Goal: Information Seeking & Learning: Learn about a topic

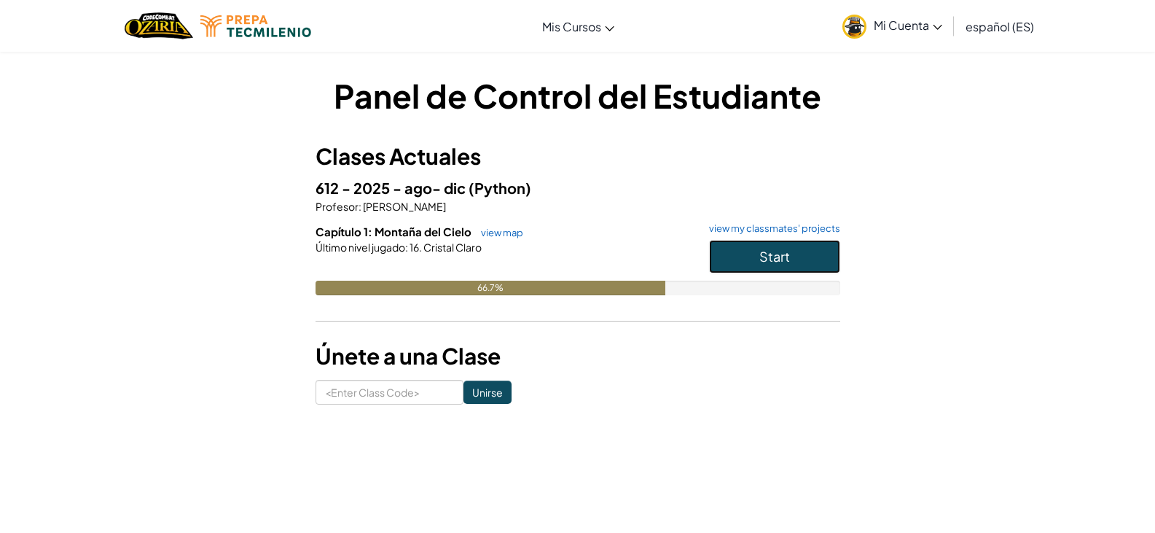
click at [749, 271] on button "Start" at bounding box center [774, 257] width 131 height 34
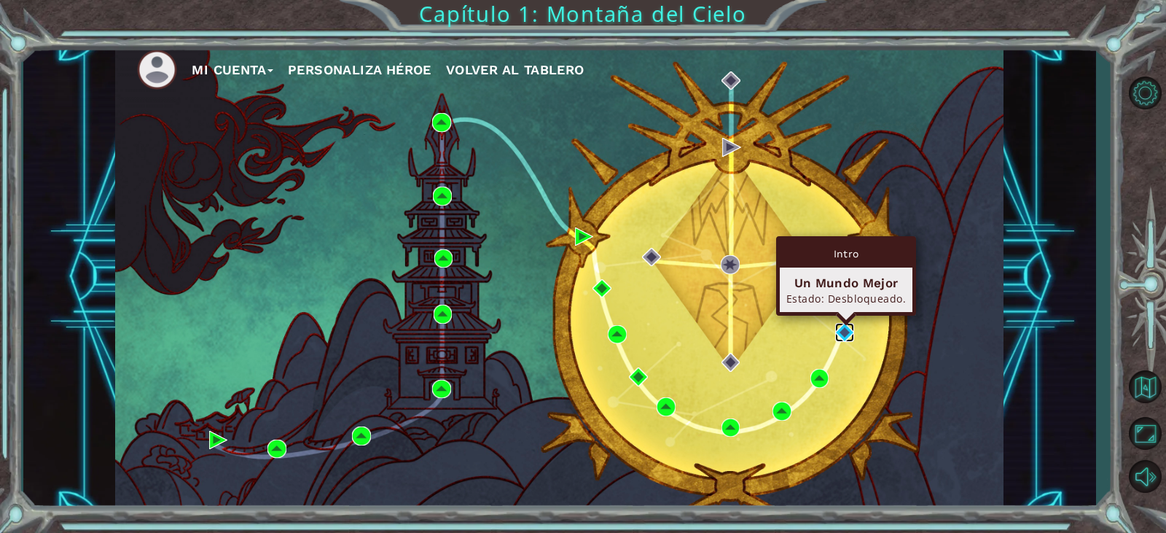
click at [843, 335] on img at bounding box center [844, 332] width 19 height 19
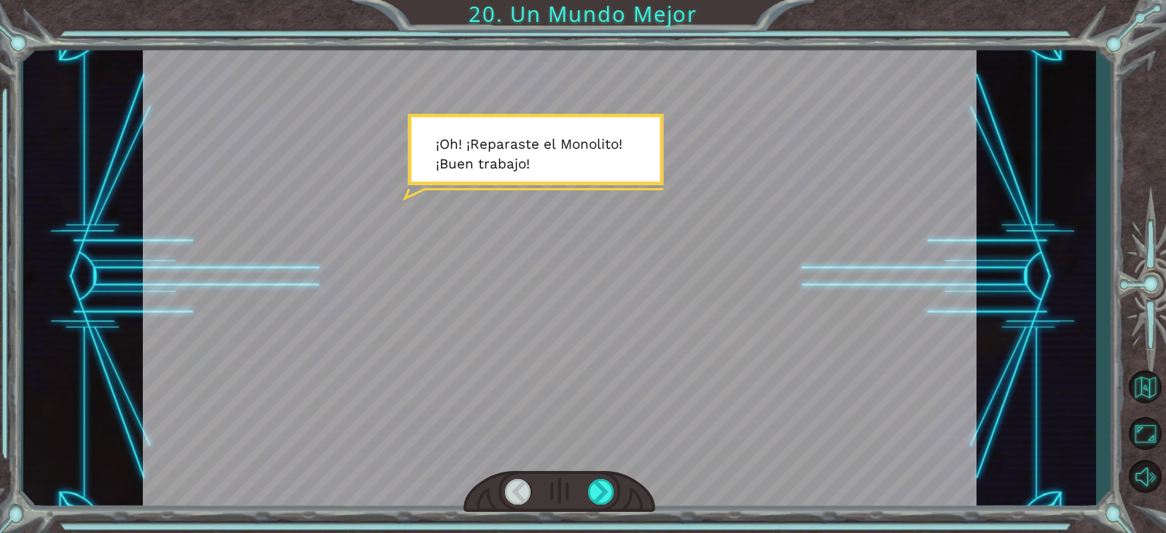
click at [469, 265] on div at bounding box center [560, 276] width 834 height 469
click at [614, 496] on div at bounding box center [601, 492] width 26 height 26
click at [597, 488] on div at bounding box center [601, 492] width 26 height 26
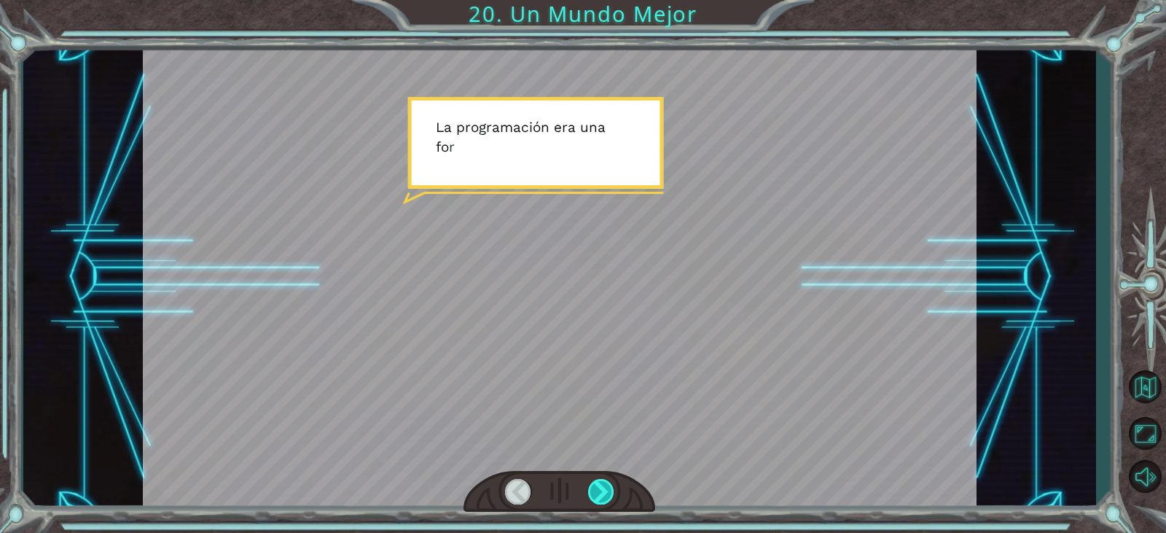
click at [593, 483] on div at bounding box center [601, 492] width 26 height 26
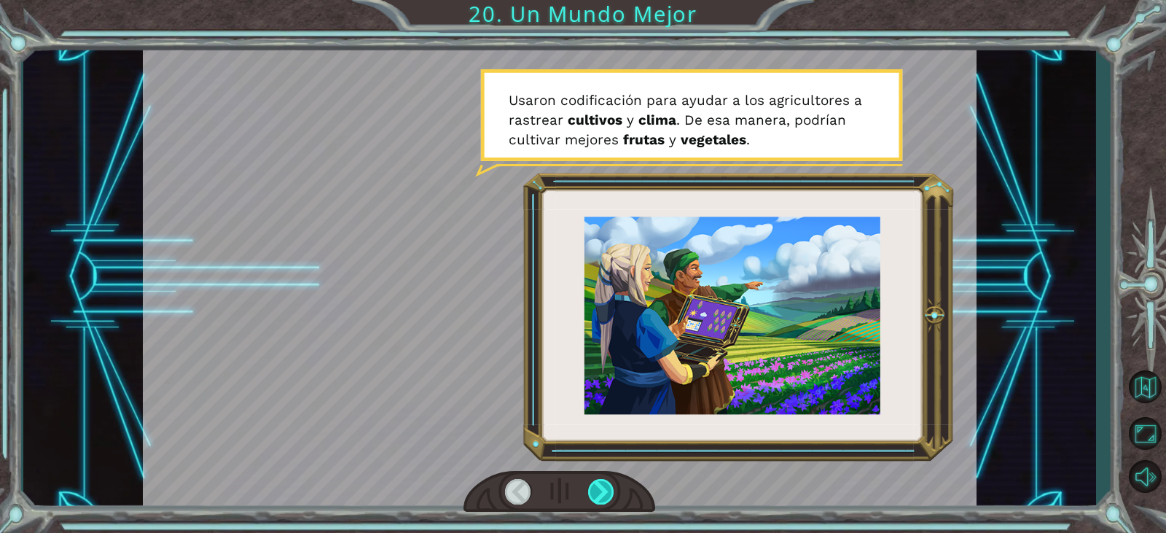
click at [593, 483] on div at bounding box center [601, 492] width 26 height 26
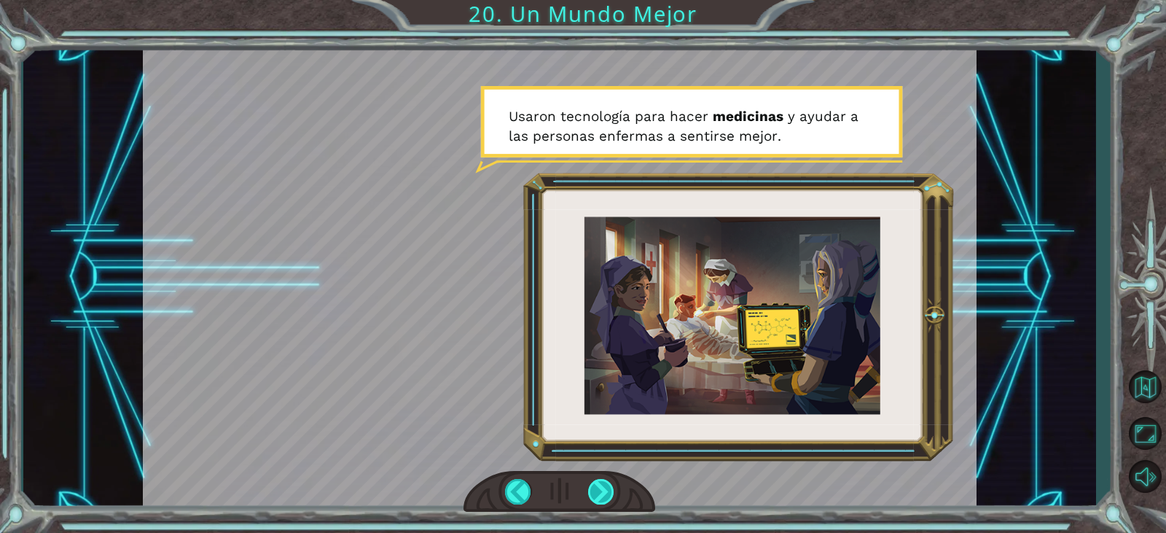
click at [604, 483] on div at bounding box center [601, 492] width 26 height 26
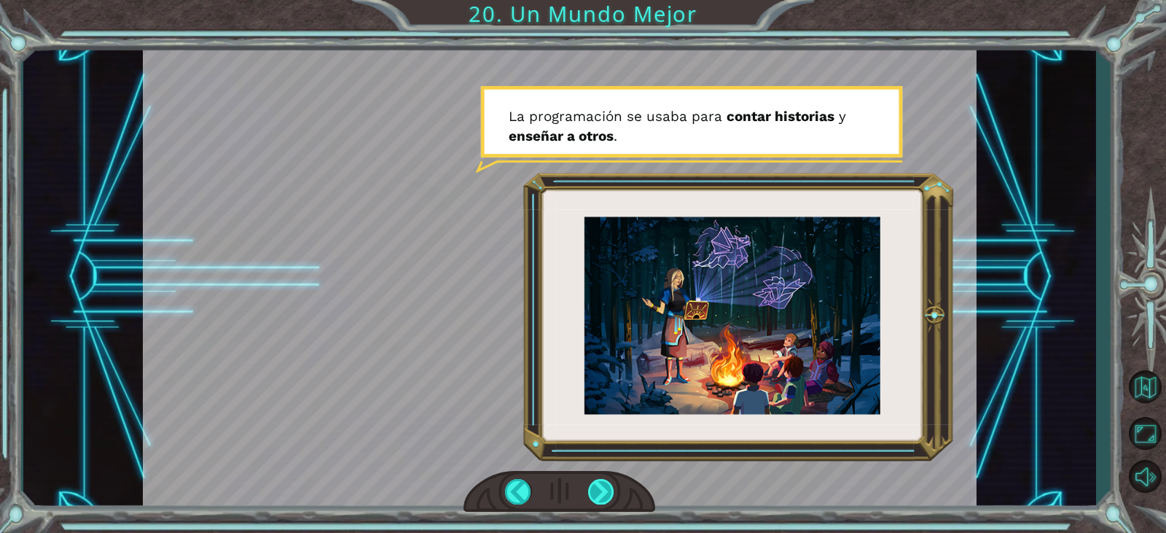
click at [607, 485] on div at bounding box center [601, 492] width 26 height 26
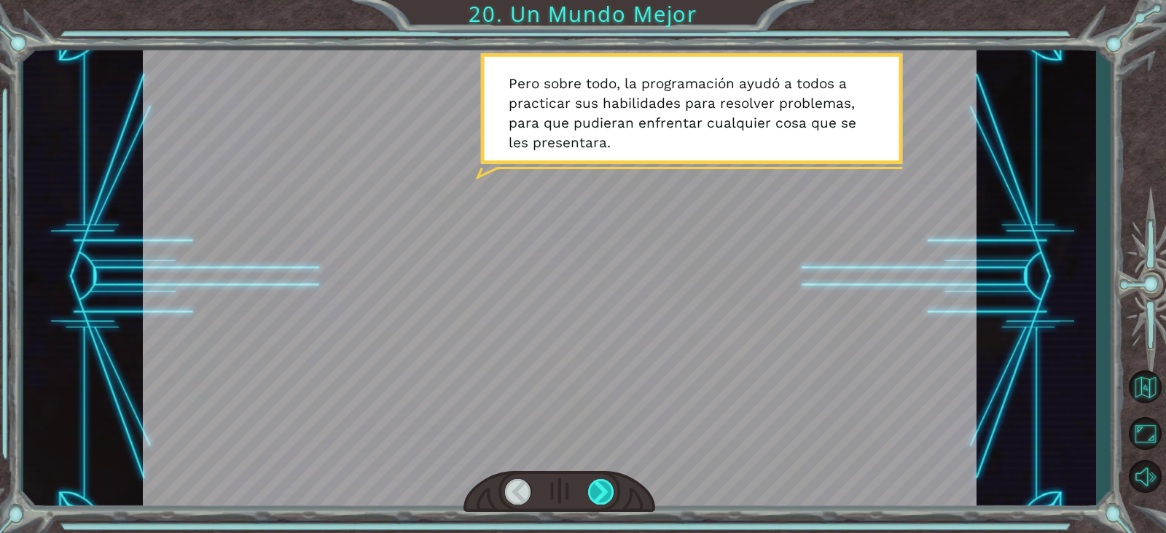
click at [607, 485] on div at bounding box center [601, 492] width 26 height 26
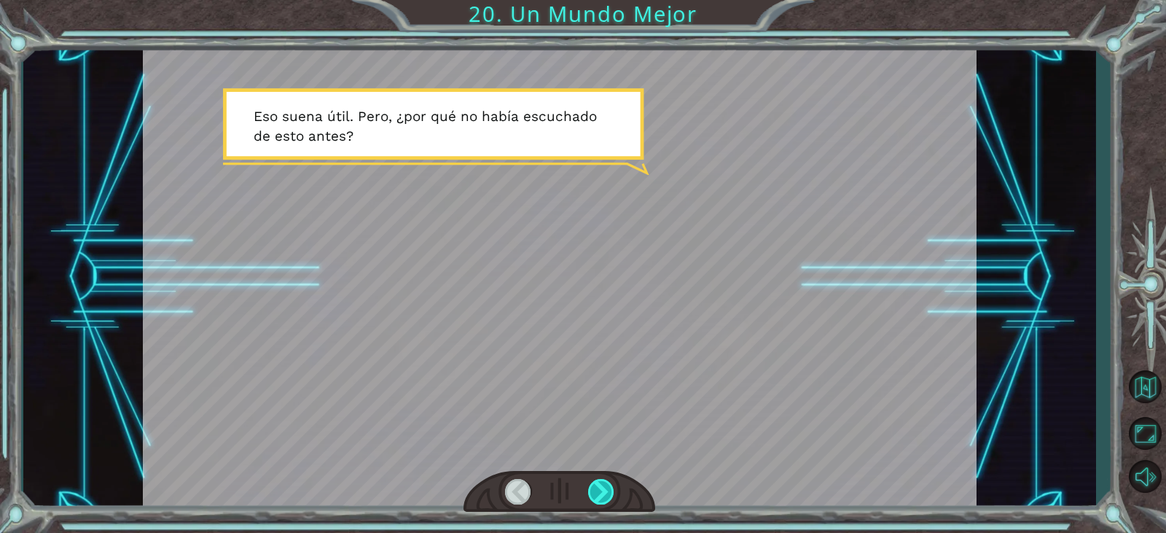
click at [590, 483] on div at bounding box center [601, 492] width 26 height 26
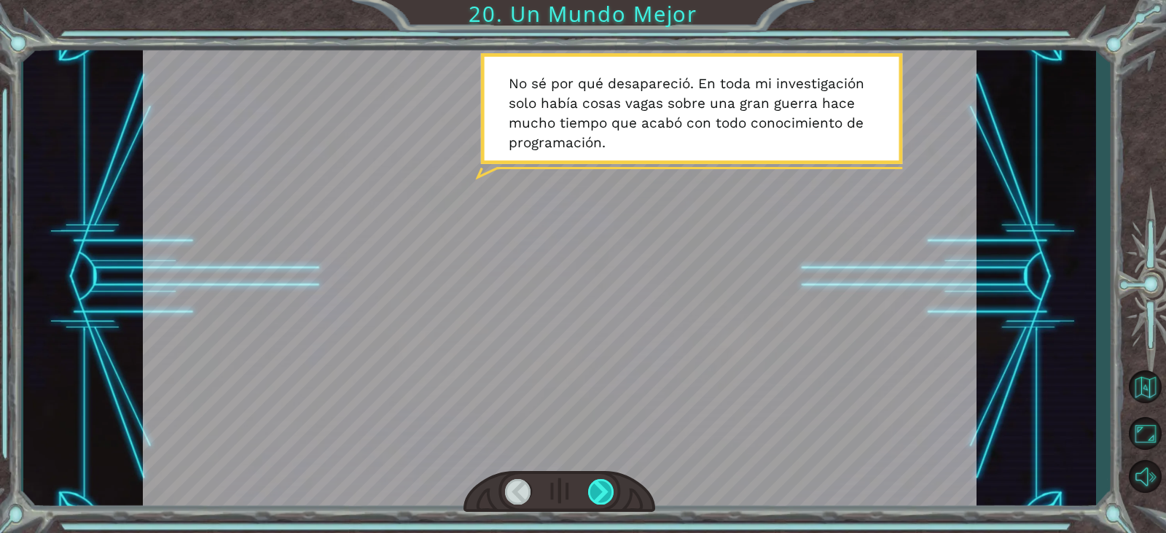
click at [590, 483] on div at bounding box center [601, 492] width 26 height 26
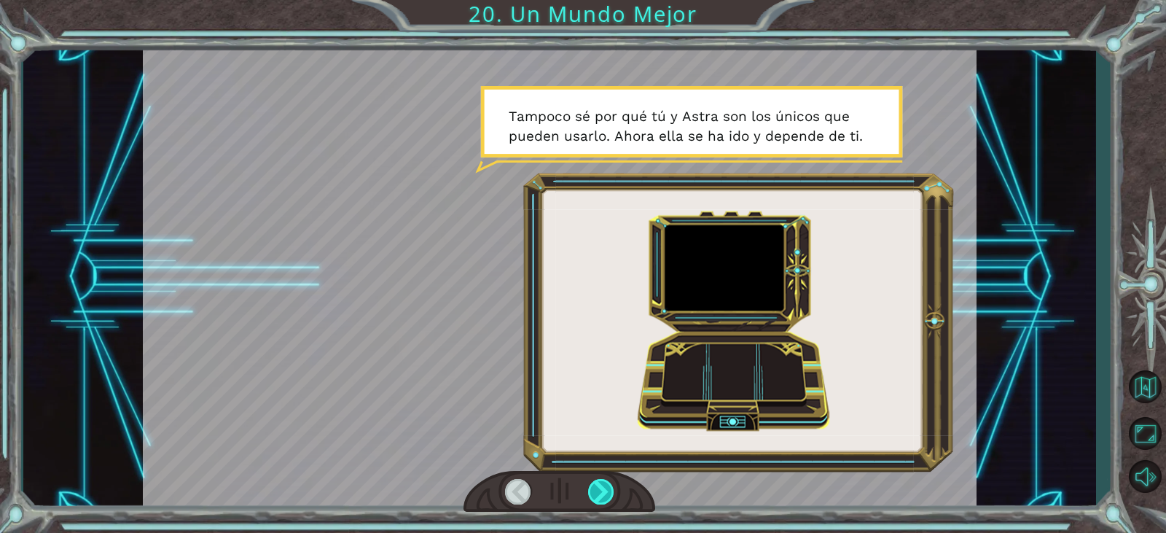
click at [590, 483] on div at bounding box center [601, 492] width 26 height 26
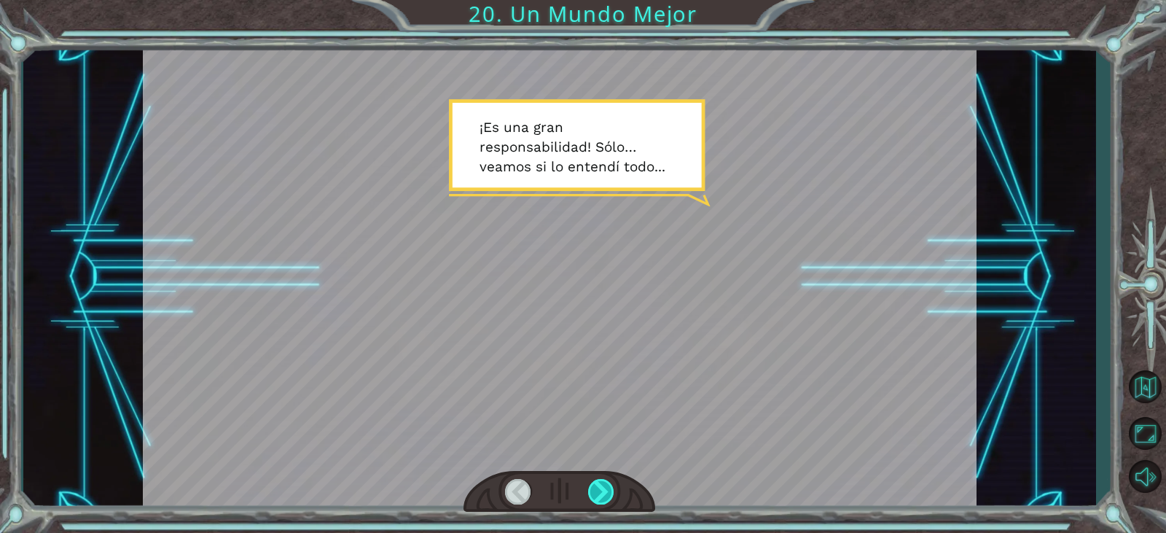
click at [590, 483] on div at bounding box center [601, 492] width 26 height 26
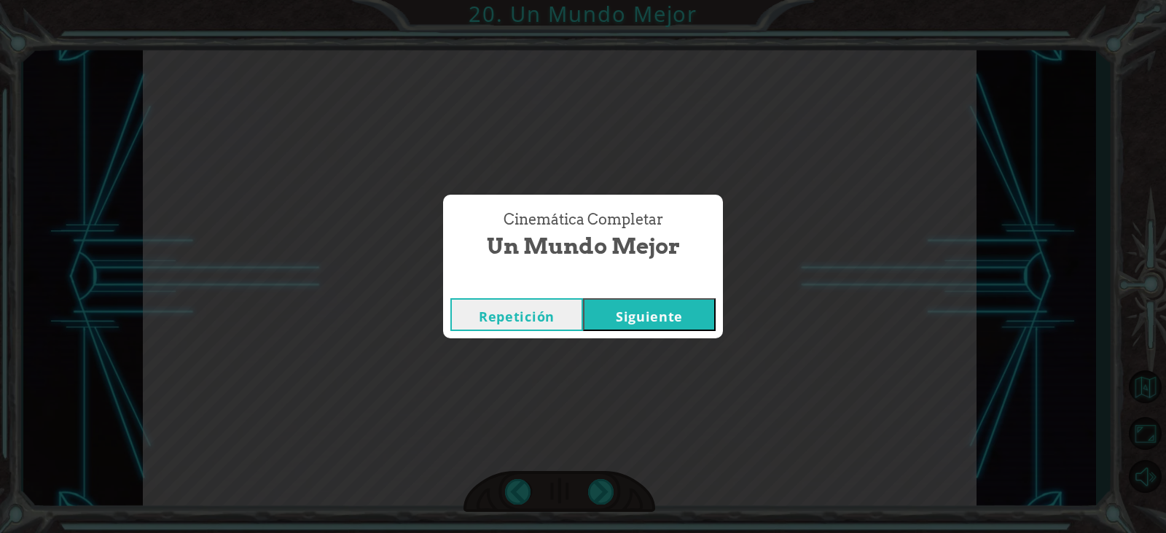
click at [601, 319] on button "Siguiente" at bounding box center [649, 314] width 133 height 33
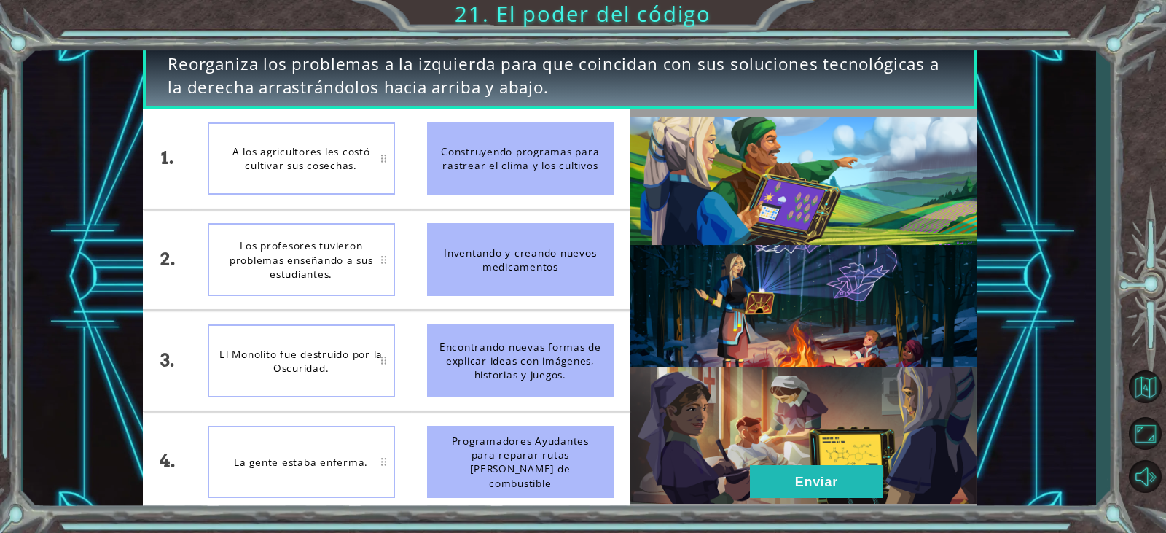
drag, startPoint x: 464, startPoint y: 185, endPoint x: 400, endPoint y: 196, distance: 65.1
click at [400, 196] on div "1. 2. 3. 4. A los agricultores les costó cultivar sus cosechas. Los profesores …" at bounding box center [386, 310] width 487 height 403
drag, startPoint x: 533, startPoint y: 177, endPoint x: 348, endPoint y: 169, distance: 184.6
click at [389, 180] on div "1. 2. 3. 4. A los agricultores les costó cultivar sus cosechas. Los profesores …" at bounding box center [386, 310] width 487 height 403
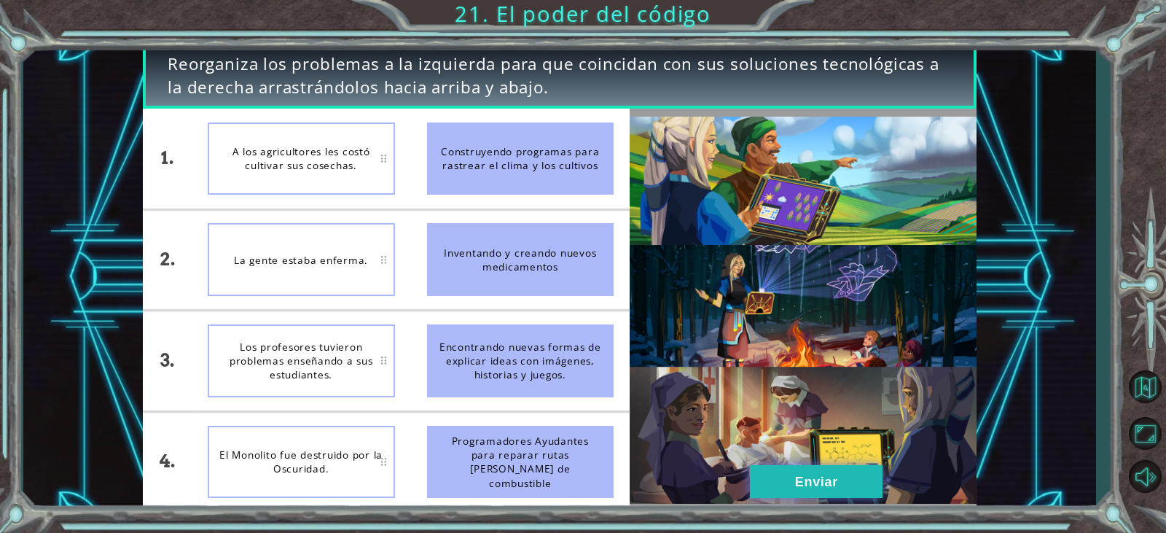
click at [816, 485] on button "Enviar" at bounding box center [816, 481] width 133 height 33
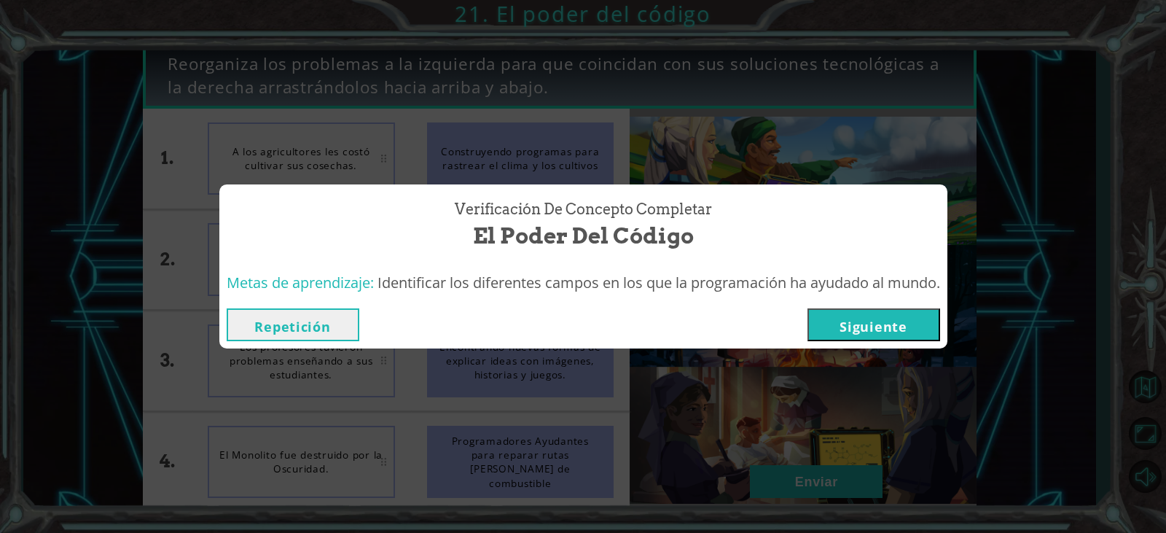
click at [855, 333] on button "Siguiente" at bounding box center [874, 324] width 133 height 33
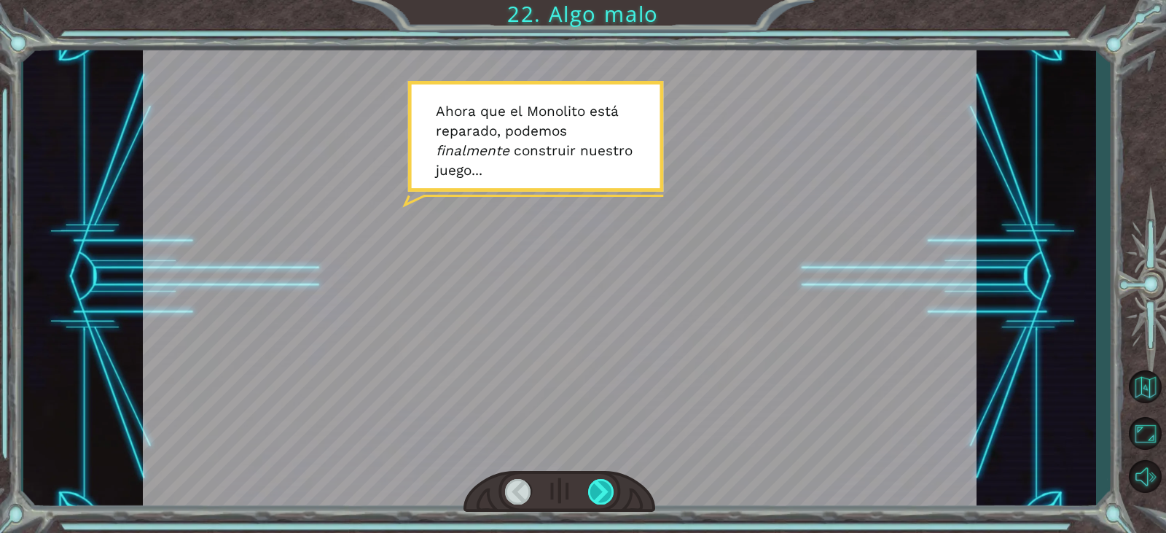
click at [604, 492] on div at bounding box center [601, 492] width 26 height 26
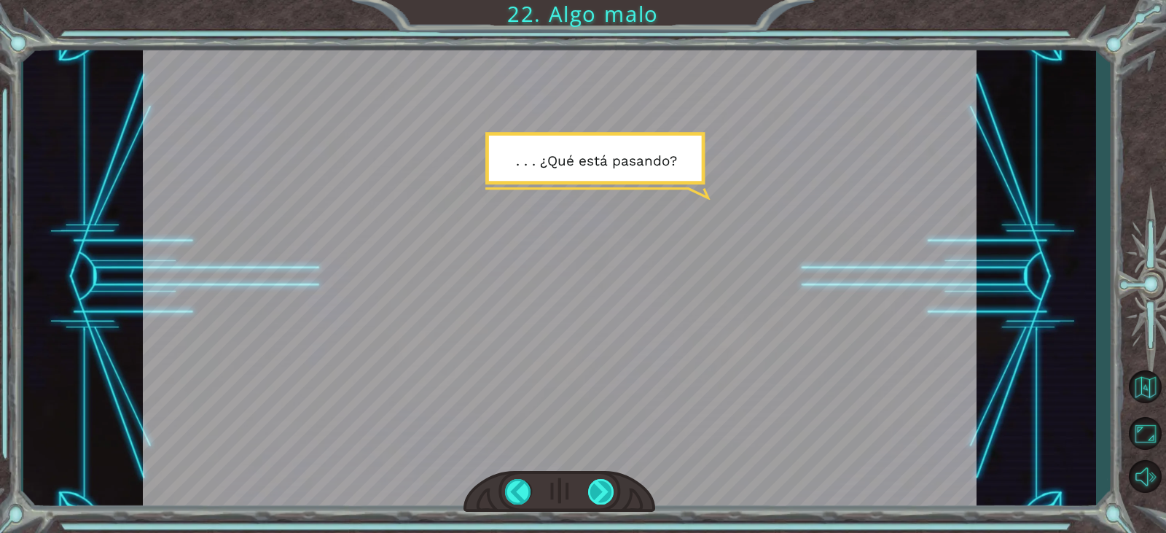
click at [603, 499] on div at bounding box center [601, 492] width 26 height 26
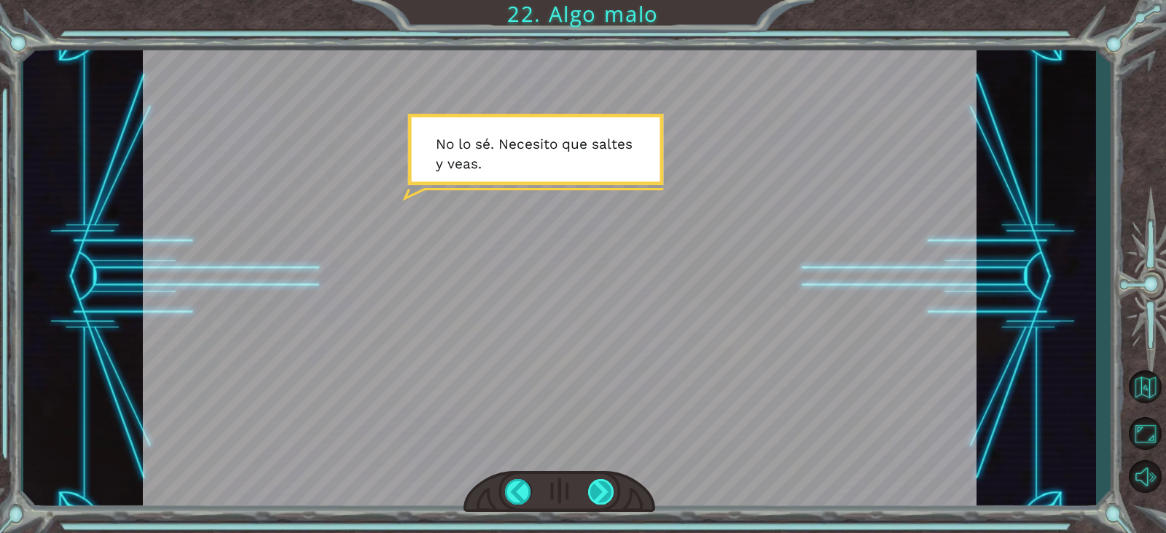
click at [593, 491] on div at bounding box center [601, 492] width 26 height 26
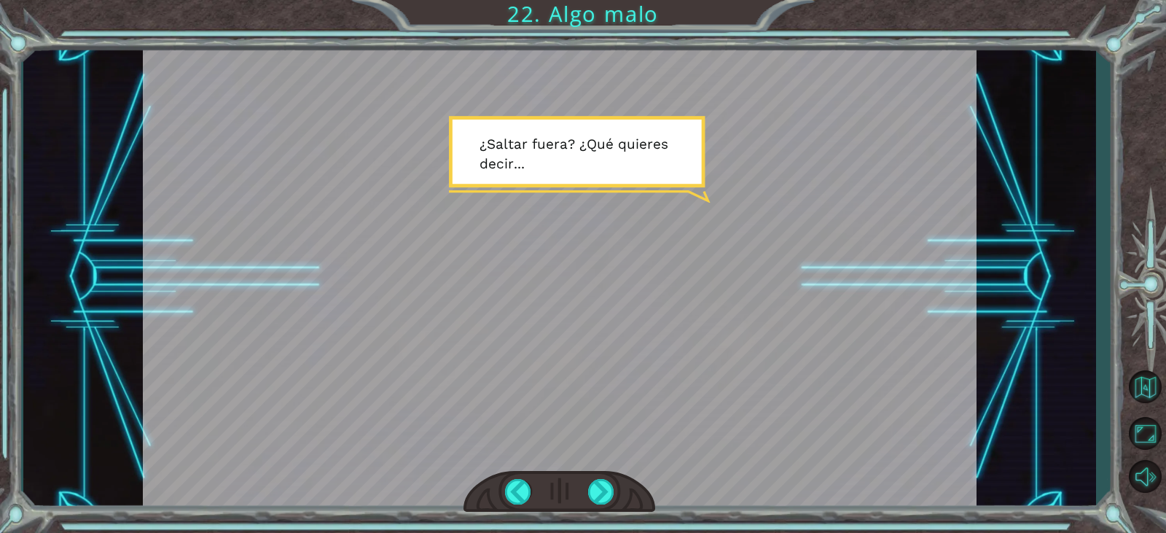
click at [570, 496] on div at bounding box center [560, 492] width 192 height 42
click at [598, 494] on div at bounding box center [601, 492] width 26 height 26
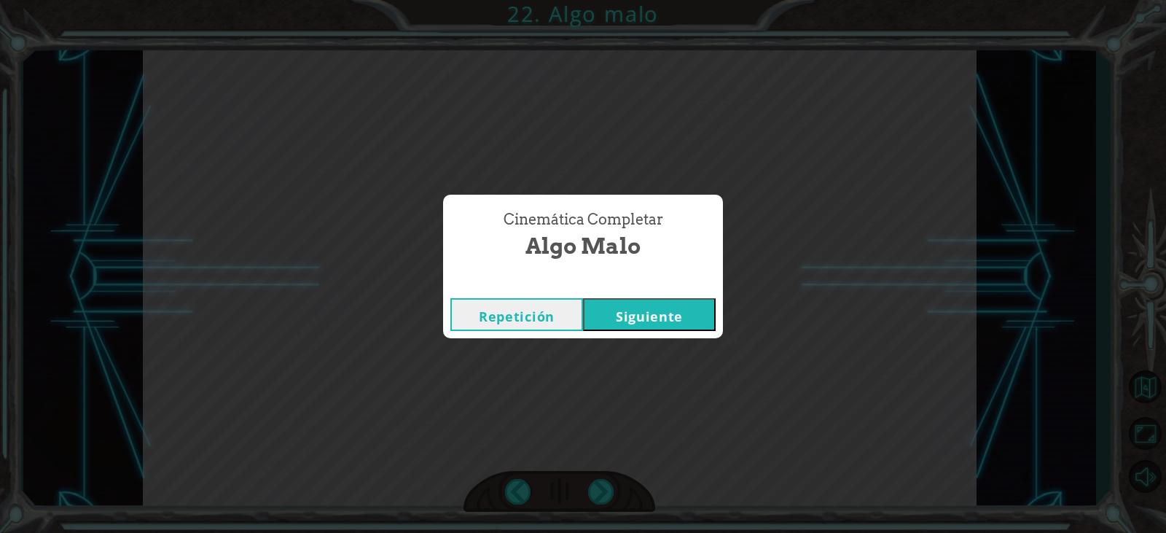
click at [662, 310] on button "Siguiente" at bounding box center [649, 314] width 133 height 33
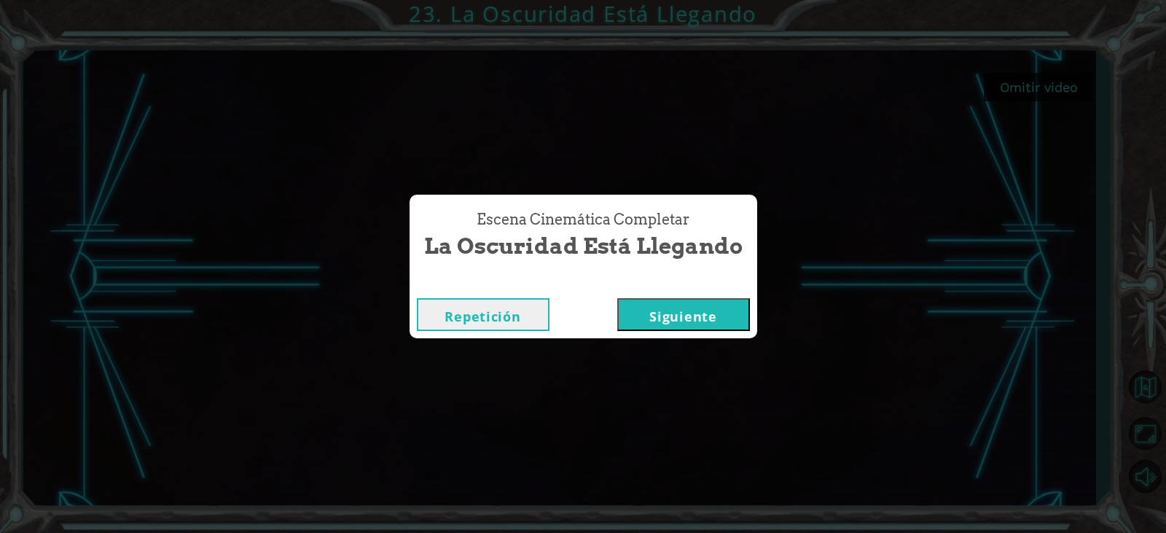
click at [702, 319] on button "Siguiente" at bounding box center [683, 314] width 133 height 33
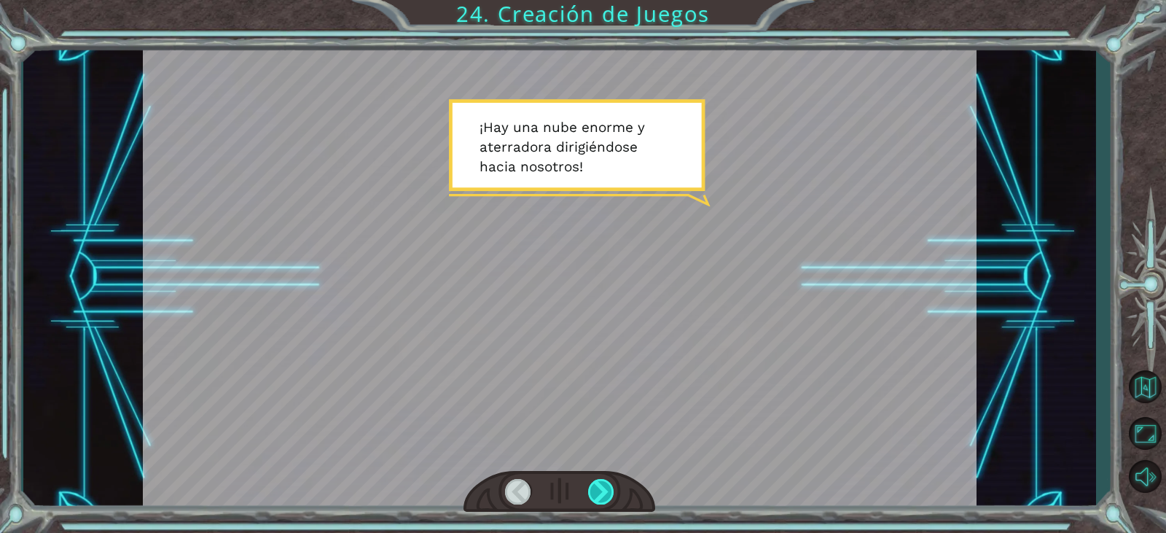
click at [604, 494] on div at bounding box center [601, 492] width 26 height 26
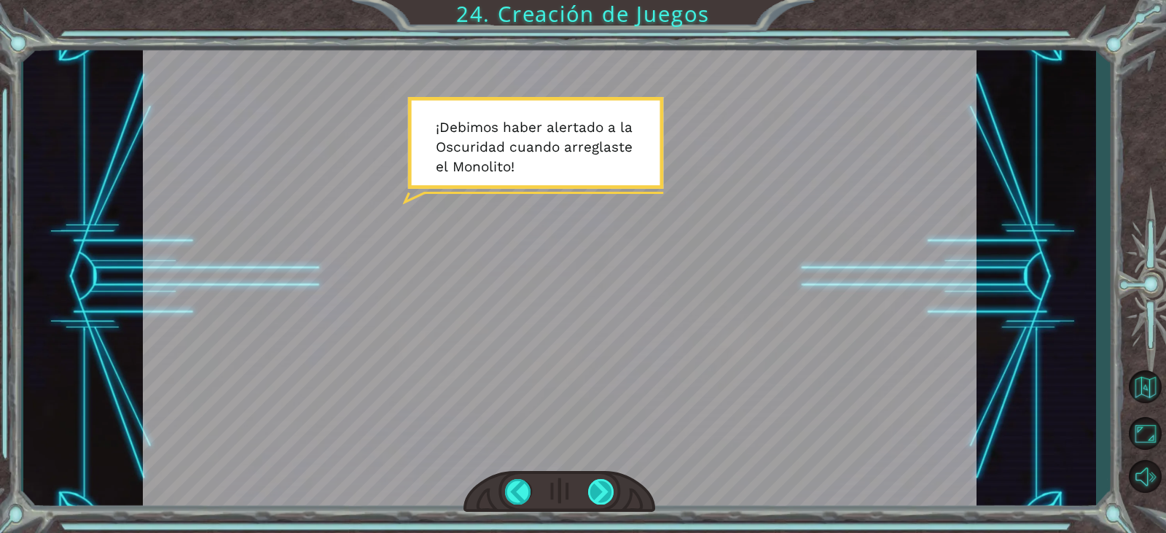
click at [596, 500] on div at bounding box center [601, 492] width 26 height 26
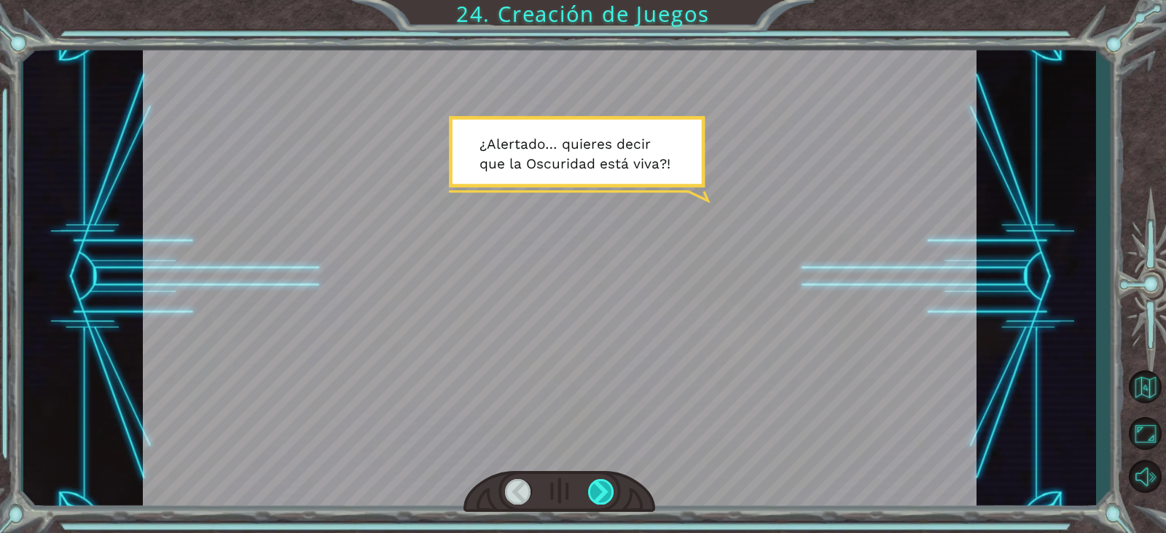
click at [600, 493] on div at bounding box center [601, 492] width 26 height 26
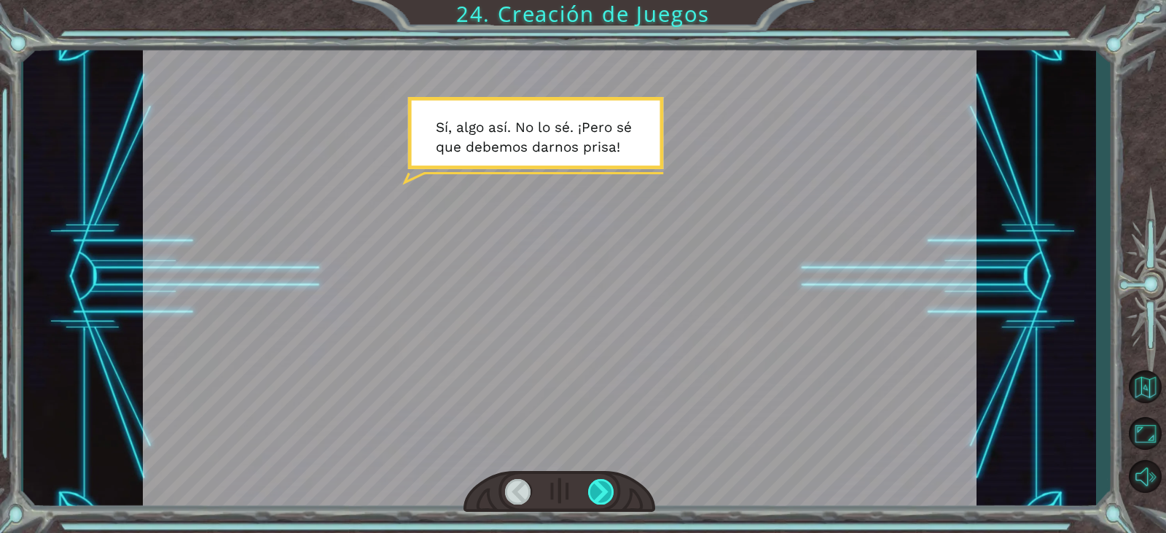
click at [593, 502] on div at bounding box center [601, 492] width 26 height 26
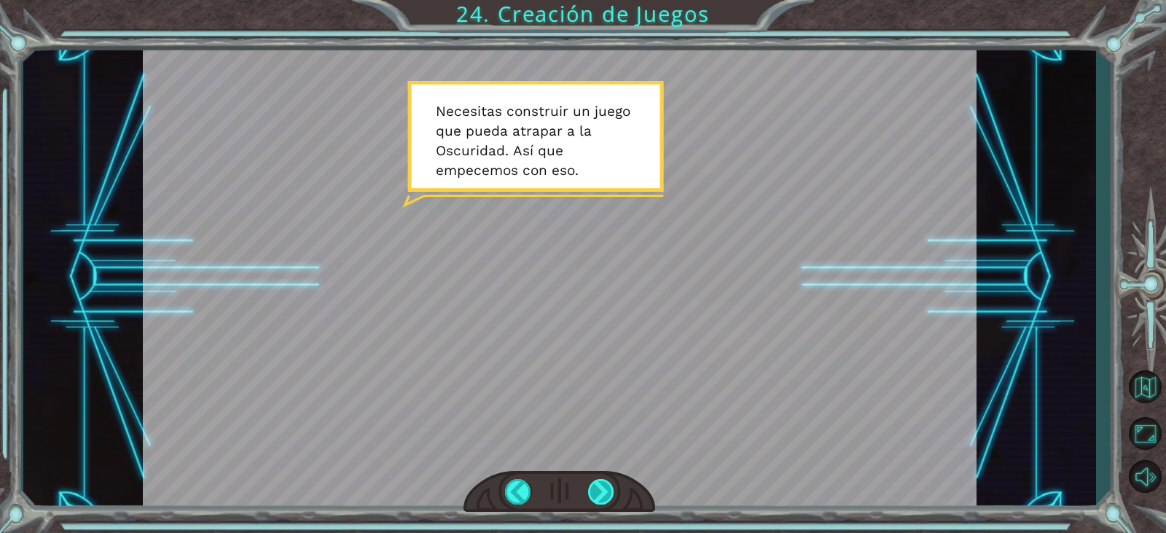
click at [593, 502] on div at bounding box center [601, 492] width 26 height 26
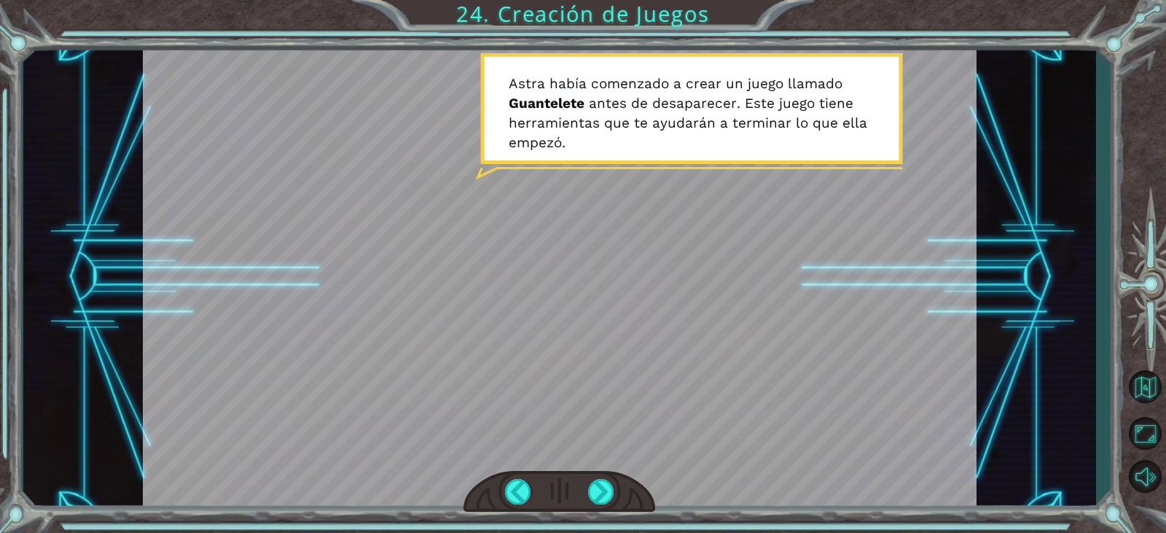
click at [585, 495] on div at bounding box center [560, 492] width 192 height 42
click at [610, 492] on div at bounding box center [601, 492] width 26 height 26
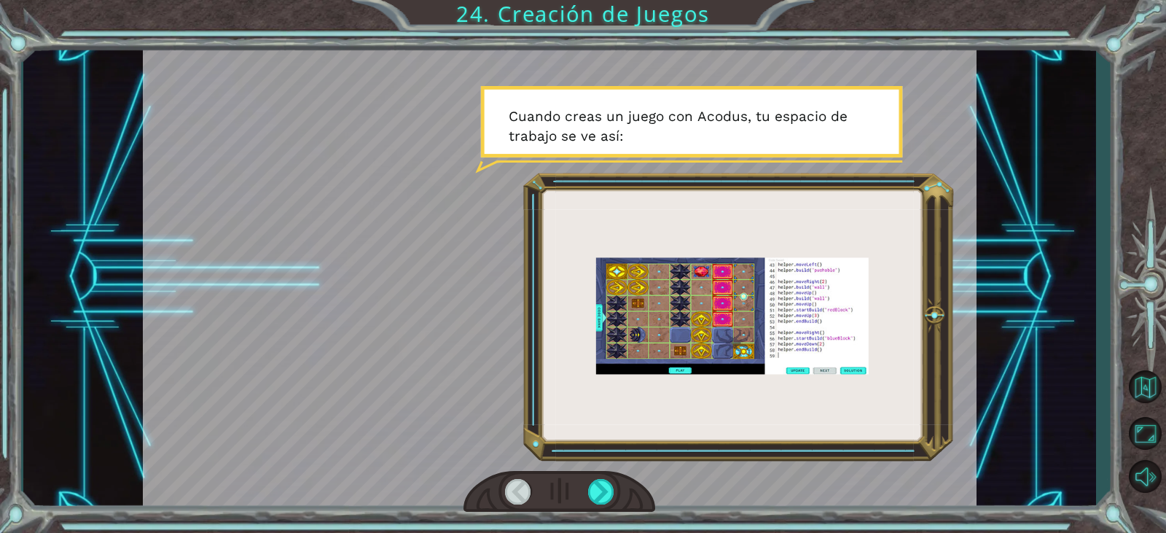
click at [596, 515] on div "¡ H a y u n a n u b e e n o r m e y a t e r r a d o r a d i r i g i é n d o s e…" at bounding box center [583, 266] width 1166 height 533
click at [604, 494] on div at bounding box center [601, 492] width 26 height 26
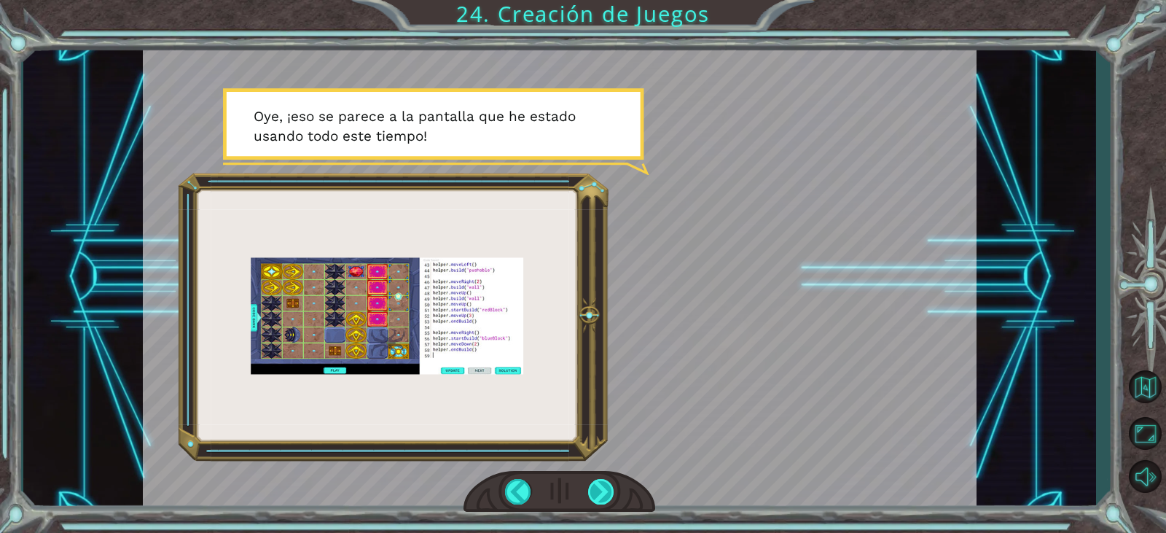
click at [604, 494] on div at bounding box center [601, 492] width 26 height 26
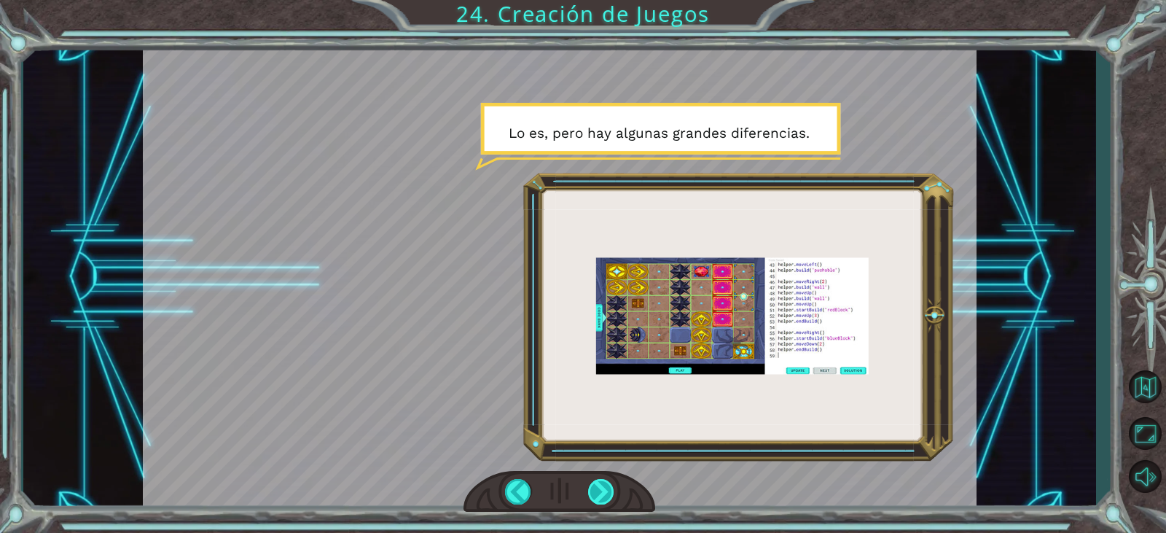
click at [604, 494] on div at bounding box center [601, 492] width 26 height 26
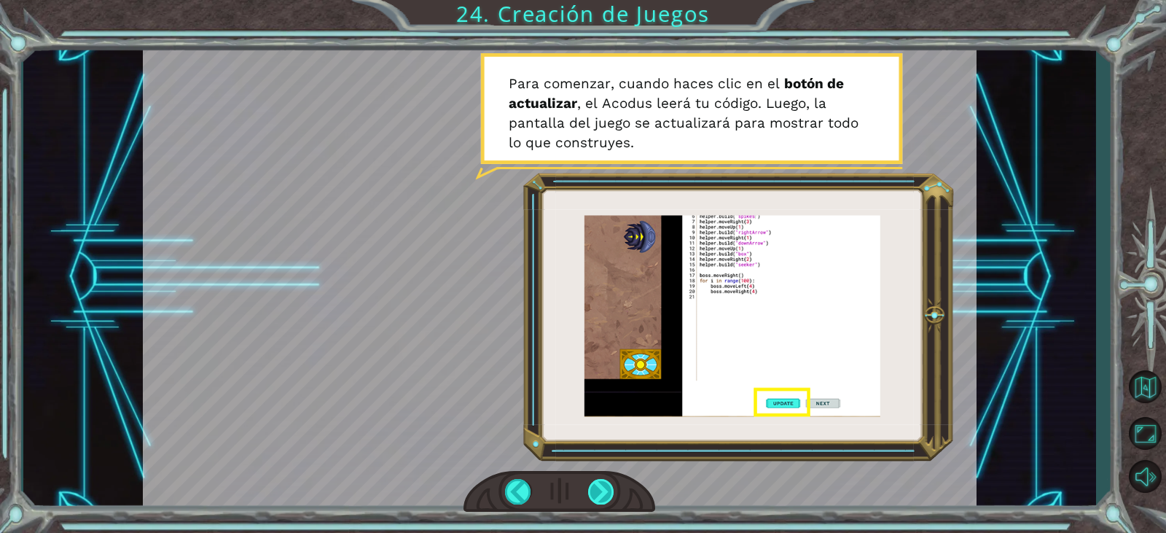
click at [609, 484] on div at bounding box center [601, 492] width 26 height 26
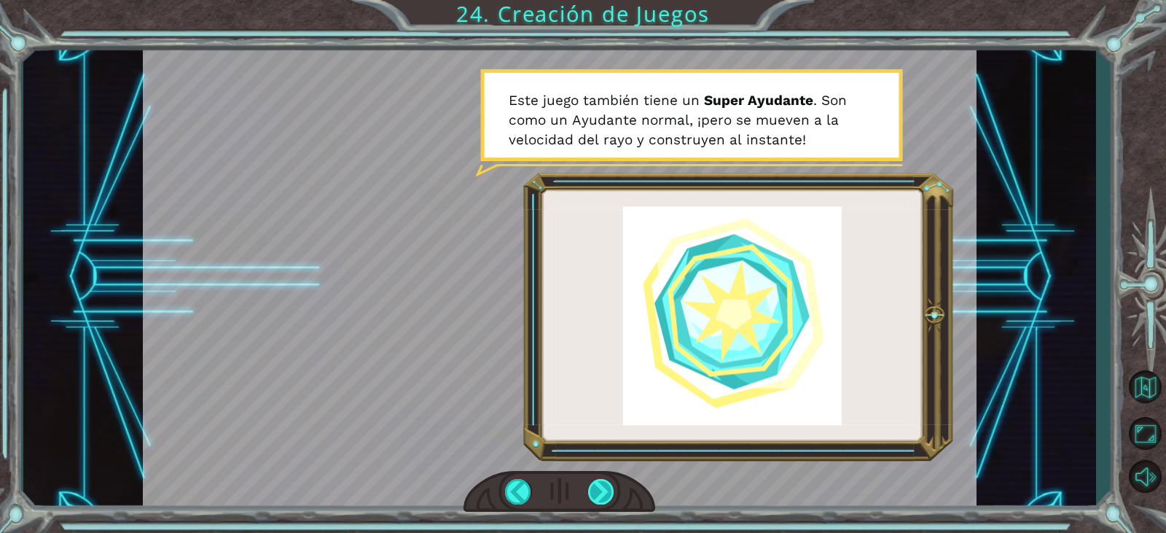
click at [609, 484] on div at bounding box center [601, 492] width 26 height 26
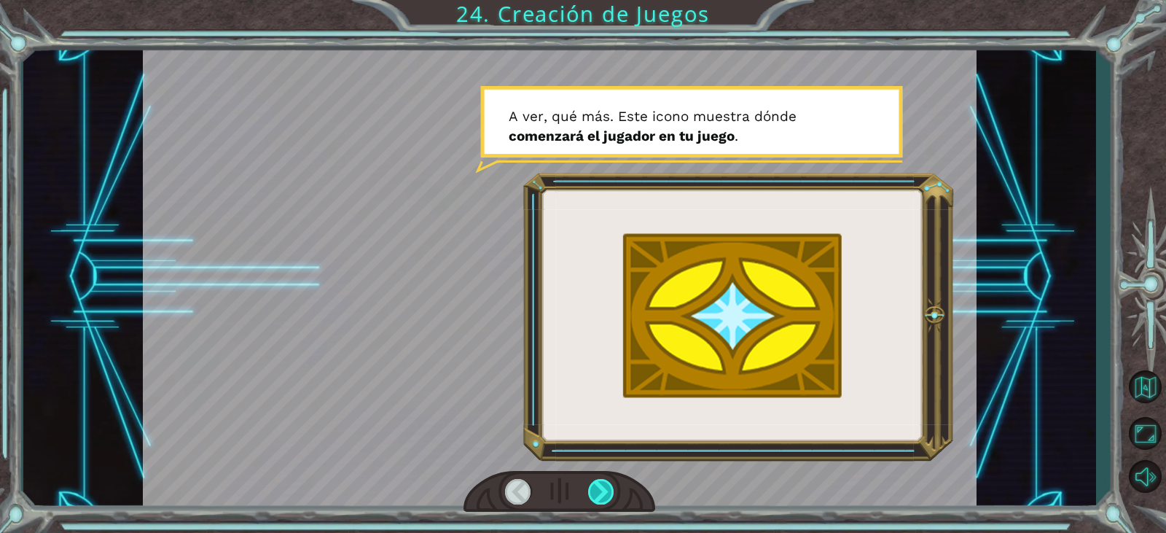
click at [609, 484] on div at bounding box center [601, 492] width 26 height 26
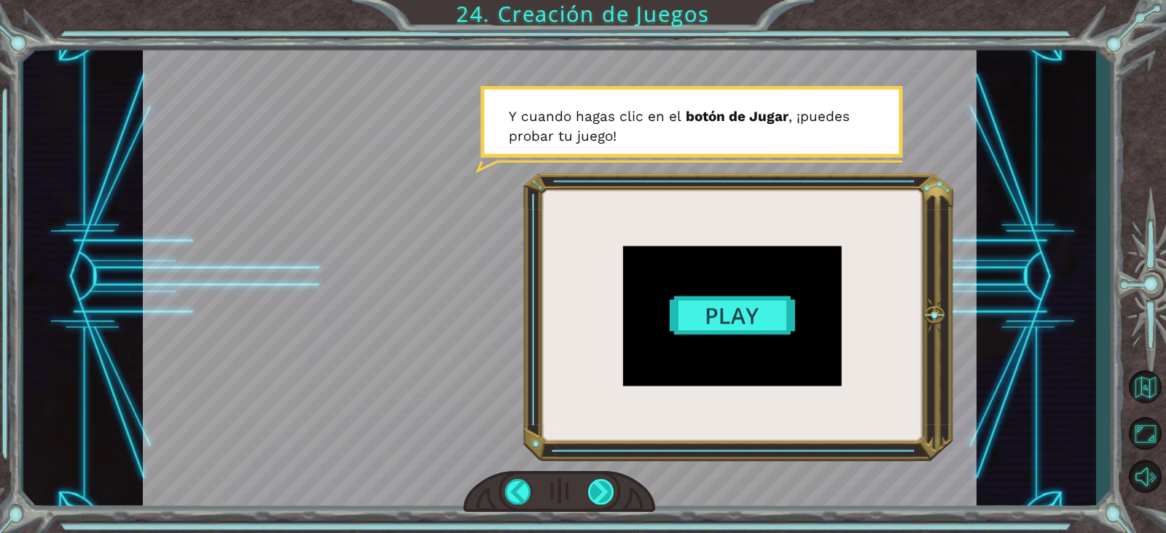
click at [609, 484] on div at bounding box center [601, 492] width 26 height 26
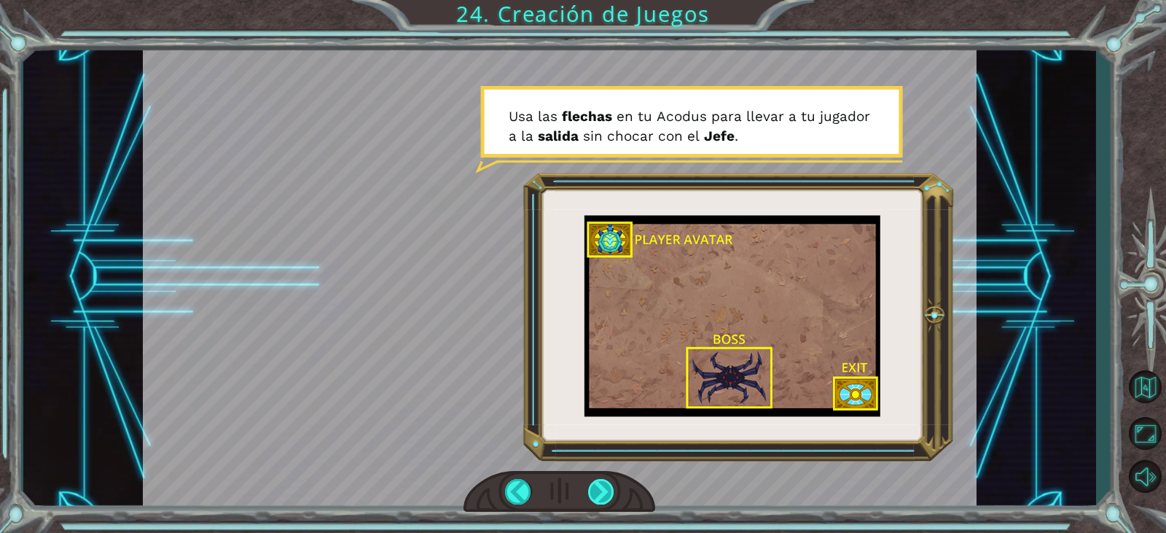
click at [599, 493] on div at bounding box center [601, 492] width 26 height 26
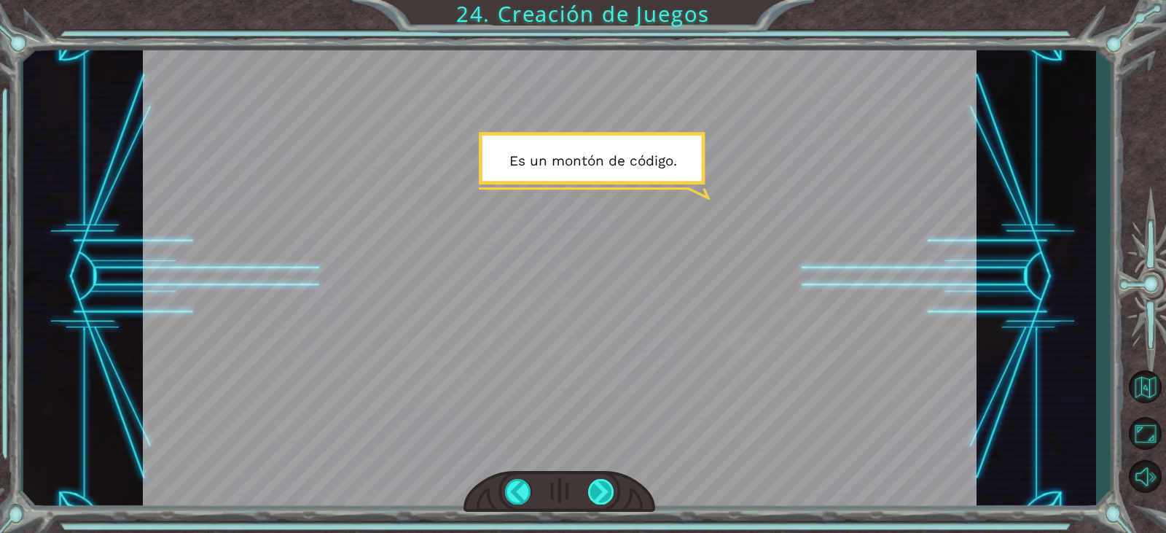
click at [599, 493] on div at bounding box center [601, 492] width 26 height 26
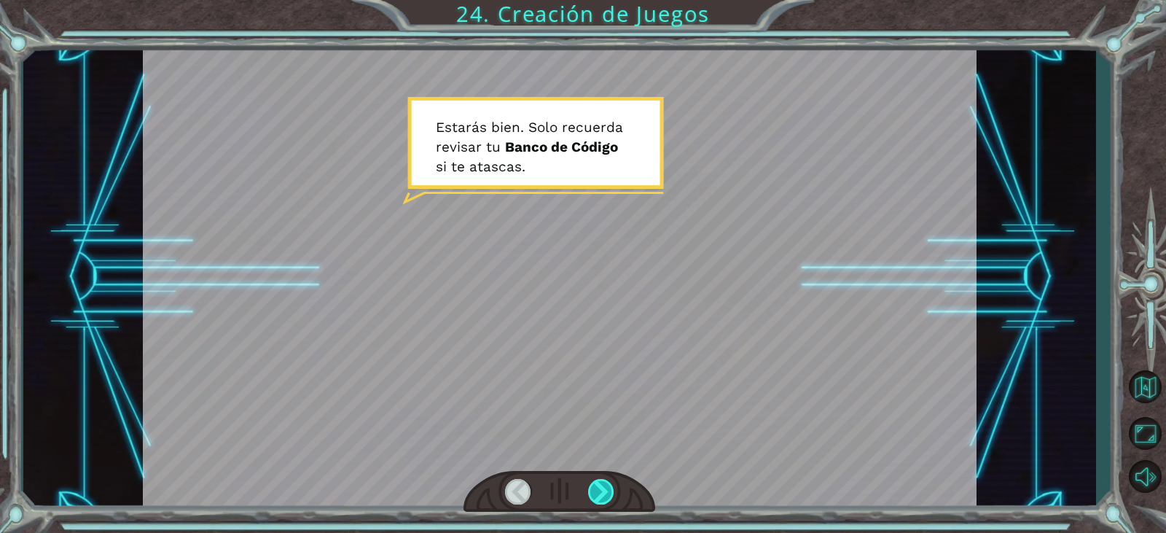
click at [599, 493] on div at bounding box center [601, 492] width 26 height 26
click at [608, 480] on div at bounding box center [601, 492] width 26 height 26
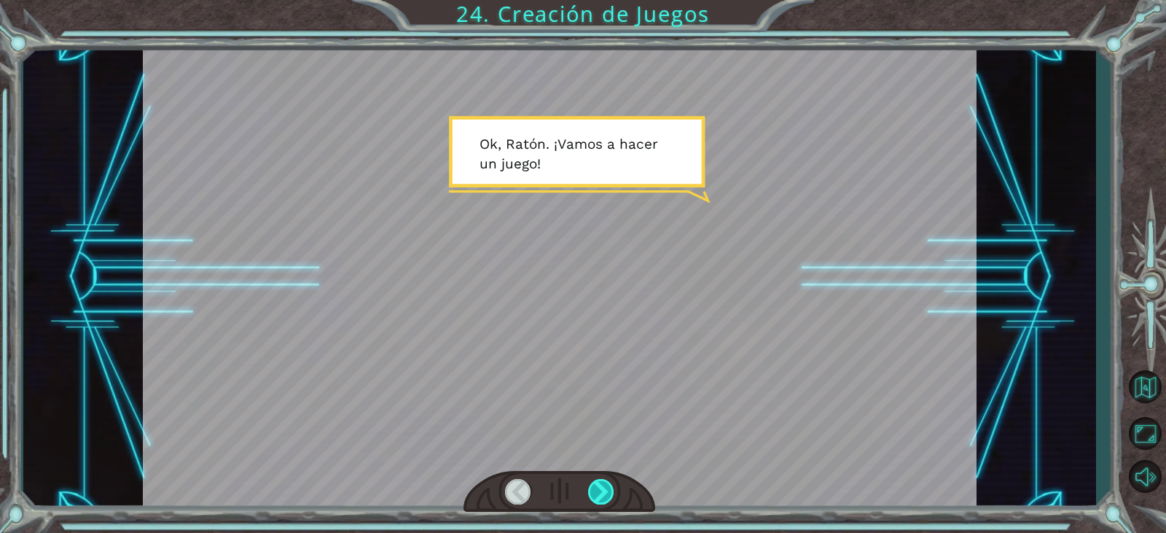
click at [604, 487] on div at bounding box center [601, 492] width 26 height 26
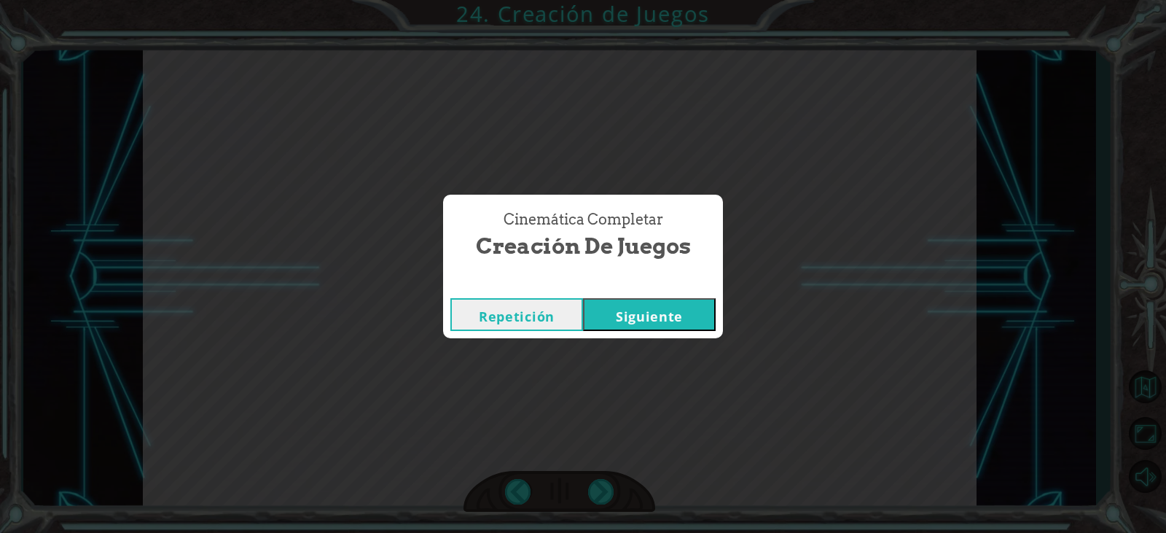
click at [645, 317] on button "Siguiente" at bounding box center [649, 314] width 133 height 33
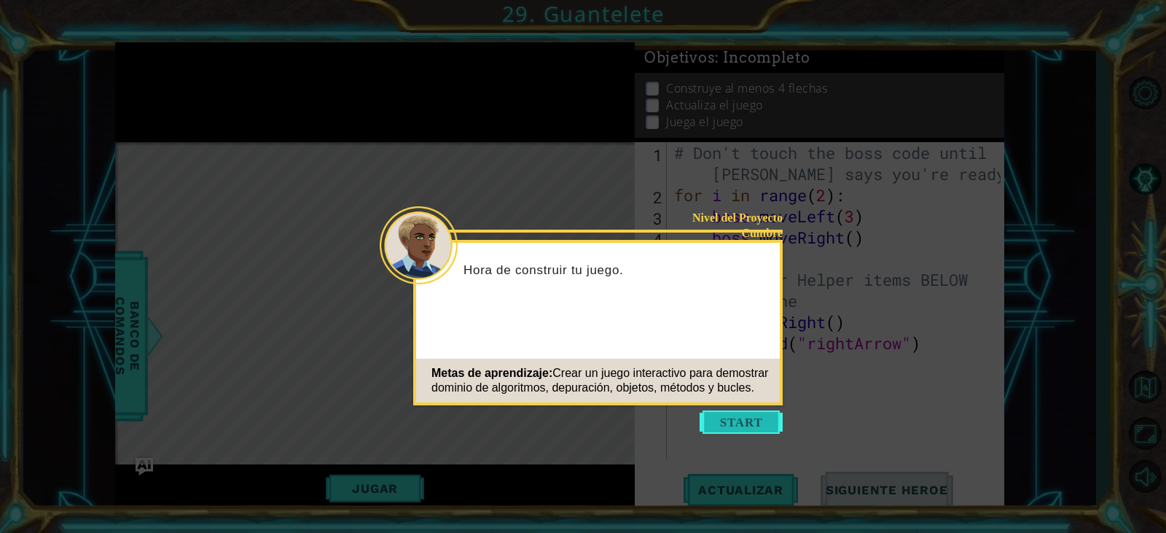
click at [752, 427] on button "Start" at bounding box center [741, 421] width 83 height 23
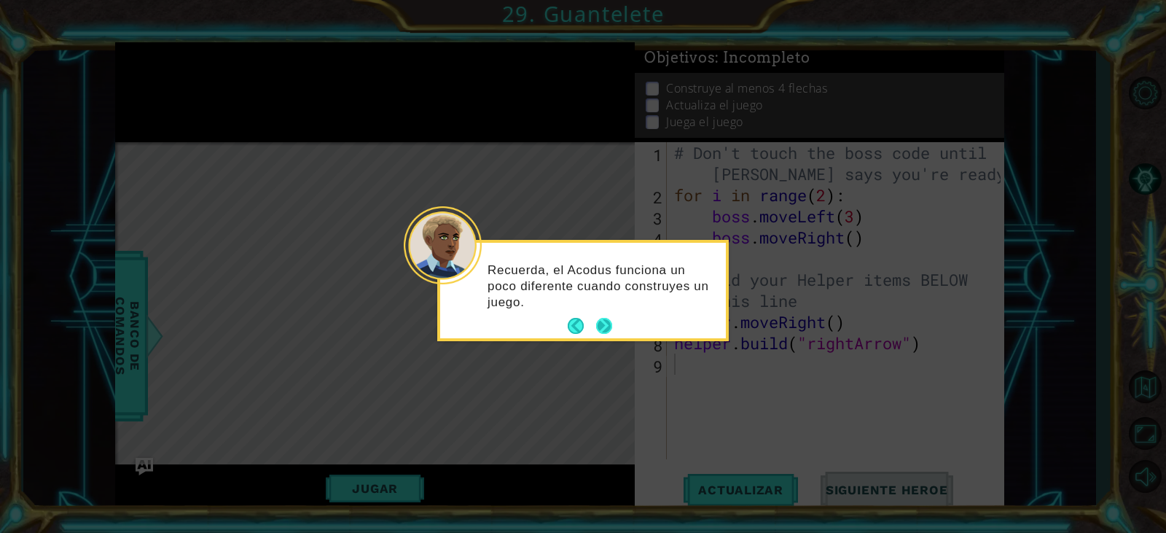
click at [599, 327] on button "Next" at bounding box center [604, 325] width 17 height 17
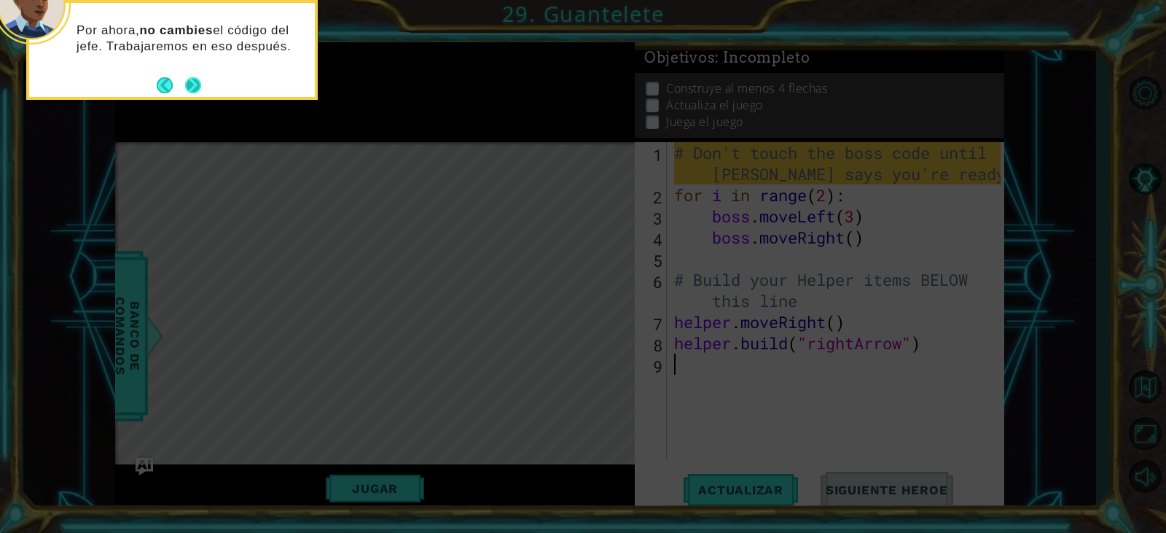
click at [195, 85] on button "Next" at bounding box center [193, 85] width 20 height 20
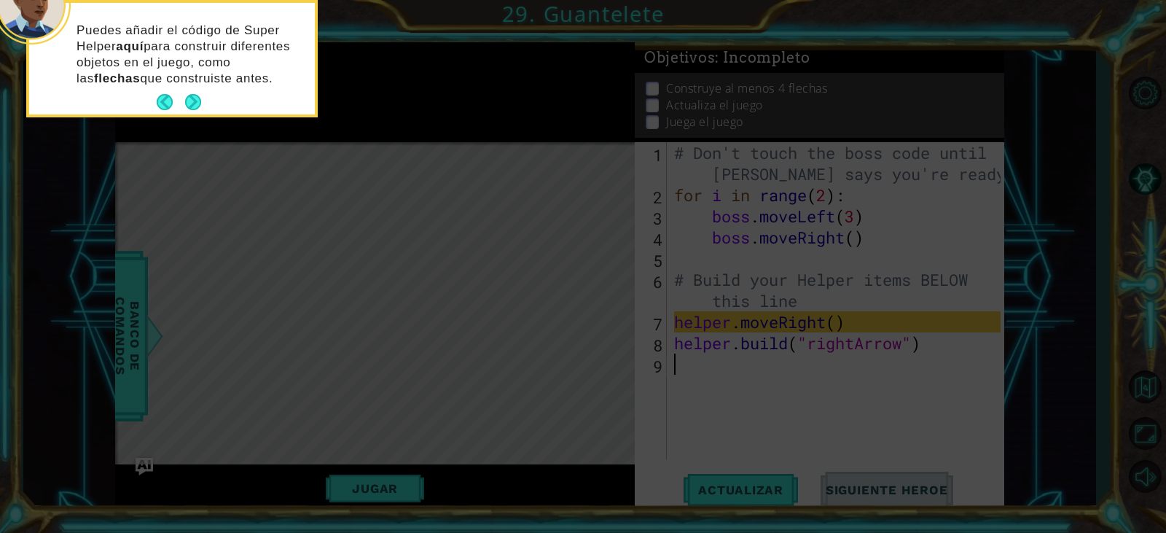
click at [191, 80] on p "Puedes añadir el código de Super Helper aquí para construir diferentes objetos …" at bounding box center [191, 55] width 228 height 64
click at [192, 104] on button "Next" at bounding box center [193, 102] width 17 height 17
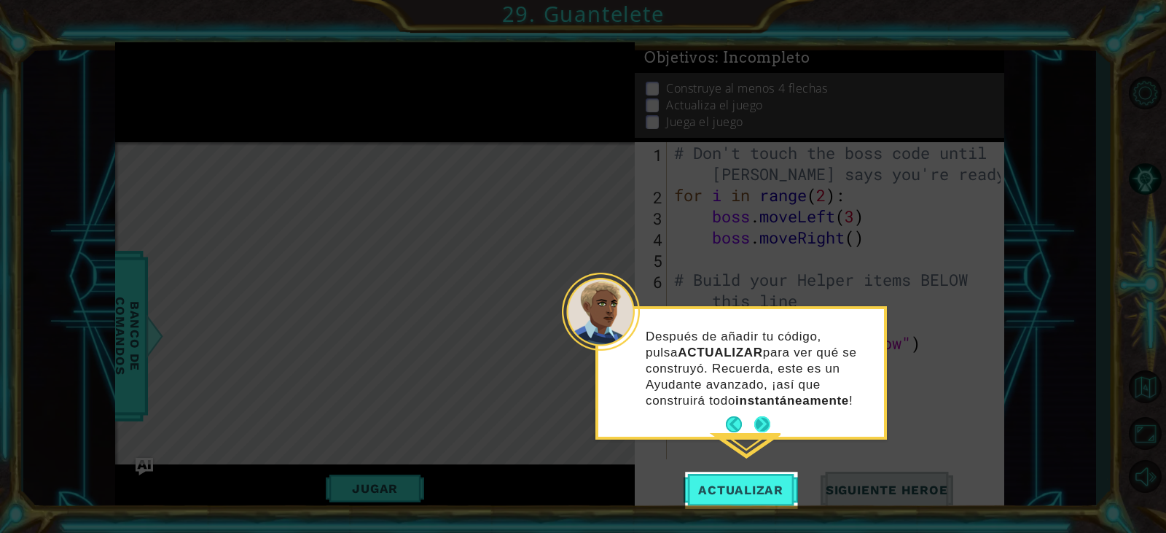
click at [755, 424] on button "Next" at bounding box center [762, 424] width 27 height 27
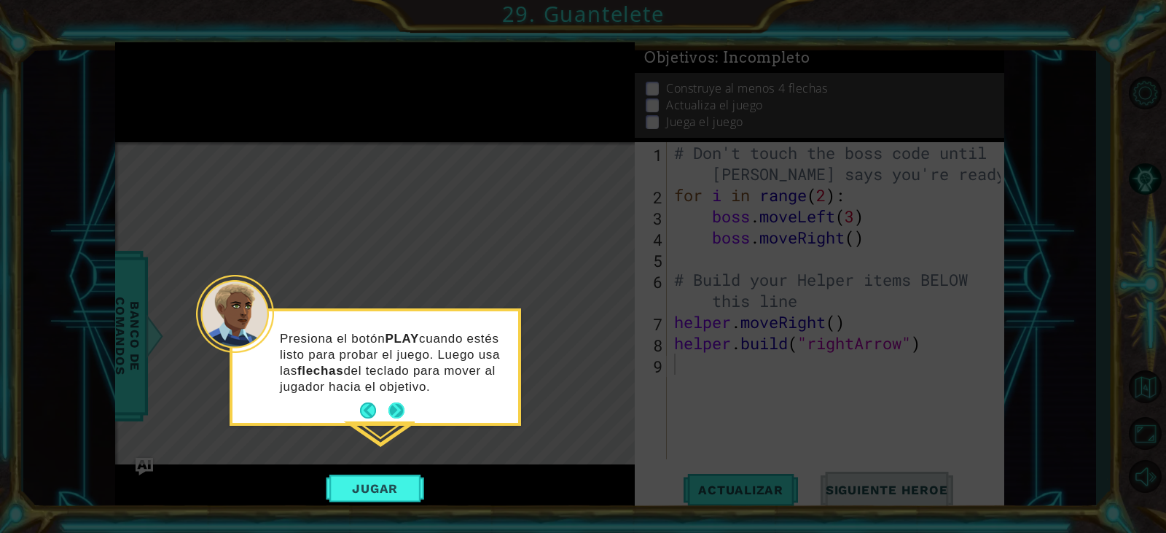
click at [395, 415] on button "Next" at bounding box center [396, 410] width 20 height 20
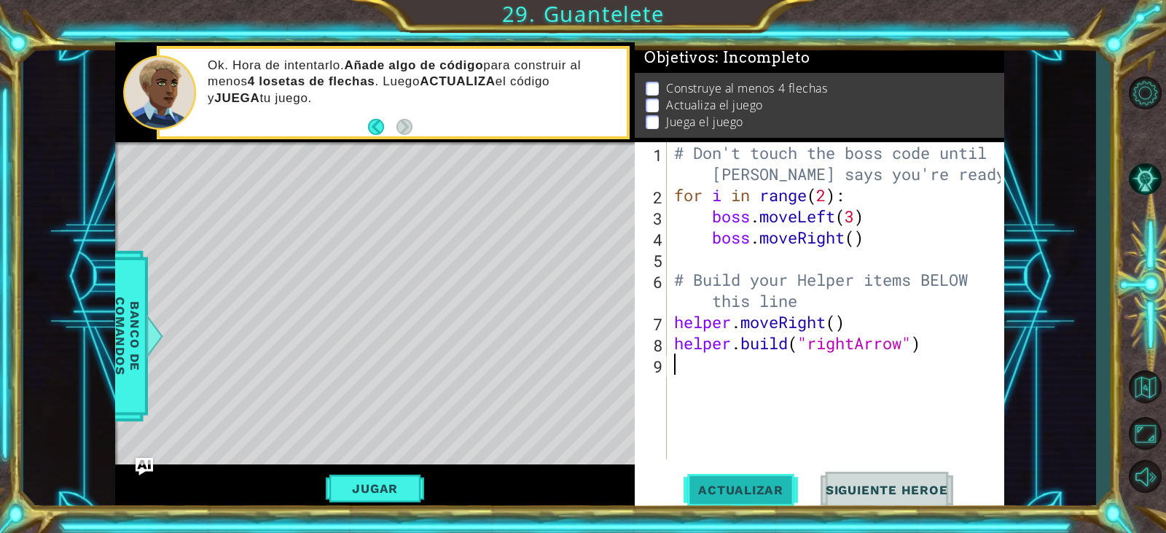
click at [705, 483] on span "Actualizar" at bounding box center [741, 490] width 114 height 15
click at [283, 173] on div "Level Map" at bounding box center [452, 356] width 674 height 429
click at [253, 172] on div "Level Map" at bounding box center [452, 356] width 674 height 429
click at [712, 379] on div "# Don't touch the boss code until [PERSON_NAME] says you're ready! for i in ran…" at bounding box center [839, 332] width 336 height 381
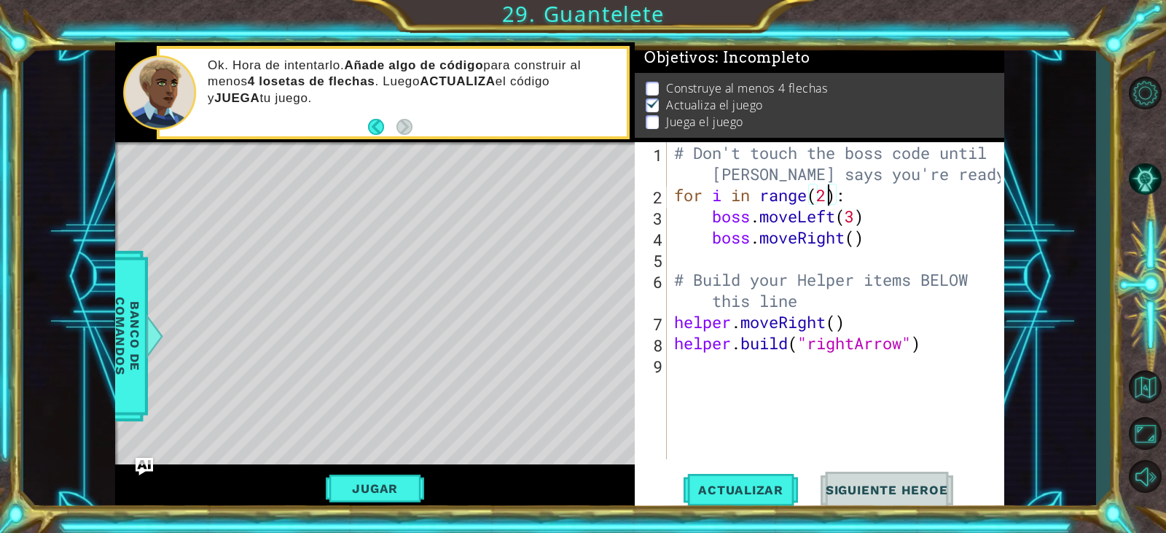
click at [829, 196] on div "# Don't touch the boss code until [PERSON_NAME] says you're ready! for i in ran…" at bounding box center [839, 332] width 336 height 381
type textarea "for i in range(2):"
click at [865, 387] on div "# Don't touch the boss code until [PERSON_NAME] says you're ready! for i in ran…" at bounding box center [839, 332] width 336 height 381
click at [838, 319] on div "# Don't touch the boss code until [PERSON_NAME] says you're ready! for i in ran…" at bounding box center [839, 332] width 336 height 381
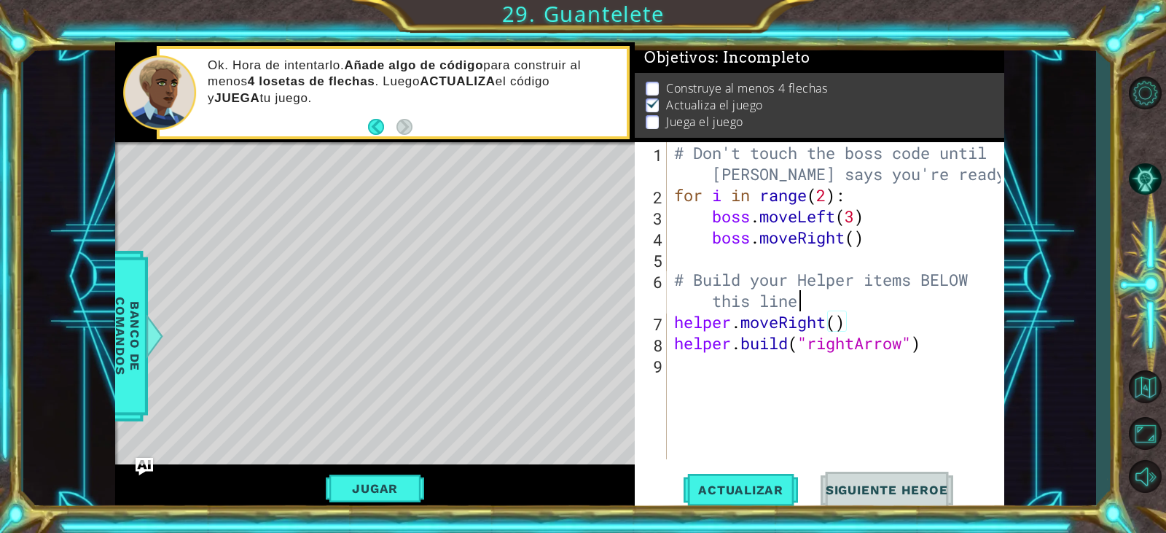
click at [810, 305] on div "# Don't touch the boss code until [PERSON_NAME] says you're ready! for i in ran…" at bounding box center [839, 332] width 336 height 381
type textarea "# Build your Helper items BELOW this line"
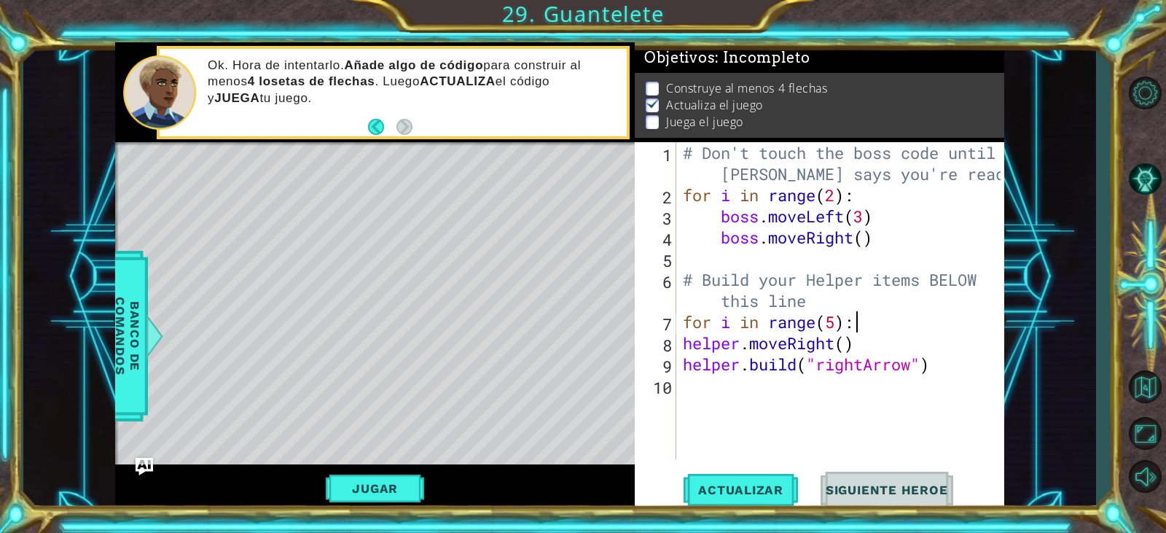
click at [689, 343] on div "# Don't touch the boss code until [PERSON_NAME] says you're ready! for i in ran…" at bounding box center [843, 332] width 327 height 381
click at [681, 346] on div "# Don't touch the boss code until [PERSON_NAME] says you're ready! for i in ran…" at bounding box center [843, 332] width 327 height 381
click at [682, 365] on div "# Don't touch the boss code until [PERSON_NAME] says you're ready! for i in ran…" at bounding box center [843, 332] width 327 height 381
type textarea "[DOMAIN_NAME]("rightArrow")"
click at [701, 380] on div "# Don't touch the boss code until [PERSON_NAME] says you're ready! for i in ran…" at bounding box center [843, 332] width 327 height 381
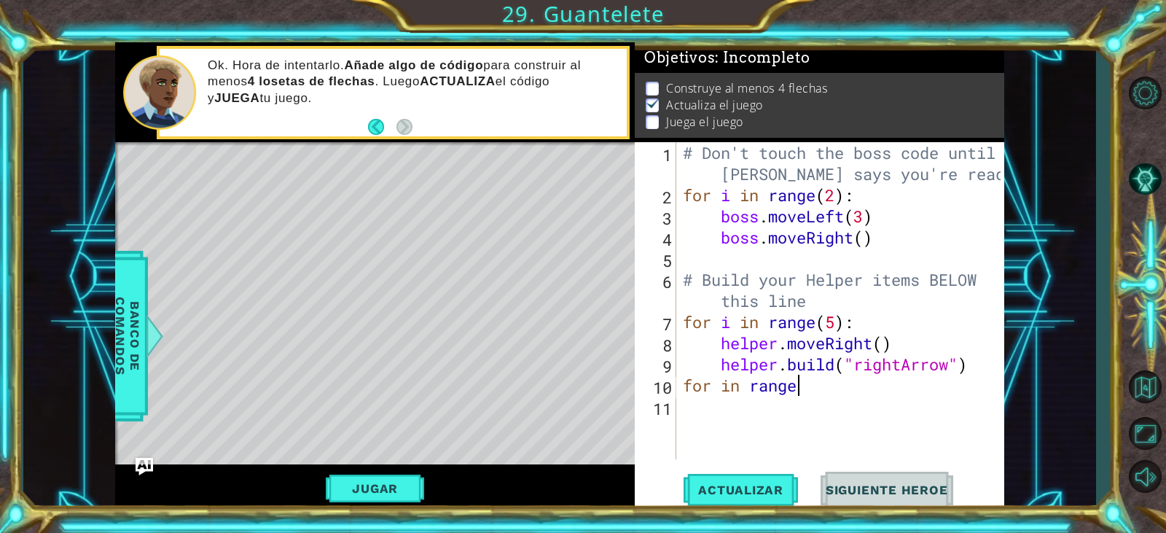
scroll to position [0, 5]
type textarea "for in range(5):"
type textarea "helper.moveDown()"
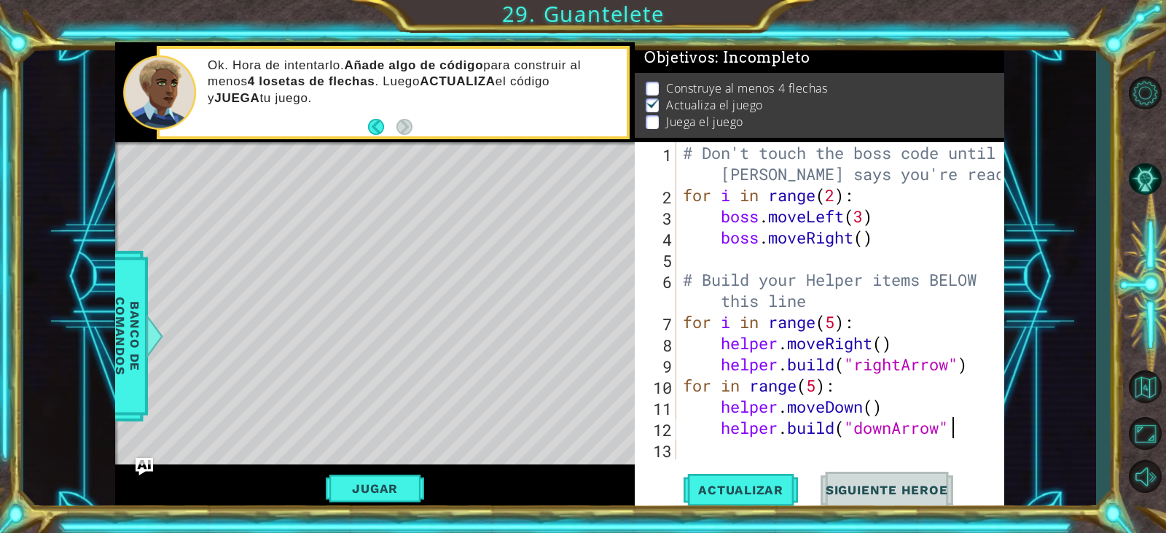
scroll to position [0, 12]
click at [760, 491] on span "Actualizar" at bounding box center [741, 490] width 114 height 15
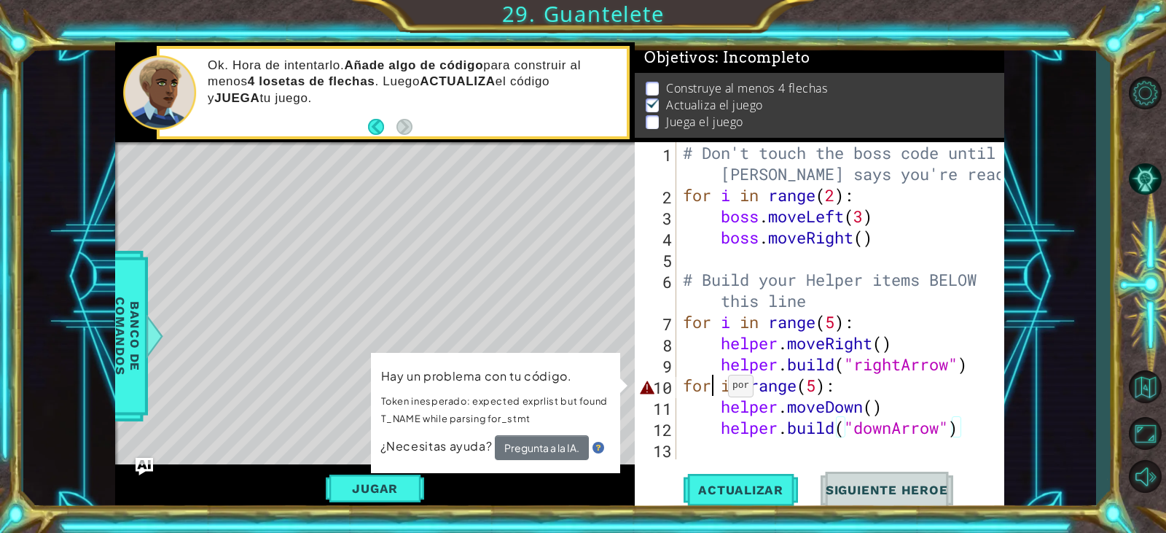
click at [715, 389] on div "# Don't touch the boss code until [PERSON_NAME] says you're ready! for i in ran…" at bounding box center [843, 332] width 327 height 381
click at [726, 389] on div "# Don't touch the boss code until [PERSON_NAME] says you're ready! for i in ran…" at bounding box center [843, 332] width 327 height 381
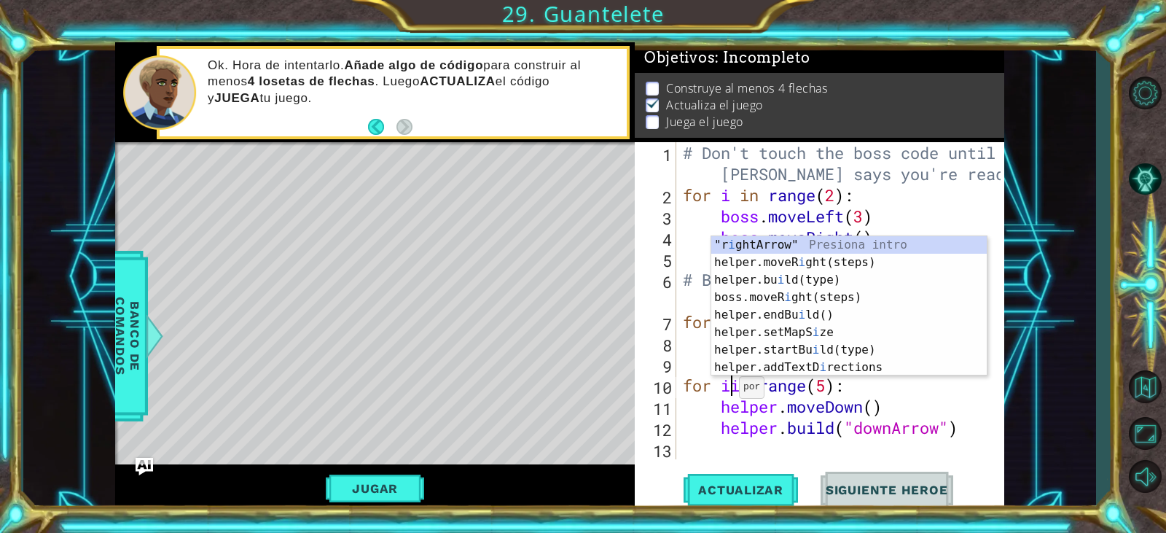
scroll to position [0, 3]
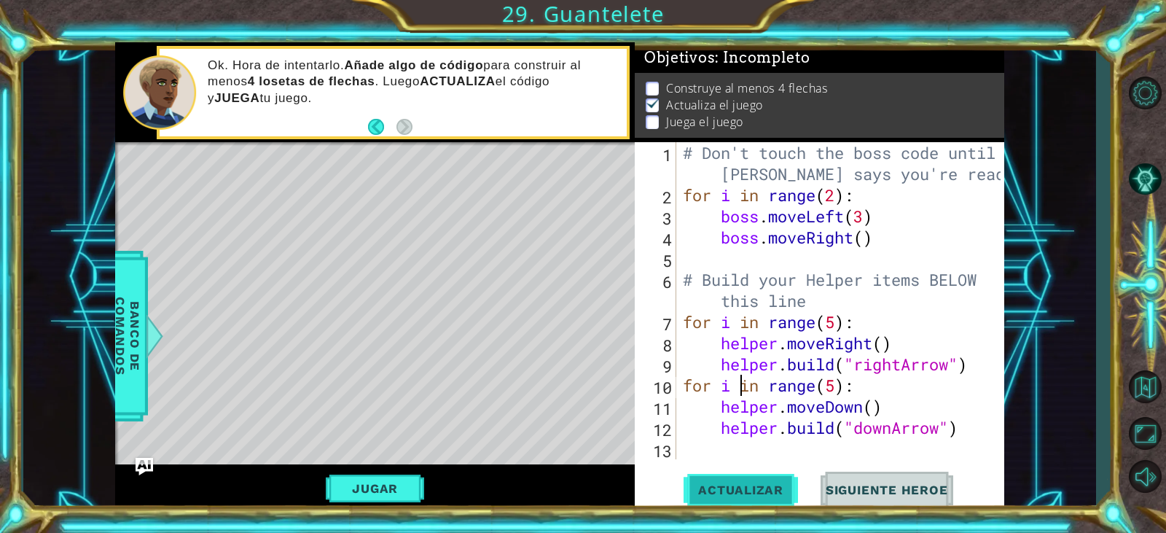
click at [740, 477] on button "Actualizar" at bounding box center [741, 490] width 114 height 37
click at [837, 324] on div "# Don't touch the boss code until [PERSON_NAME] says you're ready! for i in ran…" at bounding box center [843, 332] width 327 height 381
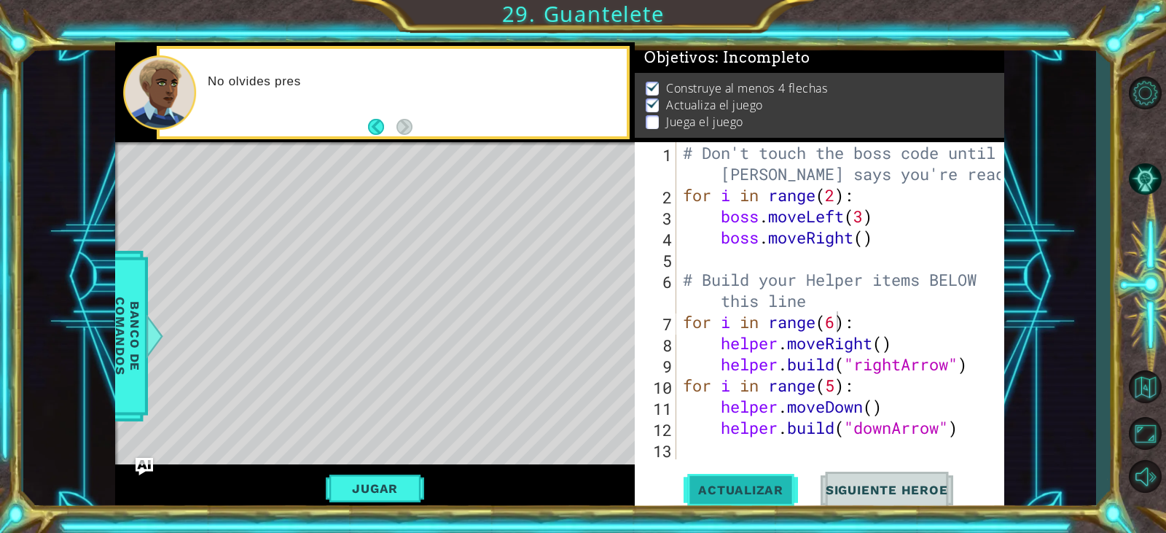
click at [741, 489] on span "Actualizar" at bounding box center [741, 490] width 114 height 15
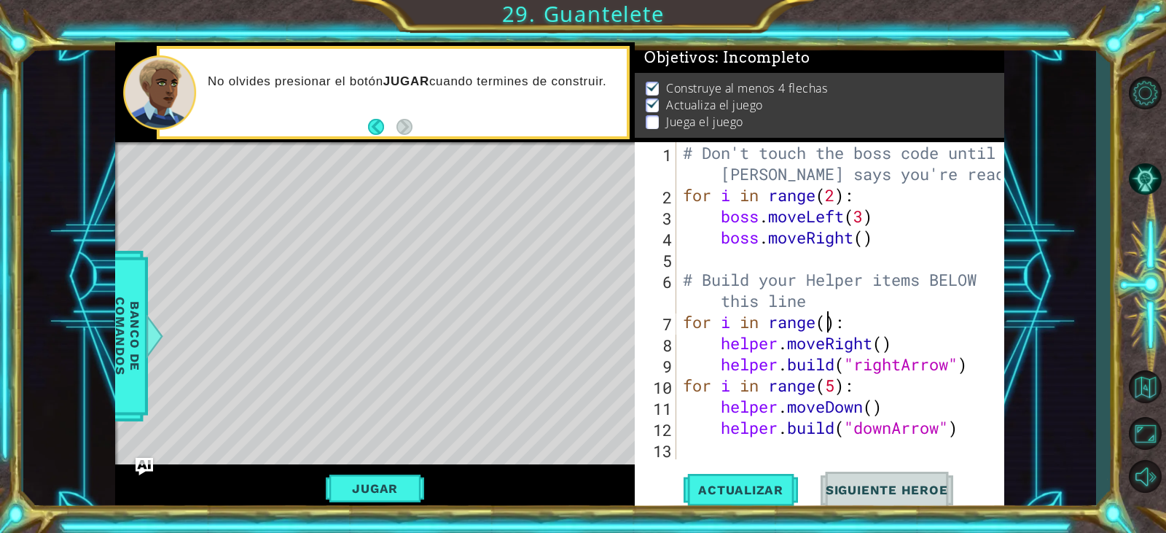
scroll to position [0, 7]
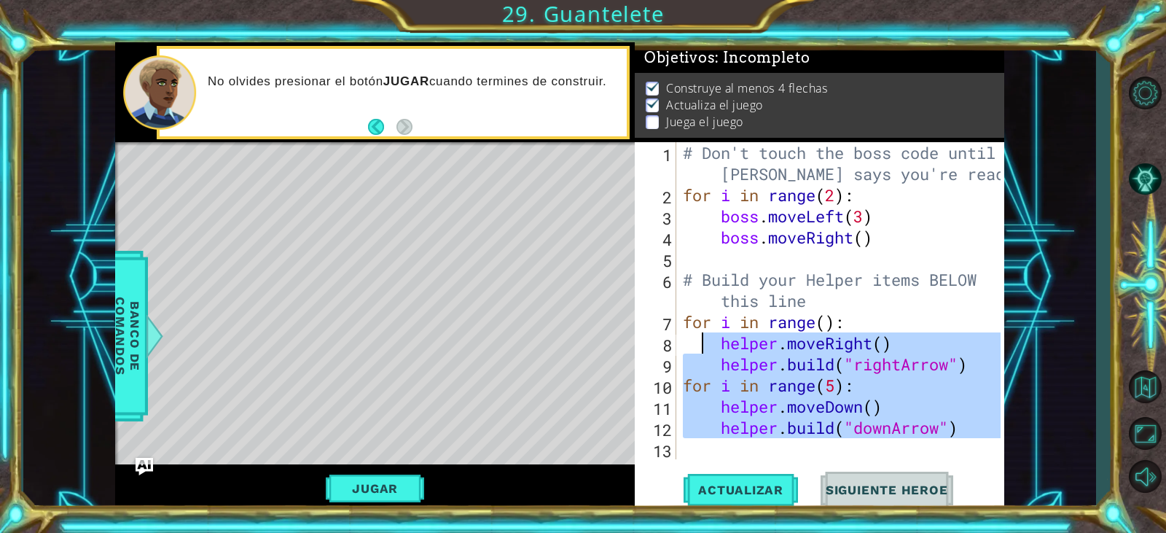
drag, startPoint x: 964, startPoint y: 440, endPoint x: 705, endPoint y: 338, distance: 277.9
click at [705, 338] on div "# Don't touch the boss code until [PERSON_NAME] says you're ready! for i in ran…" at bounding box center [843, 332] width 327 height 381
type textarea "helper.moveRight() [DOMAIN_NAME]("rightArrow")"
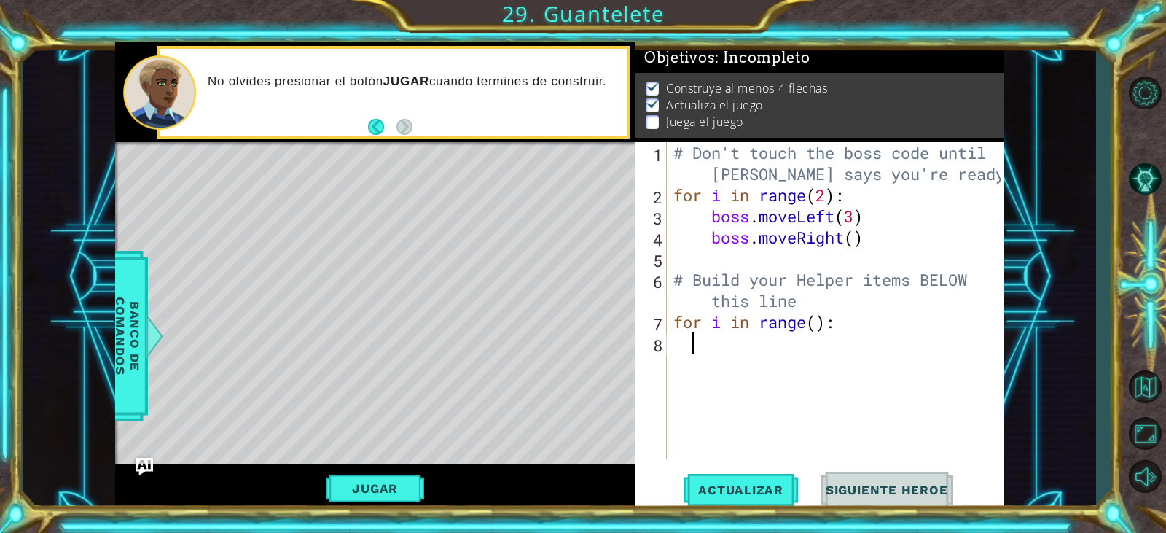
scroll to position [0, 0]
type textarea "f"
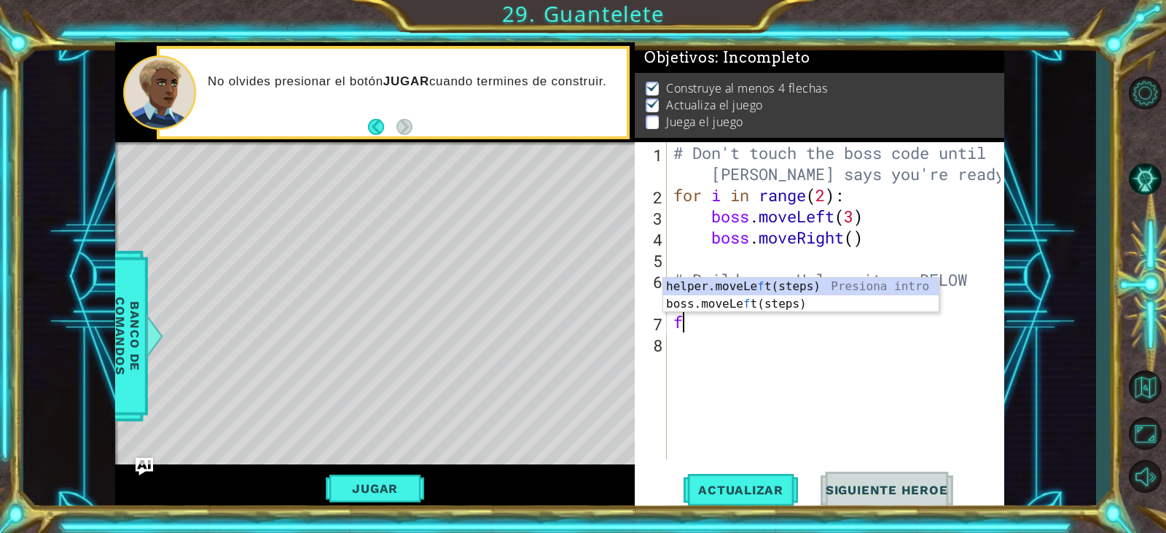
click at [725, 319] on div "# Don't touch the boss code until [PERSON_NAME] says you're ready! for i in ran…" at bounding box center [839, 332] width 337 height 381
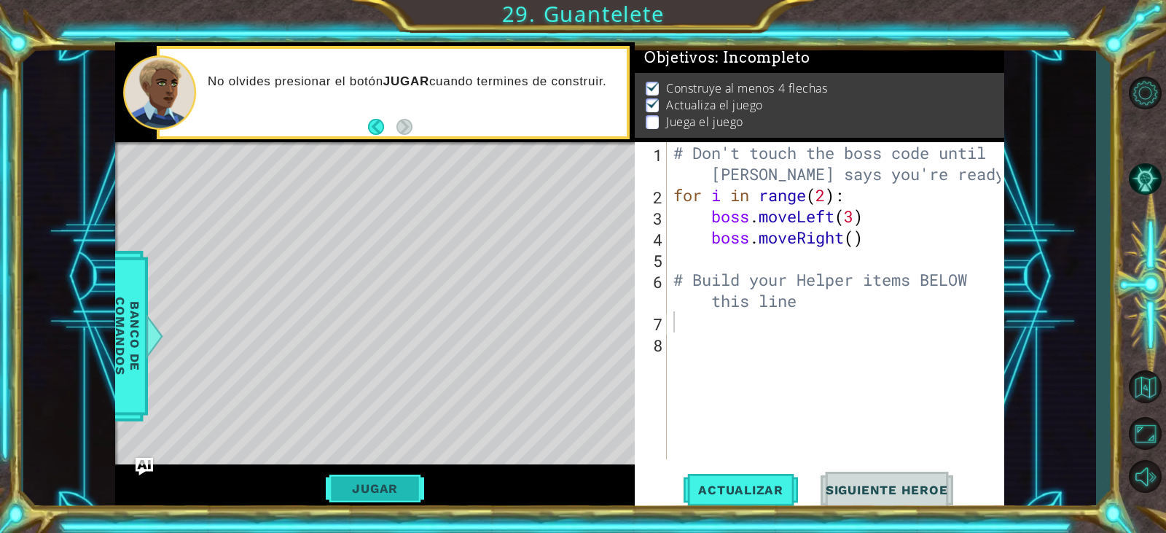
click at [348, 498] on button "Jugar" at bounding box center [375, 489] width 98 height 28
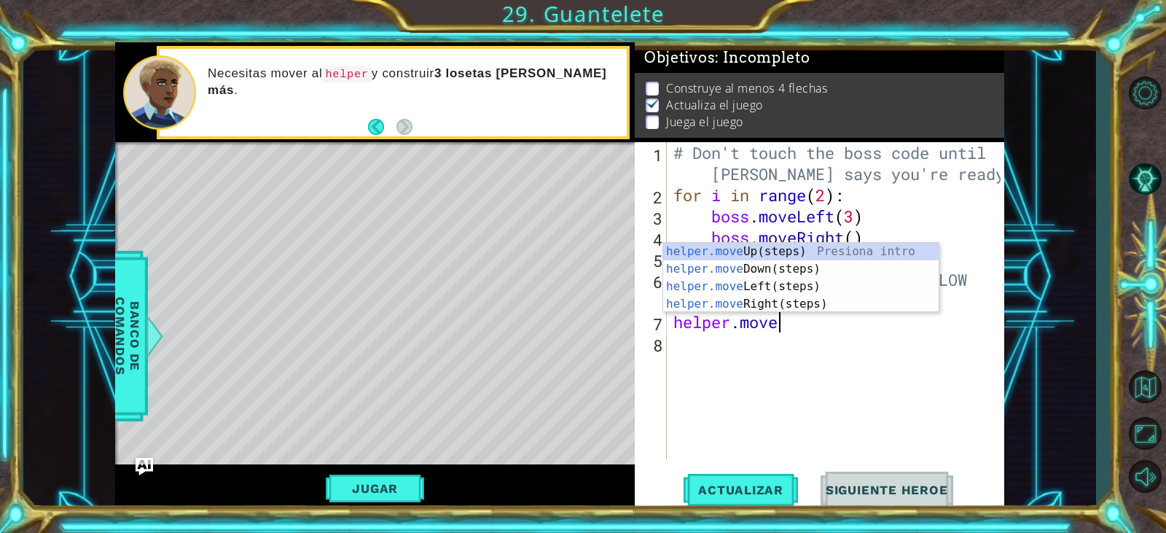
scroll to position [0, 4]
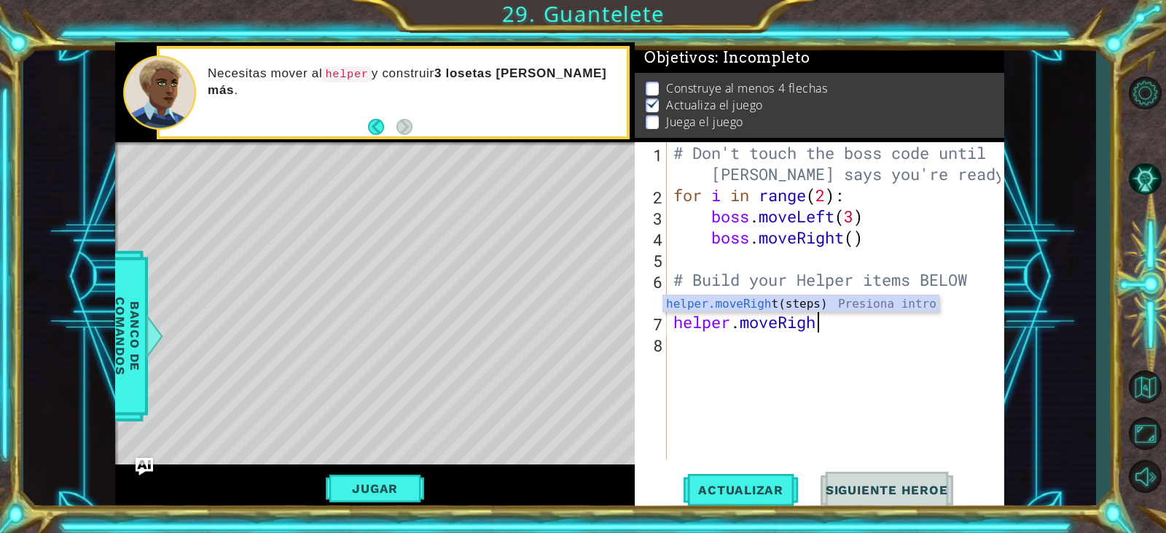
type textarea "helper.moveRight"
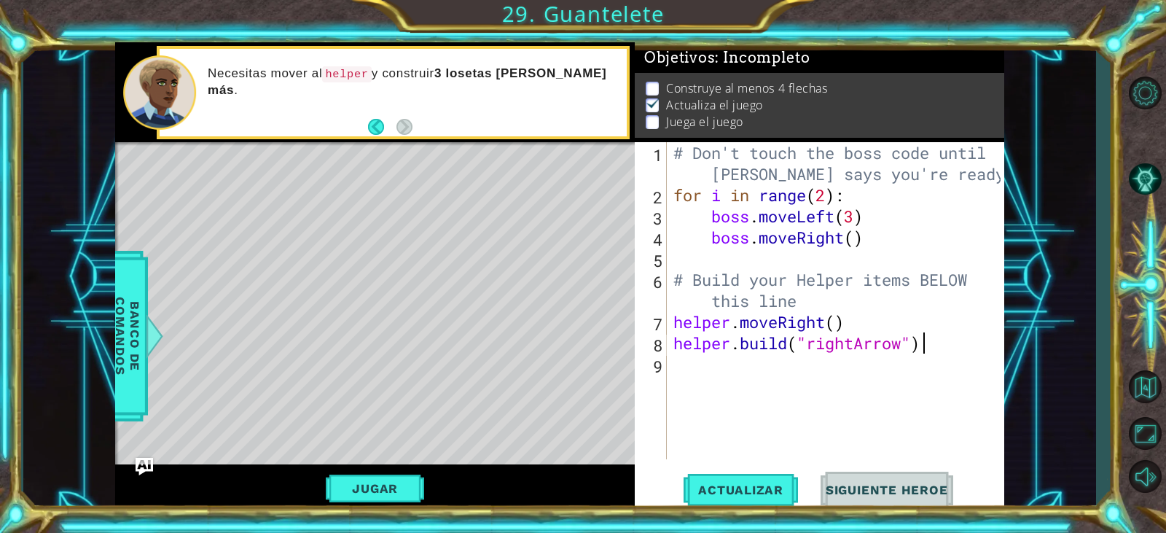
scroll to position [0, 11]
click at [836, 324] on div "# Don't touch the boss code until [PERSON_NAME] says you're ready! for i in ran…" at bounding box center [839, 332] width 337 height 381
click at [871, 324] on div "# Don't touch the boss code until [PERSON_NAME] says you're ready! for i in ran…" at bounding box center [839, 332] width 337 height 381
click at [845, 323] on div "# Don't touch the boss code until [PERSON_NAME] says you're ready! for i in ran…" at bounding box center [839, 332] width 337 height 381
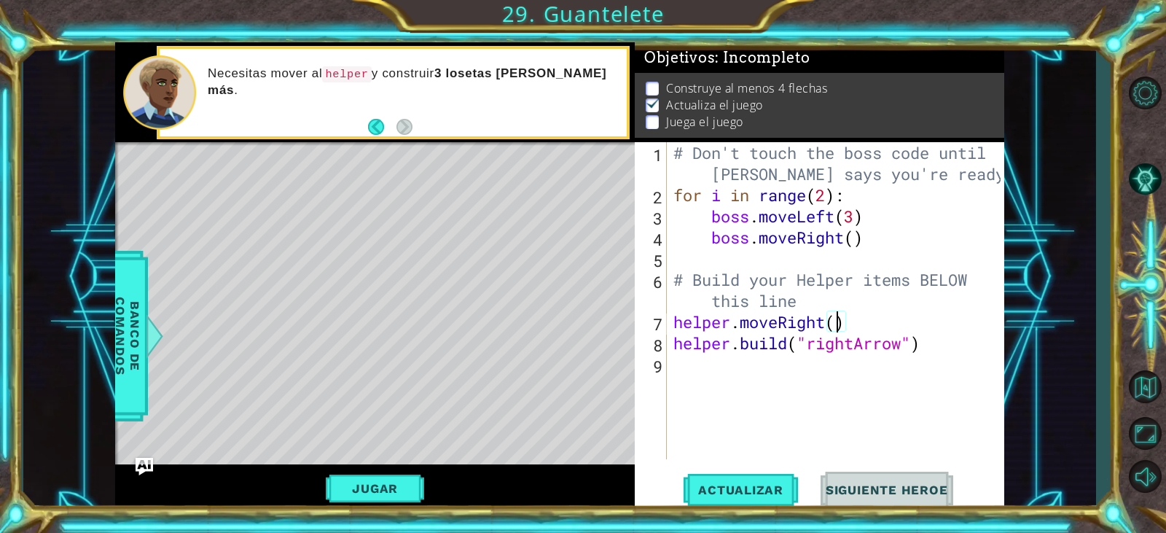
click at [833, 296] on div "# Don't touch the boss code until [PERSON_NAME] says you're ready! for i in ran…" at bounding box center [839, 332] width 337 height 381
type textarea "# Build your Helper items BELOW this line"
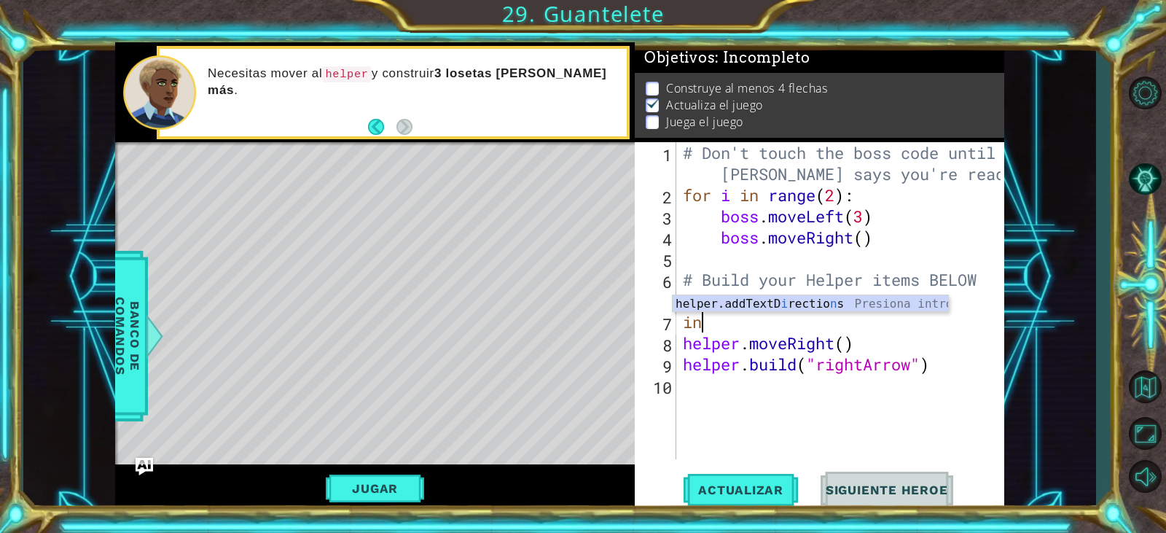
type textarea "i"
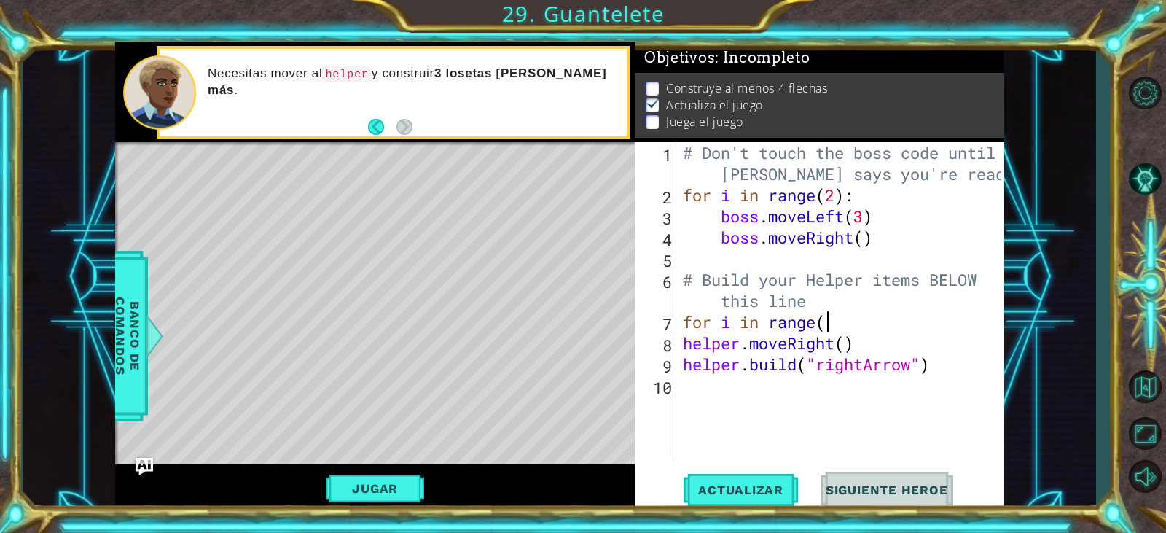
scroll to position [0, 7]
type textarea "for i in range(2):"
click at [760, 396] on div "# Don't touch the boss code until [PERSON_NAME] says you're ready! for i in ran…" at bounding box center [843, 332] width 327 height 381
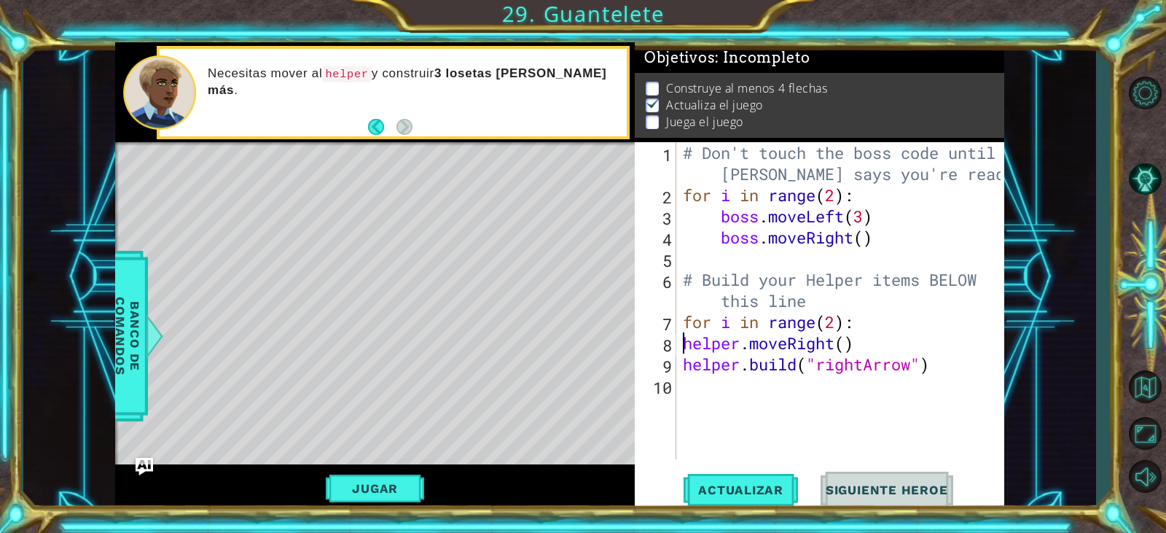
click at [687, 345] on div "# Don't touch the boss code until [PERSON_NAME] says you're ready! for i in ran…" at bounding box center [843, 332] width 327 height 381
click at [685, 361] on div "# Don't touch the boss code until [PERSON_NAME] says you're ready! for i in ran…" at bounding box center [843, 332] width 327 height 381
type textarea "[DOMAIN_NAME]("rightArrow")"
click at [989, 371] on div "# Don't touch the boss code until [PERSON_NAME] says you're ready! for i in ran…" at bounding box center [843, 332] width 327 height 381
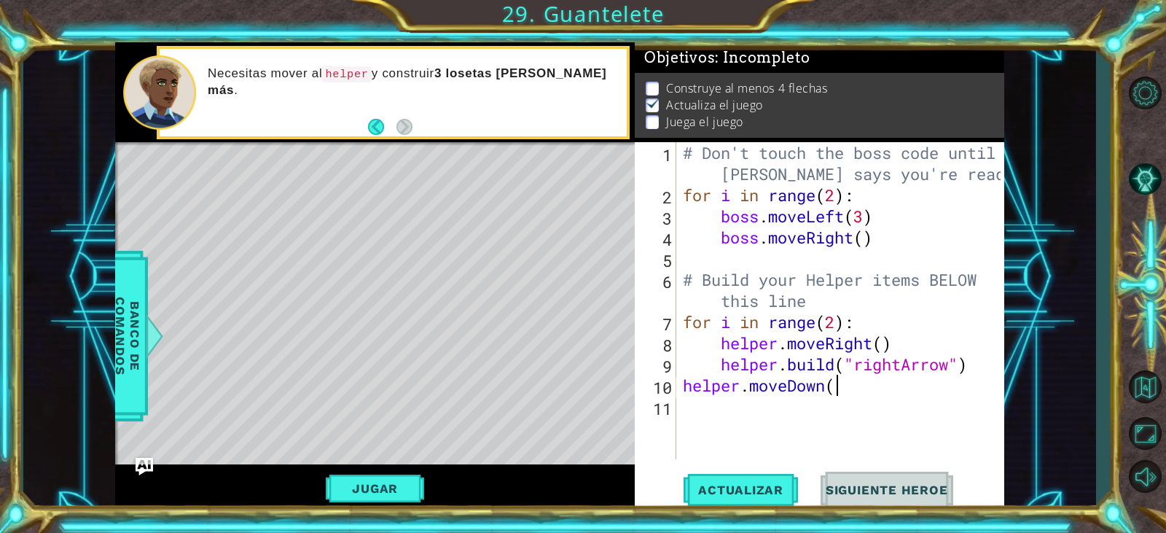
scroll to position [0, 7]
type textarea "helper.moveDown()"
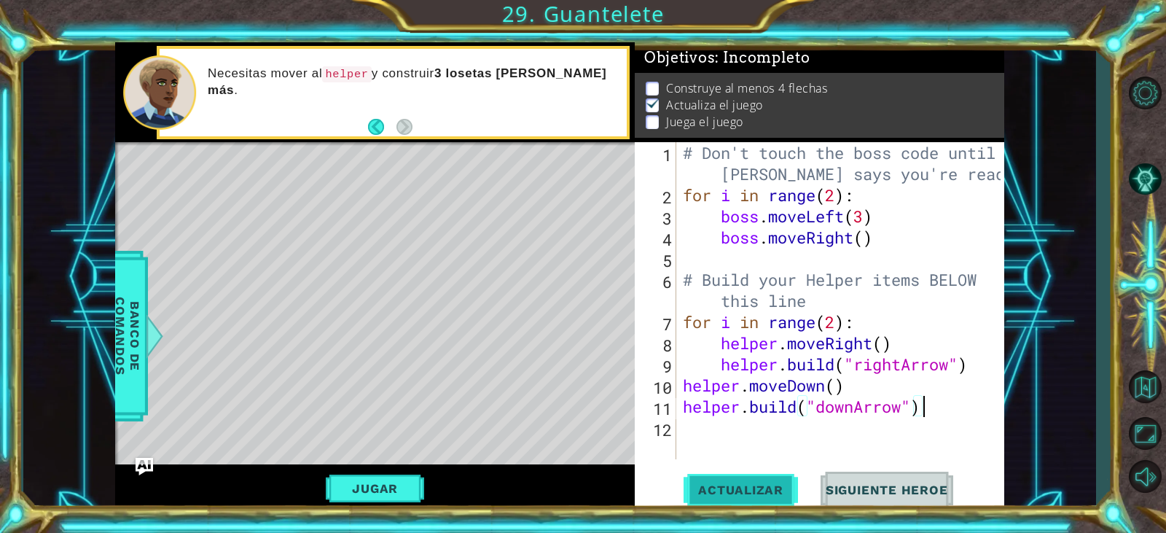
type textarea "[DOMAIN_NAME]("downArrow")"
click at [753, 496] on span "Actualizar" at bounding box center [741, 490] width 114 height 15
click at [809, 432] on div "# Don't touch the boss code until [PERSON_NAME] says you're ready! for i in ran…" at bounding box center [843, 332] width 327 height 381
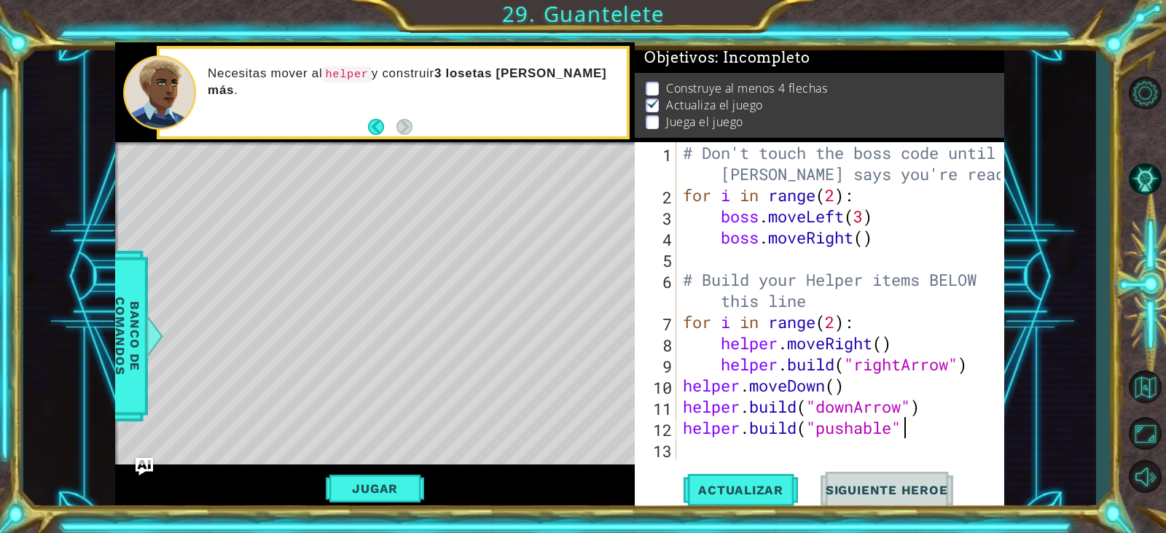
scroll to position [0, 9]
click at [771, 488] on span "Actualizar" at bounding box center [741, 490] width 114 height 15
click at [932, 401] on div "# Don't touch the boss code until [PERSON_NAME] says you're ready! for i in ran…" at bounding box center [843, 332] width 327 height 381
type textarea "[DOMAIN_NAME]("downArrow")"
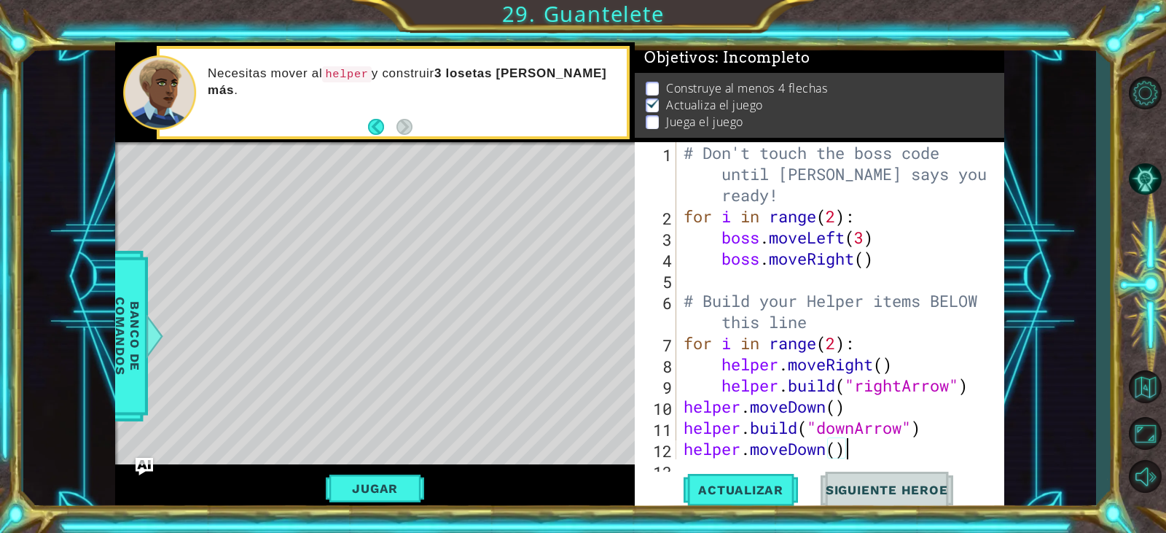
scroll to position [42, 0]
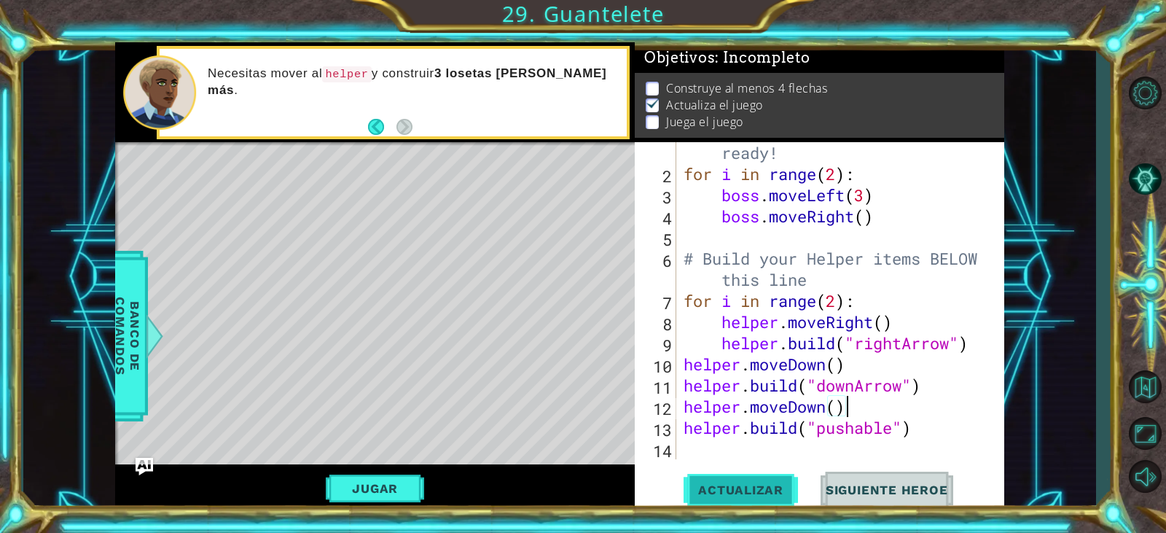
type textarea "helper.moveDown()"
click at [708, 478] on button "Actualizar" at bounding box center [741, 490] width 114 height 37
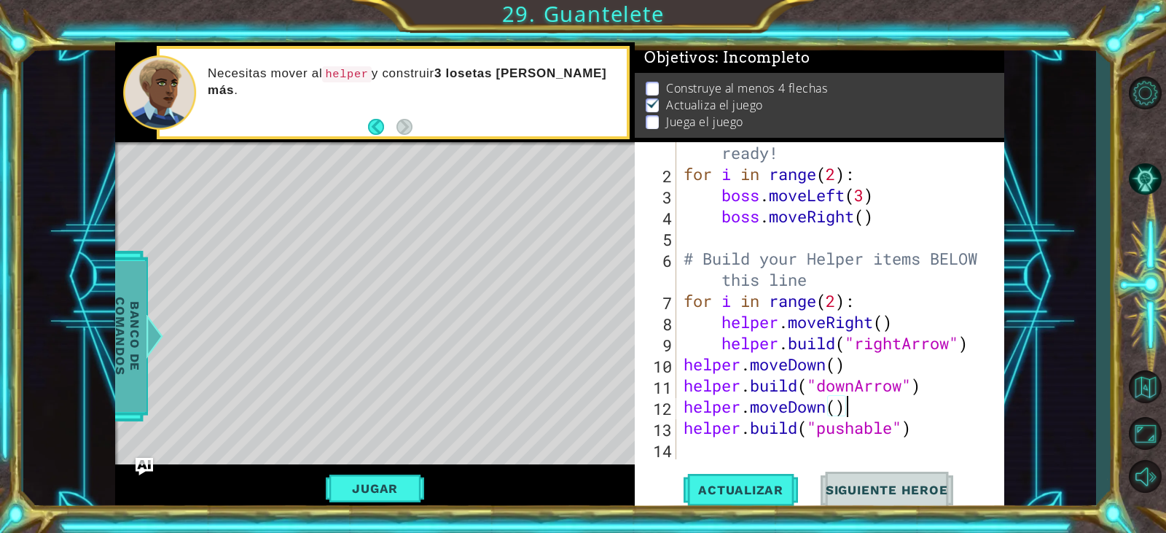
click at [128, 335] on span "Banco de comandos" at bounding box center [128, 336] width 38 height 151
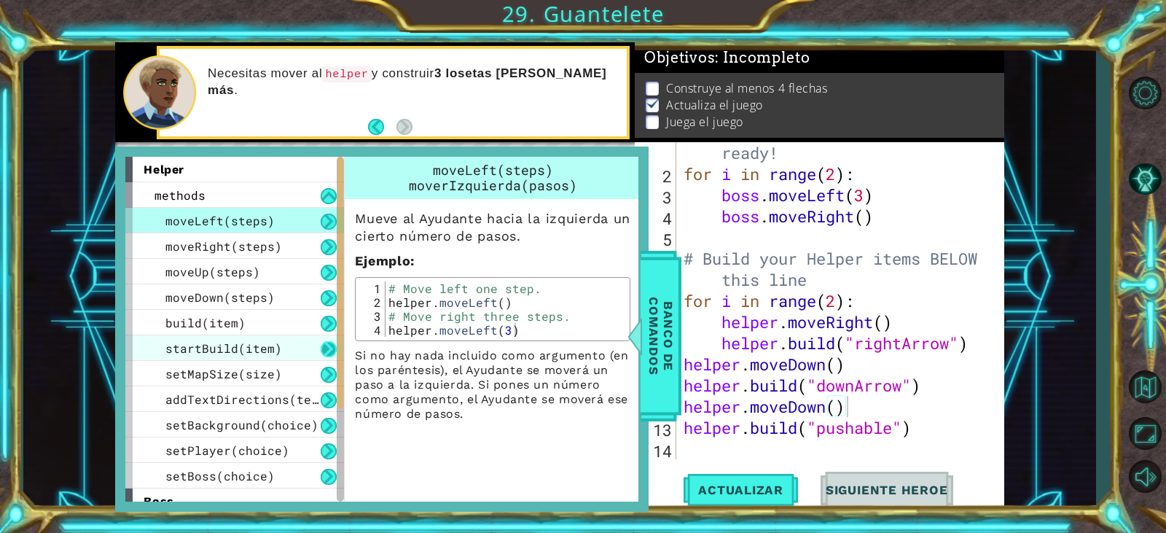
click at [332, 349] on button at bounding box center [329, 349] width 16 height 16
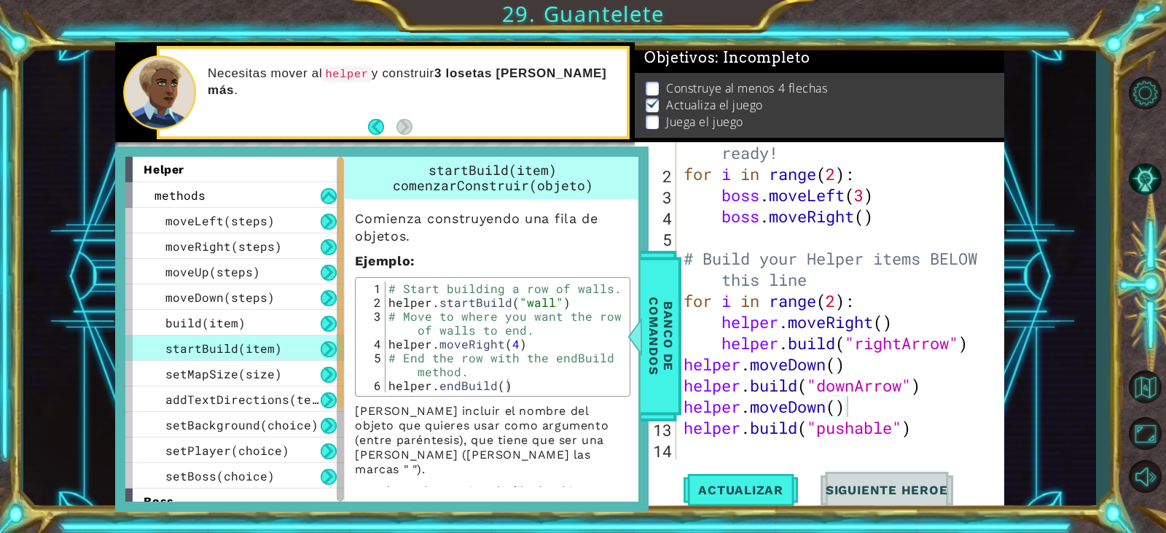
scroll to position [34, 0]
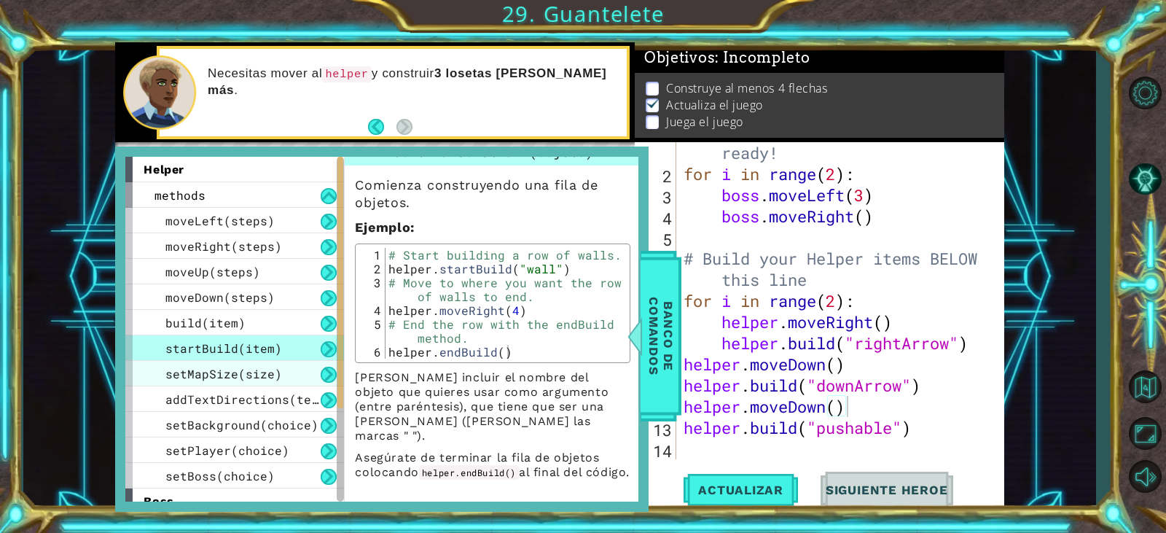
click at [256, 378] on span "setMapSize(size)" at bounding box center [223, 373] width 117 height 15
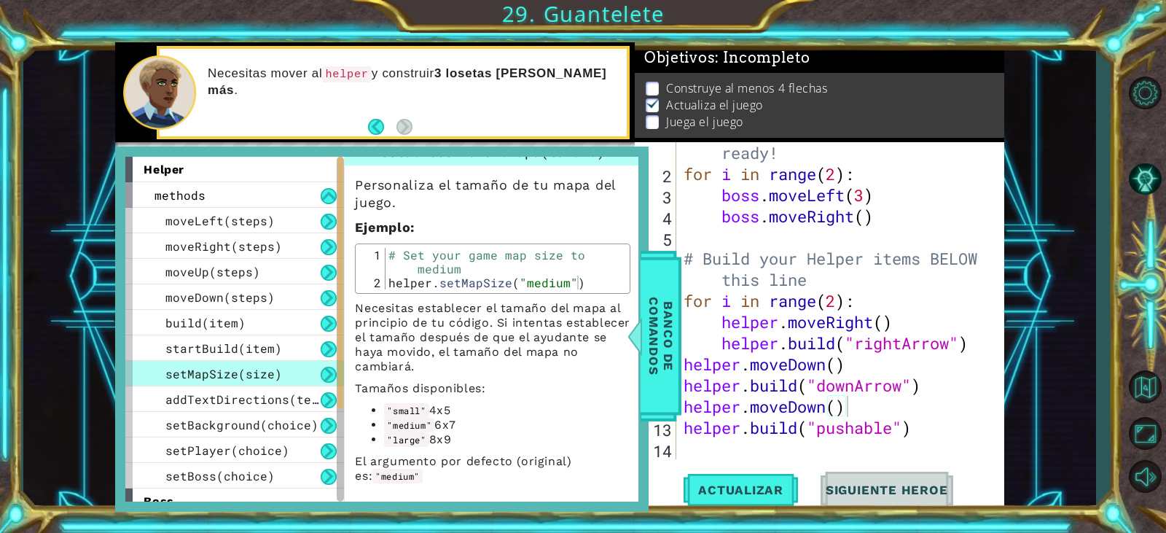
scroll to position [0, 0]
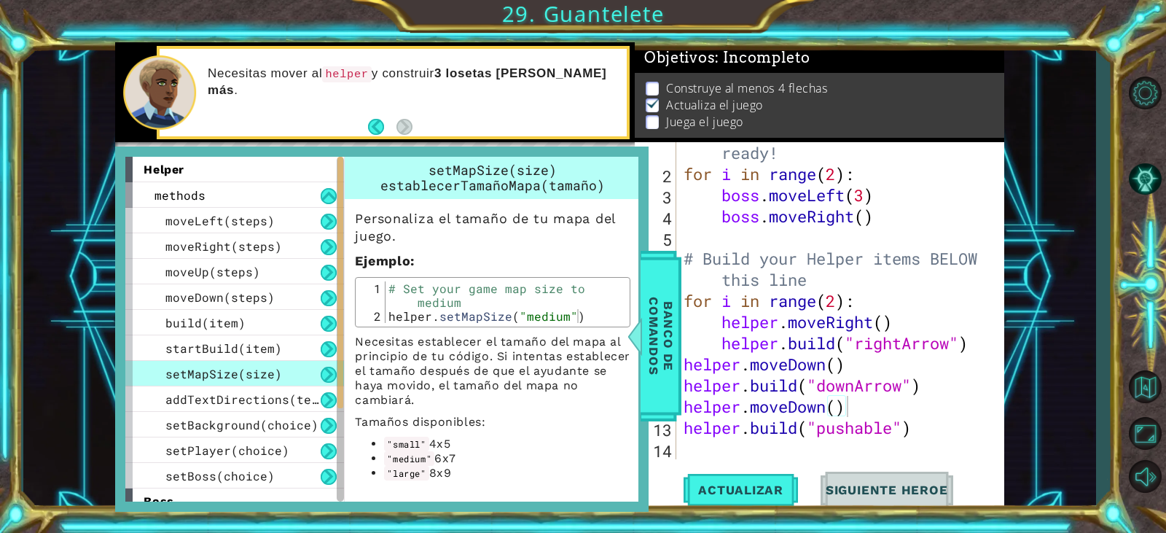
click at [425, 467] on code ""large"" at bounding box center [406, 473] width 44 height 15
click at [402, 472] on code ""large"" at bounding box center [406, 473] width 44 height 15
click at [238, 406] on span "addTextDirections(text)" at bounding box center [249, 398] width 168 height 15
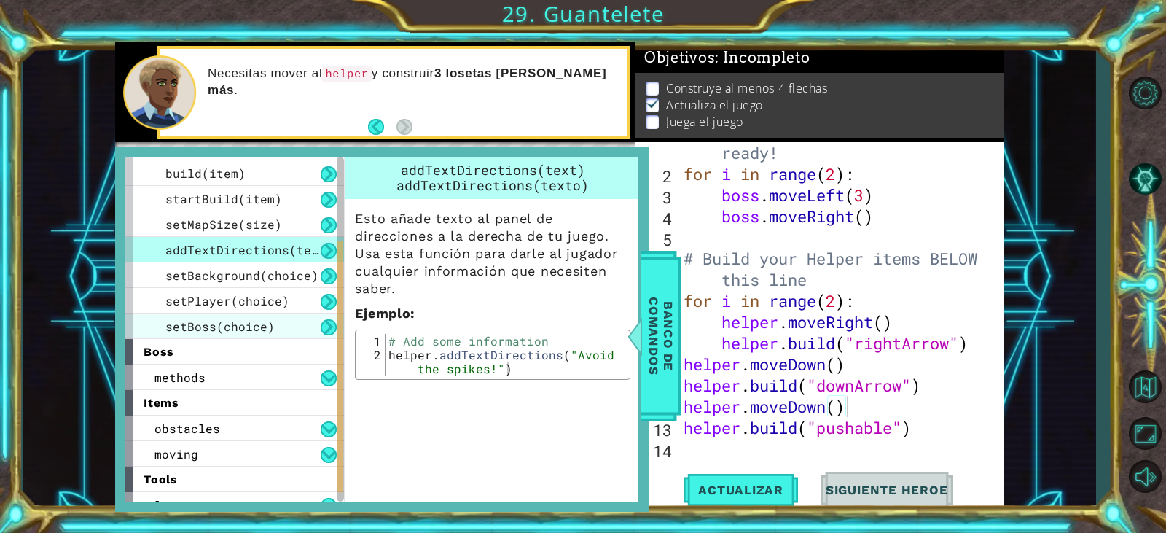
scroll to position [165, 0]
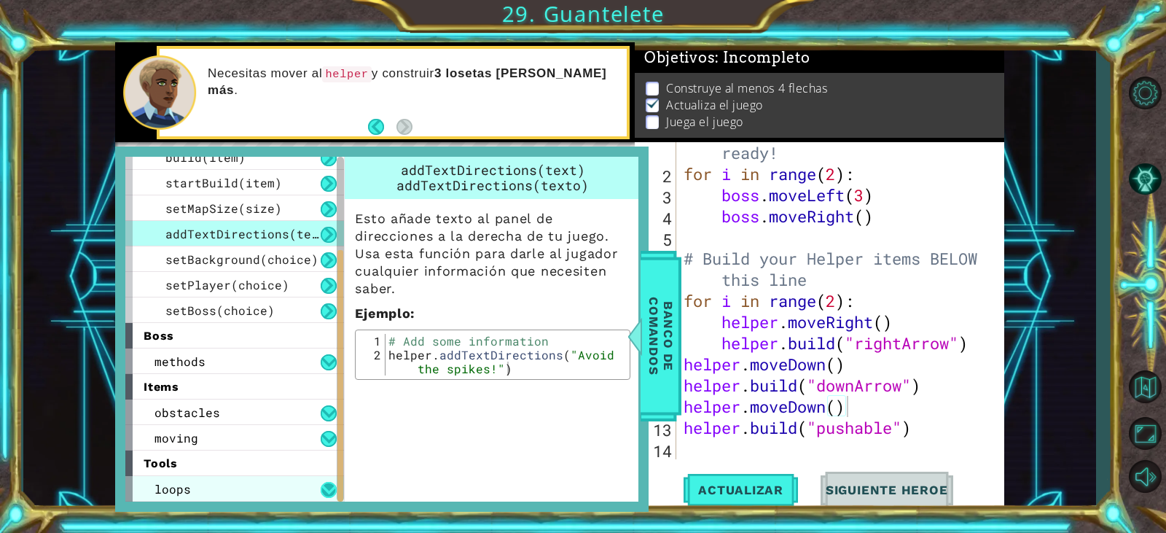
click at [335, 496] on button at bounding box center [329, 490] width 16 height 16
click at [328, 489] on button at bounding box center [329, 490] width 16 height 16
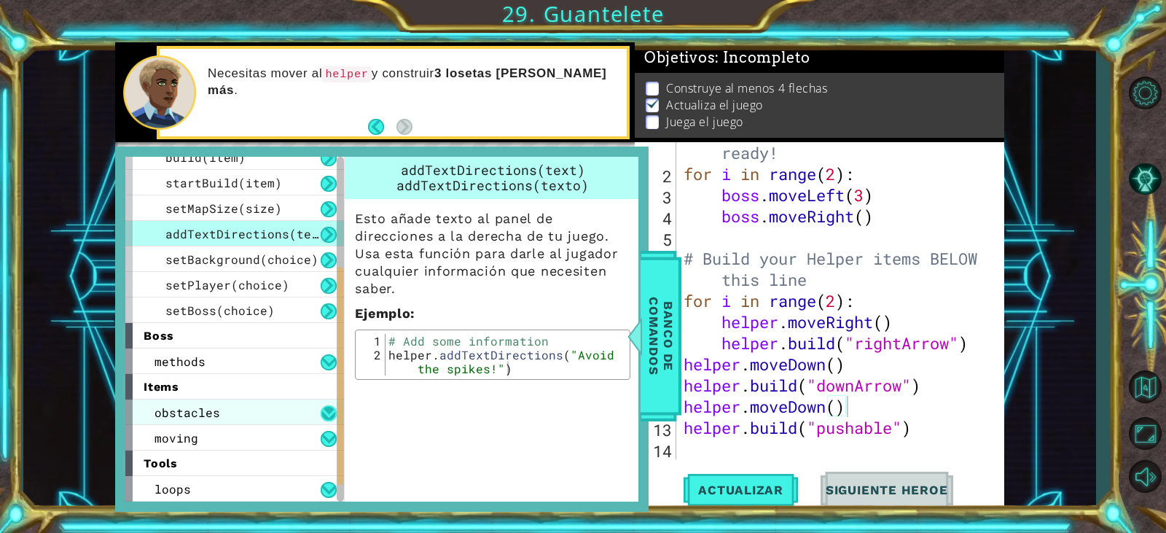
click at [324, 410] on button at bounding box center [329, 413] width 16 height 16
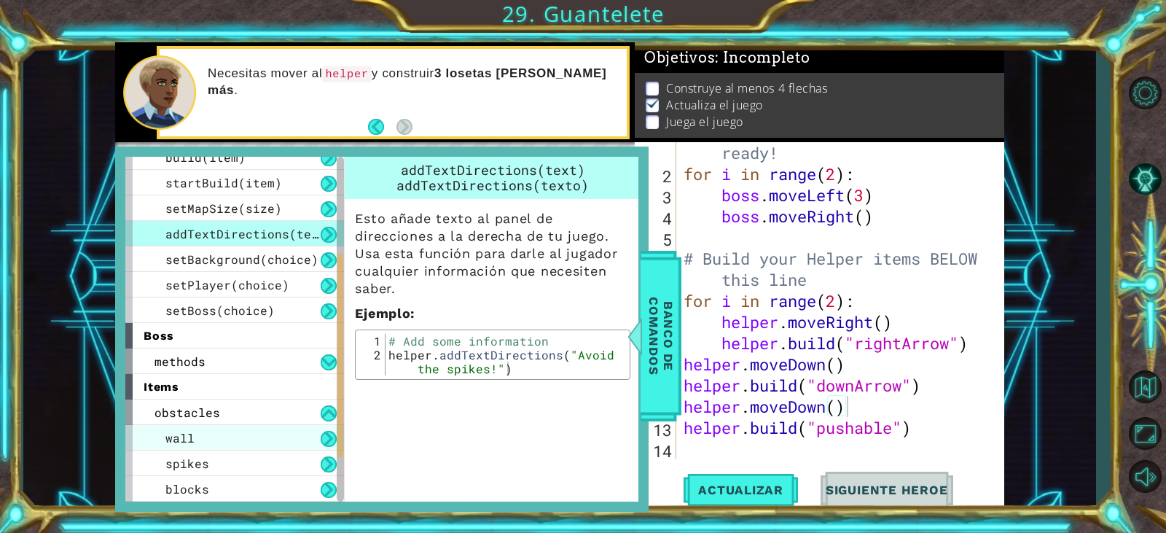
scroll to position [238, 0]
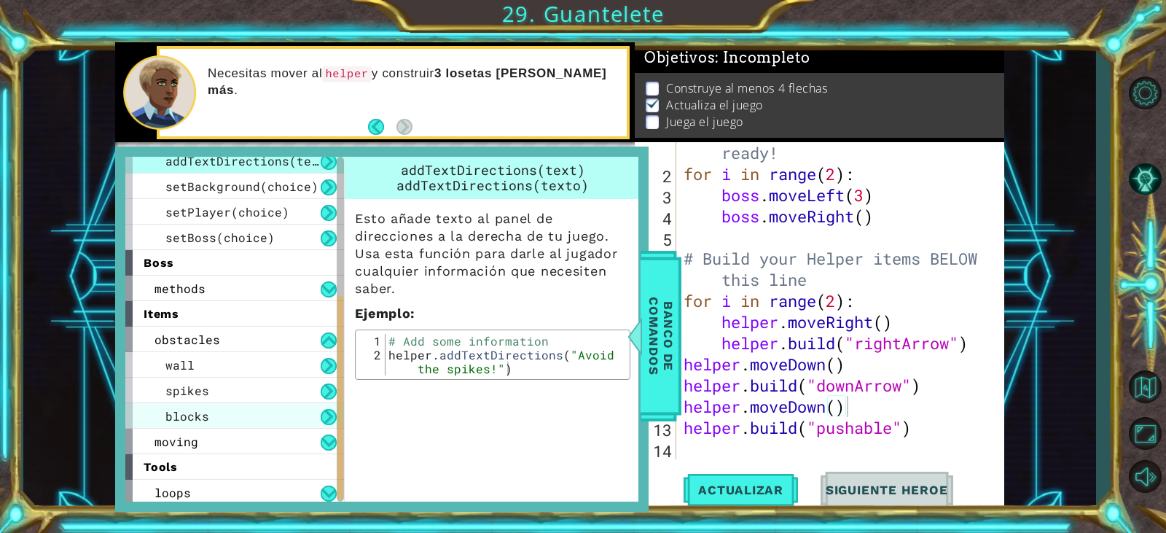
click at [268, 413] on div "blocks" at bounding box center [234, 416] width 219 height 26
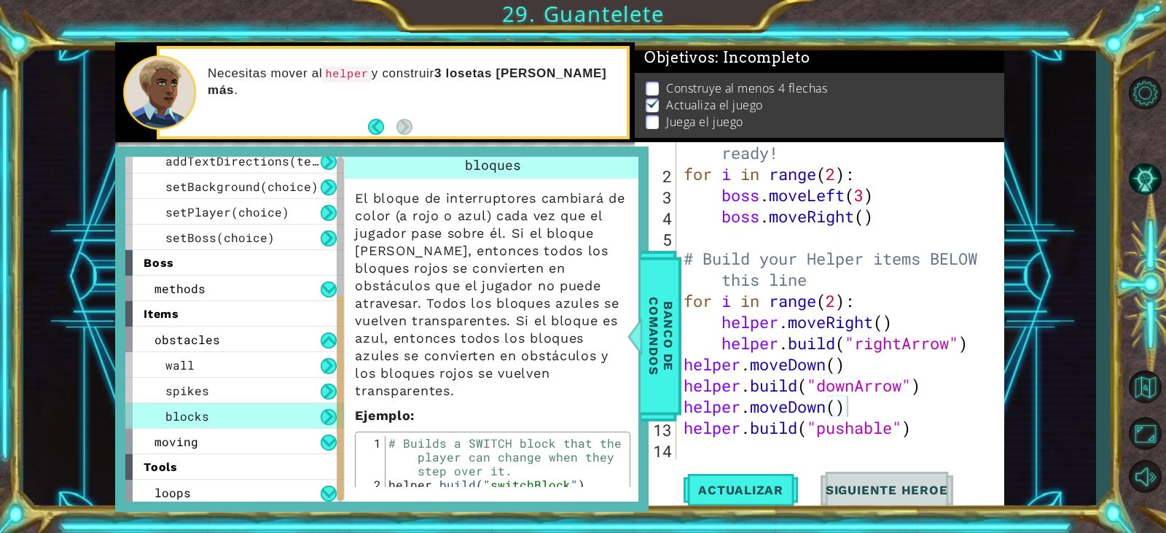
scroll to position [0, 0]
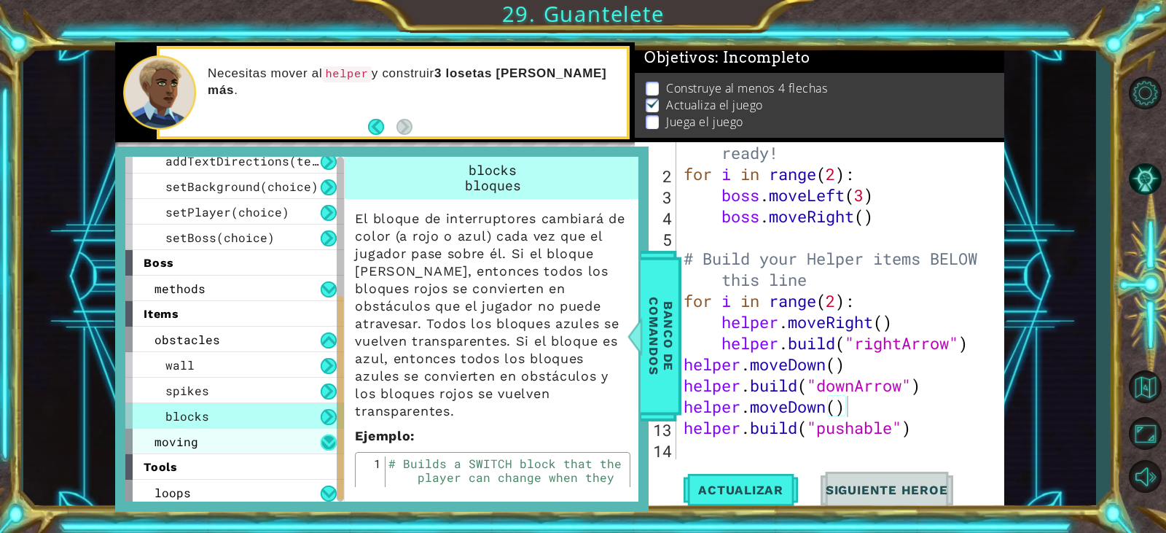
click at [334, 437] on button at bounding box center [329, 442] width 16 height 16
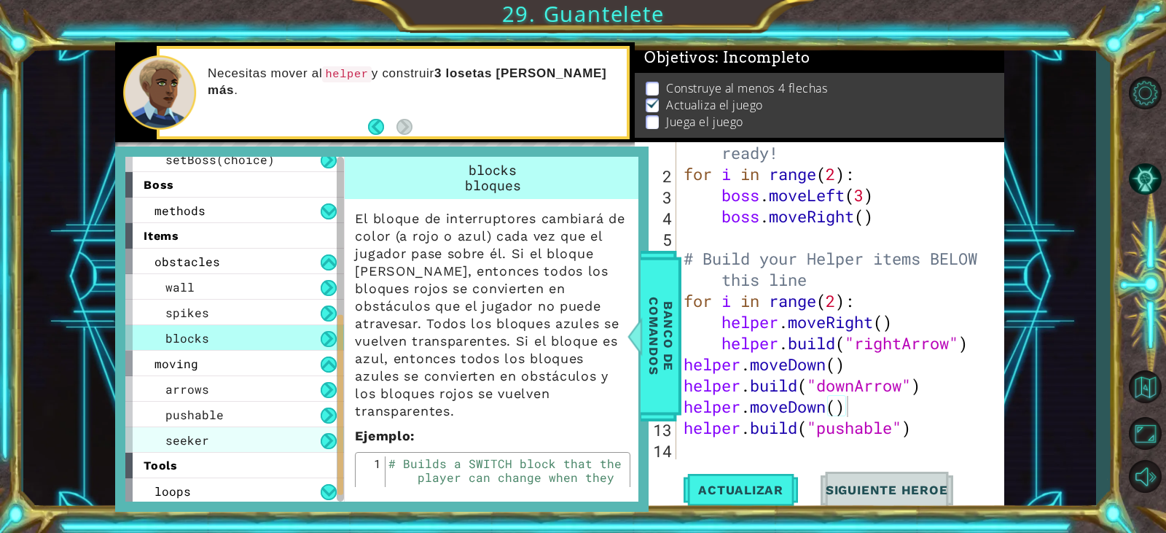
scroll to position [319, 0]
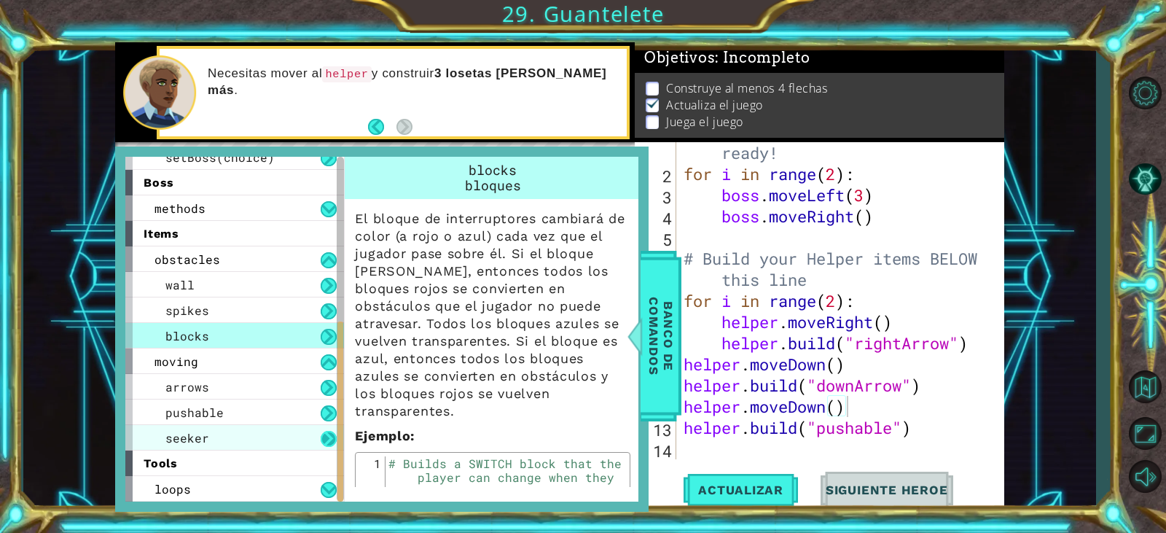
click at [331, 434] on button at bounding box center [329, 439] width 16 height 16
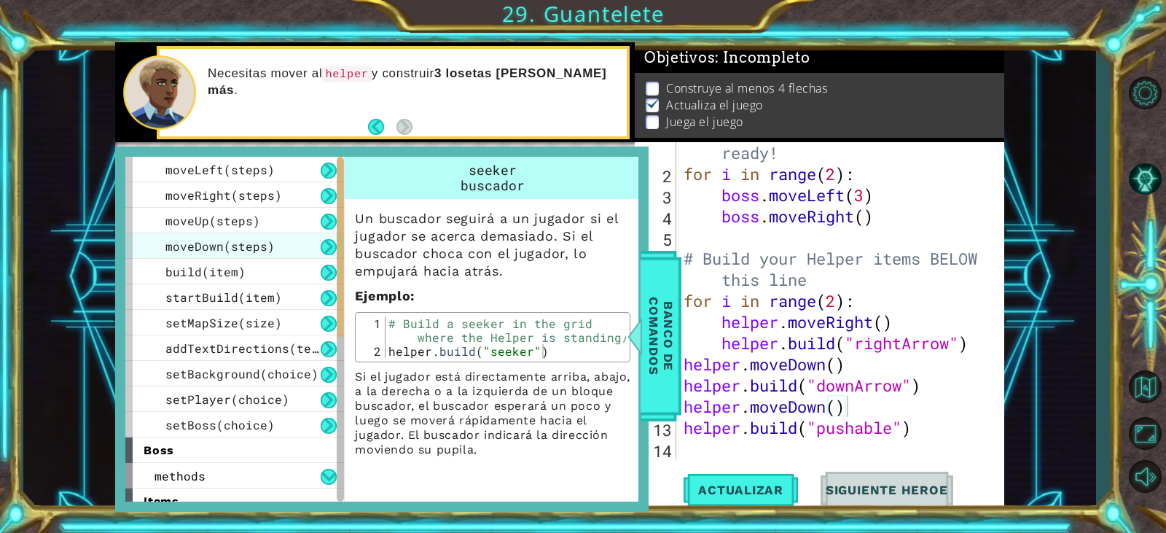
scroll to position [0, 0]
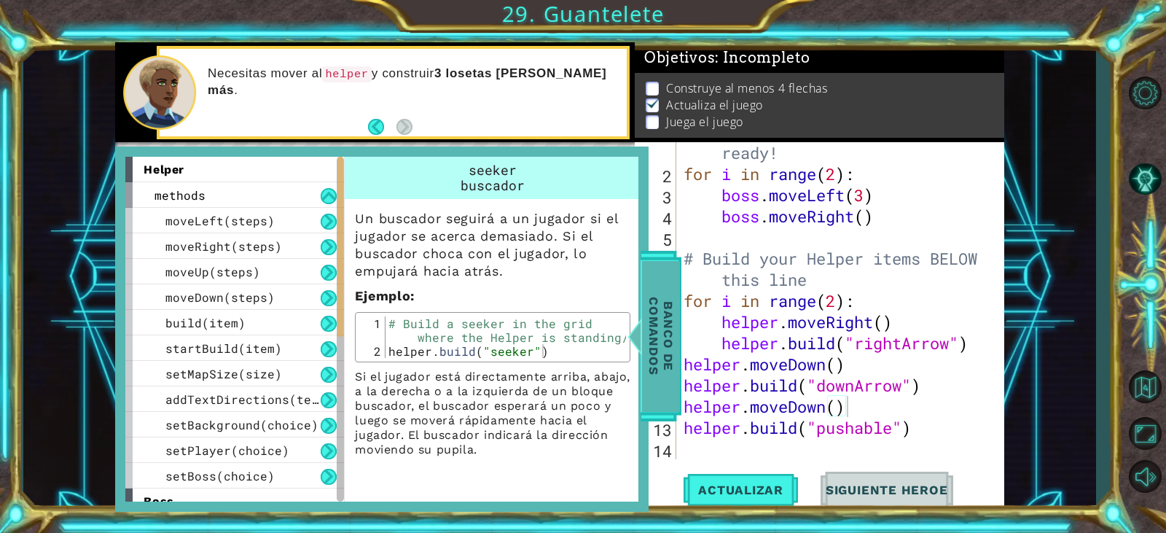
click at [646, 312] on span "Banco de comandos" at bounding box center [661, 336] width 38 height 151
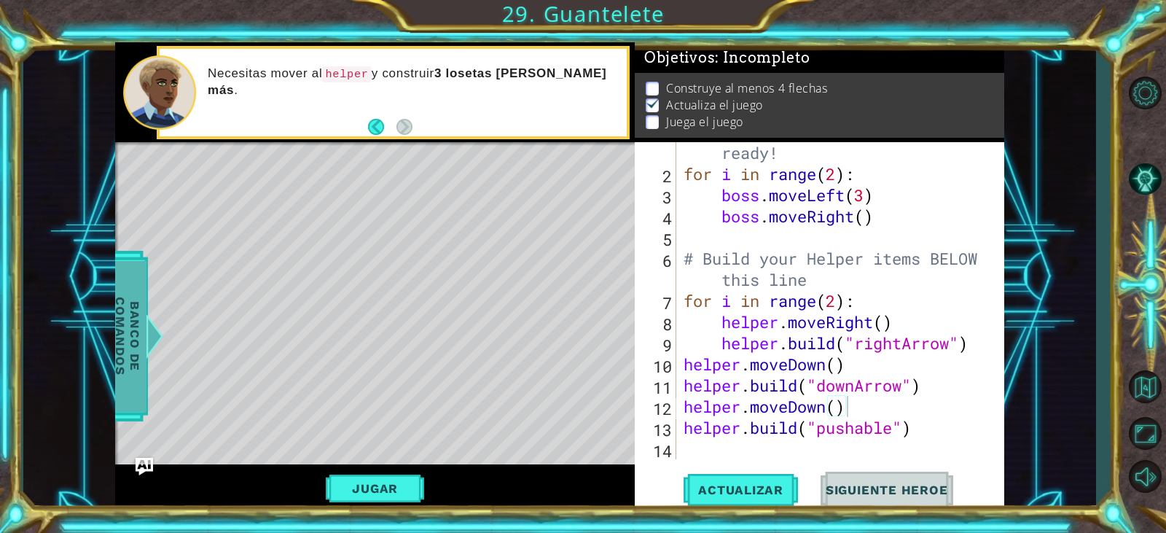
click at [125, 359] on span "Banco de comandos" at bounding box center [128, 336] width 38 height 151
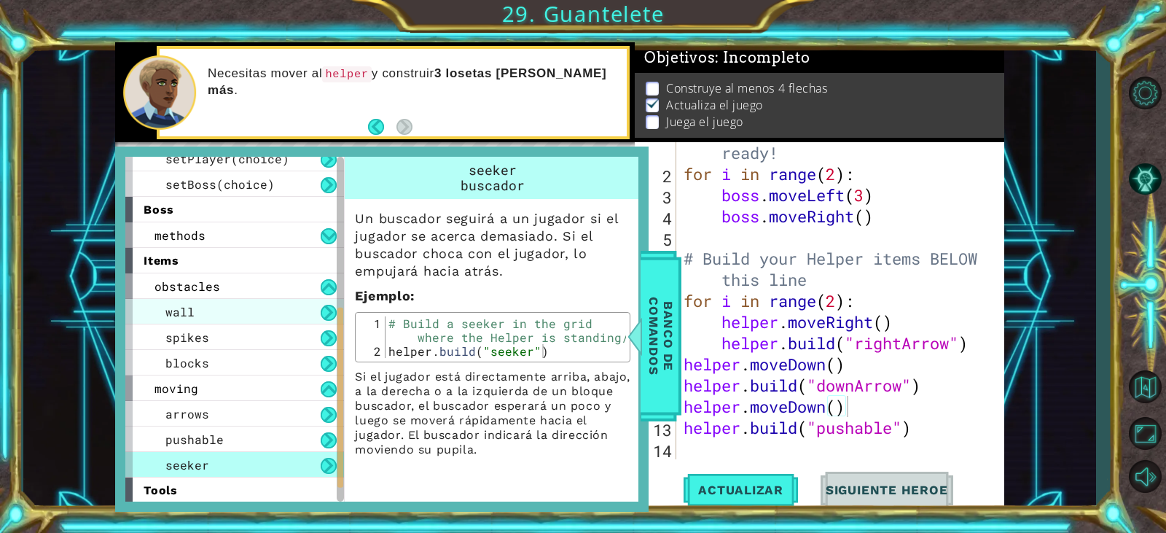
scroll to position [319, 0]
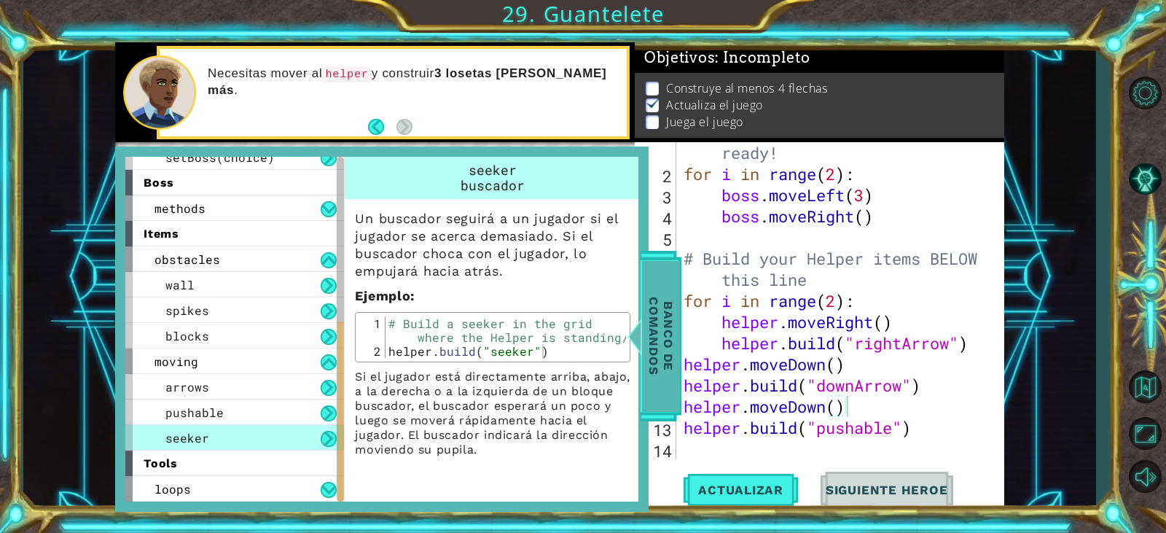
click at [657, 367] on span "Banco de comandos" at bounding box center [661, 336] width 38 height 151
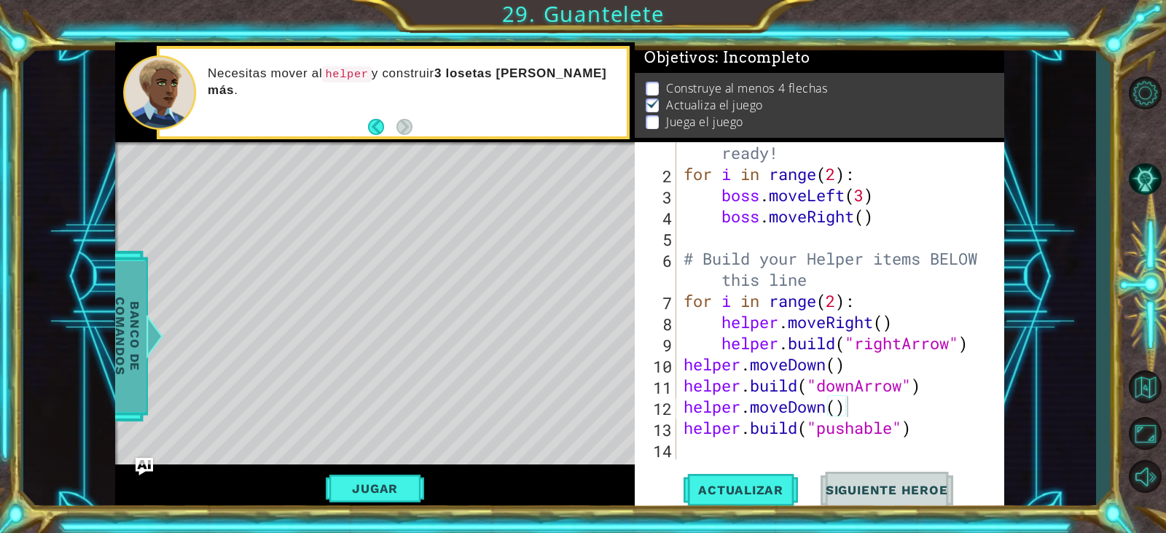
click at [129, 343] on span "Banco de comandos" at bounding box center [128, 336] width 38 height 151
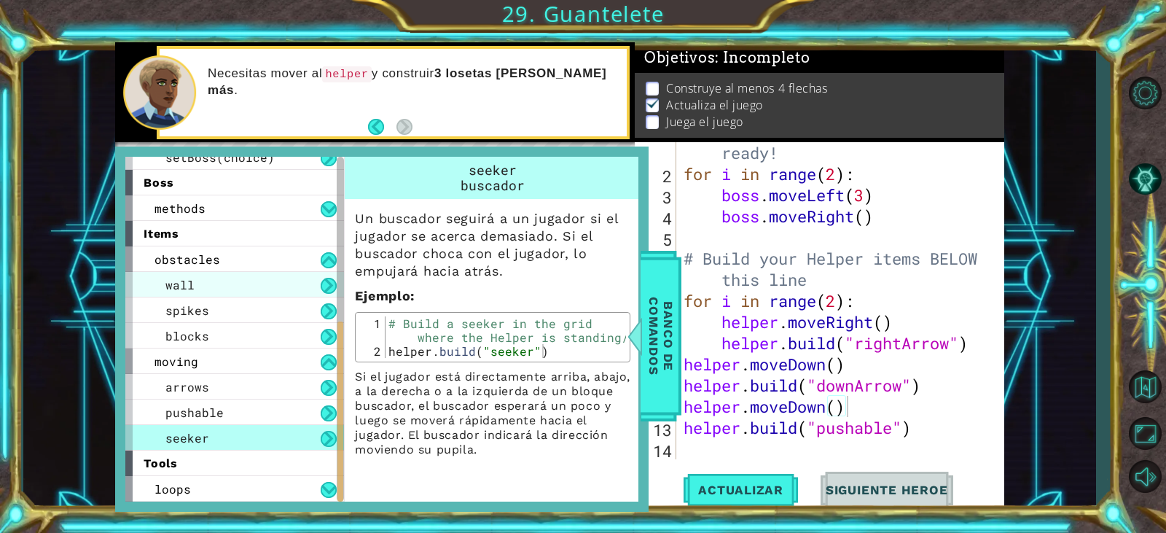
click at [249, 289] on div "wall" at bounding box center [234, 285] width 219 height 26
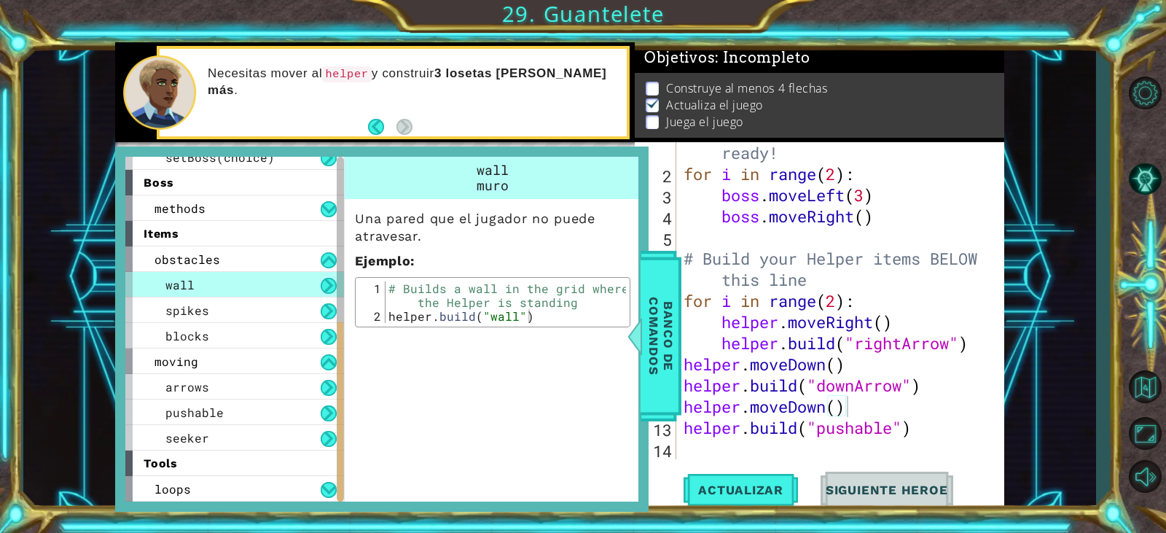
click at [328, 282] on button at bounding box center [329, 286] width 16 height 16
click at [660, 334] on span "Banco de comandos" at bounding box center [661, 336] width 38 height 151
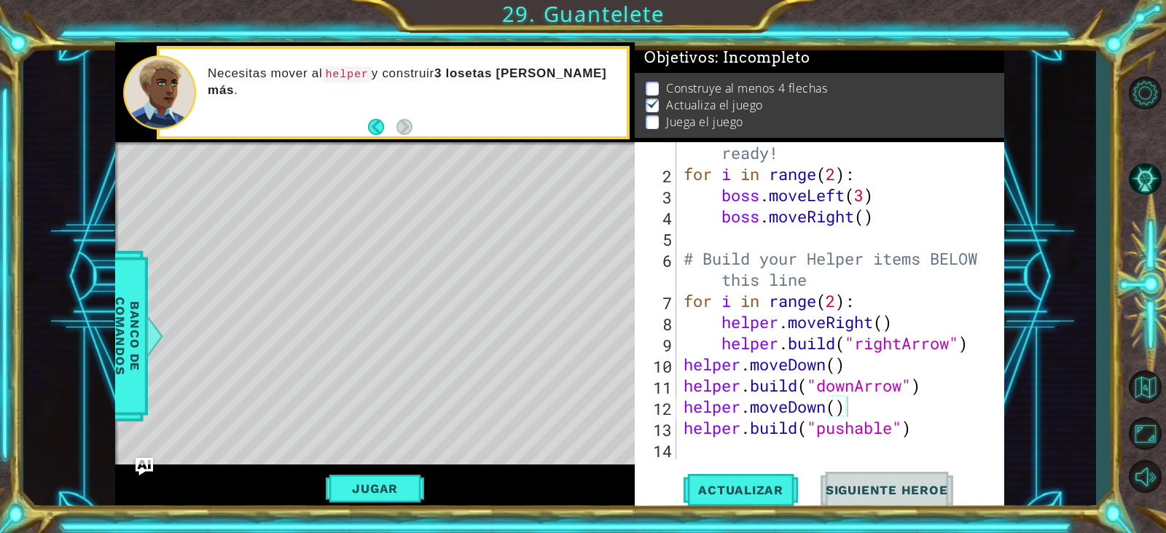
scroll to position [0, 0]
click at [815, 453] on div "# Don't touch the boss code until [PERSON_NAME] says you're ready! for i in ran…" at bounding box center [839, 301] width 316 height 402
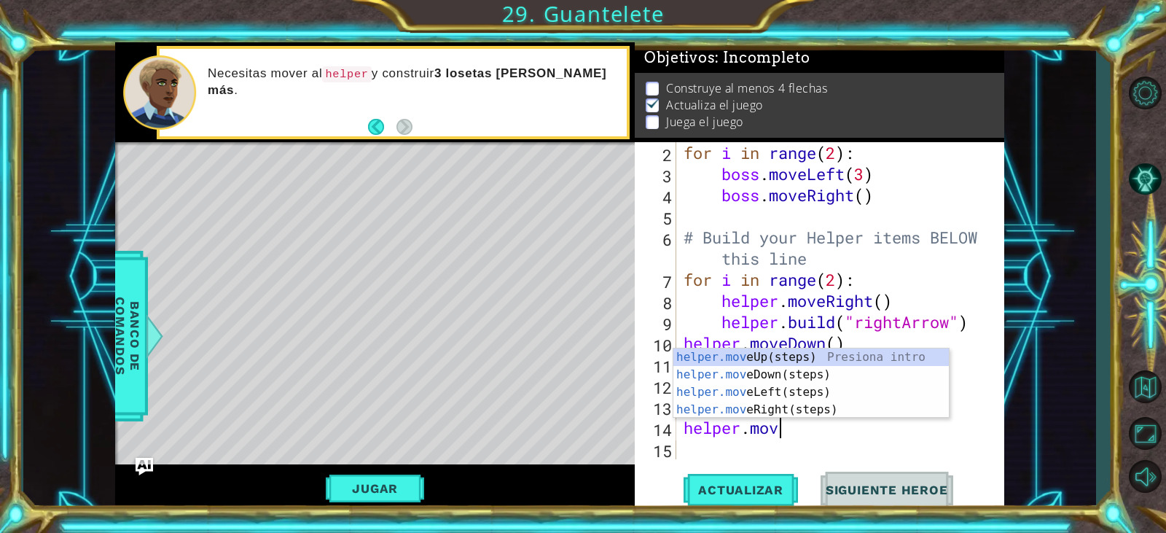
scroll to position [0, 4]
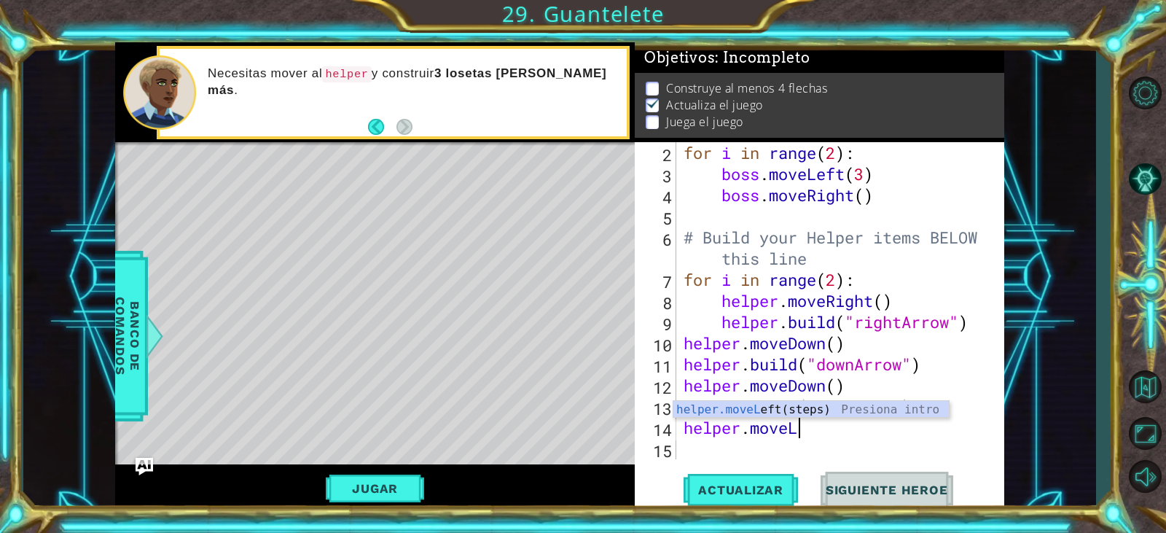
type textarea "helper.moveLeft"
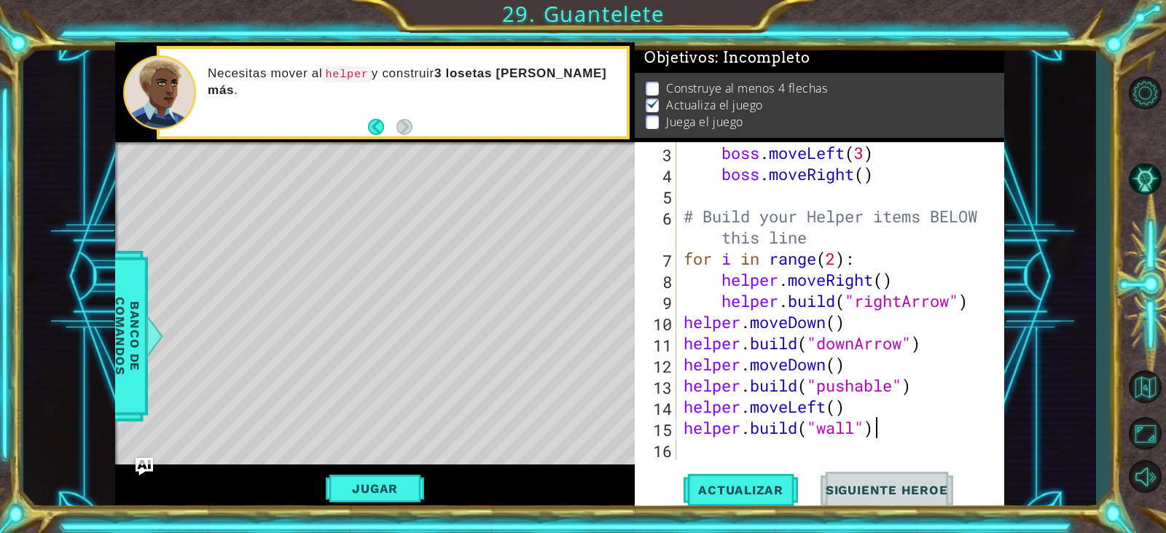
scroll to position [0, 8]
click at [752, 478] on button "Actualizar" at bounding box center [741, 490] width 114 height 37
click at [933, 382] on div "boss . moveLeft ( 3 ) boss . moveRight ( ) # Build your Helper items BELOW this…" at bounding box center [839, 321] width 316 height 359
type textarea "[DOMAIN_NAME]("pushable")"
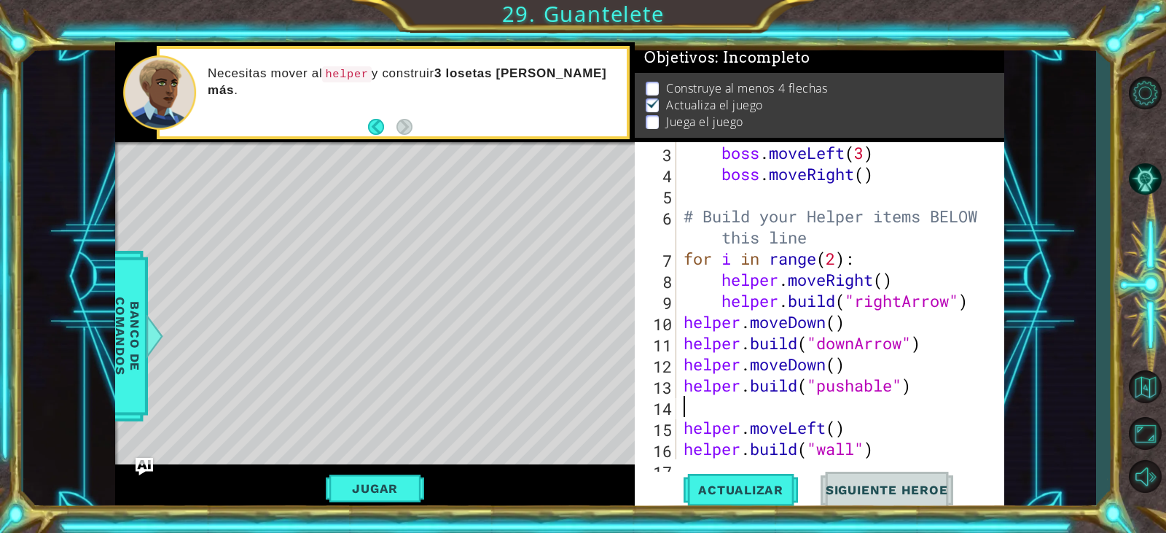
type textarea "i"
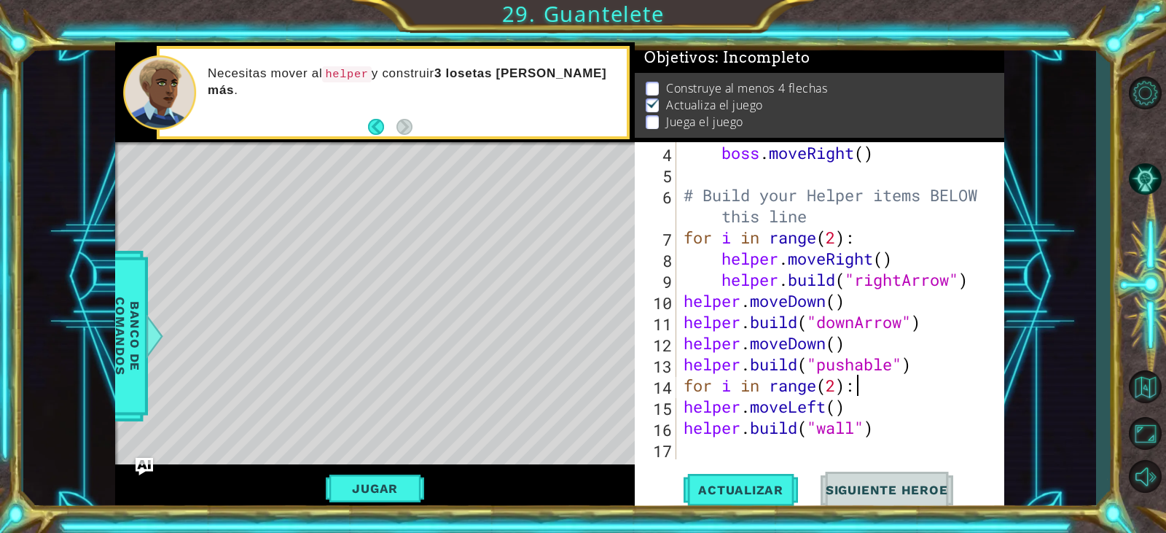
click at [878, 429] on div "boss . moveRight ( ) # Build your Helper items BELOW this line for i in range (…" at bounding box center [839, 321] width 316 height 359
type textarea "[DOMAIN_NAME]("wall")"
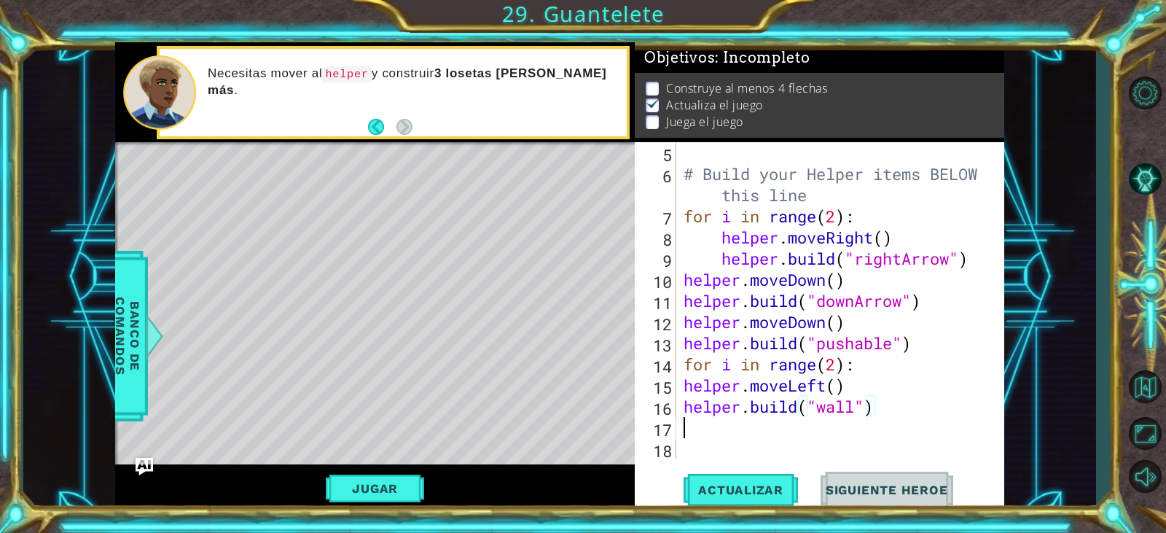
scroll to position [127, 0]
click at [690, 389] on div "# Build your Helper items BELOW this line for i in range ( 2 ) : helper . moveR…" at bounding box center [839, 321] width 316 height 359
click at [688, 390] on div "# Build your Helper items BELOW this line for i in range ( 2 ) : helper . moveR…" at bounding box center [839, 321] width 316 height 359
click at [689, 405] on div "# Build your Helper items BELOW this line for i in range ( 2 ) : helper . moveR…" at bounding box center [839, 321] width 316 height 359
click at [683, 408] on div "# Build your Helper items BELOW this line for i in range ( 2 ) : helper . moveR…" at bounding box center [839, 321] width 316 height 359
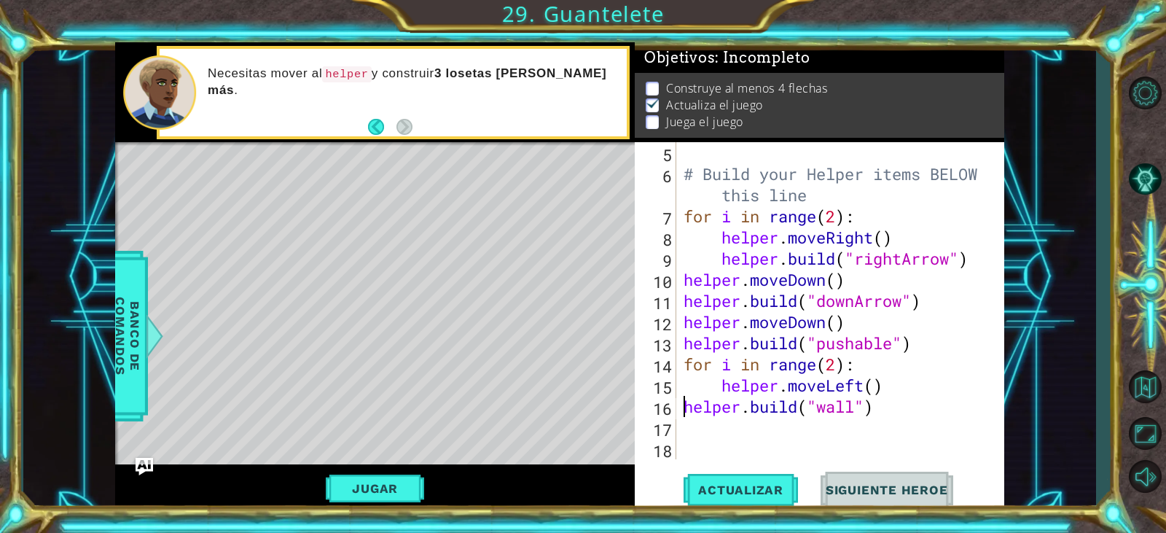
type textarea "[DOMAIN_NAME]("wall")"
click at [698, 426] on div "# Build your Helper items BELOW this line for i in range ( 2 ) : helper . moveR…" at bounding box center [839, 321] width 316 height 359
type textarea "helper.moveLeft()"
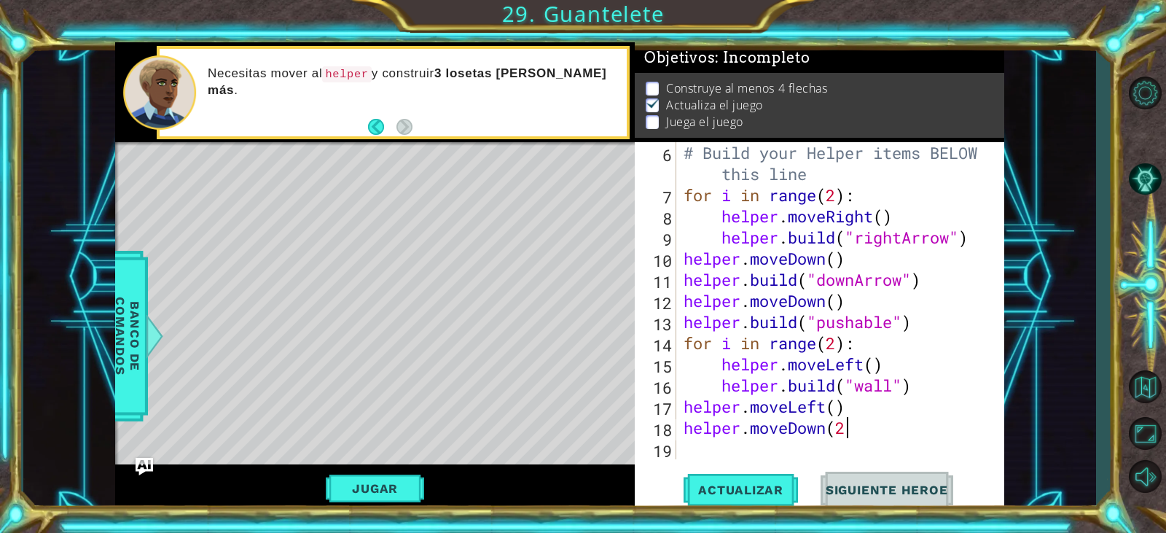
type textarea "helper.moveDown(2)"
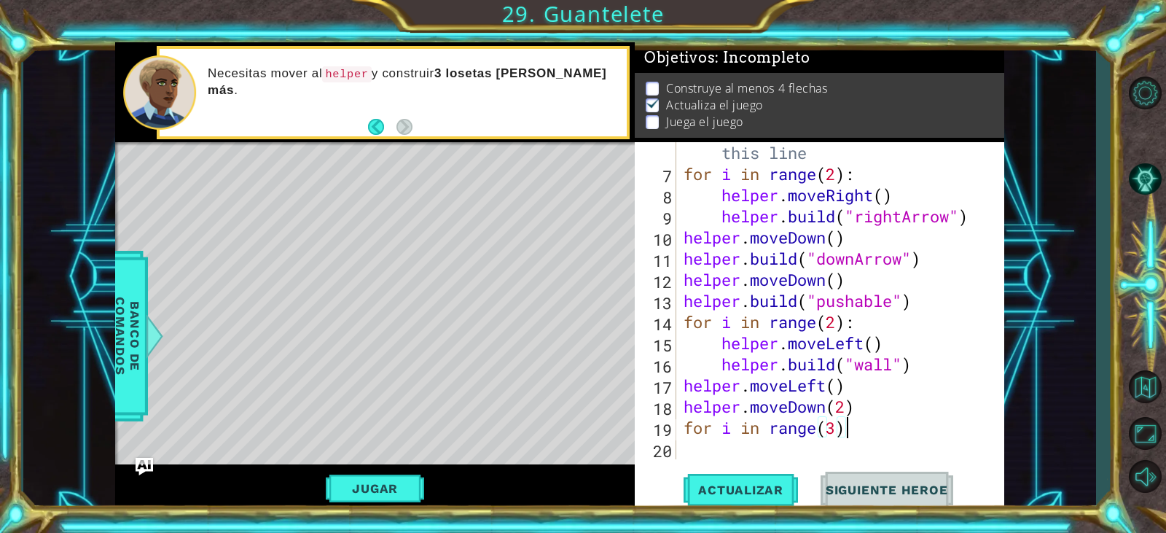
type textarea "for i in range(3):"
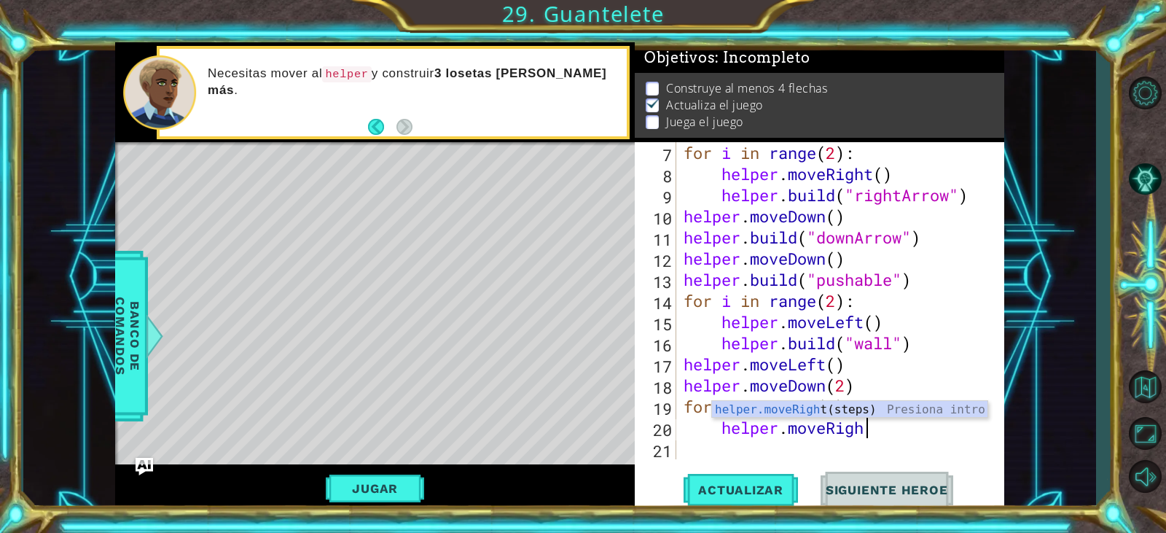
scroll to position [0, 8]
type textarea "helper.moveRight()"
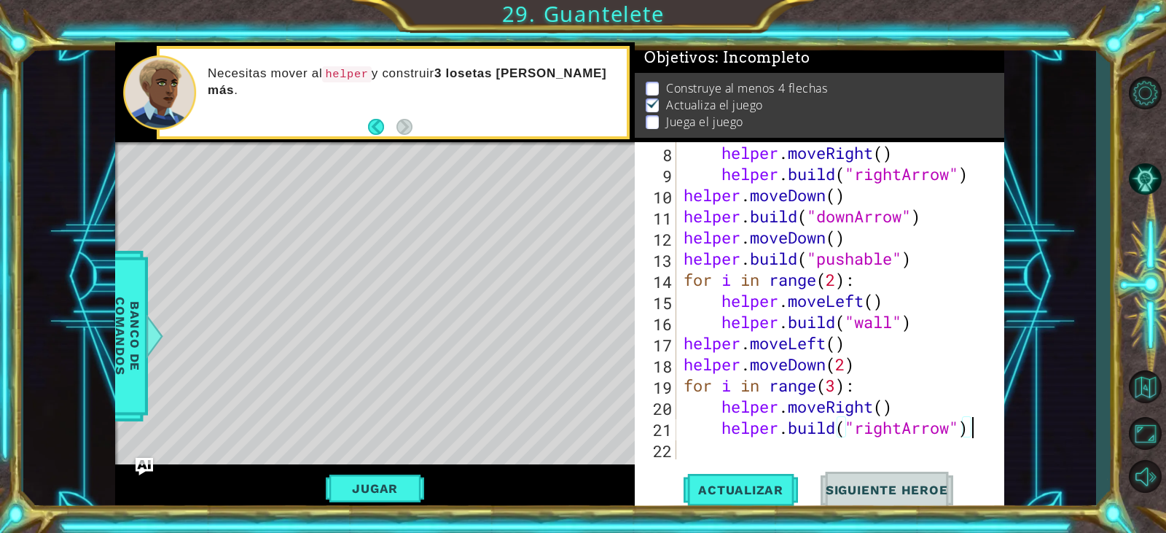
scroll to position [0, 12]
click at [726, 491] on span "Actualizar" at bounding box center [741, 490] width 114 height 15
click at [935, 258] on div "helper . moveRight ( ) helper . build ( "rightArrow" ) helper . moveDown ( ) he…" at bounding box center [839, 321] width 316 height 359
type textarea "[DOMAIN_NAME]("pushable")"
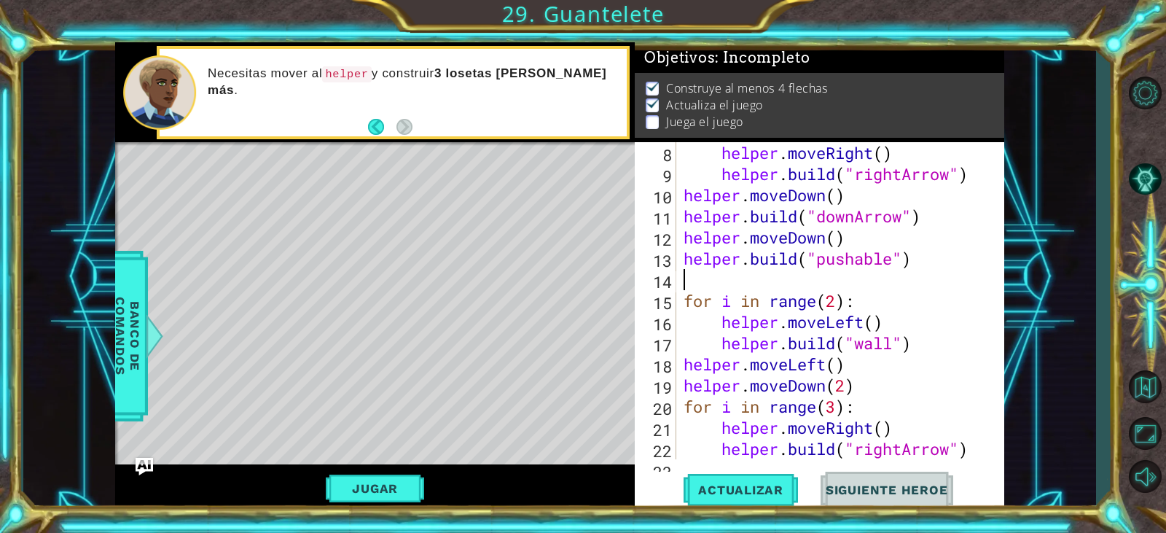
scroll to position [0, 0]
type textarea "[DOMAIN_NAME]("pushable")"
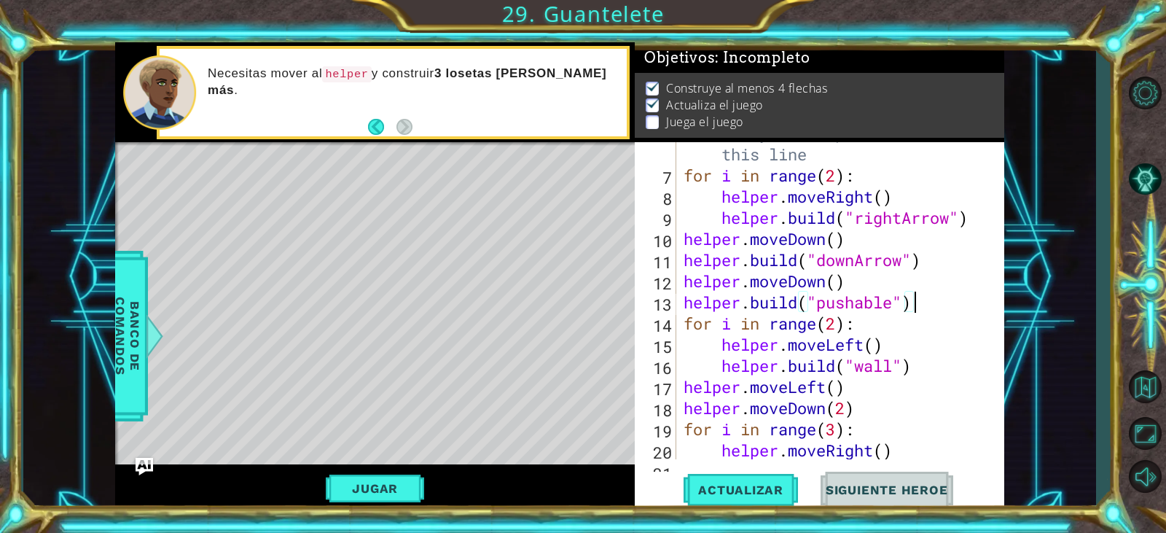
scroll to position [211, 0]
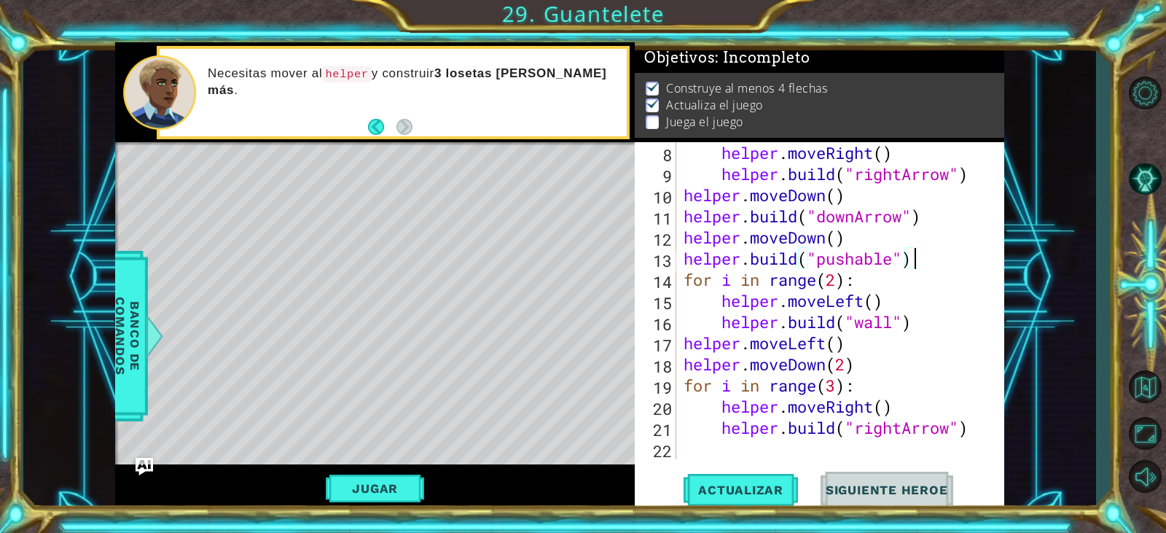
click at [926, 252] on div "helper . moveRight ( ) helper . build ( "rightArrow" ) helper . moveDown ( ) he…" at bounding box center [839, 321] width 316 height 359
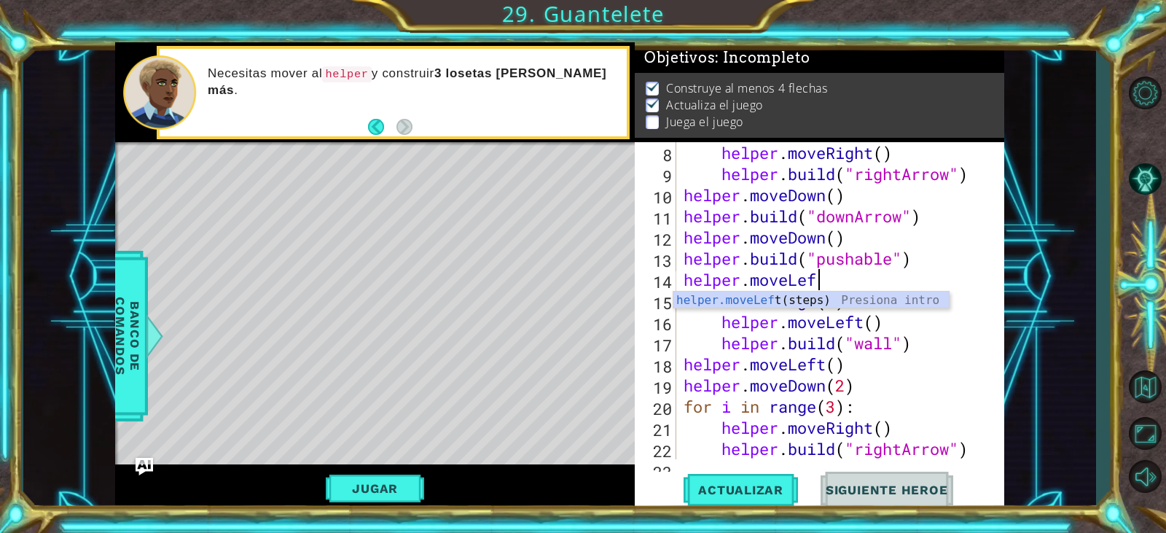
scroll to position [0, 6]
click at [888, 320] on div "helper . moveRight ( ) helper . build ( "rightArrow" ) helper . moveDown ( ) he…" at bounding box center [839, 321] width 316 height 359
drag, startPoint x: 865, startPoint y: 323, endPoint x: 831, endPoint y: 324, distance: 34.3
click at [831, 324] on div "helper . moveRight ( ) helper . build ( "rightArrow" ) helper . moveDown ( ) he…" at bounding box center [839, 321] width 316 height 359
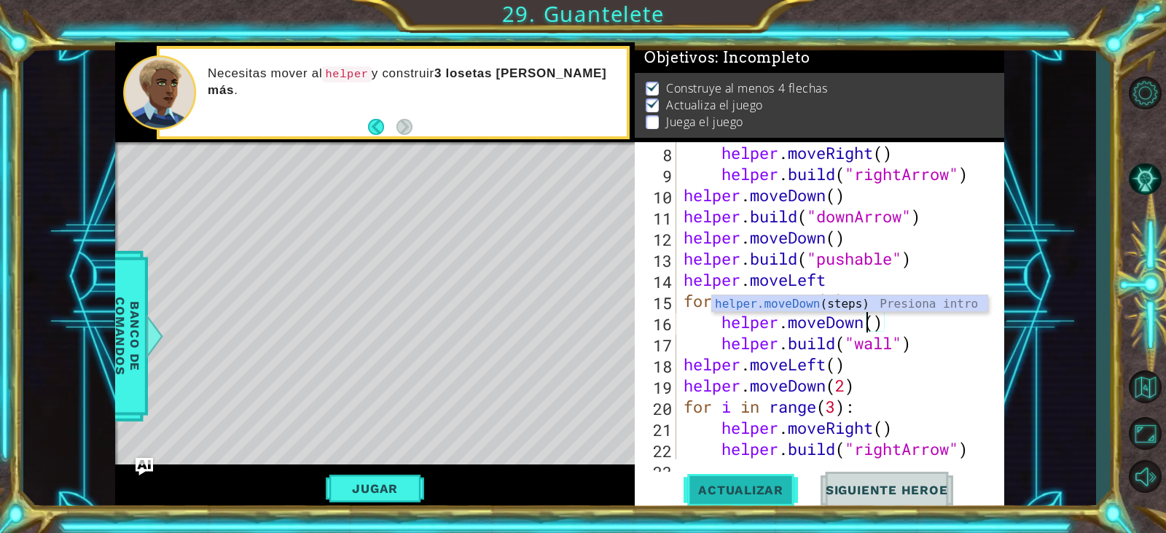
click at [722, 494] on span "Actualizar" at bounding box center [741, 490] width 114 height 15
click at [746, 491] on span "Actualizar" at bounding box center [741, 490] width 114 height 15
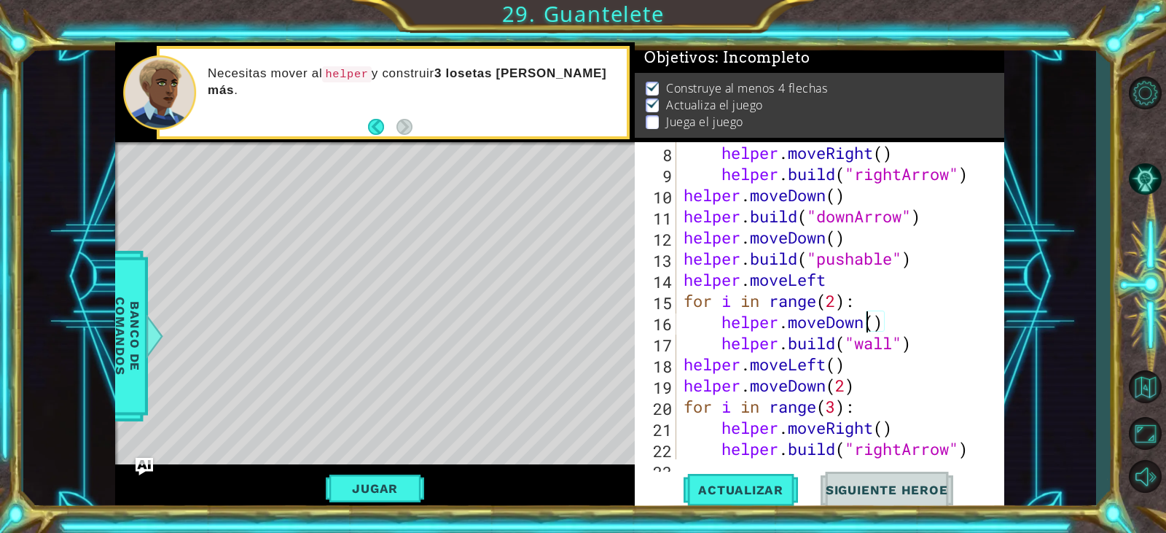
scroll to position [233, 0]
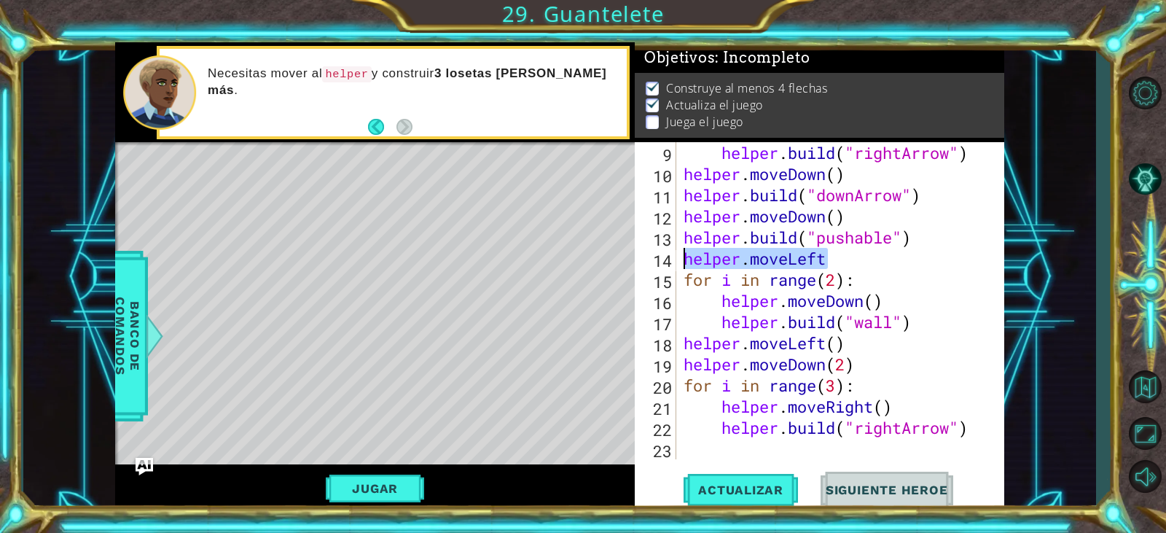
drag, startPoint x: 833, startPoint y: 267, endPoint x: 683, endPoint y: 257, distance: 149.7
click at [683, 257] on div "helper . build ( "rightArrow" ) helper . moveDown ( ) helper . build ( "downArr…" at bounding box center [839, 321] width 316 height 359
type textarea "helper.moveLeft"
drag, startPoint x: 1083, startPoint y: 258, endPoint x: 1042, endPoint y: 319, distance: 73.6
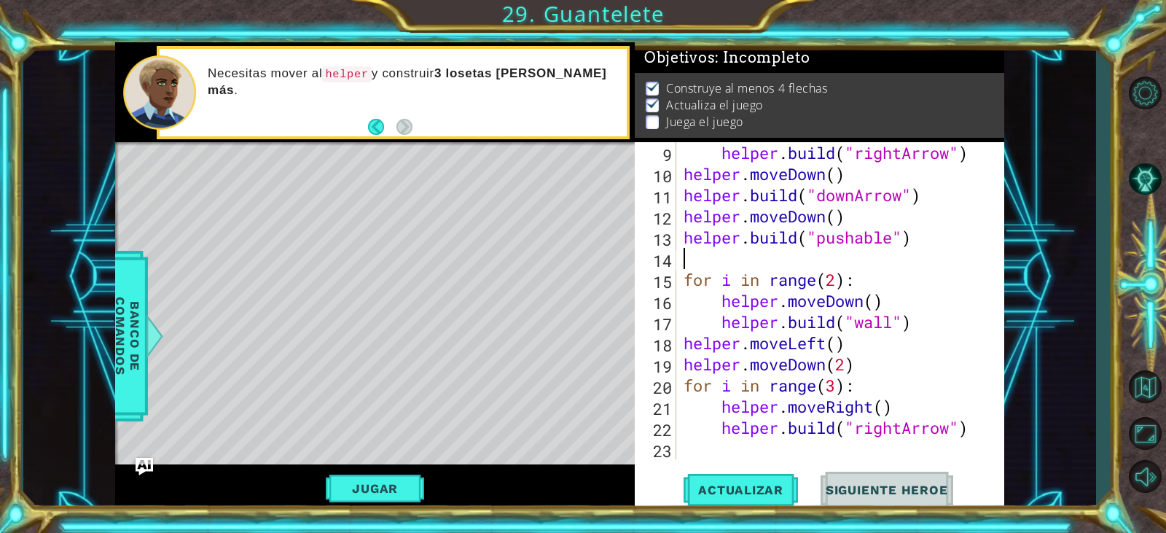
click at [1083, 258] on div "1 ההההההההההההההההההההההההההההההההההההההההההההההההההההההההההההההההההההההההההההה…" at bounding box center [559, 276] width 1073 height 469
click at [687, 251] on div "helper . build ( "rightArrow" ) helper . moveDown ( ) helper . build ( "downArr…" at bounding box center [839, 321] width 316 height 359
type textarea "[DOMAIN_NAME]("pushable")"
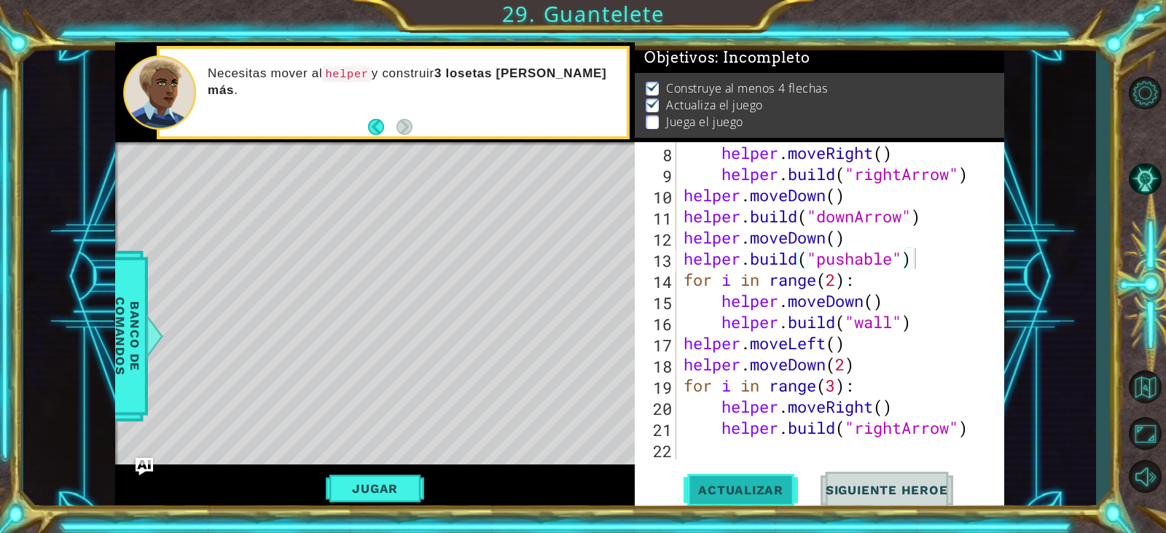
click at [733, 476] on button "Actualizar" at bounding box center [741, 490] width 114 height 37
click at [749, 485] on span "Actualizar" at bounding box center [741, 490] width 114 height 15
click at [752, 488] on span "Actualizar" at bounding box center [741, 490] width 114 height 15
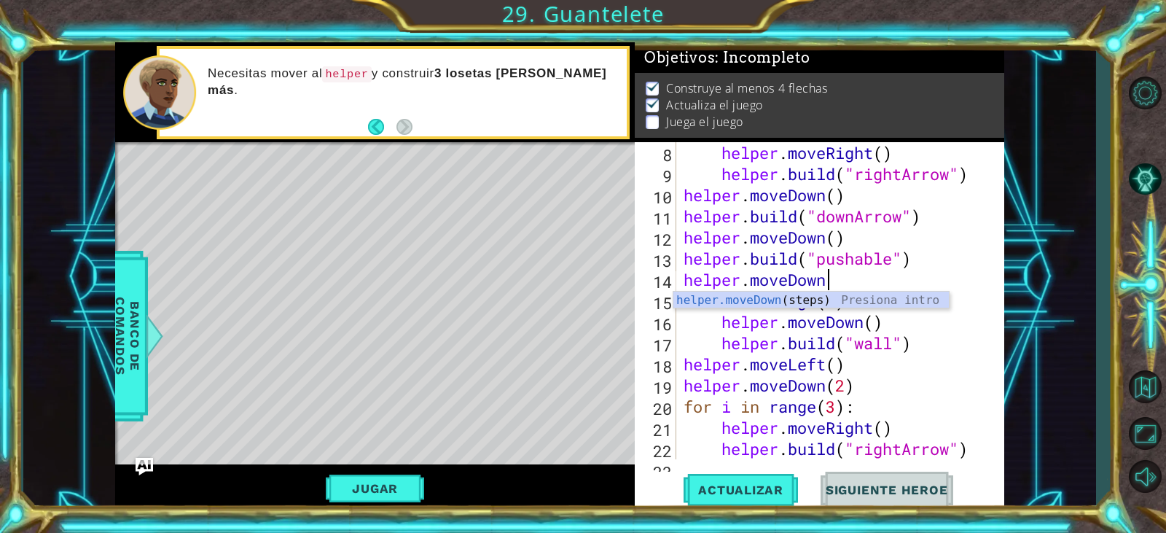
scroll to position [0, 7]
type textarea "helper.moveDown()"
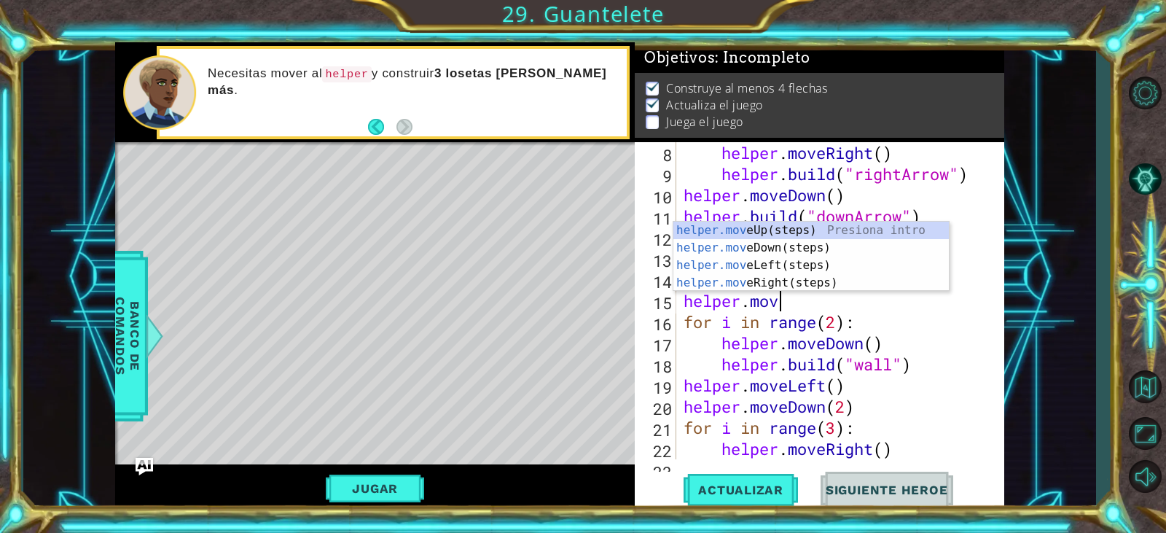
scroll to position [0, 4]
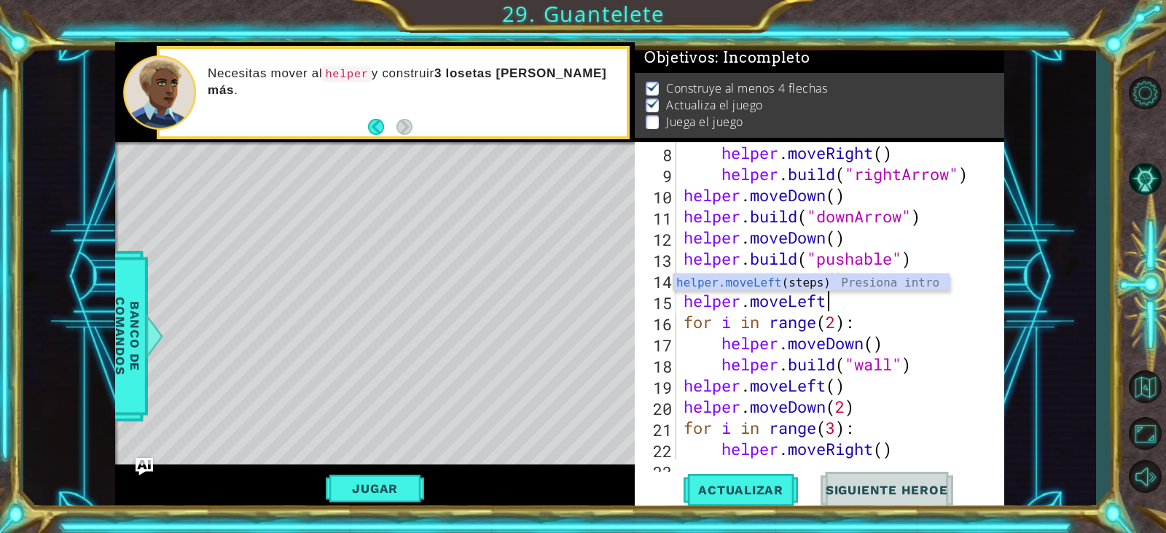
type textarea "helper.moveLeft()"
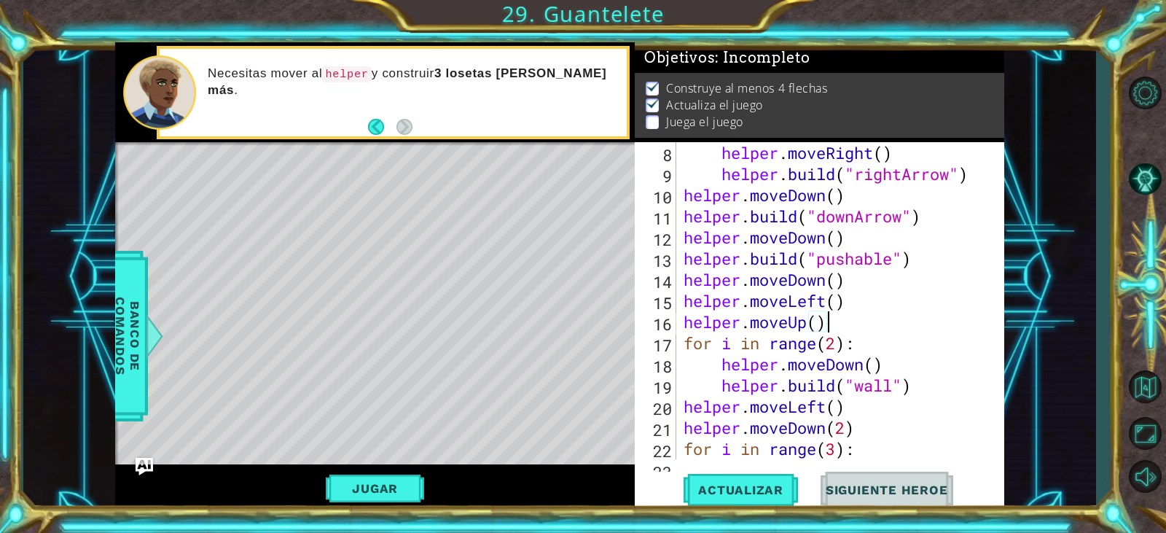
scroll to position [0, 6]
click at [759, 492] on span "Actualizar" at bounding box center [741, 490] width 114 height 15
click at [766, 489] on span "Actualizar" at bounding box center [741, 490] width 114 height 15
drag, startPoint x: 828, startPoint y: 408, endPoint x: 817, endPoint y: 411, distance: 11.5
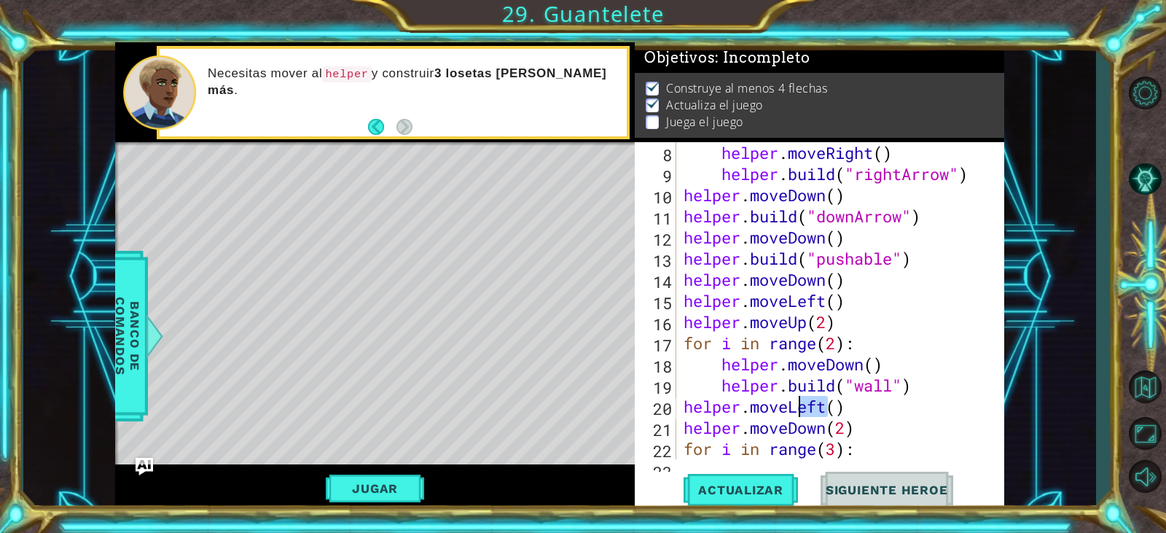
click at [817, 411] on div "helper . moveRight ( ) helper . build ( "rightArrow" ) helper . moveDown ( ) he…" at bounding box center [839, 321] width 316 height 359
type textarea "helper.moveLeft()"
drag, startPoint x: 846, startPoint y: 410, endPoint x: 678, endPoint y: 409, distance: 168.4
click at [678, 409] on div "helper.moveLeft() 8 9 10 11 12 13 14 15 16 17 18 19 20 21 22 23 helper . moveRi…" at bounding box center [817, 300] width 365 height 317
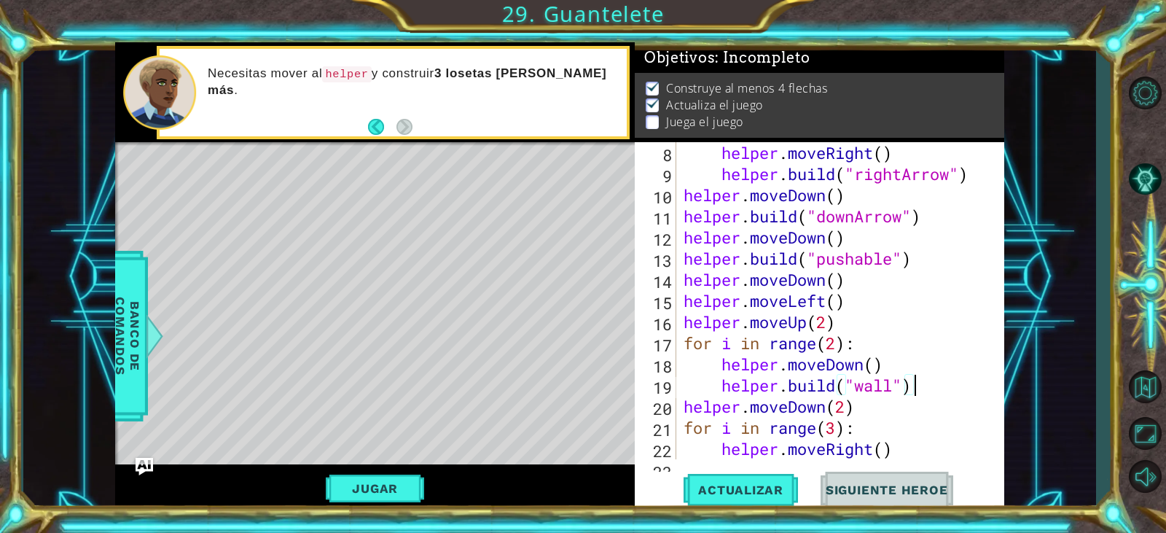
click at [851, 409] on div "helper . moveRight ( ) helper . build ( "rightArrow" ) helper . moveDown ( ) he…" at bounding box center [839, 321] width 316 height 359
type textarea "helper.moveDown()"
click at [867, 404] on div "helper . moveRight ( ) helper . build ( "rightArrow" ) helper . moveDown ( ) he…" at bounding box center [839, 321] width 316 height 359
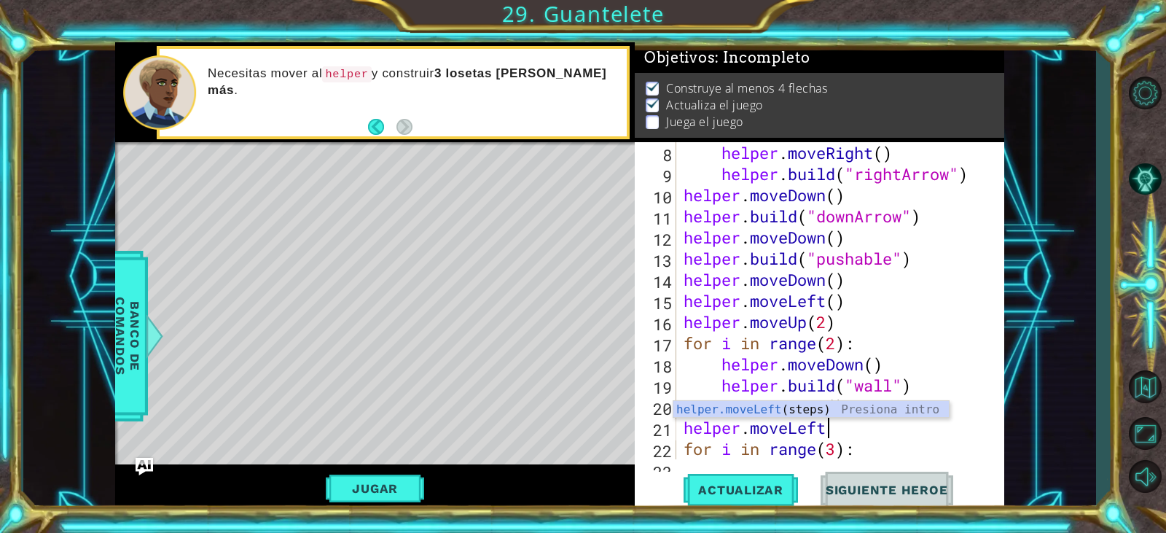
scroll to position [0, 7]
type textarea "helper.moveLeft()"
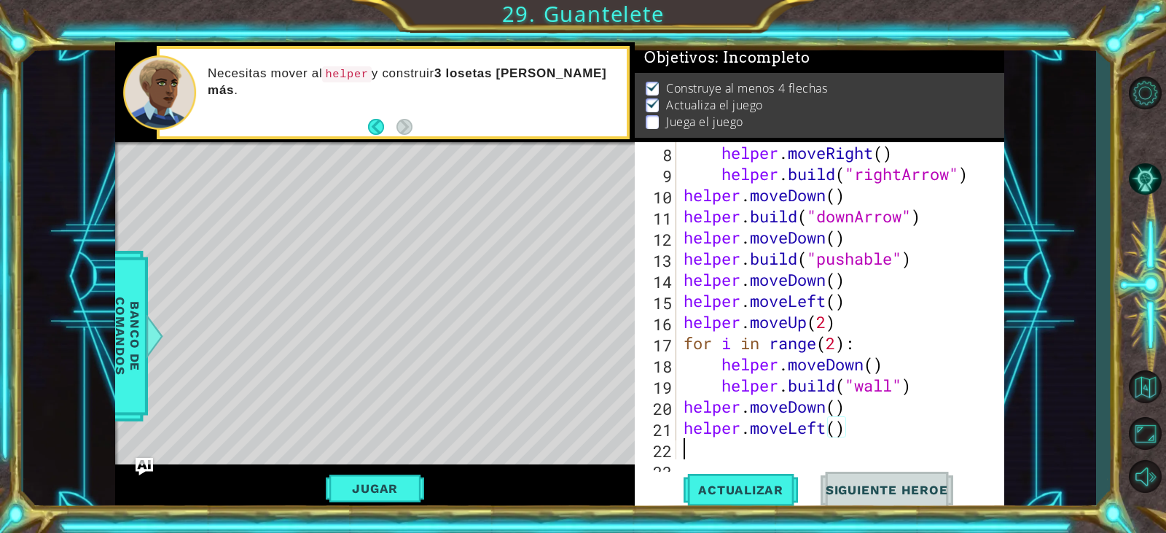
scroll to position [0, 0]
type textarea "H"
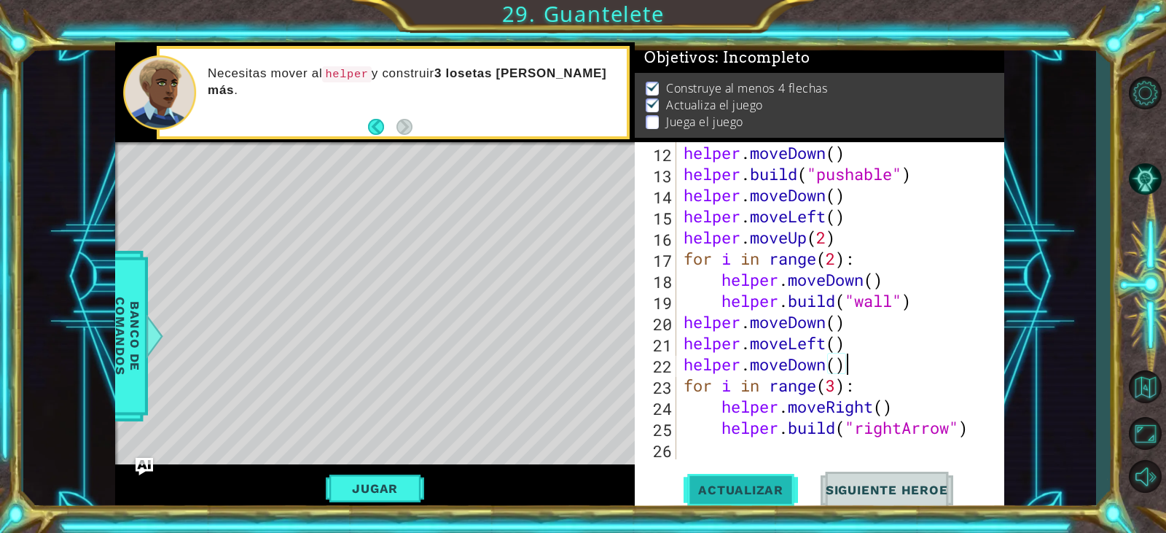
click at [738, 492] on span "Actualizar" at bounding box center [741, 490] width 114 height 15
click at [731, 488] on span "Actualizar" at bounding box center [741, 490] width 114 height 15
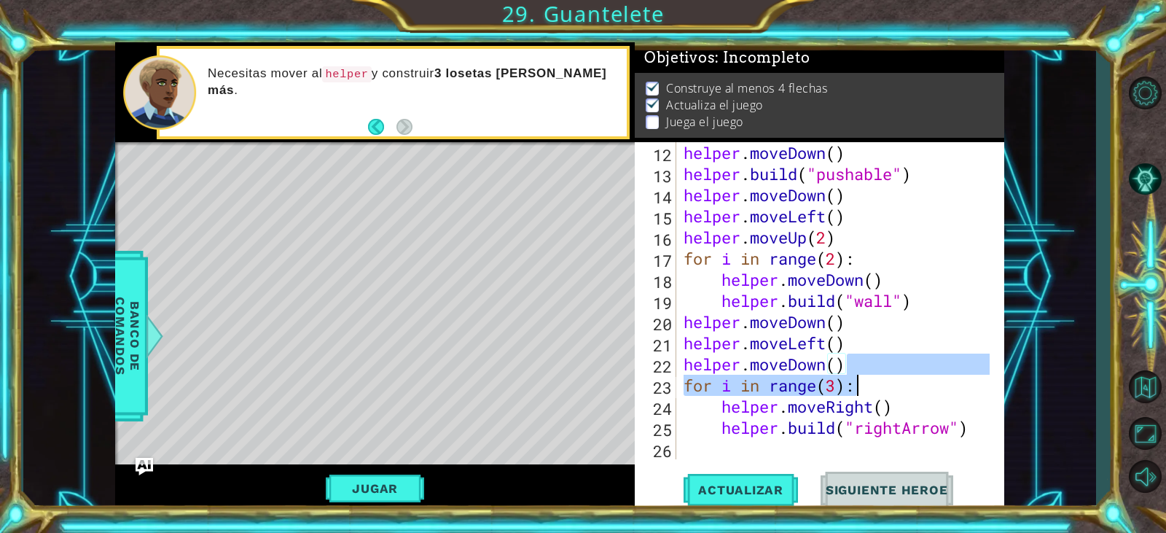
drag, startPoint x: 854, startPoint y: 373, endPoint x: 911, endPoint y: 378, distance: 57.1
click at [911, 378] on div "helper . moveDown ( ) helper . build ( "pushable" ) helper . moveDown ( ) helpe…" at bounding box center [839, 321] width 316 height 359
click at [890, 370] on div "helper . moveDown ( ) helper . build ( "pushable" ) helper . moveDown ( ) helpe…" at bounding box center [835, 300] width 308 height 317
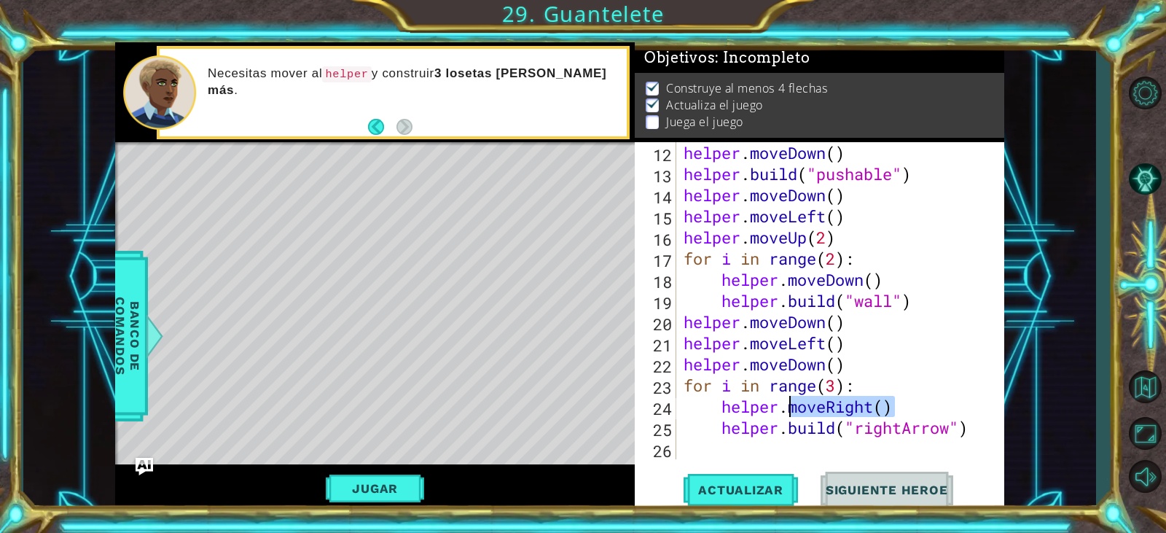
drag, startPoint x: 912, startPoint y: 408, endPoint x: 791, endPoint y: 408, distance: 121.0
click at [791, 408] on div "helper . moveDown ( ) helper . build ( "pushable" ) helper . moveDown ( ) helpe…" at bounding box center [839, 321] width 316 height 359
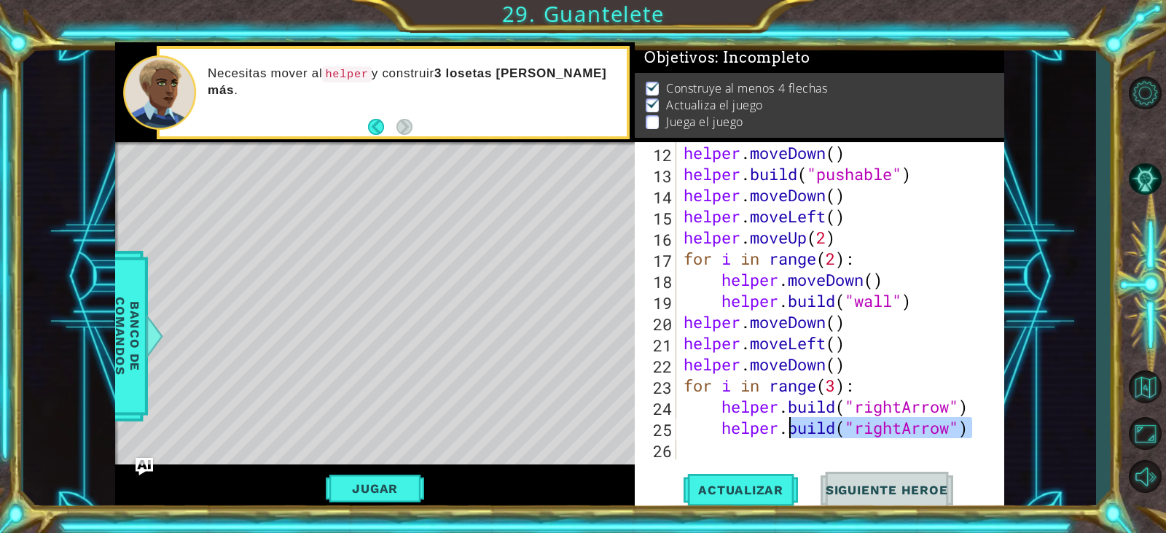
drag, startPoint x: 927, startPoint y: 431, endPoint x: 792, endPoint y: 429, distance: 134.1
click at [792, 429] on div "helper . moveDown ( ) helper . build ( "pushable" ) helper . moveDown ( ) helpe…" at bounding box center [839, 321] width 316 height 359
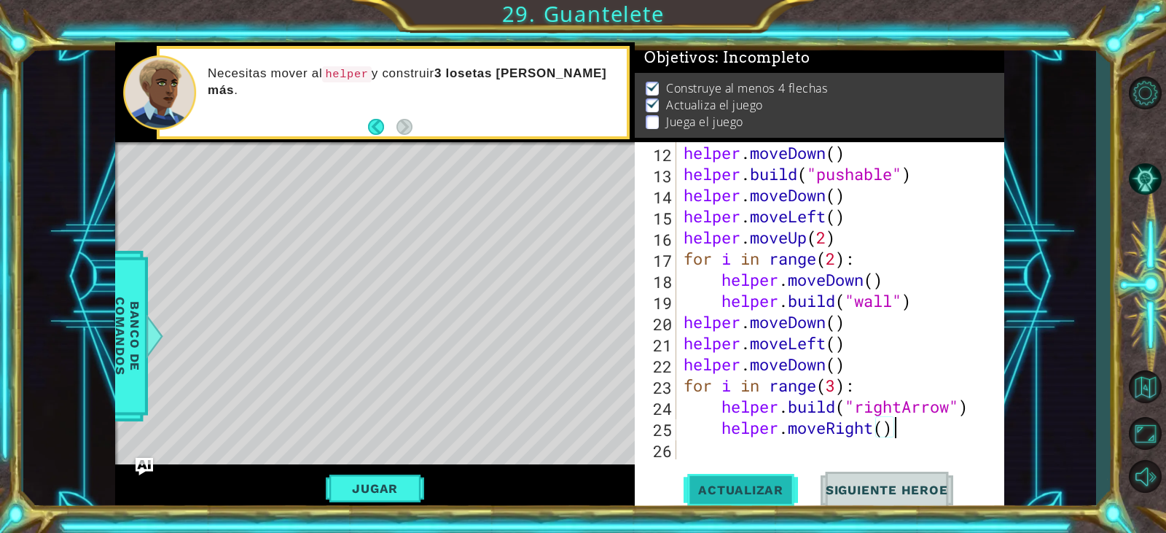
click at [757, 478] on button "Actualizar" at bounding box center [741, 490] width 114 height 37
click at [773, 491] on span "Actualizar" at bounding box center [741, 490] width 114 height 15
type textarea "helper.moveRight()"
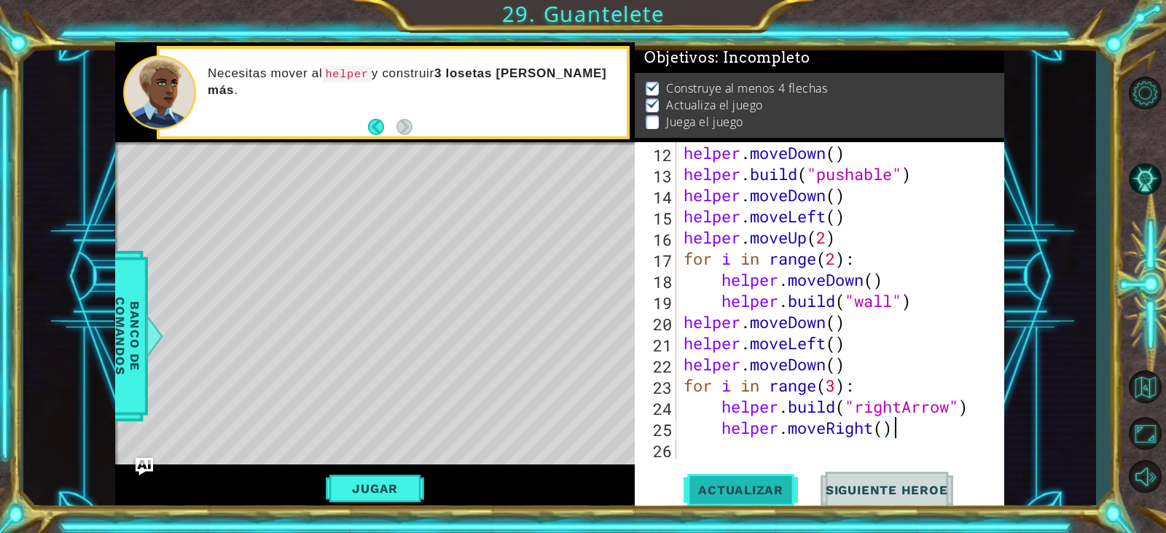
click at [748, 481] on button "Actualizar" at bounding box center [741, 490] width 114 height 37
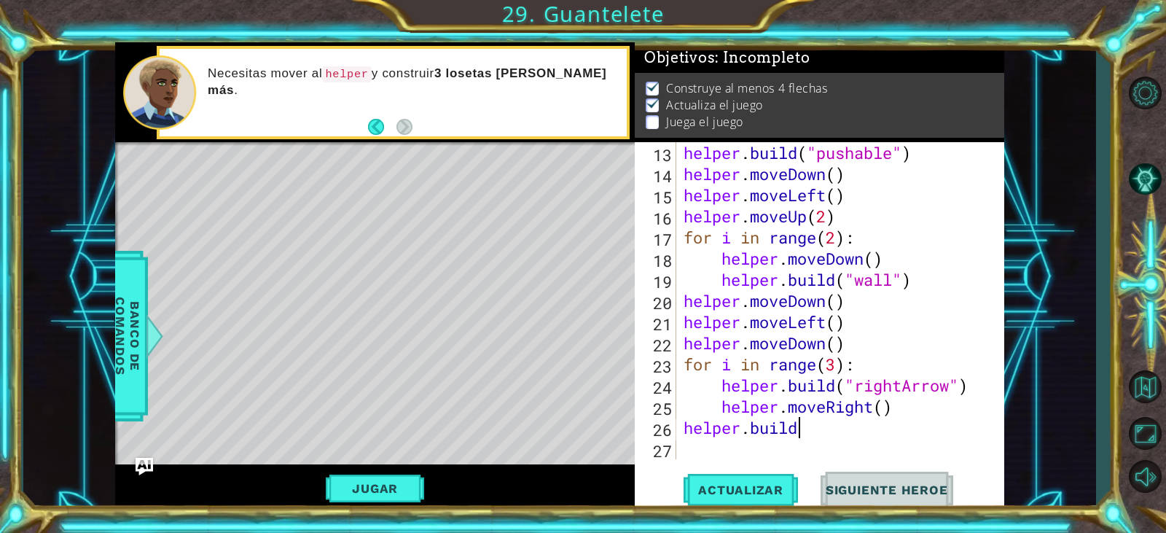
scroll to position [317, 0]
click at [122, 372] on span "Banco de comandos" at bounding box center [128, 336] width 38 height 151
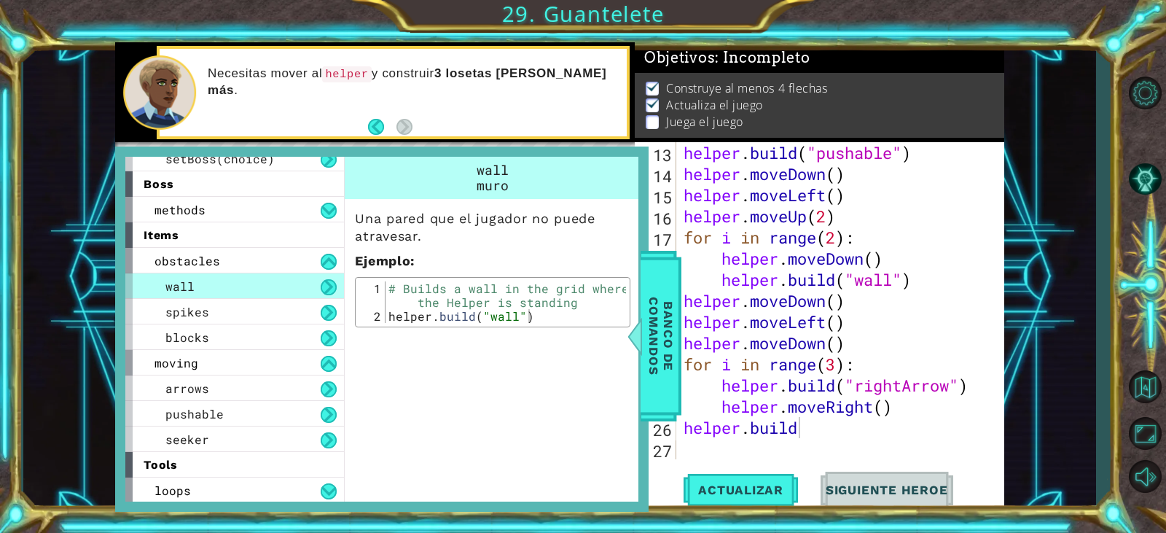
scroll to position [319, 0]
click at [268, 312] on div "spikes" at bounding box center [234, 310] width 219 height 26
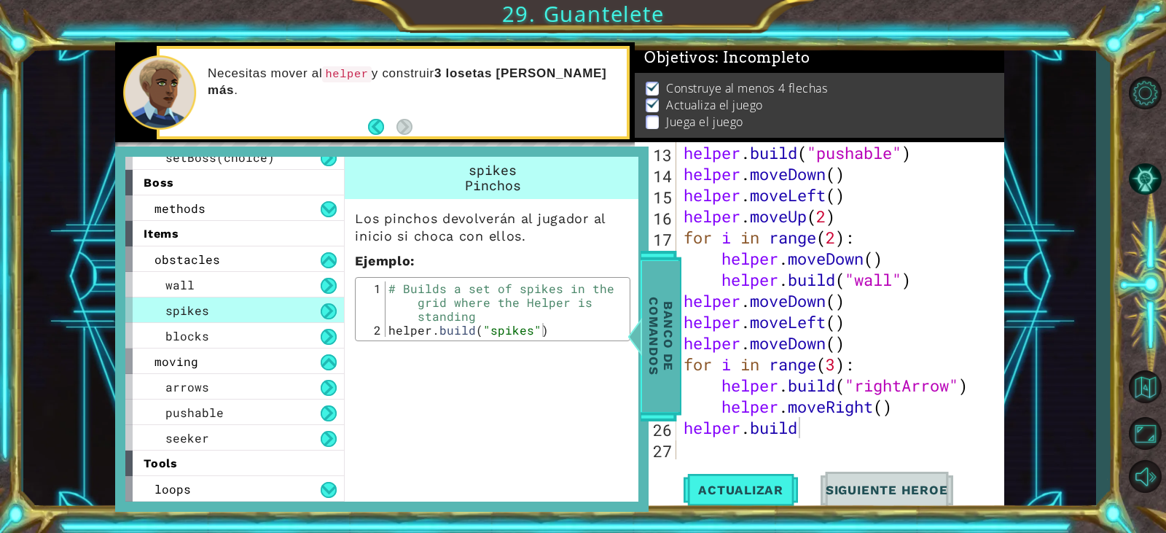
click at [670, 383] on span "Banco de comandos" at bounding box center [661, 336] width 38 height 151
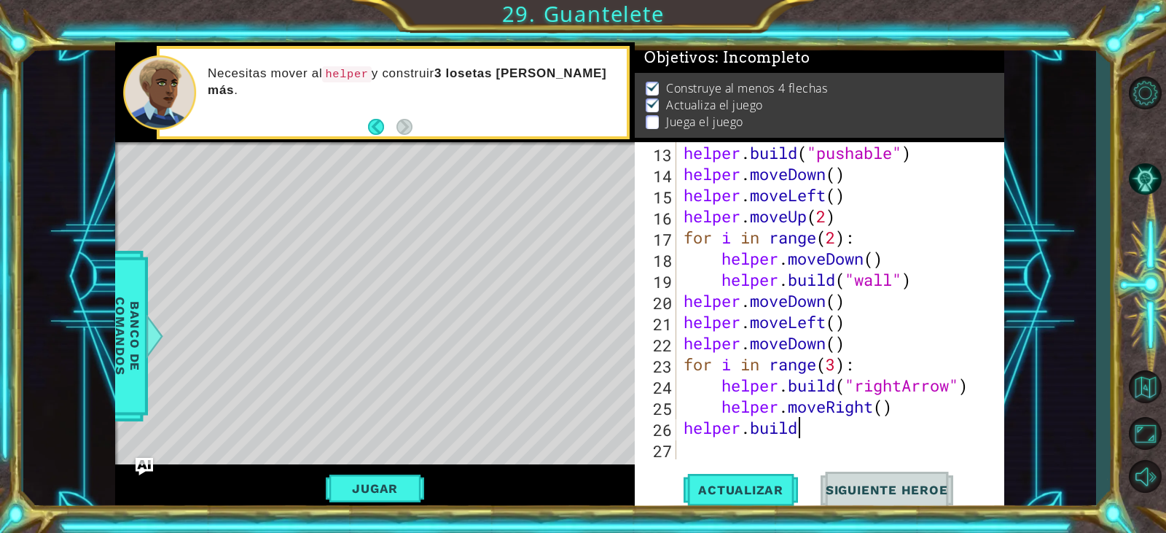
click at [850, 437] on div "helper . build ( "pushable" ) helper . moveDown ( ) helper . moveLeft ( ) helpe…" at bounding box center [839, 321] width 316 height 359
click at [752, 494] on span "Actualizar" at bounding box center [741, 490] width 114 height 15
click at [915, 408] on div "helper . build ( "pushable" ) helper . moveDown ( ) helper . moveLeft ( ) helpe…" at bounding box center [839, 321] width 316 height 359
type textarea "helper.moveRight()"
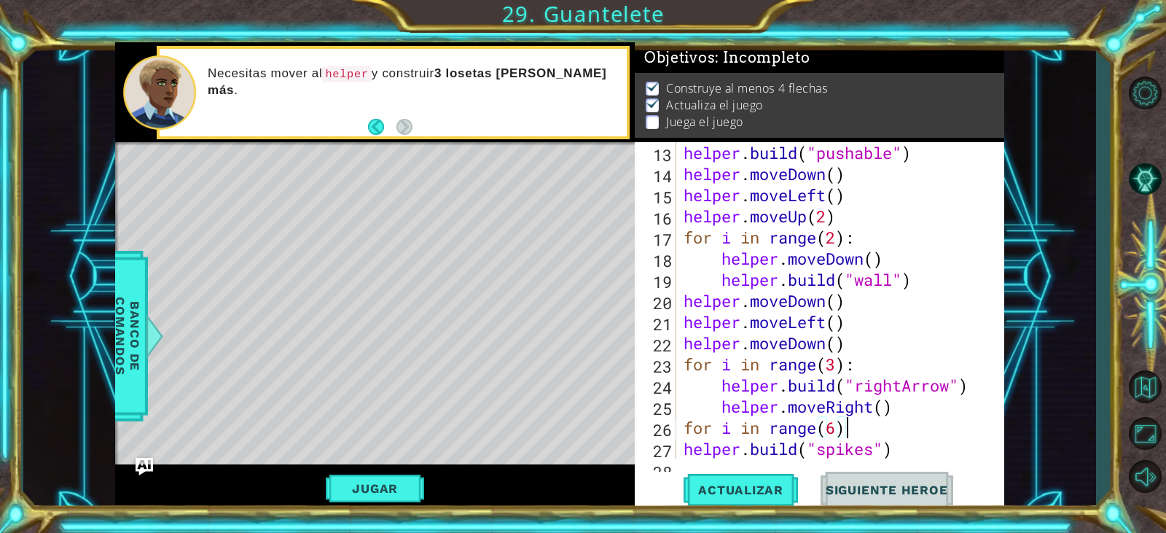
scroll to position [0, 7]
click at [904, 451] on div "helper . build ( "pushable" ) helper . moveDown ( ) helper . moveLeft ( ) helpe…" at bounding box center [839, 321] width 316 height 359
type textarea "[DOMAIN_NAME]("spikes")"
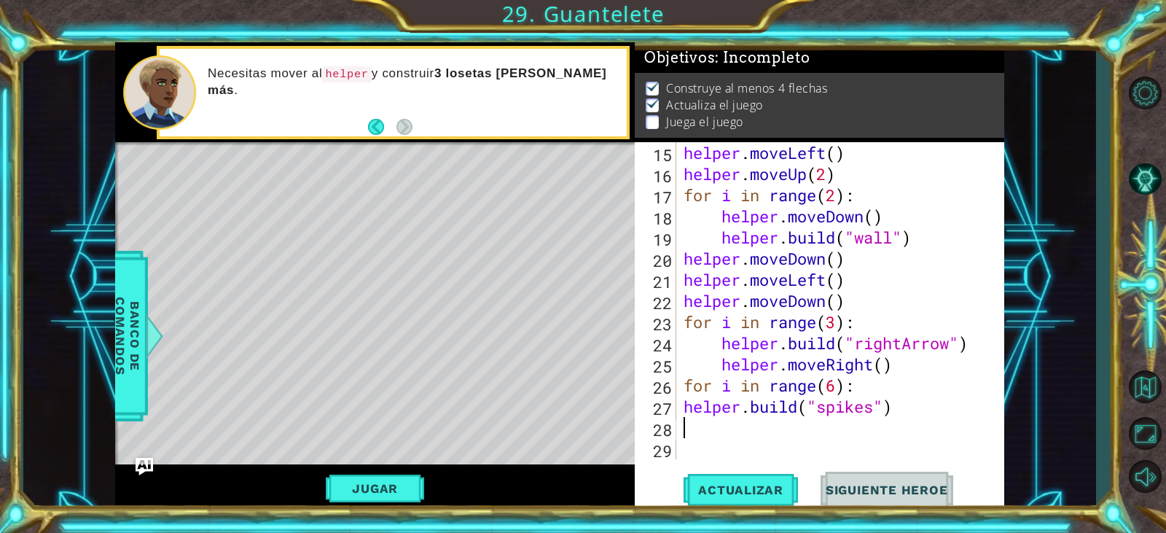
scroll to position [359, 0]
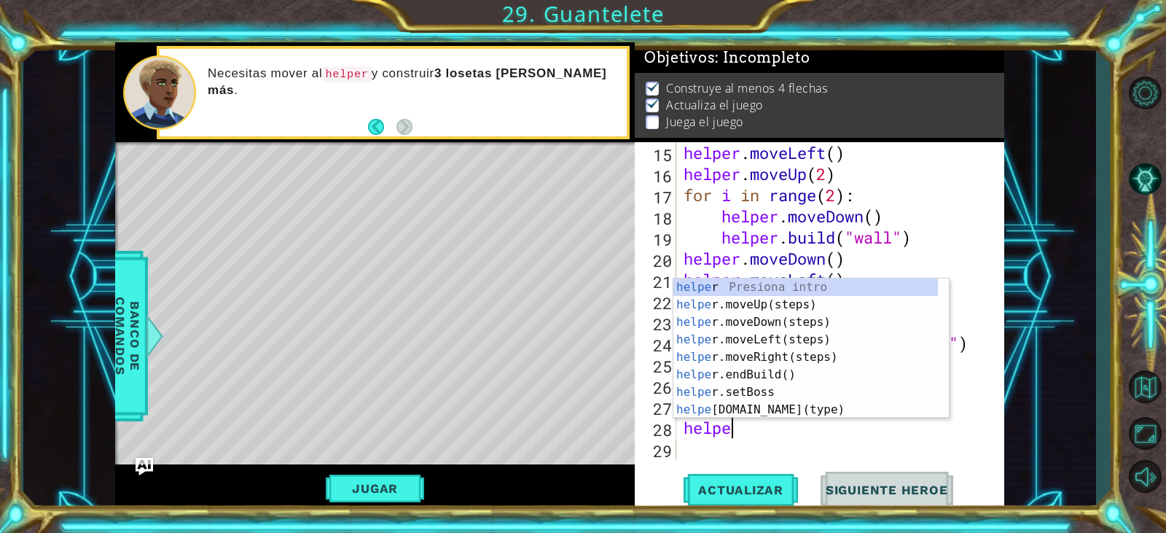
type textarea "helper"
click at [790, 453] on div "helper . moveLeft ( ) helper . moveUp ( 2 ) for i in range ( 2 ) : helper . mov…" at bounding box center [839, 321] width 316 height 359
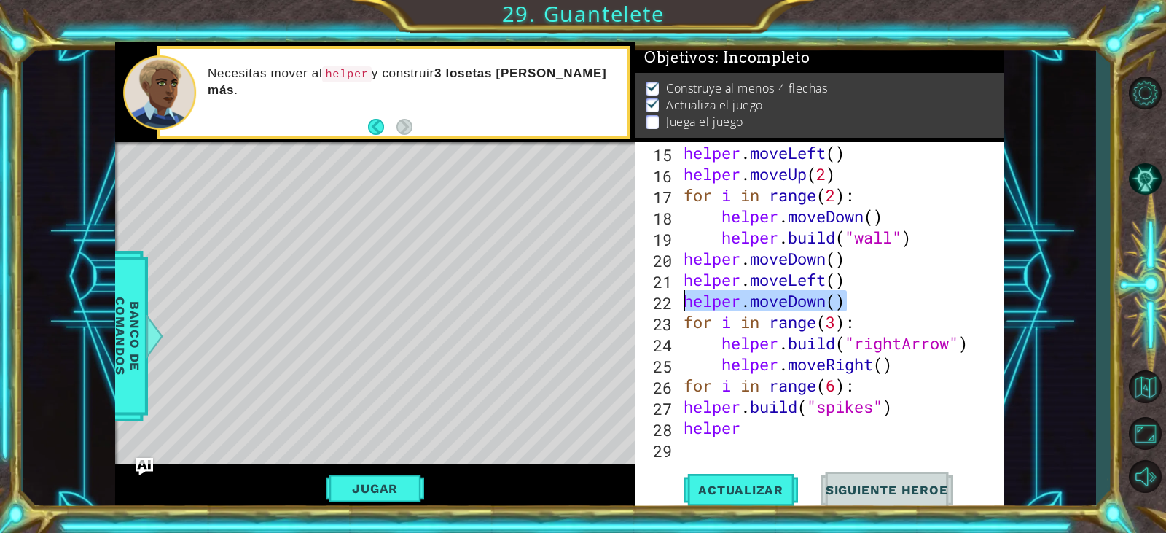
drag, startPoint x: 857, startPoint y: 304, endPoint x: 681, endPoint y: 299, distance: 176.5
click at [681, 299] on div "helper . moveLeft ( ) helper . moveUp ( 2 ) for i in range ( 2 ) : helper . mov…" at bounding box center [839, 321] width 316 height 359
type textarea "helper.moveDown()"
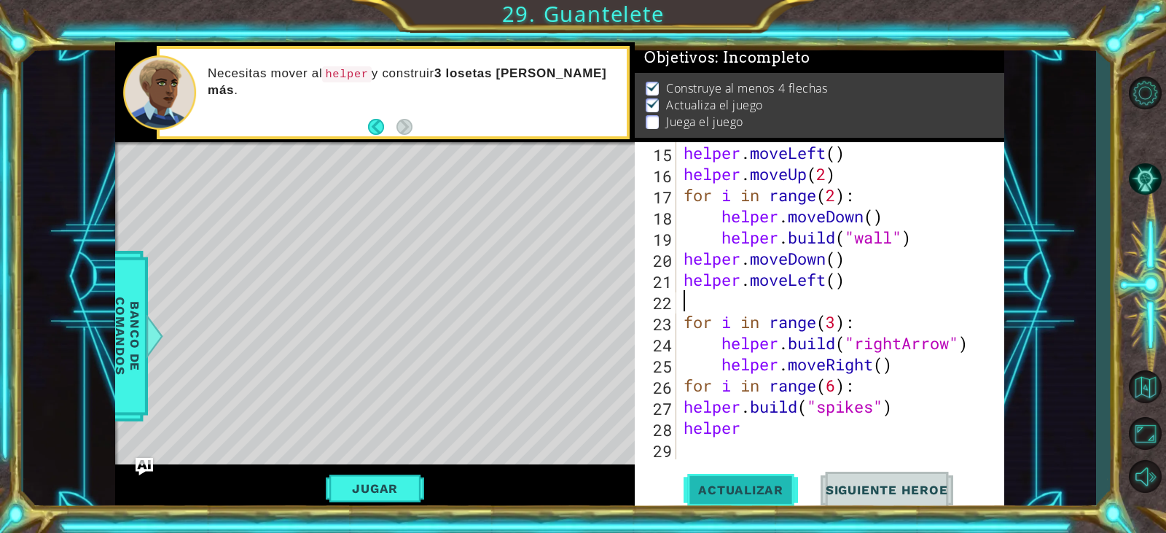
click at [745, 495] on span "Actualizar" at bounding box center [741, 490] width 114 height 15
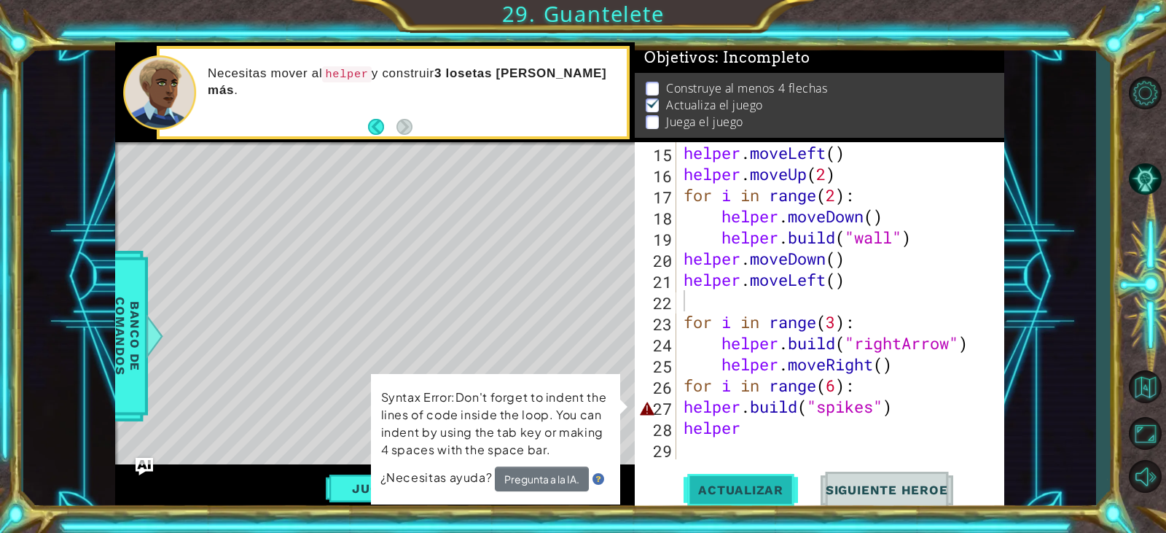
click at [742, 495] on span "Actualizar" at bounding box center [741, 490] width 114 height 15
click at [819, 421] on div "helper . moveLeft ( ) helper . moveUp ( 2 ) for i in range ( 2 ) : helper . mov…" at bounding box center [839, 321] width 316 height 359
type textarea "helper"
click at [741, 303] on div "helper . moveLeft ( ) helper . moveUp ( 2 ) for i in range ( 2 ) : helper . mov…" at bounding box center [839, 321] width 316 height 359
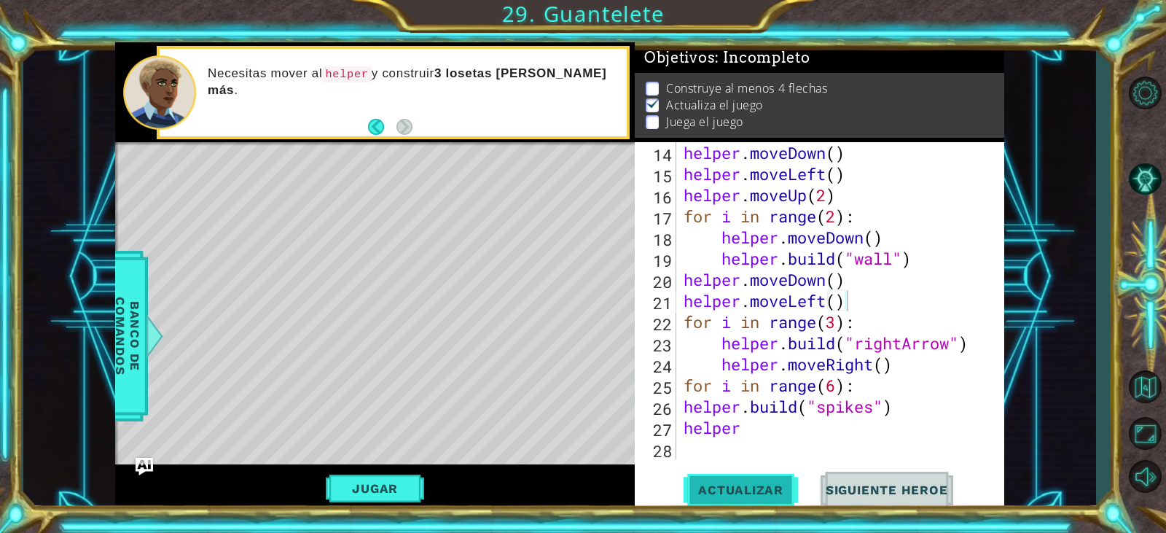
click at [737, 491] on span "Actualizar" at bounding box center [741, 490] width 114 height 15
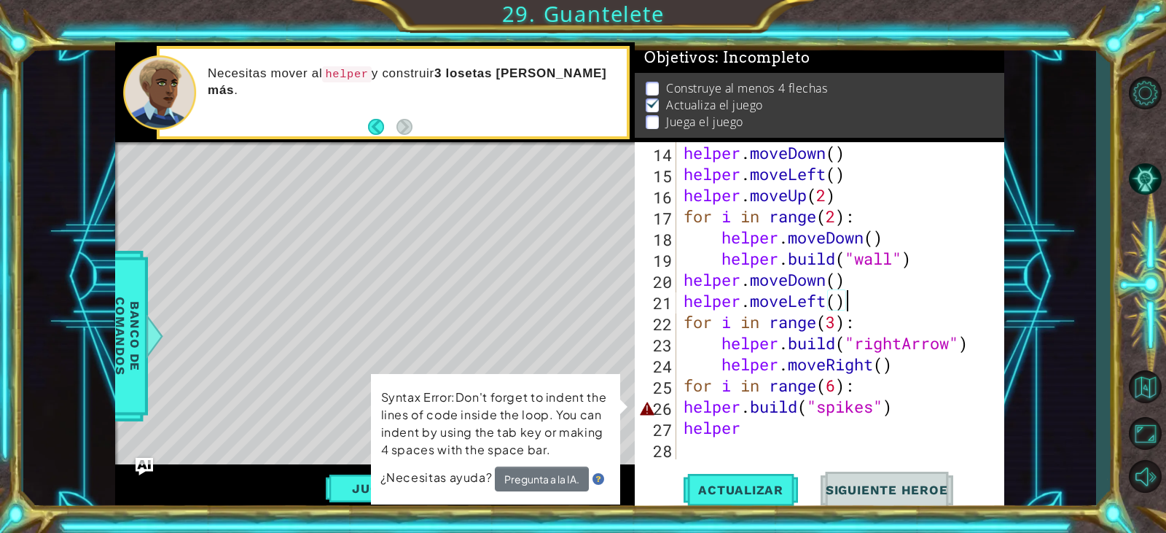
click at [875, 405] on div "helper . moveDown ( ) helper . moveLeft ( ) helper . moveUp ( 2 ) for i in rang…" at bounding box center [839, 321] width 316 height 359
click at [903, 410] on div "helper . moveDown ( ) helper . moveLeft ( ) helper . moveUp ( 2 ) for i in rang…" at bounding box center [839, 321] width 316 height 359
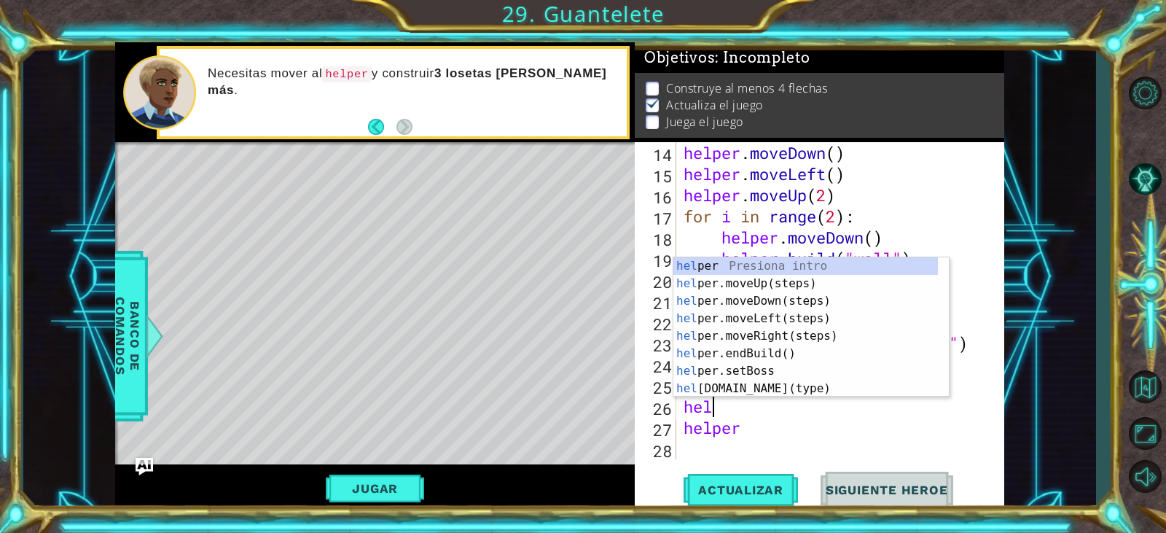
type textarea "h"
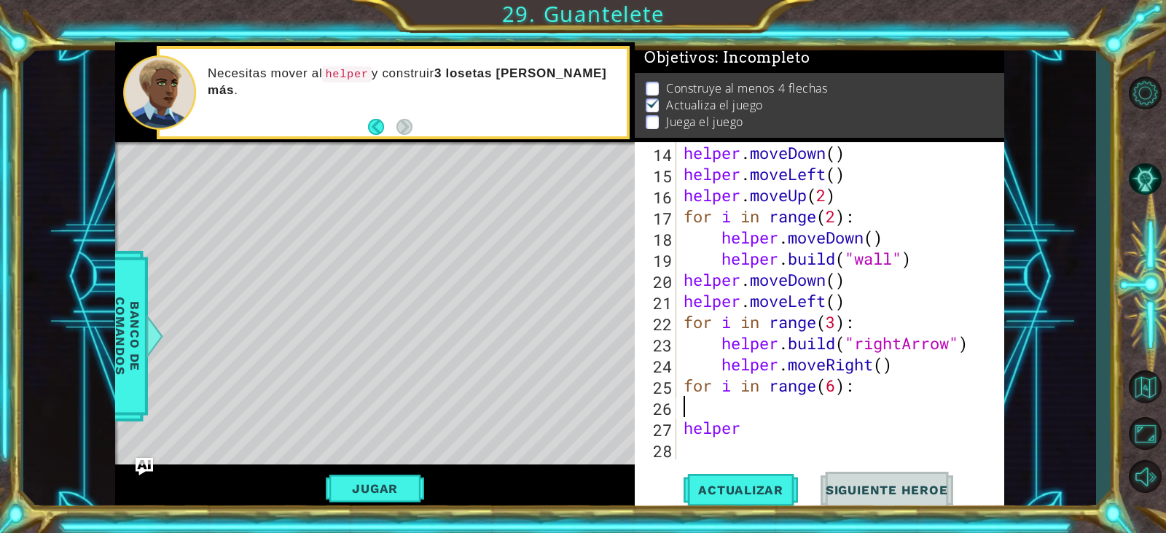
scroll to position [317, 0]
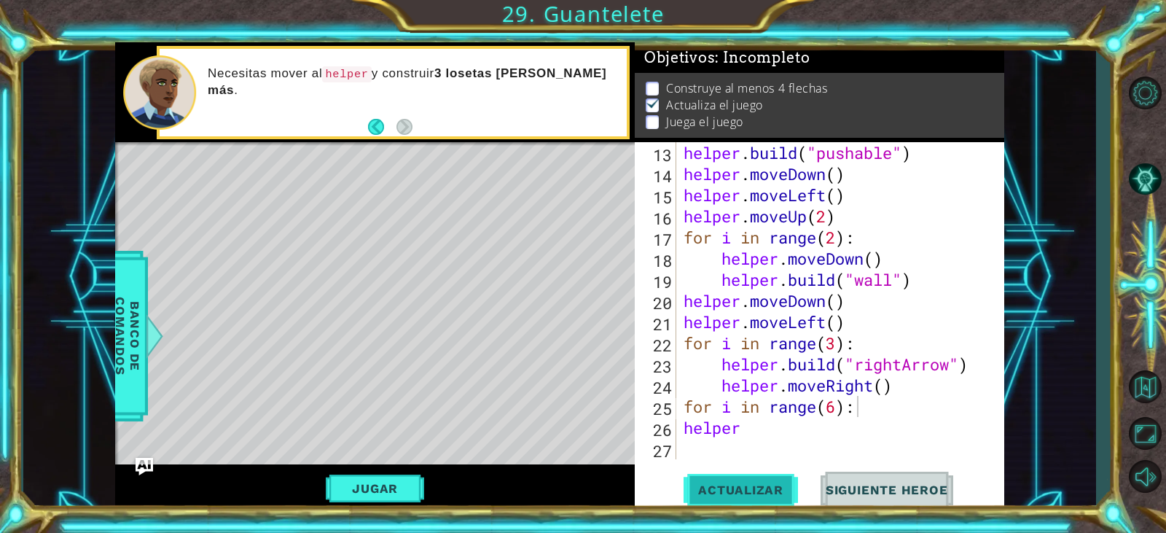
click at [760, 478] on button "Actualizar" at bounding box center [741, 490] width 114 height 37
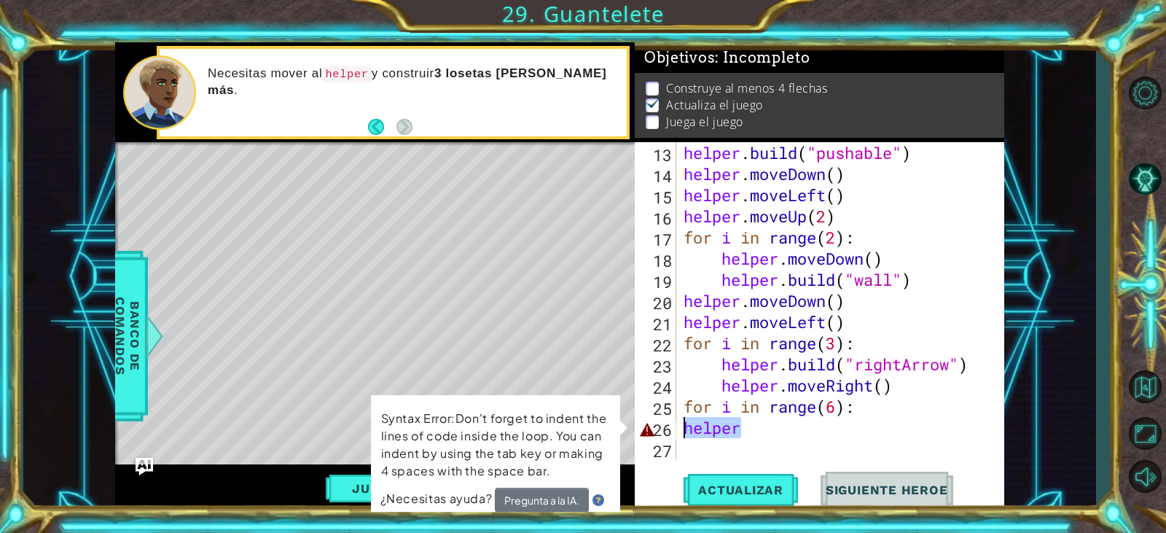
drag, startPoint x: 765, startPoint y: 423, endPoint x: 677, endPoint y: 429, distance: 87.7
click at [677, 429] on div "for i in range(6): 13 14 15 16 17 18 19 20 21 22 23 24 25 26 27 helper . build …" at bounding box center [817, 300] width 365 height 317
type textarea "helper"
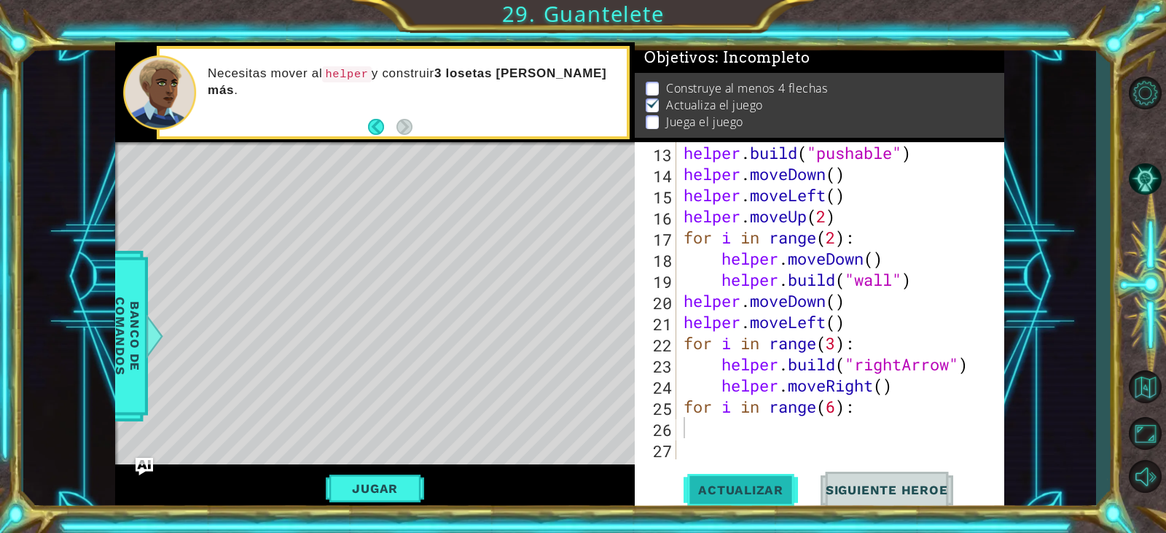
click at [695, 484] on span "Actualizar" at bounding box center [741, 490] width 114 height 15
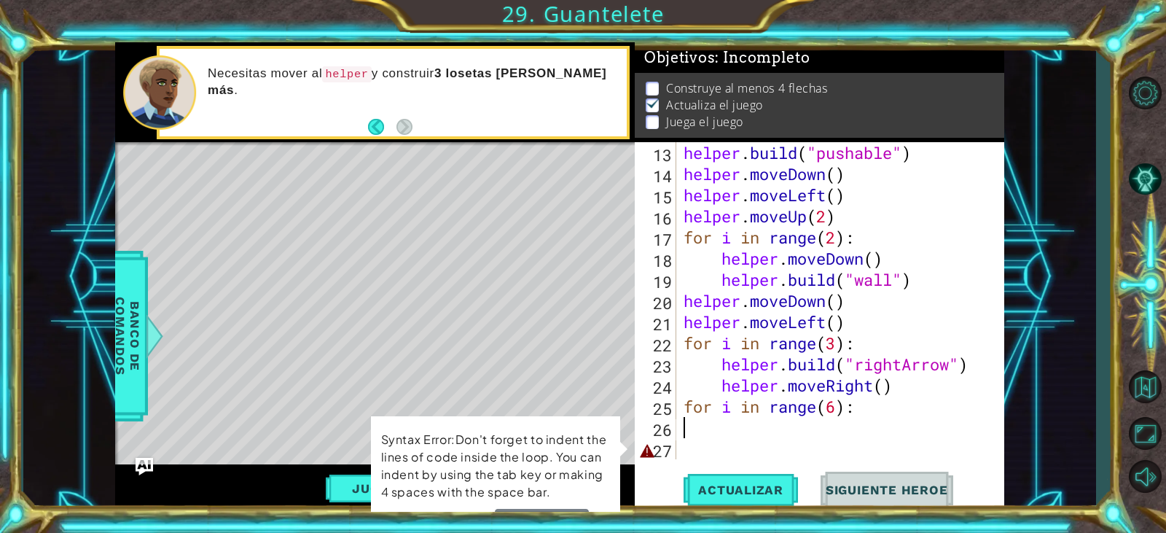
click at [740, 440] on div "helper . build ( "pushable" ) helper . moveDown ( ) helper . moveLeft ( ) helpe…" at bounding box center [839, 321] width 316 height 359
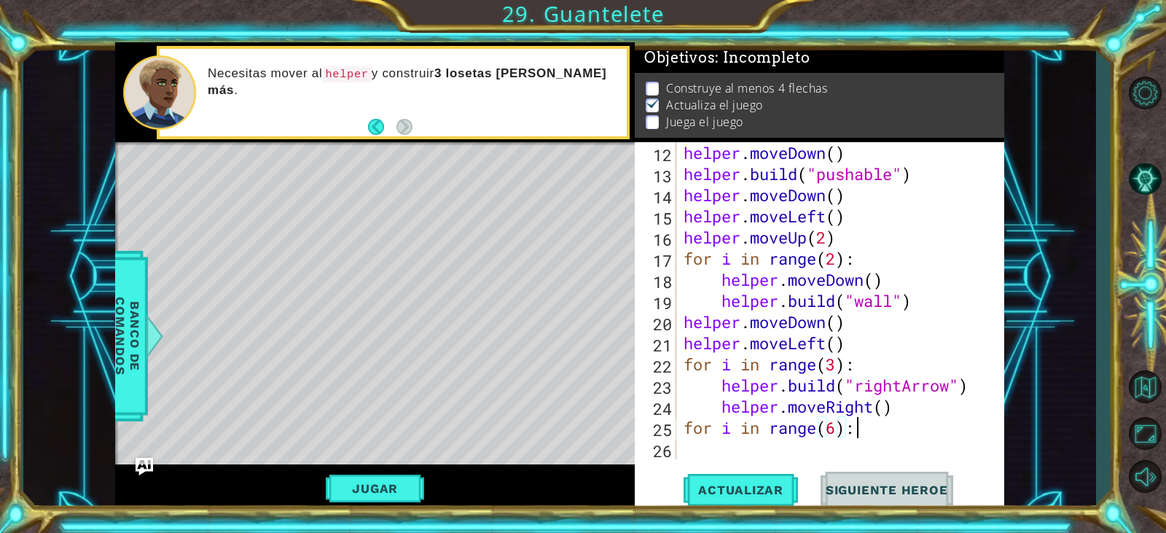
scroll to position [0, 7]
type textarea "for i in range(6):"
click at [749, 486] on span "Actualizar" at bounding box center [741, 490] width 114 height 15
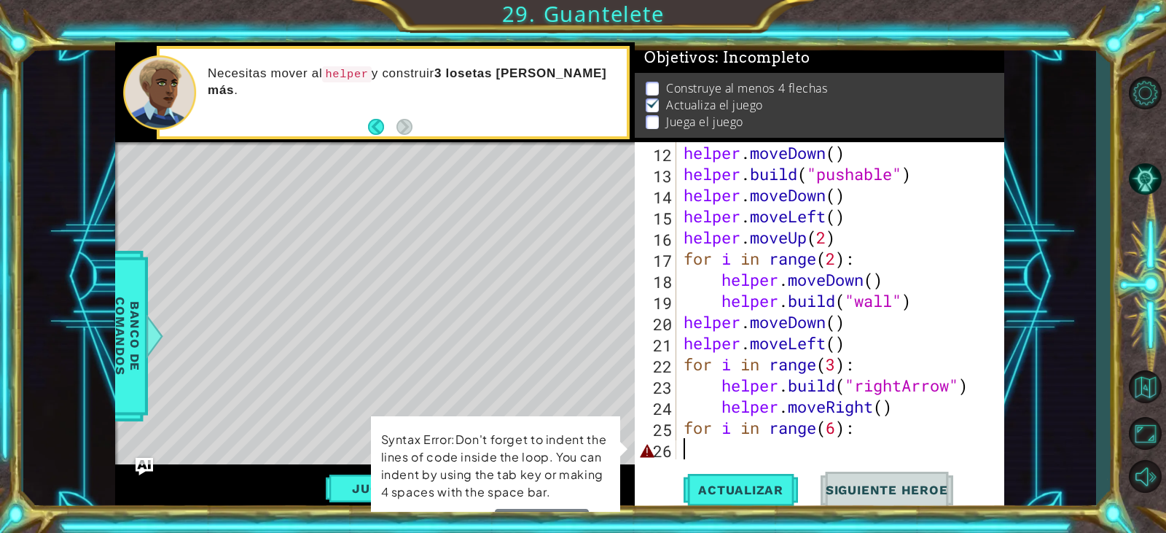
click at [747, 447] on div "helper . moveDown ( ) helper . build ( "pushable" ) helper . moveDown ( ) helpe…" at bounding box center [839, 321] width 316 height 359
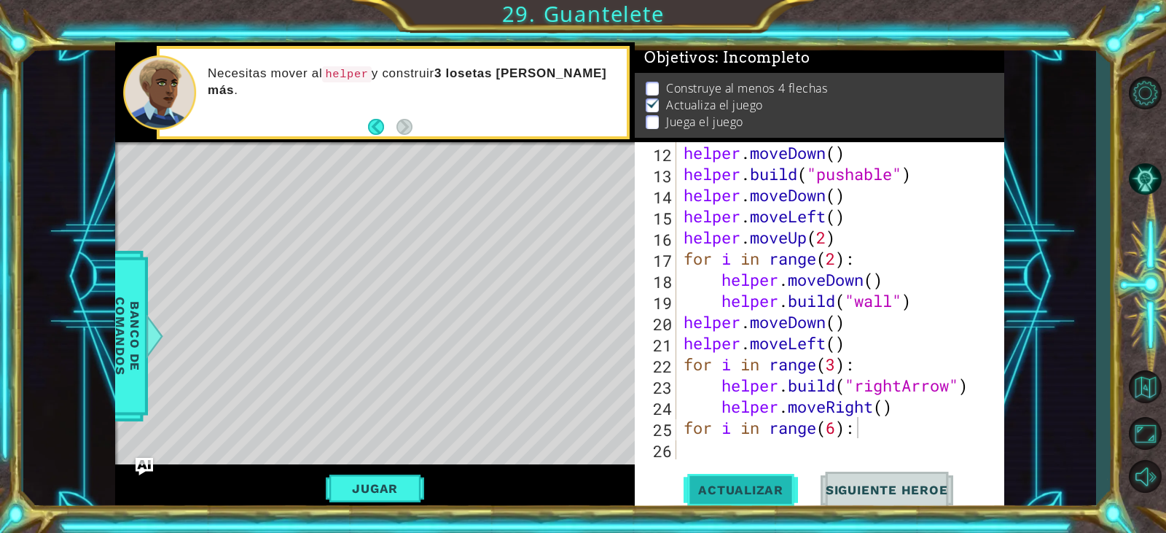
click at [766, 483] on span "Actualizar" at bounding box center [741, 490] width 114 height 15
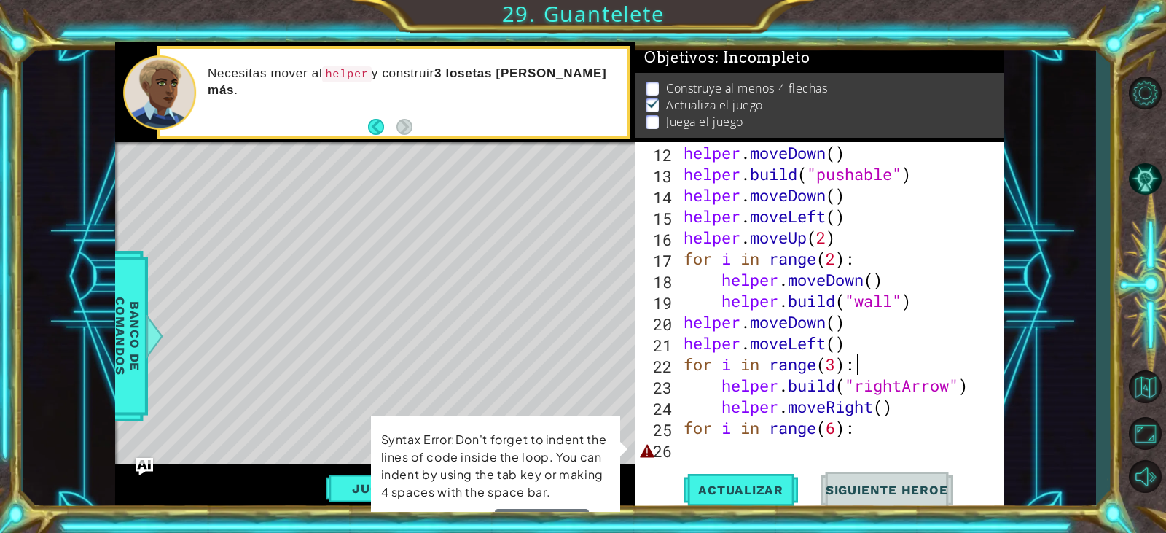
drag, startPoint x: 862, startPoint y: 368, endPoint x: 873, endPoint y: 370, distance: 11.0
click at [873, 370] on div "helper . moveDown ( ) helper . build ( "pushable" ) helper . moveDown ( ) helpe…" at bounding box center [839, 321] width 316 height 359
drag, startPoint x: 862, startPoint y: 361, endPoint x: 687, endPoint y: 363, distance: 175.0
click at [687, 363] on div "helper . moveDown ( ) helper . build ( "pushable" ) helper . moveDown ( ) helpe…" at bounding box center [839, 321] width 316 height 359
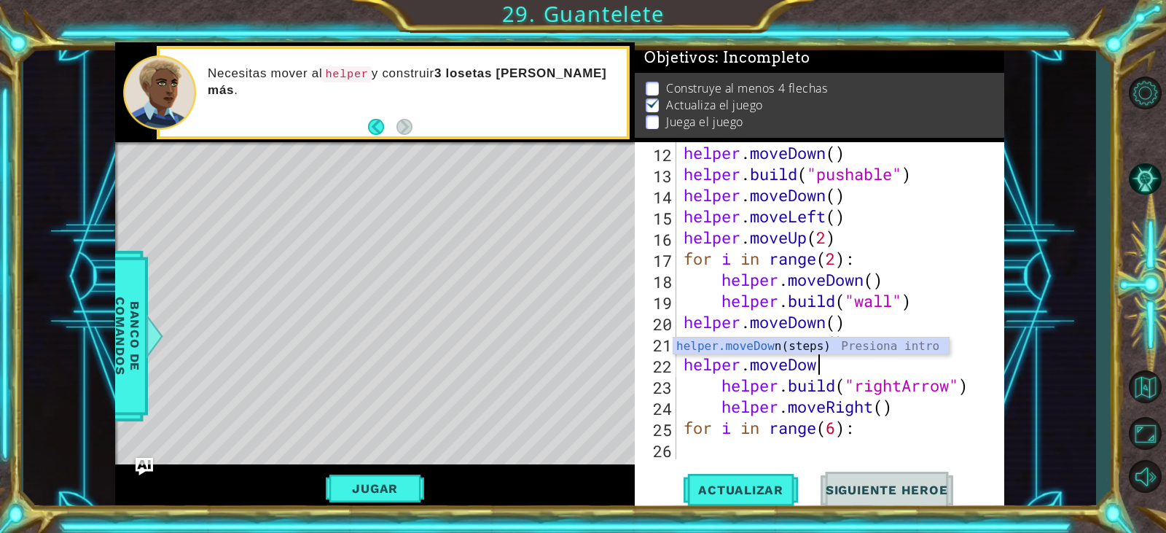
scroll to position [0, 6]
click at [905, 404] on div "helper . moveDown ( ) helper . build ( "pushable" ) helper . moveDown ( ) helpe…" at bounding box center [839, 321] width 316 height 359
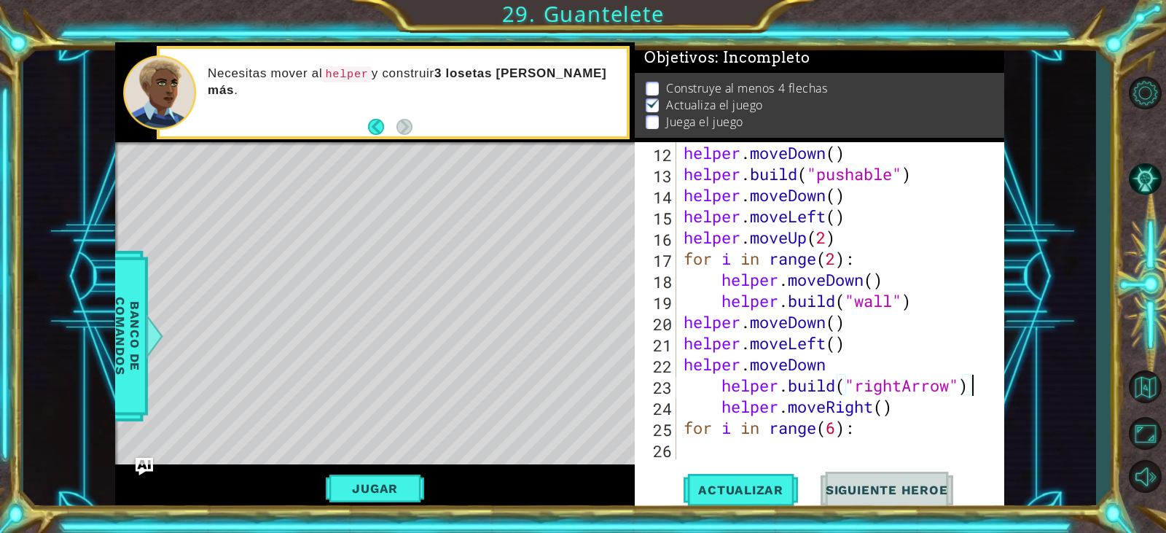
click at [983, 385] on div "helper . moveDown ( ) helper . build ( "pushable" ) helper . moveDown ( ) helpe…" at bounding box center [839, 321] width 316 height 359
type textarea "[DOMAIN_NAME]("rightArrow")"
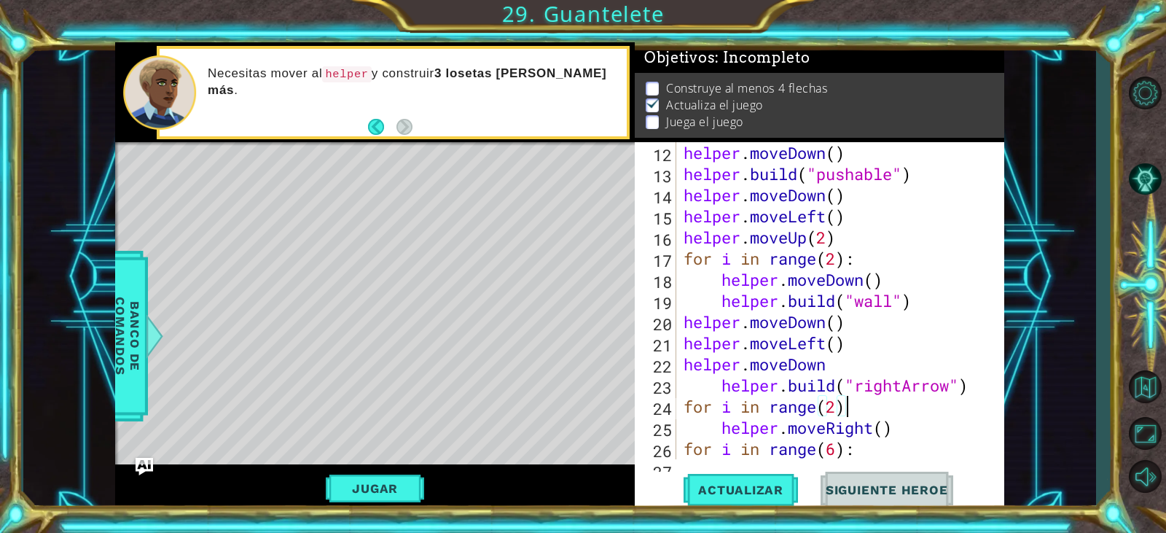
scroll to position [0, 7]
click at [934, 438] on div "helper . moveDown ( ) helper . build ( "pushable" ) helper . moveDown ( ) helpe…" at bounding box center [839, 321] width 316 height 359
type textarea "helper.moveRight()"
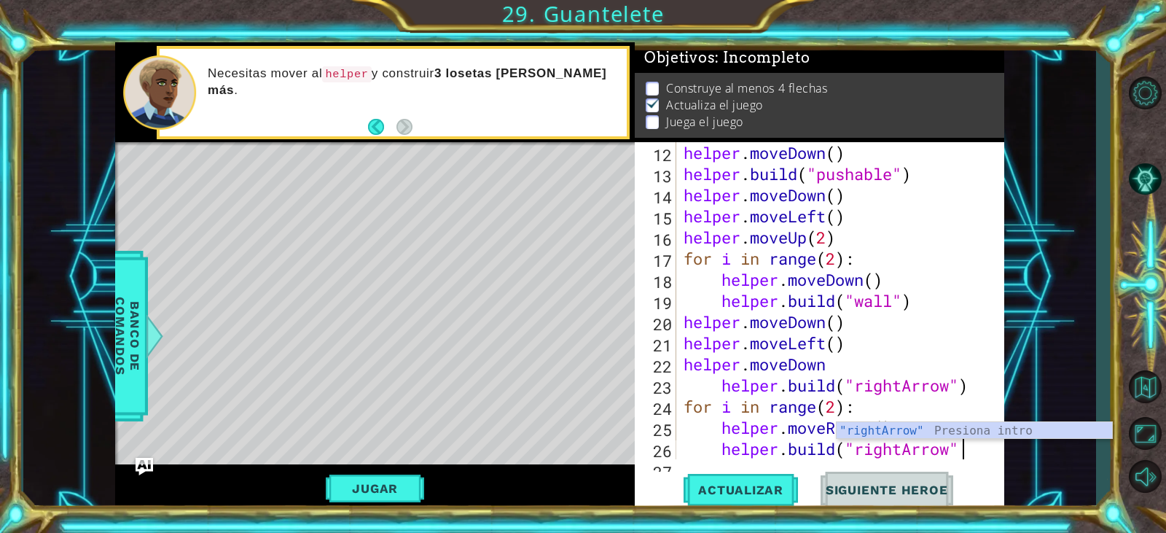
scroll to position [0, 12]
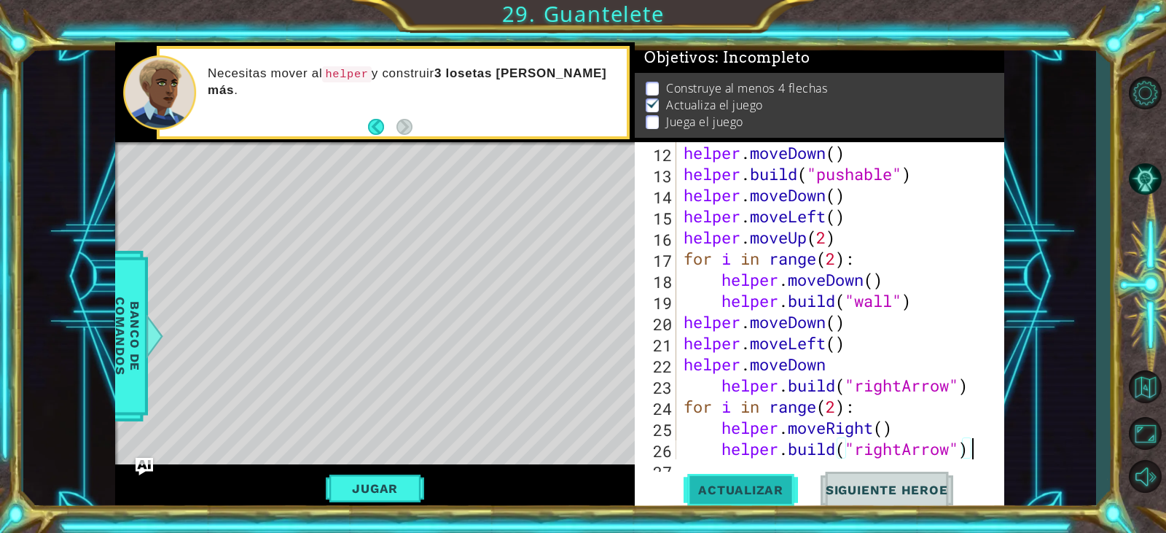
click at [757, 488] on span "Actualizar" at bounding box center [741, 490] width 114 height 15
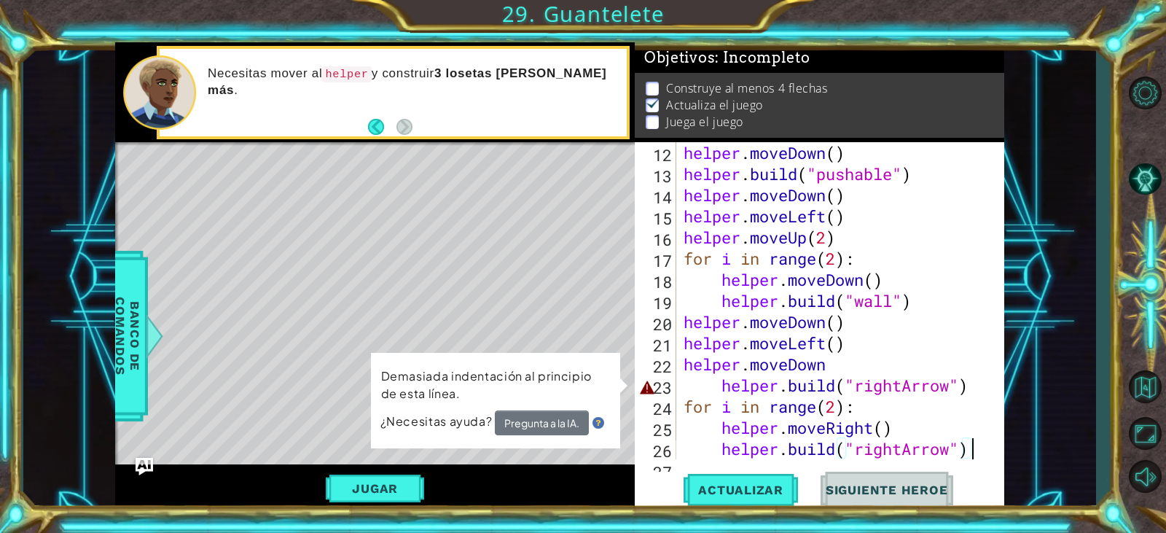
click at [695, 381] on div "helper . moveDown ( ) helper . build ( "pushable" ) helper . moveDown ( ) helpe…" at bounding box center [839, 321] width 316 height 359
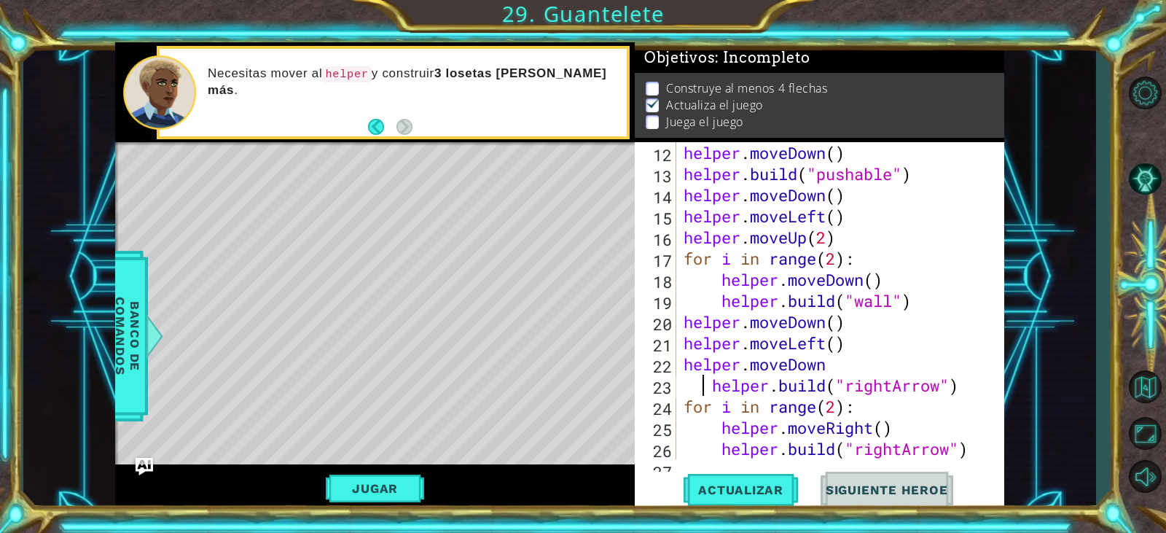
click at [708, 389] on div "helper . moveDown ( ) helper . build ( "pushable" ) helper . moveDown ( ) helpe…" at bounding box center [839, 321] width 316 height 359
click at [697, 392] on div "helper . moveDown ( ) helper . build ( "pushable" ) helper . moveDown ( ) helpe…" at bounding box center [839, 321] width 316 height 359
type textarea "[DOMAIN_NAME]("rightArrow")"
click at [718, 499] on button "Actualizar" at bounding box center [741, 490] width 114 height 37
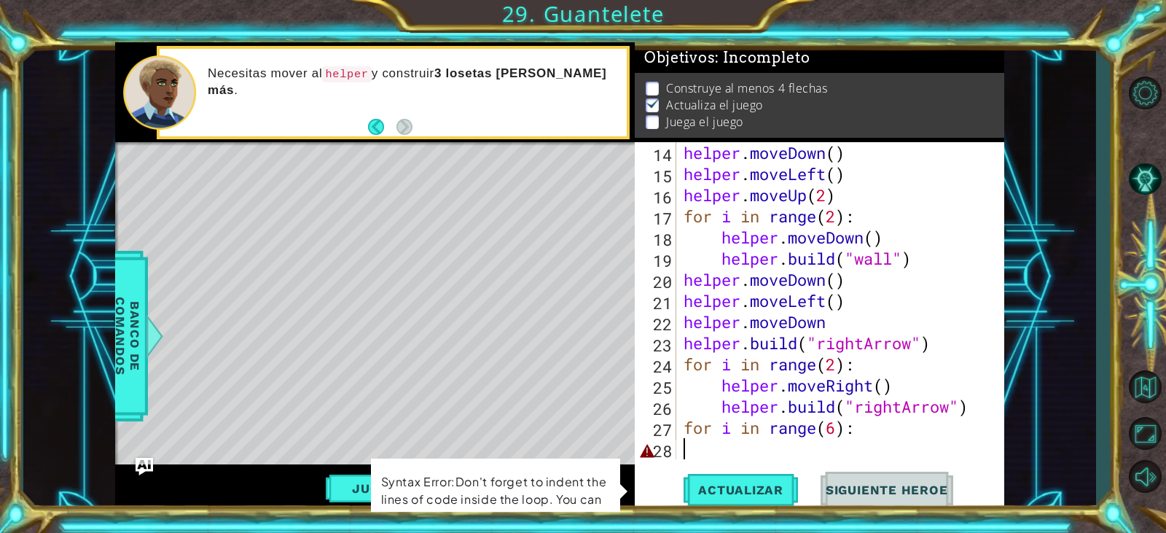
scroll to position [0, 0]
drag, startPoint x: 718, startPoint y: 451, endPoint x: 695, endPoint y: 441, distance: 24.8
click at [695, 441] on div "helper . moveDown ( ) helper . moveLeft ( ) helper . moveUp ( 2 ) for i in rang…" at bounding box center [839, 321] width 316 height 359
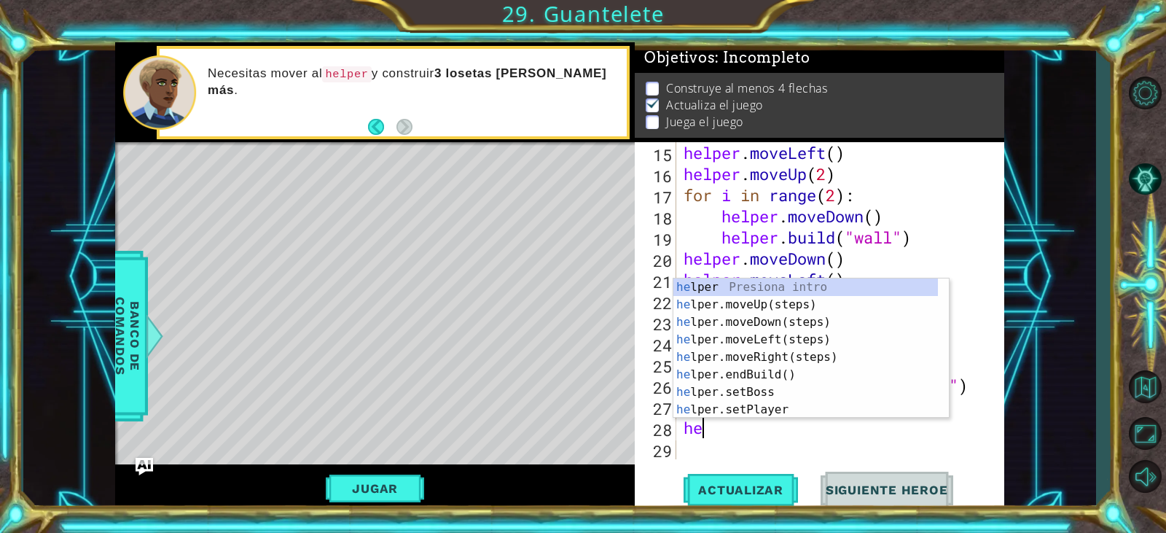
type textarea "h"
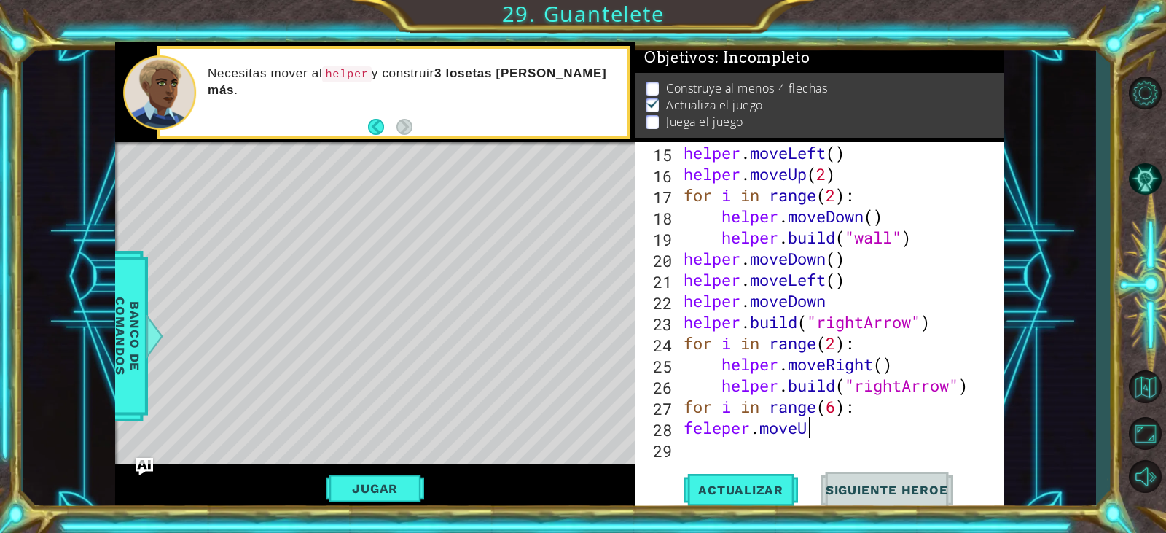
scroll to position [0, 5]
type textarea "feleper.moveUp()"
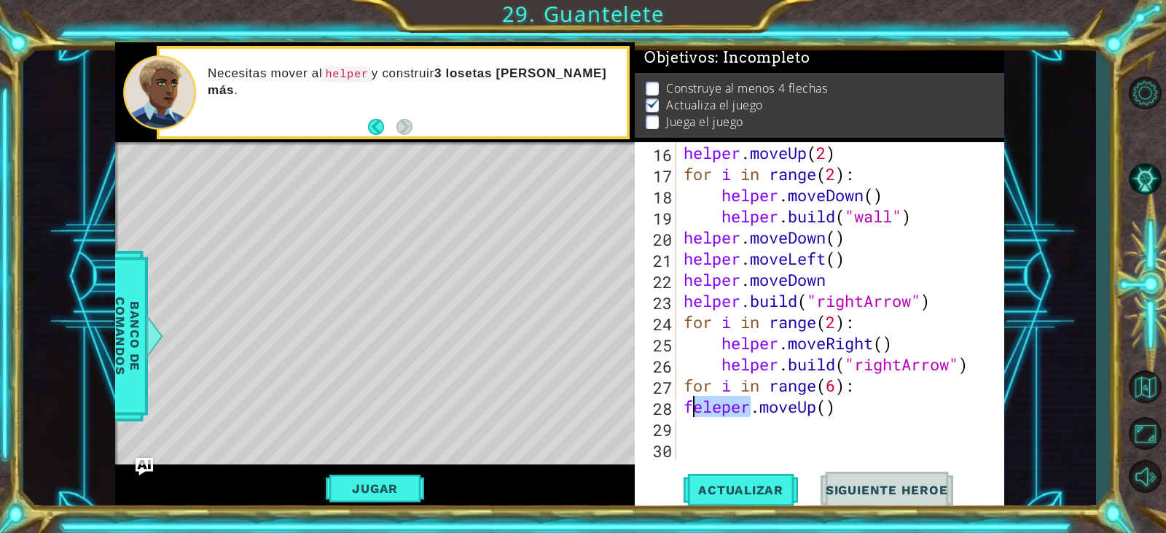
drag, startPoint x: 749, startPoint y: 405, endPoint x: 685, endPoint y: 405, distance: 64.2
click at [685, 405] on div "helper . moveUp ( 2 ) for i in range ( 2 ) : helper . moveDown ( ) helper . bui…" at bounding box center [839, 321] width 316 height 359
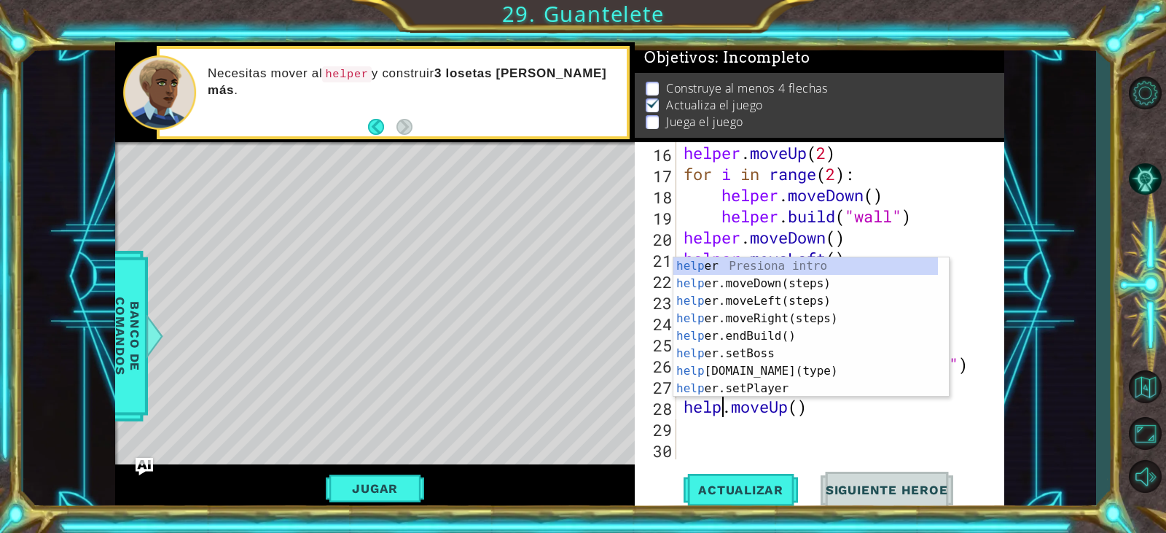
scroll to position [0, 3]
type textarea "helper.moveUp()"
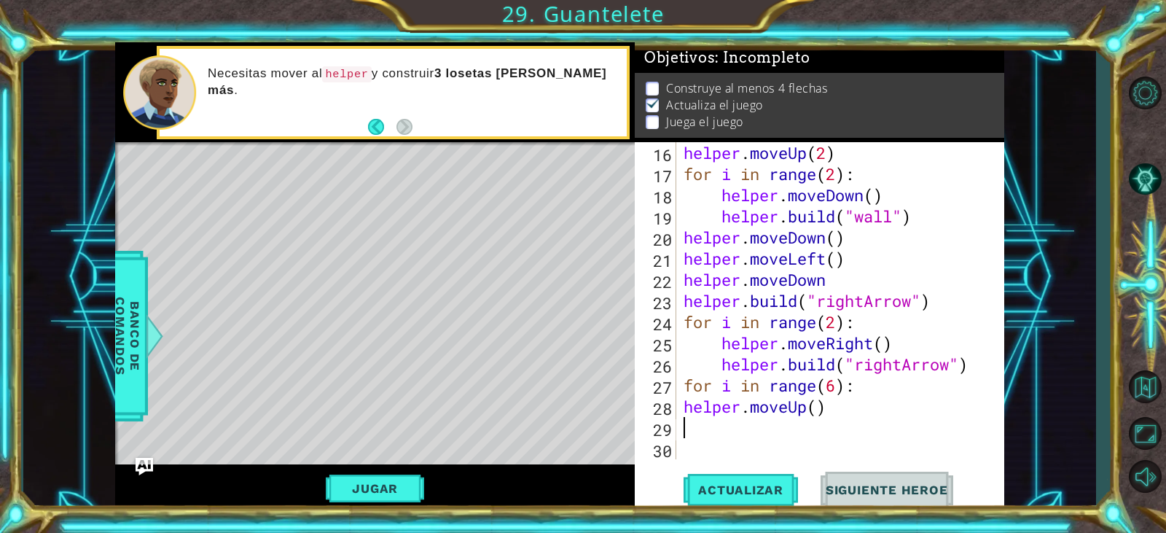
click at [734, 432] on div "helper . moveUp ( 2 ) for i in range ( 2 ) : helper . moveDown ( ) helper . bui…" at bounding box center [839, 321] width 316 height 359
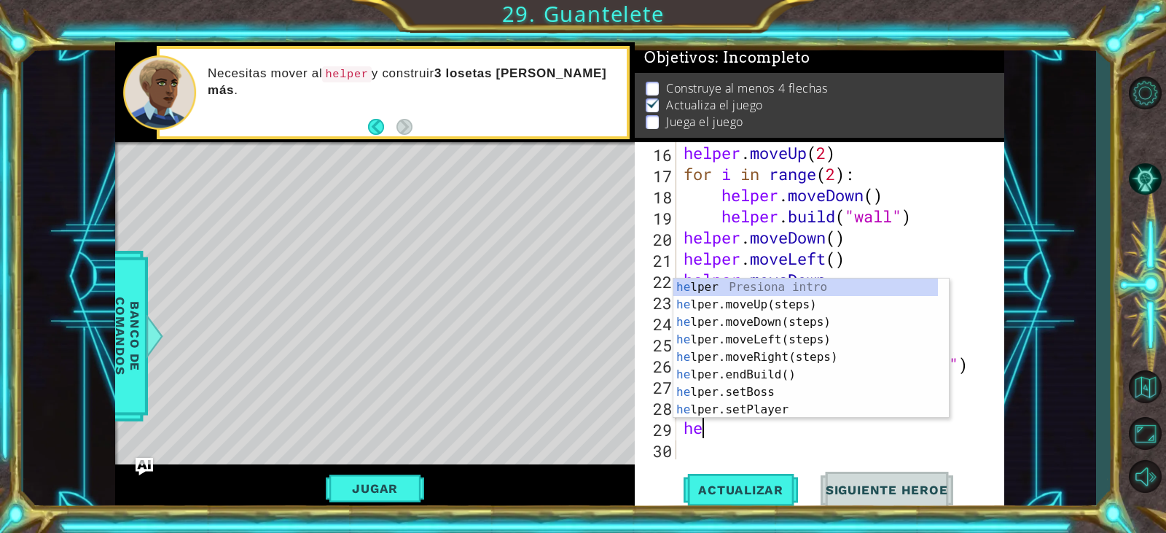
scroll to position [0, 0]
type textarea "h"
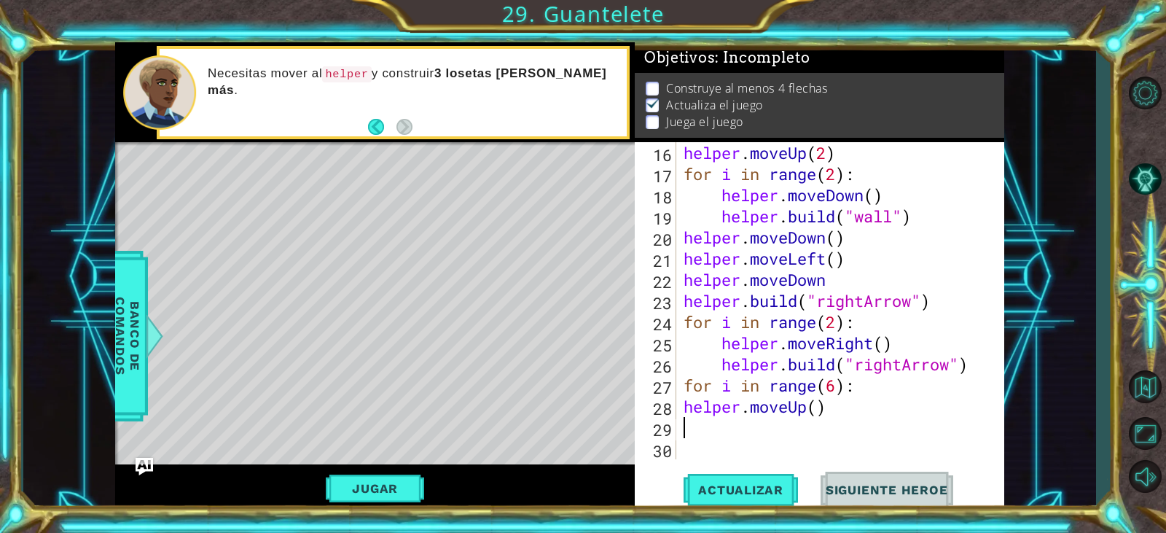
type textarea "helper.moveUp()"
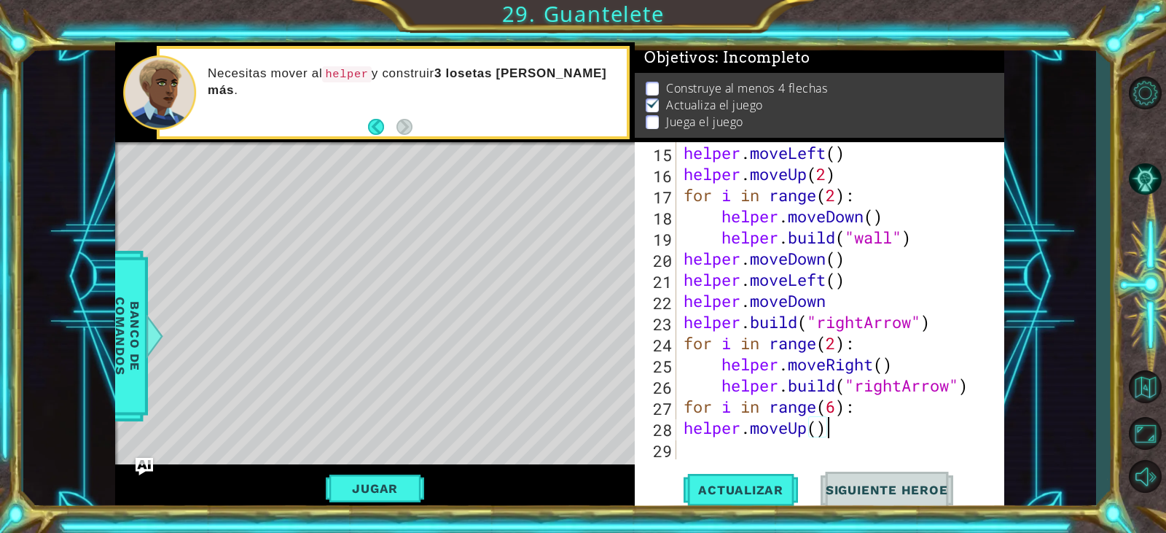
click at [730, 445] on div "helper . moveLeft ( ) helper . moveUp ( 2 ) for i in range ( 2 ) : helper . mov…" at bounding box center [839, 321] width 316 height 359
click at [683, 426] on div "helper . moveLeft ( ) helper . moveUp ( 2 ) for i in range ( 2 ) : helper . mov…" at bounding box center [839, 321] width 316 height 359
type textarea "helper.moveUp()"
click at [699, 446] on div "helper . moveLeft ( ) helper . moveUp ( 2 ) for i in range ( 2 ) : helper . mov…" at bounding box center [839, 321] width 316 height 359
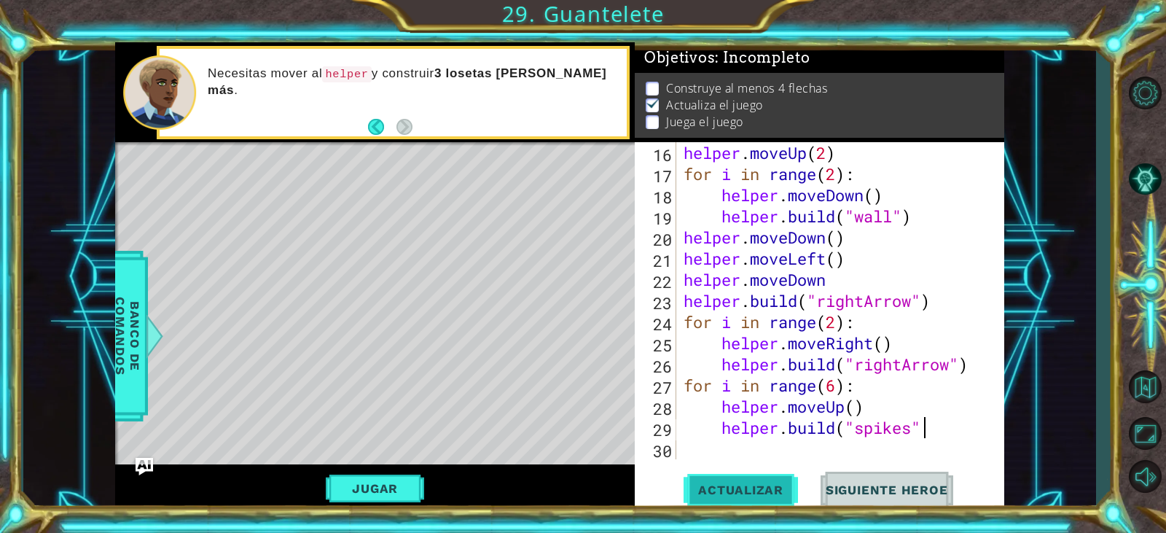
scroll to position [0, 11]
click at [696, 494] on span "Actualizar" at bounding box center [741, 490] width 114 height 15
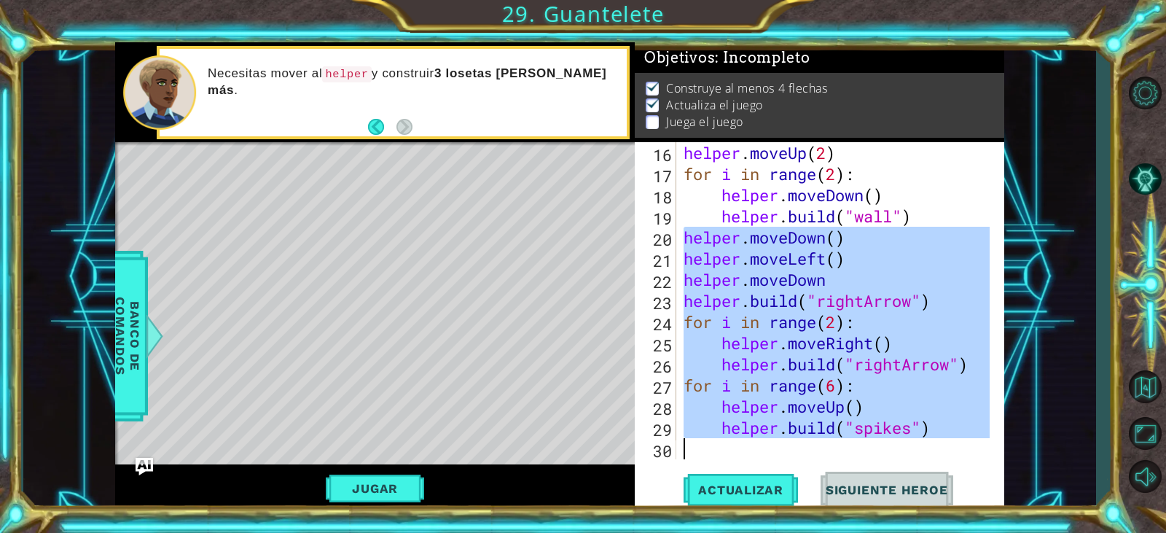
drag, startPoint x: 682, startPoint y: 235, endPoint x: 941, endPoint y: 443, distance: 332.5
click at [941, 443] on div "helper . moveUp ( 2 ) for i in range ( 2 ) : helper . moveDown ( ) helper . bui…" at bounding box center [839, 321] width 316 height 359
type textarea "[DOMAIN_NAME]("spikes")"
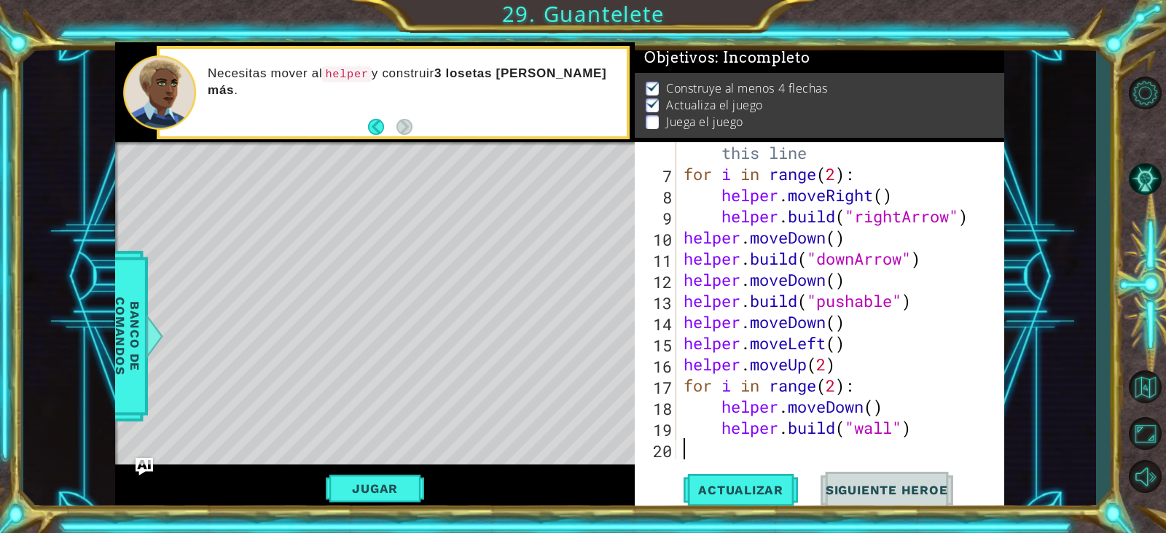
type textarea "[DOMAIN_NAME]("wall")"
click at [709, 481] on button "Actualizar" at bounding box center [741, 490] width 114 height 37
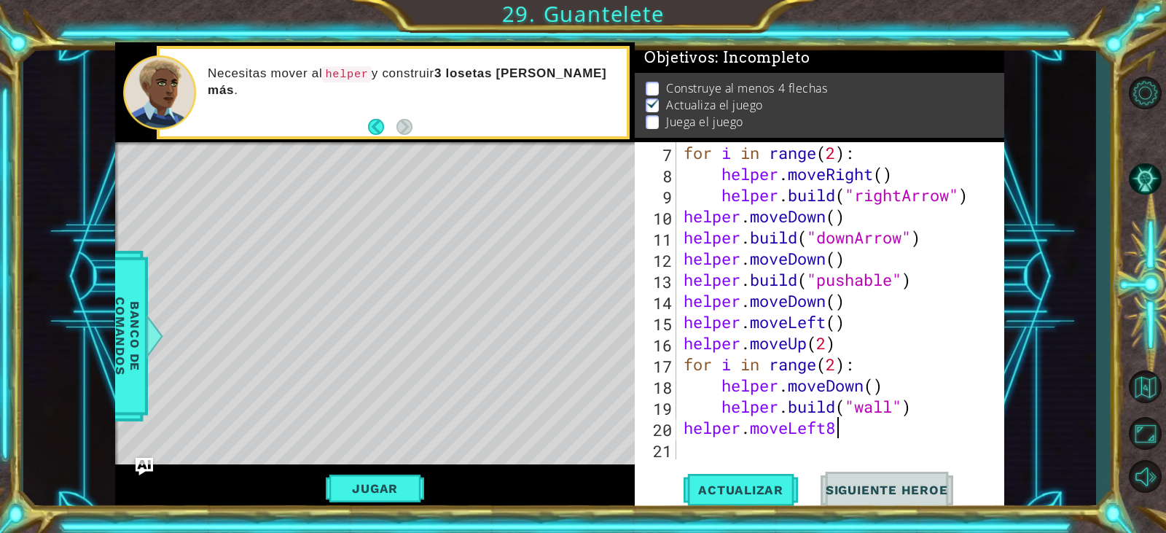
scroll to position [0, 7]
type textarea "helper.moveLeft()"
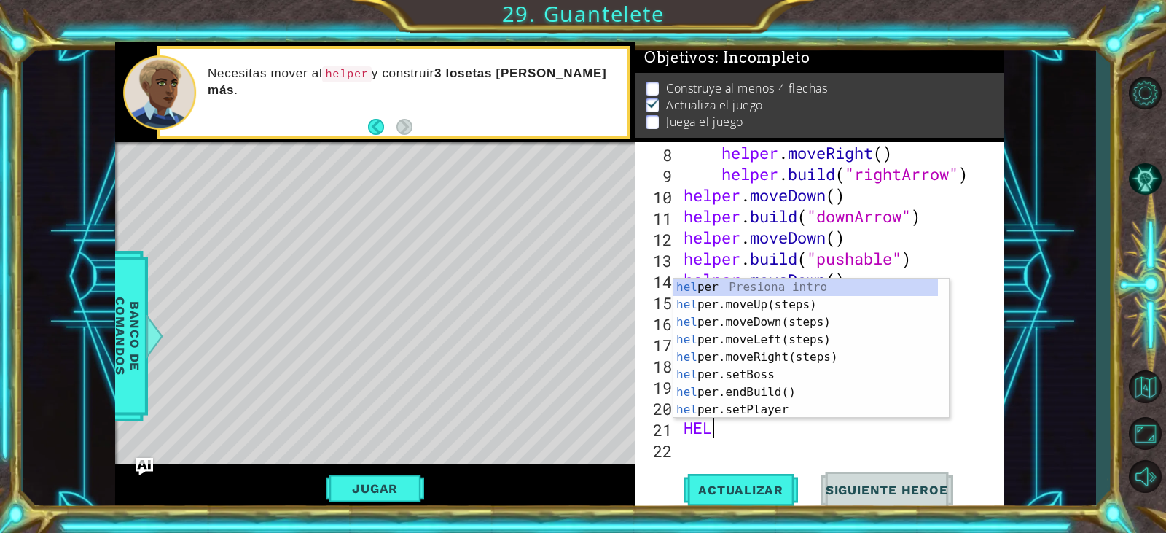
scroll to position [0, 0]
type textarea "H"
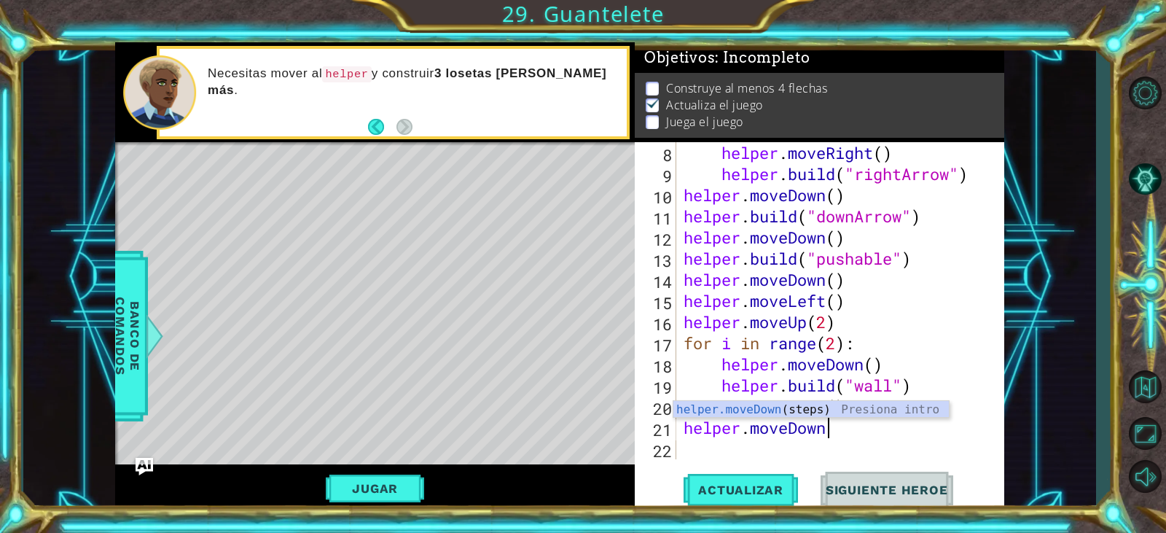
scroll to position [0, 7]
type textarea "helper.moveDown(2)"
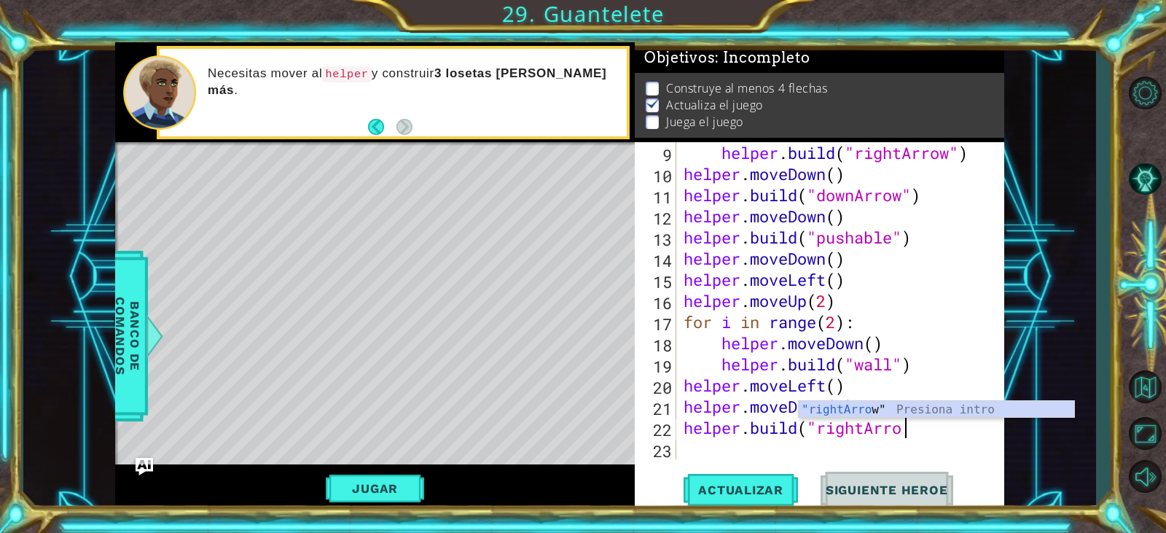
scroll to position [0, 9]
type textarea "[DOMAIN_NAME]("rightArrow")"
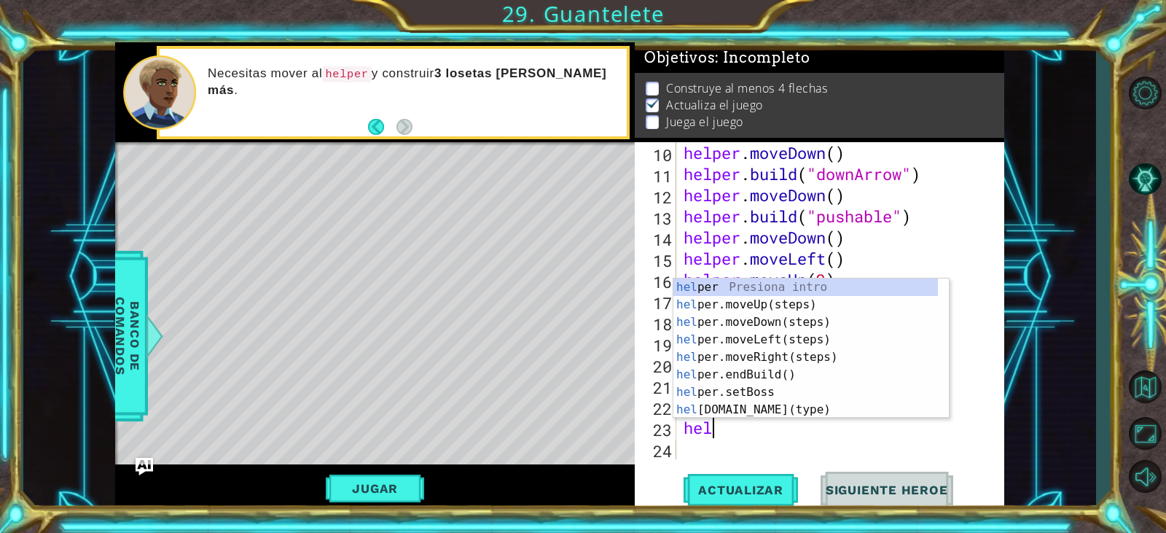
scroll to position [0, 0]
type textarea "h"
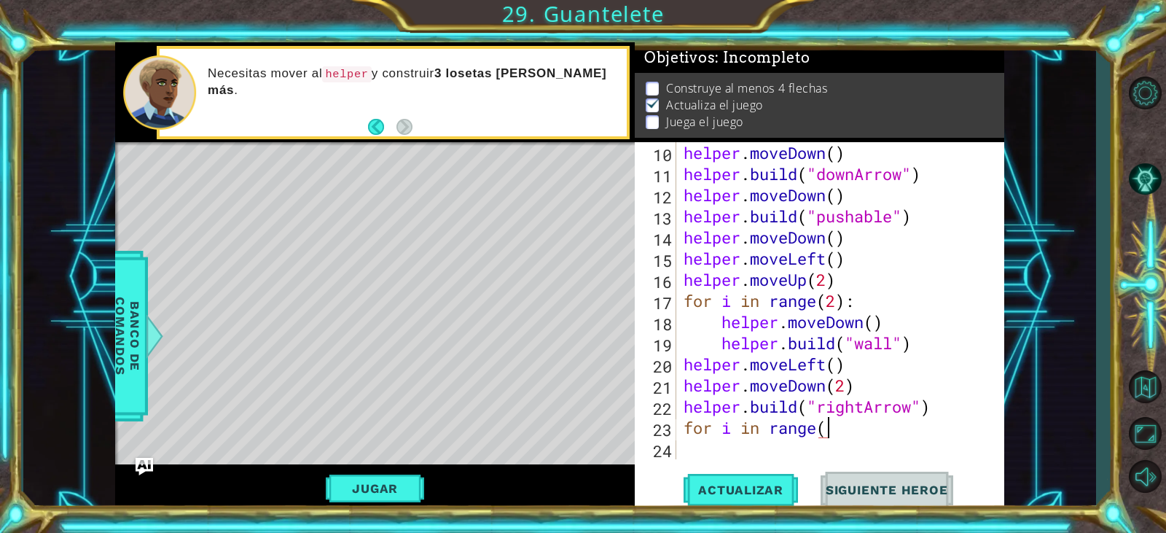
scroll to position [0, 7]
type textarea "for i in range(2):"
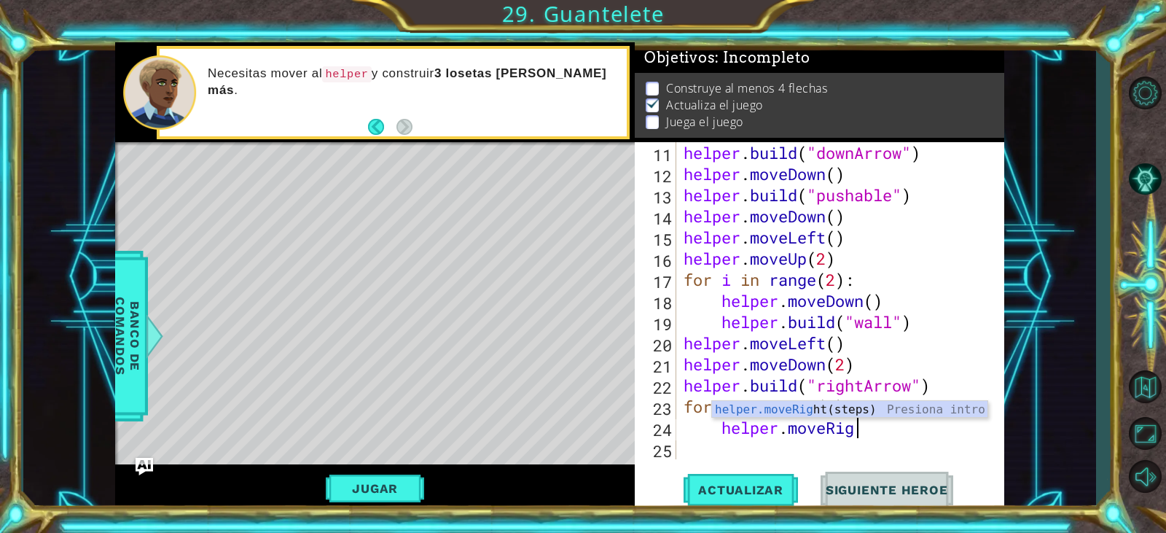
type textarea "helper.moveRight"
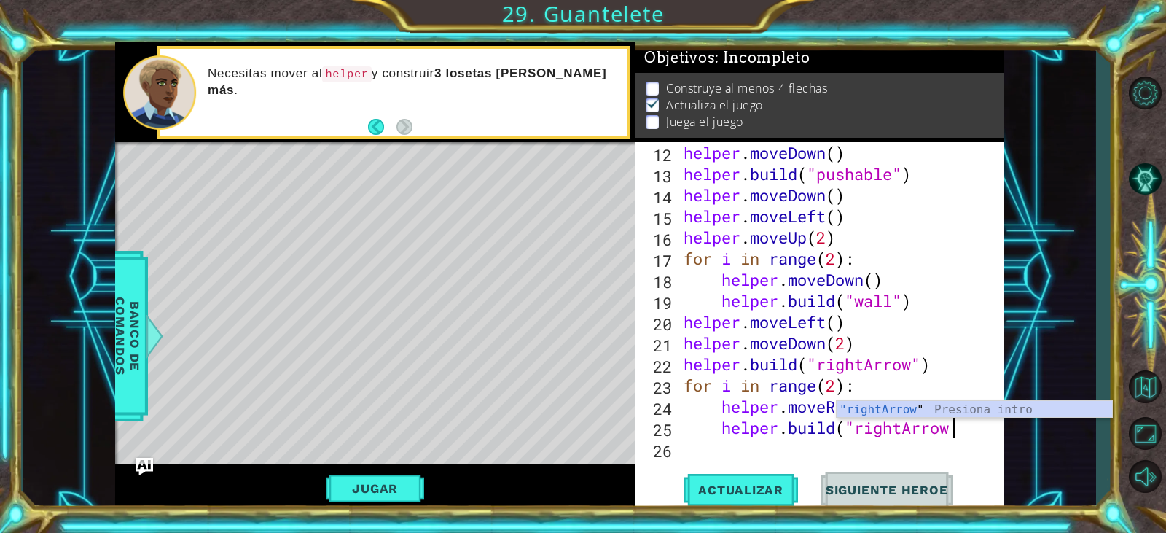
scroll to position [0, 12]
click at [757, 493] on span "Actualizar" at bounding box center [741, 490] width 114 height 15
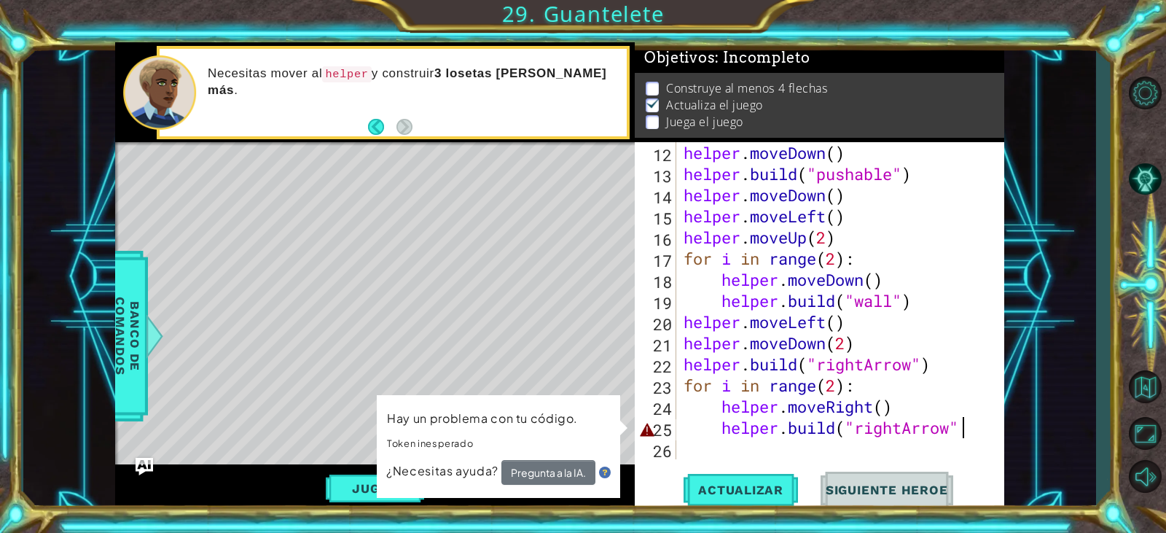
scroll to position [0, 12]
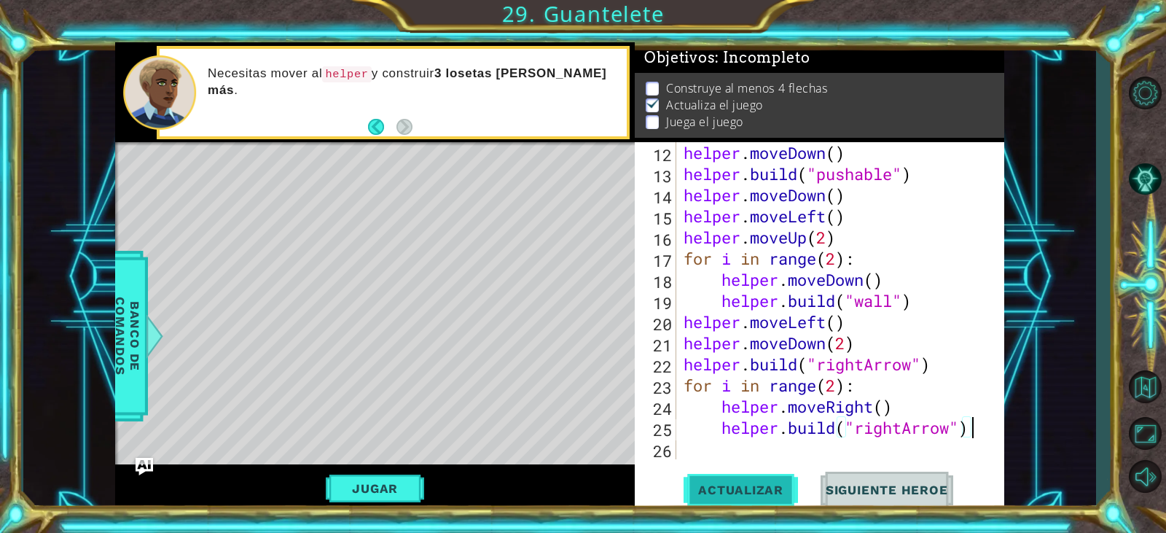
type textarea "[DOMAIN_NAME]("rightArrow")"
click at [698, 478] on button "Actualizar" at bounding box center [741, 490] width 114 height 37
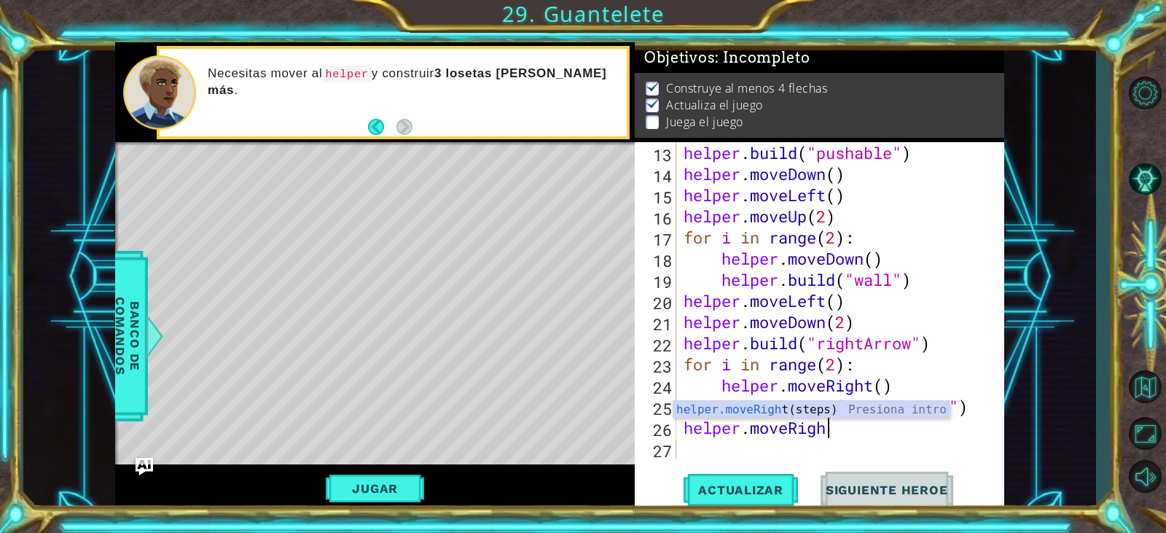
scroll to position [0, 6]
type textarea "helper.moveRight"
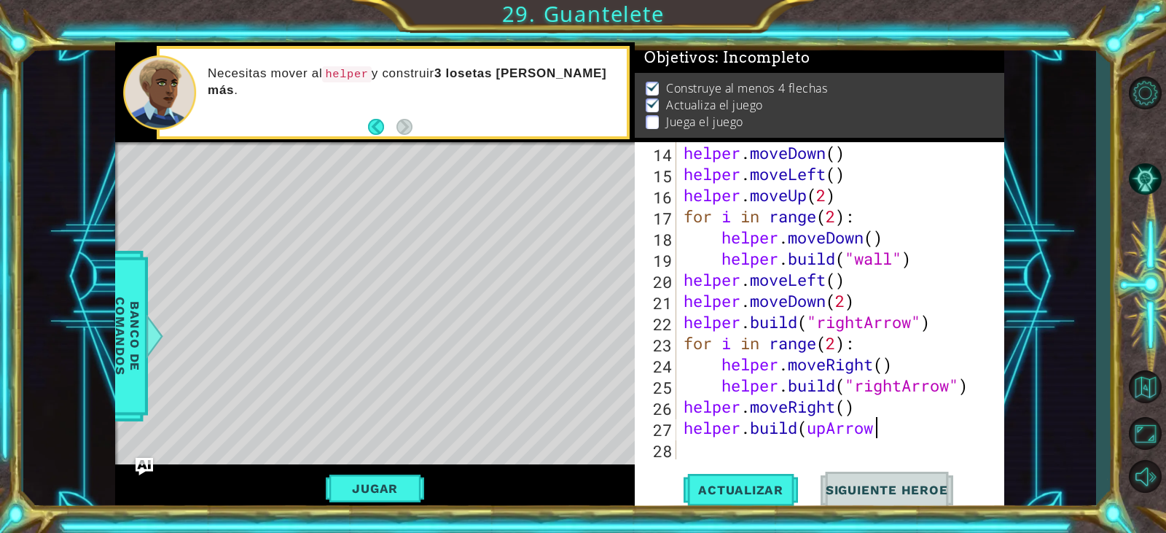
scroll to position [0, 9]
click at [811, 429] on div "helper . moveDown ( ) helper . moveLeft ( ) helper . moveUp ( 2 ) for i in rang…" at bounding box center [839, 321] width 316 height 359
type textarea "[DOMAIN_NAME]("upArrow")"
click at [919, 434] on div "helper . moveDown ( ) helper . moveLeft ( ) helper . moveUp ( 2 ) for i in rang…" at bounding box center [839, 321] width 316 height 359
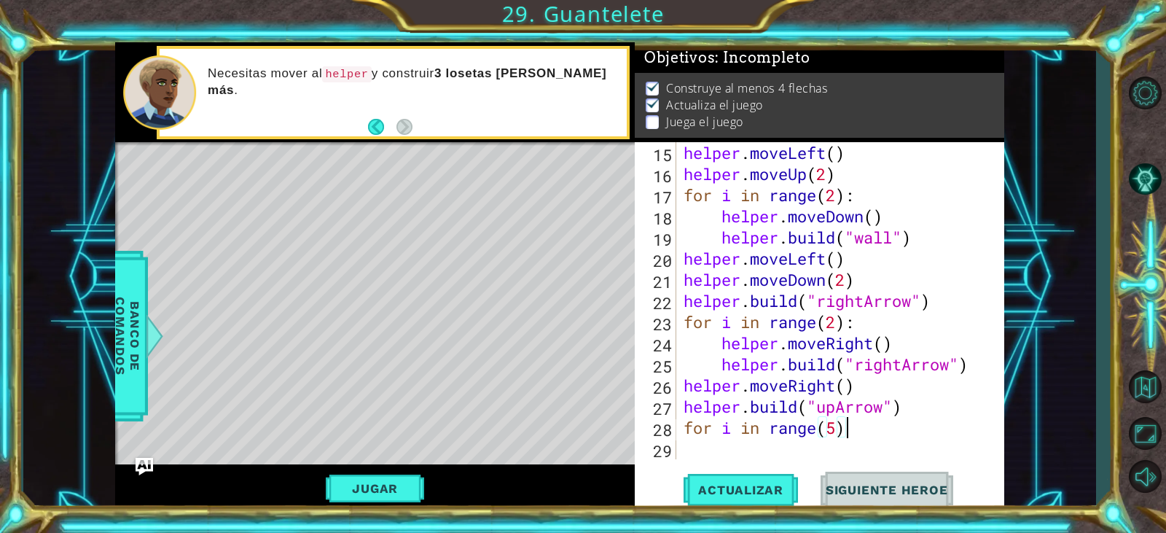
type textarea "for i in range(5):"
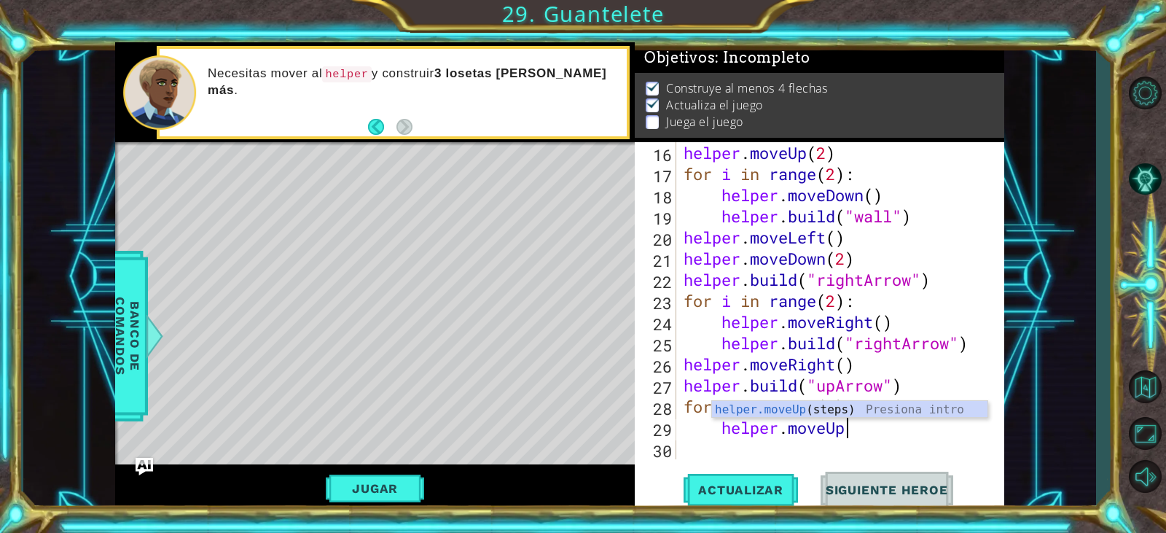
type textarea "helper.moveUp()"
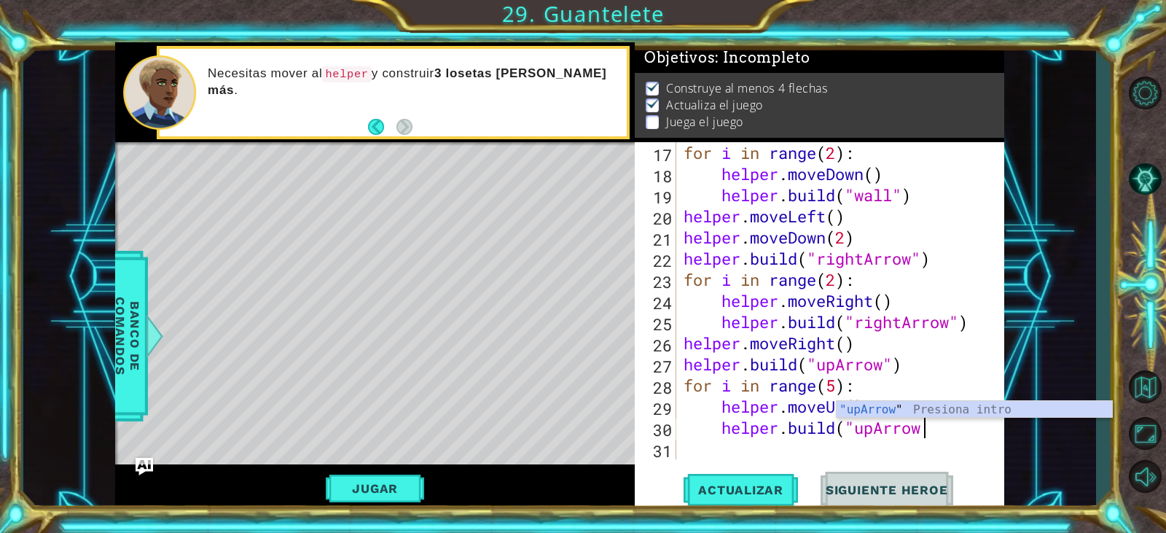
scroll to position [0, 11]
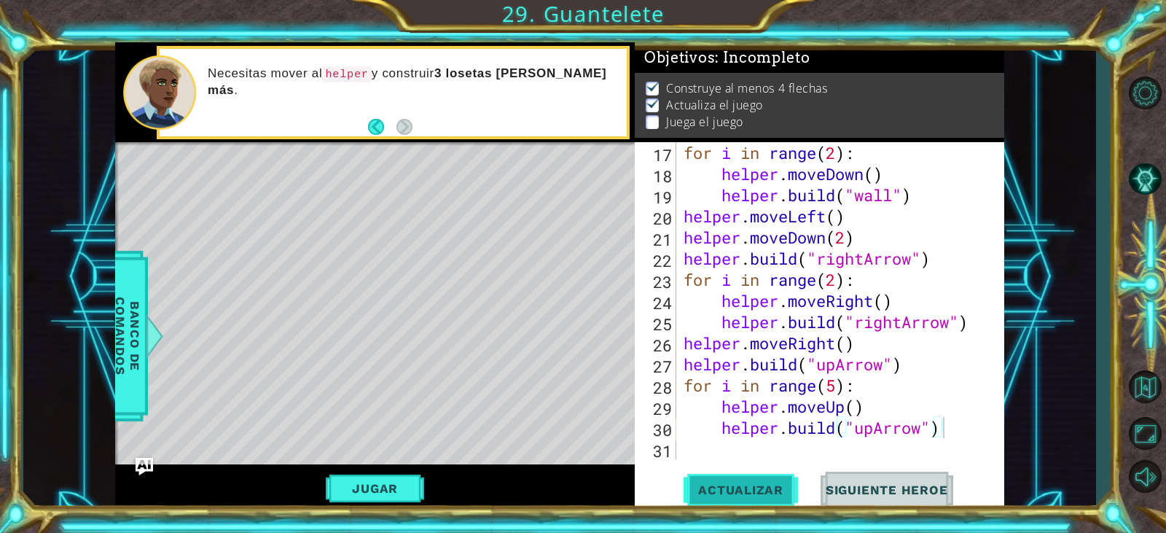
click at [775, 485] on span "Actualizar" at bounding box center [741, 490] width 114 height 15
drag, startPoint x: 929, startPoint y: 432, endPoint x: 847, endPoint y: 434, distance: 82.4
click at [847, 434] on div "for i in range ( 2 ) : helper . moveDown ( ) helper . build ( "wall" ) helper .…" at bounding box center [839, 321] width 316 height 359
click at [852, 429] on div "for i in range ( 2 ) : helper . moveDown ( ) helper . build ( "wall" ) helper .…" at bounding box center [839, 321] width 316 height 359
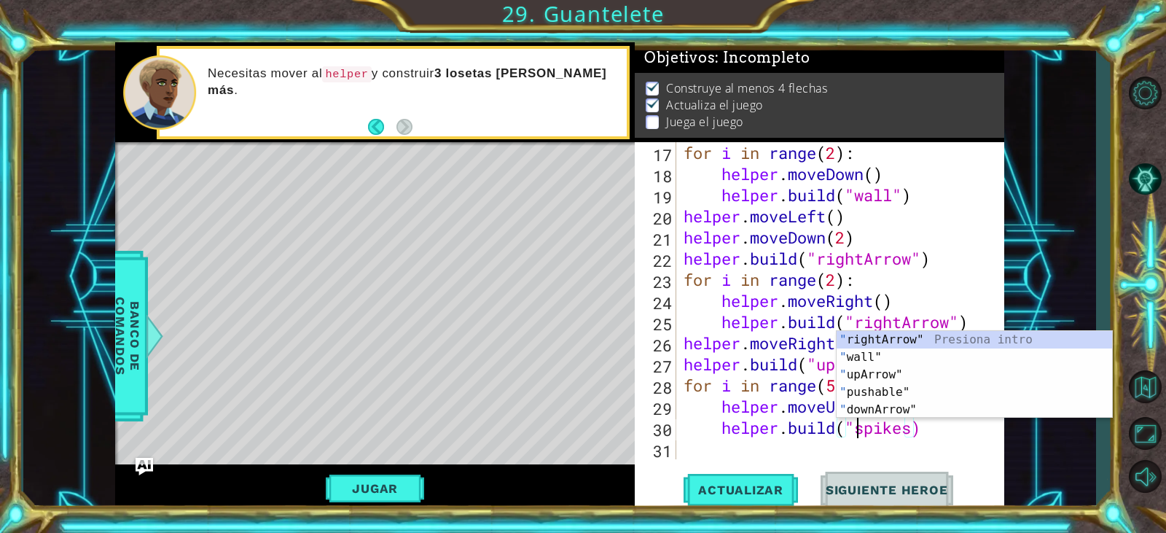
scroll to position [0, 8]
click at [917, 428] on div "for i in range ( 2 ) : helper . moveDown ( ) helper . build ( "wall" ) helper .…" at bounding box center [839, 321] width 316 height 359
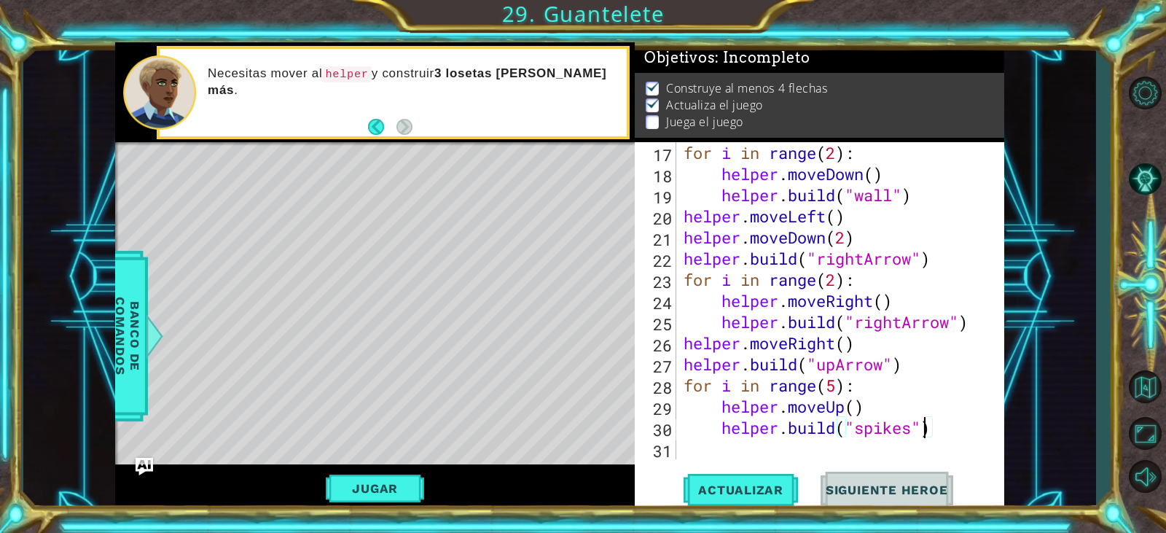
scroll to position [0, 11]
drag, startPoint x: 823, startPoint y: 365, endPoint x: 881, endPoint y: 375, distance: 59.2
click at [881, 375] on div "for i in range ( 2 ) : helper . moveDown ( ) helper . build ( "wall" ) helper .…" at bounding box center [839, 321] width 316 height 359
click at [782, 494] on span "Actualizar" at bounding box center [741, 490] width 114 height 15
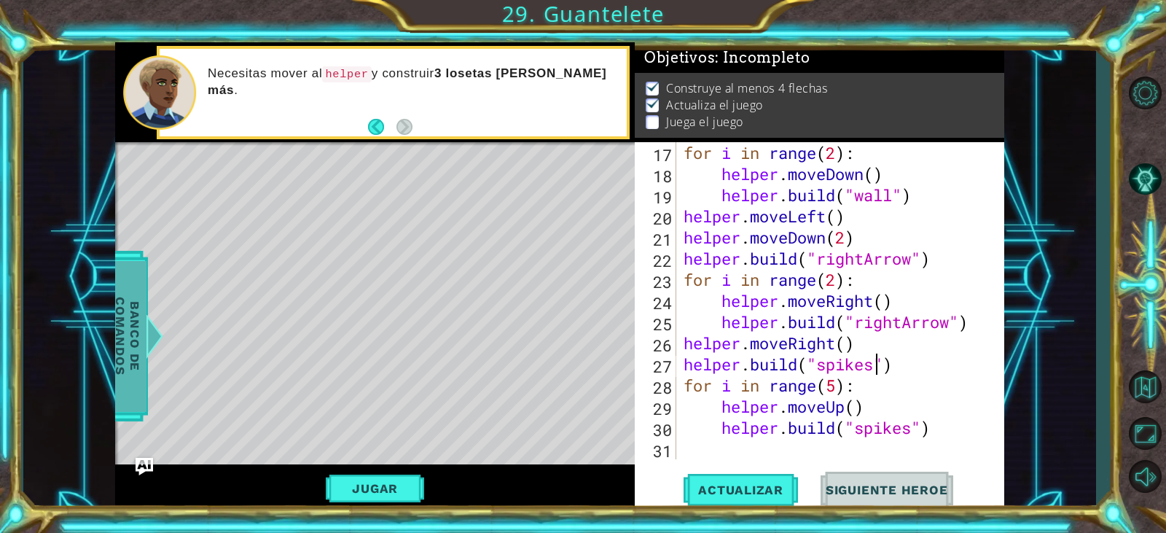
click at [116, 315] on span "Banco de comandos" at bounding box center [128, 336] width 38 height 151
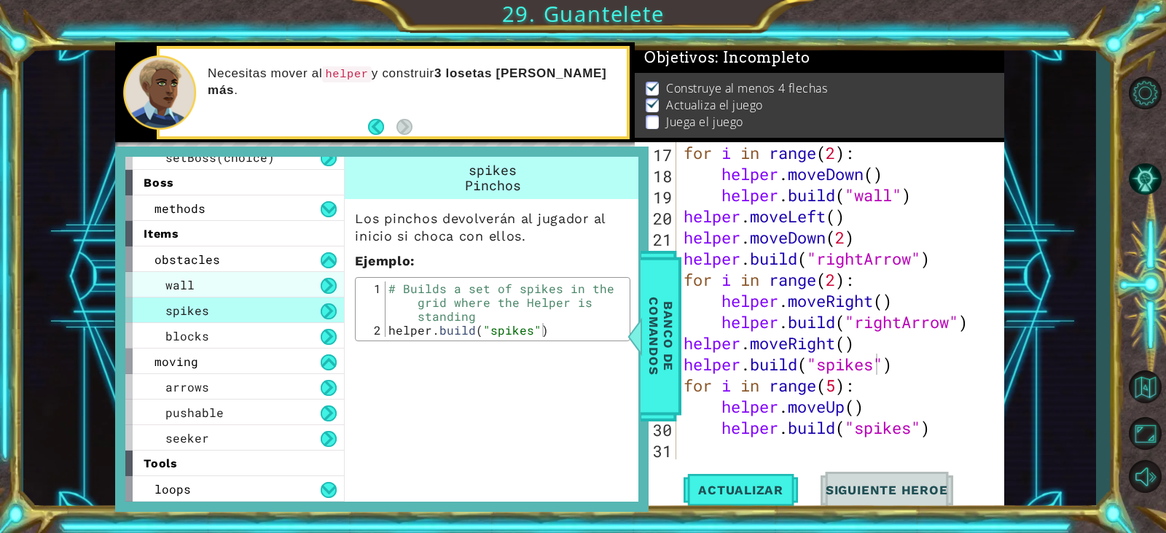
click at [243, 284] on div "wall" at bounding box center [234, 285] width 219 height 26
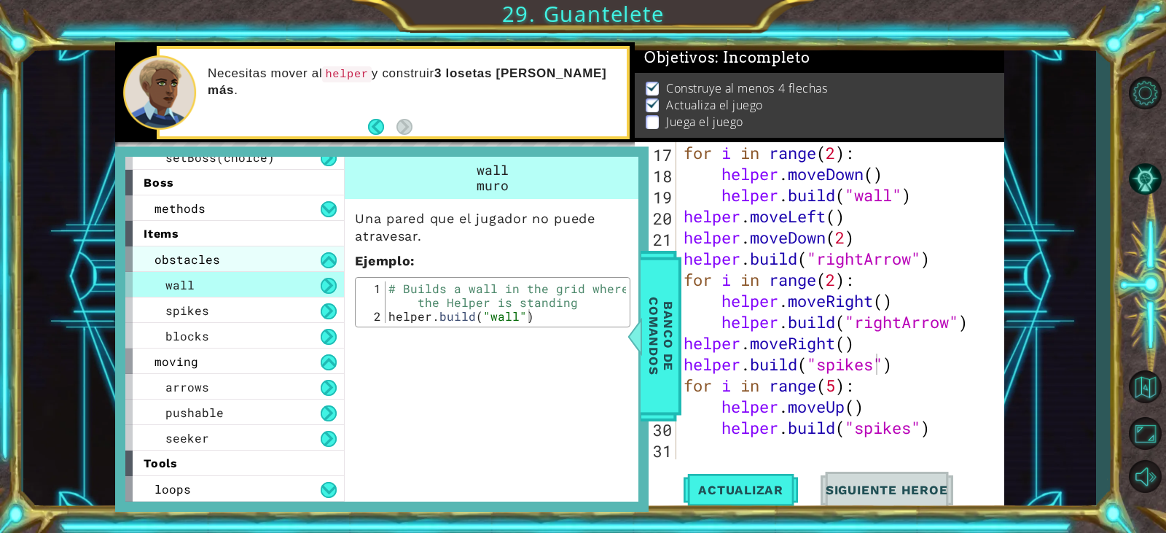
click at [247, 262] on div "obstacles" at bounding box center [234, 259] width 219 height 26
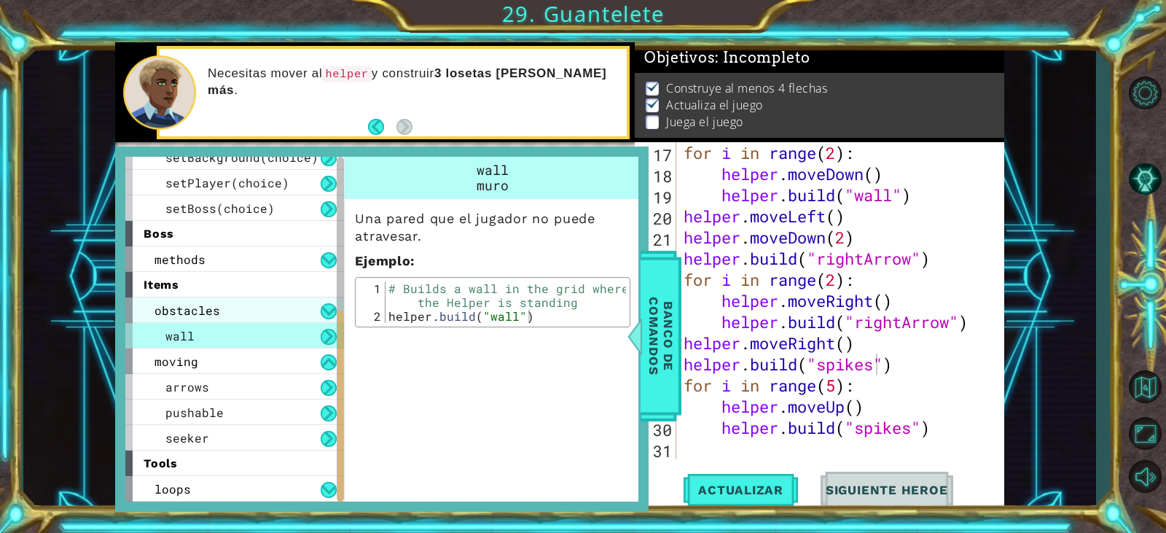
scroll to position [242, 0]
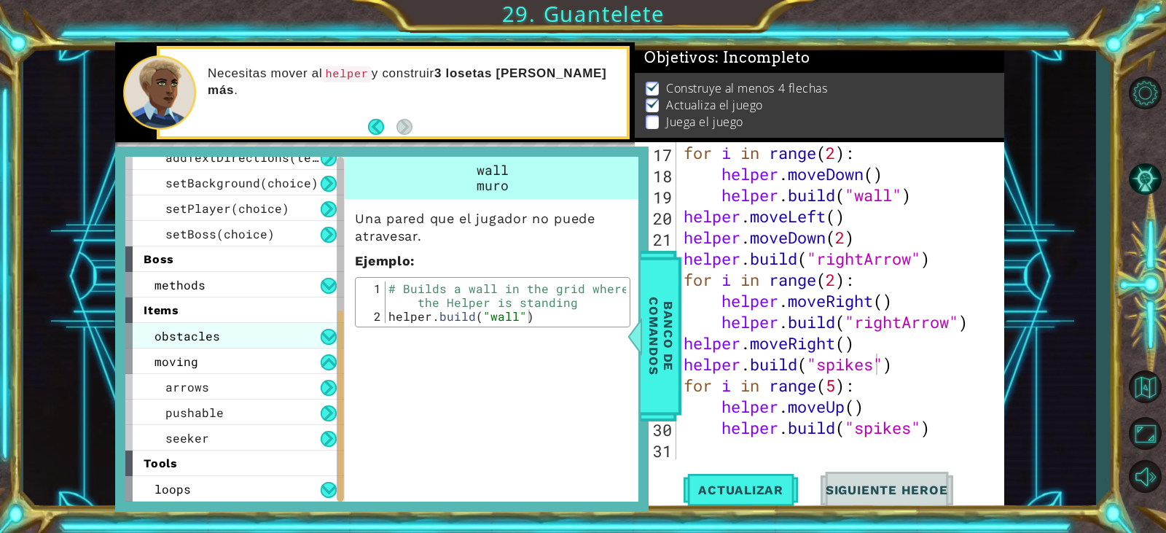
click at [273, 332] on div "obstacles" at bounding box center [234, 336] width 219 height 26
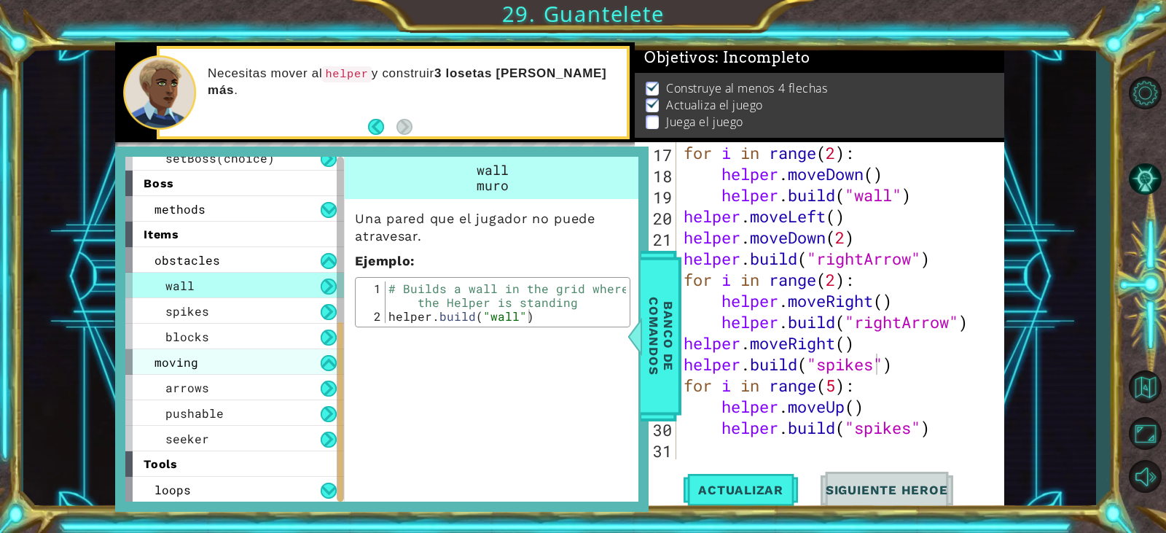
scroll to position [319, 0]
click at [289, 357] on div "moving" at bounding box center [234, 361] width 219 height 26
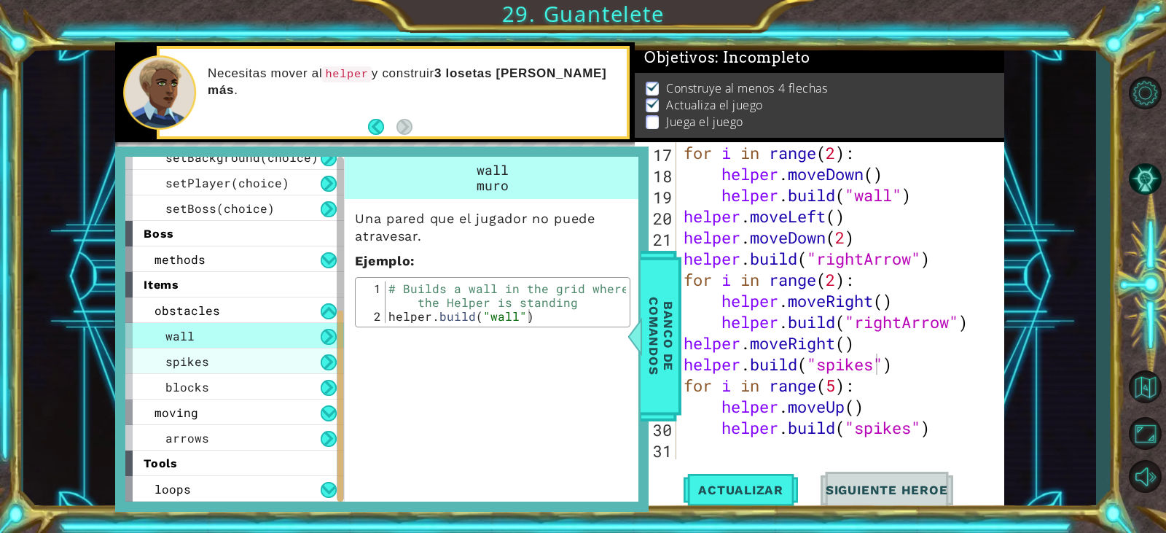
scroll to position [242, 0]
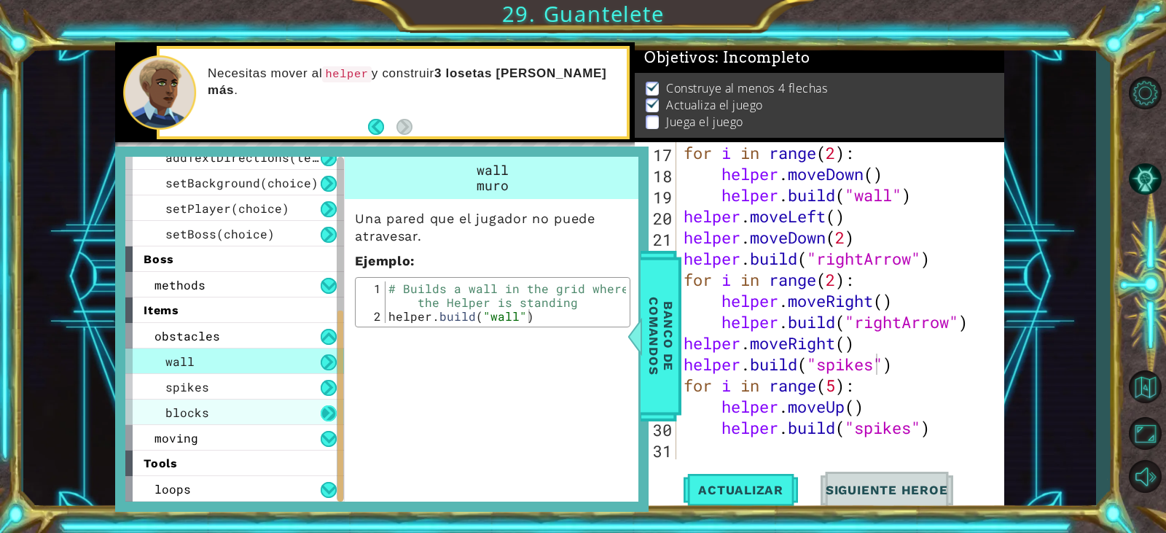
click at [327, 417] on button at bounding box center [329, 413] width 16 height 16
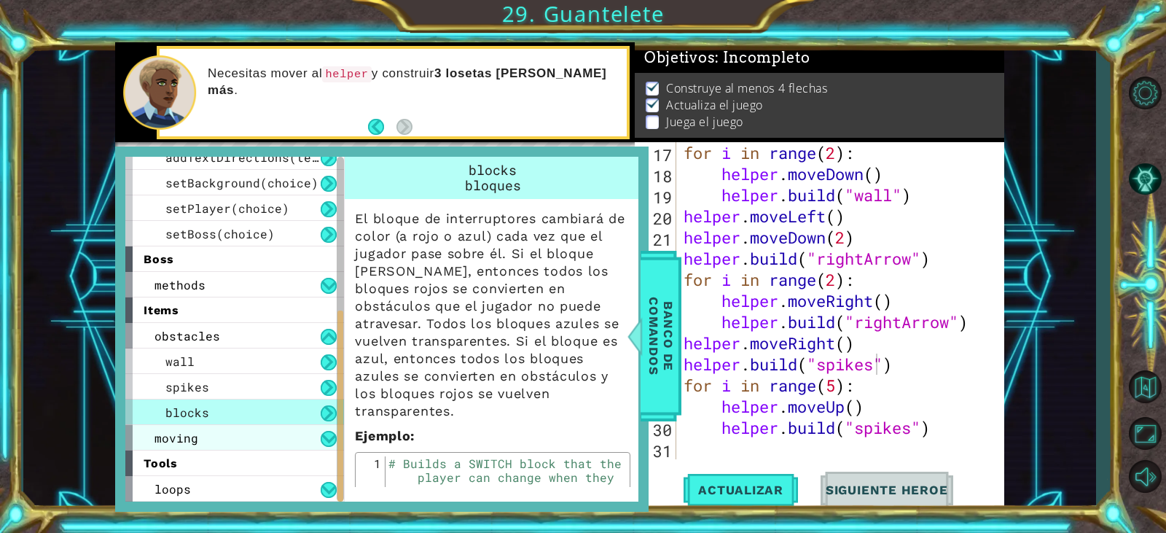
click at [319, 437] on div "moving" at bounding box center [234, 438] width 219 height 26
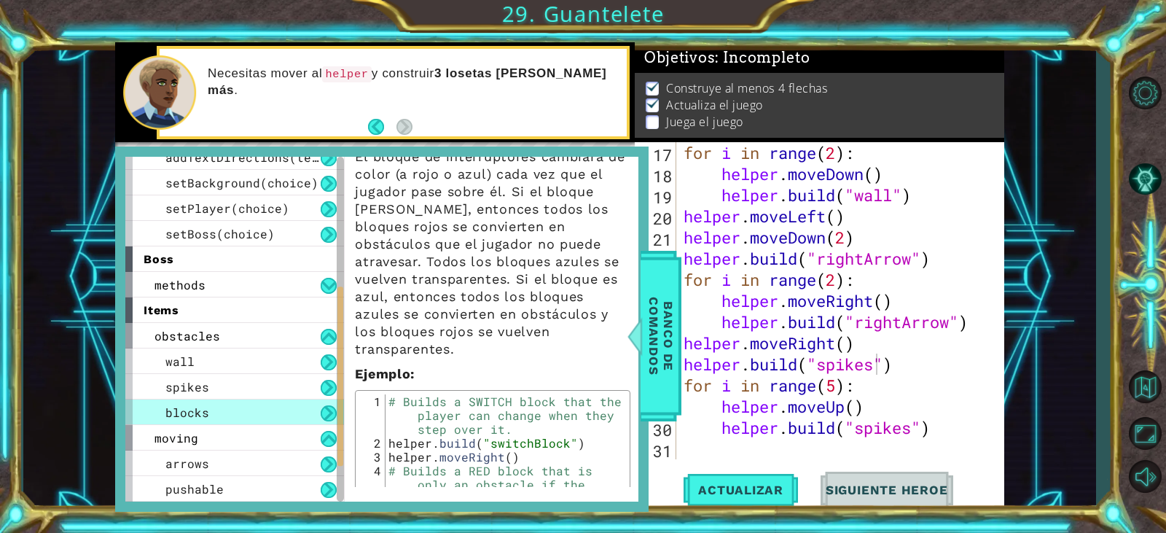
scroll to position [73, 0]
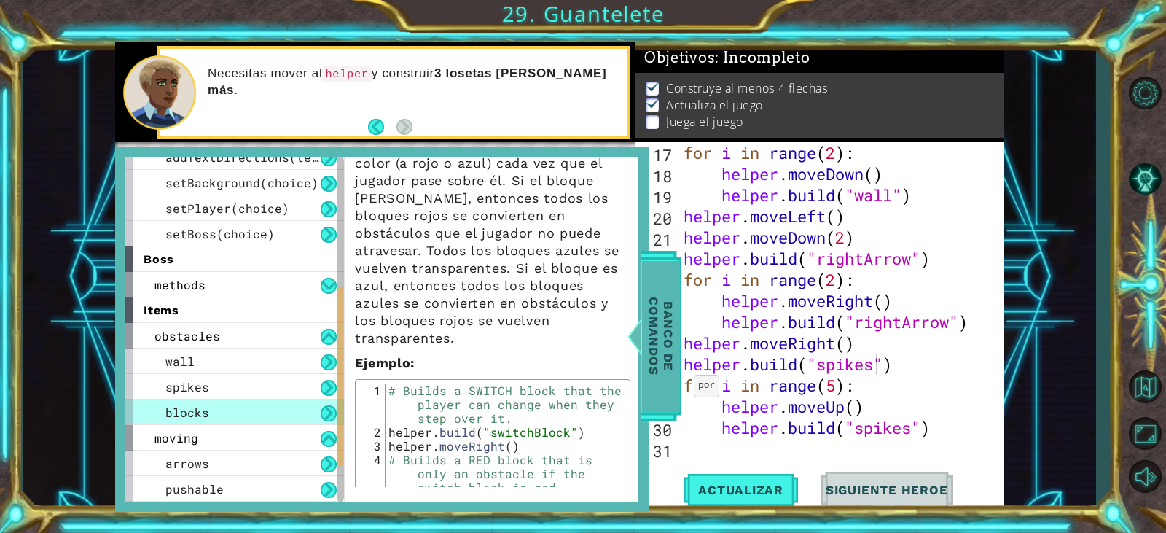
click at [655, 358] on span "Banco de comandos" at bounding box center [661, 336] width 38 height 151
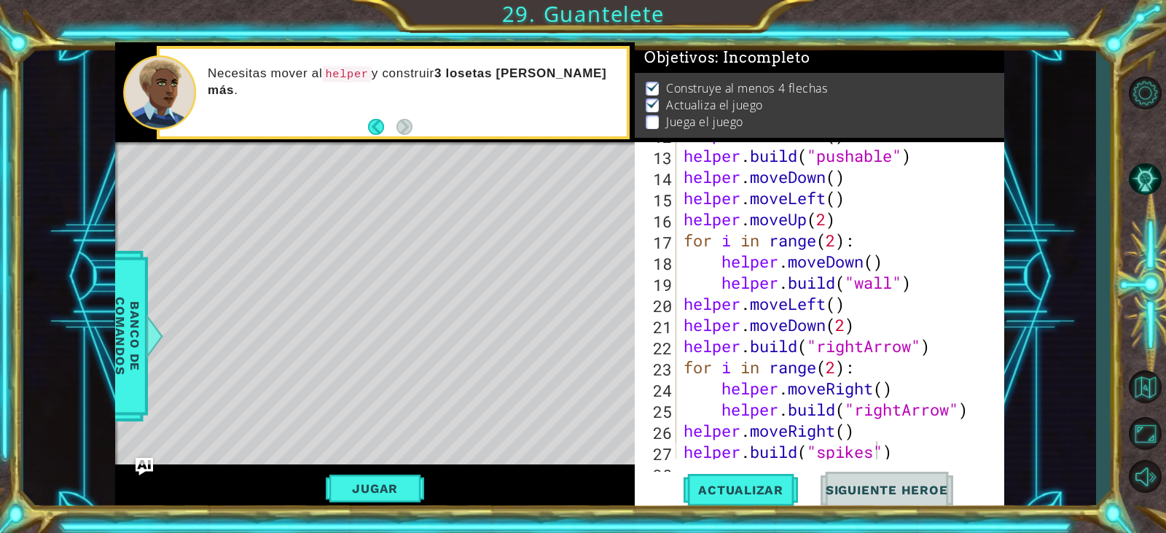
scroll to position [314, 0]
type textarea "[DOMAIN_NAME]("wall")"
click at [919, 292] on div "helper . moveDown ( ) helper . build ( "pushable" ) helper . moveDown ( ) helpe…" at bounding box center [839, 303] width 316 height 359
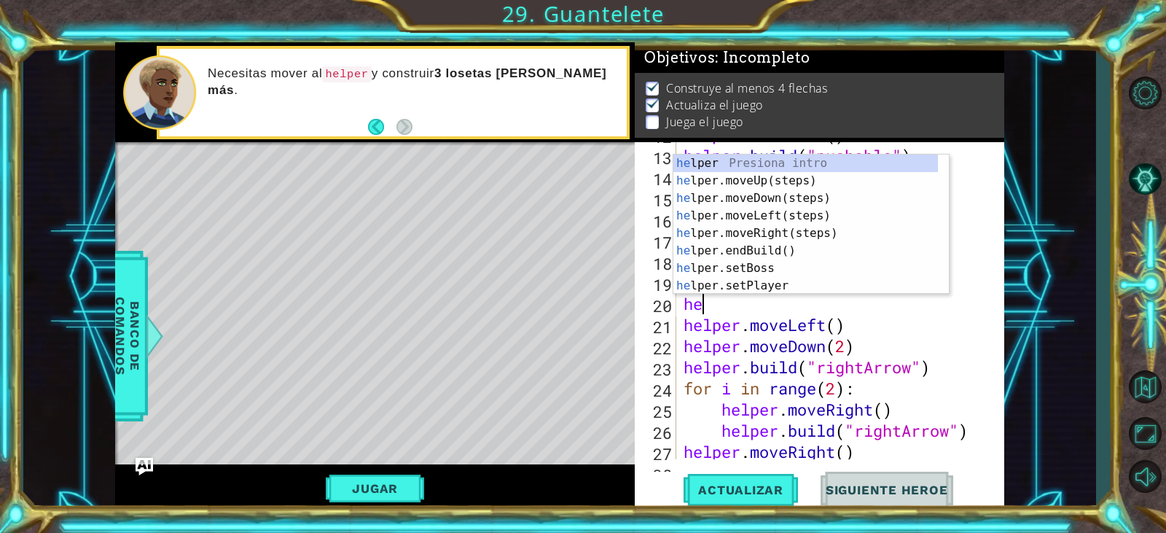
scroll to position [0, 0]
type textarea "h"
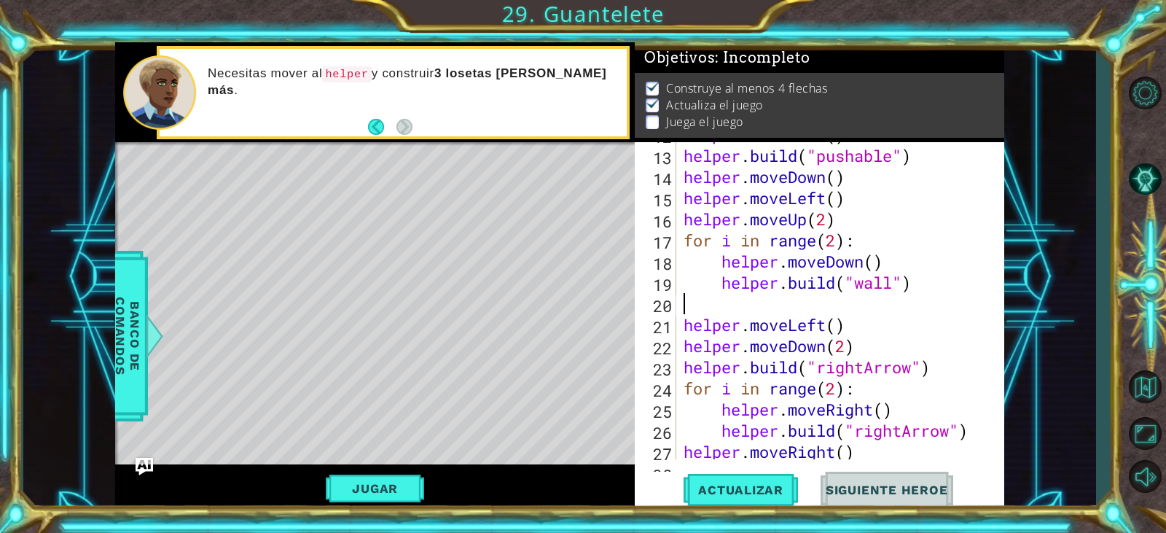
click at [857, 320] on div "helper . moveDown ( ) helper . build ( "pushable" ) helper . moveDown ( ) helpe…" at bounding box center [839, 303] width 316 height 359
type textarea "helper.moveLeft()"
click at [815, 302] on div "helper . moveDown ( ) helper . build ( "pushable" ) helper . moveDown ( ) helpe…" at bounding box center [839, 303] width 316 height 359
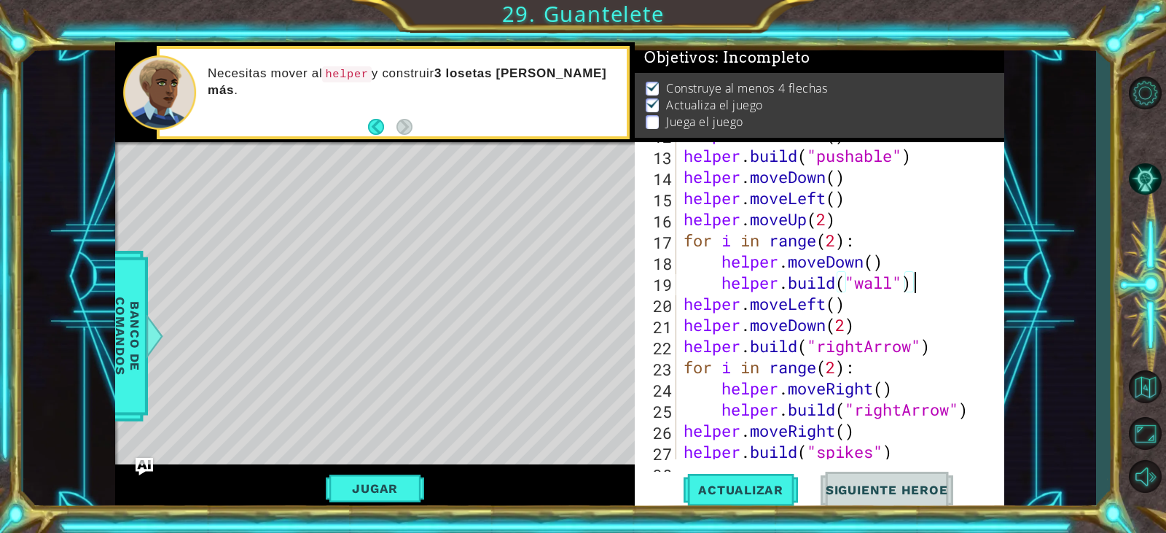
click at [857, 307] on div "helper . moveDown ( ) helper . build ( "pushable" ) helper . moveDown ( ) helpe…" at bounding box center [839, 303] width 316 height 359
type textarea "helper.moveLeft()"
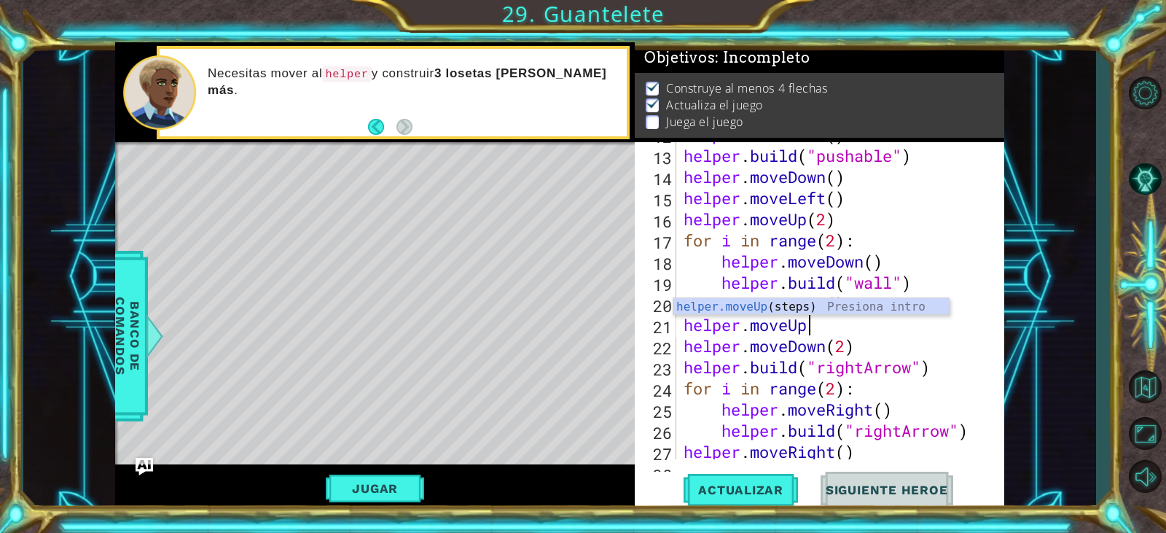
scroll to position [0, 5]
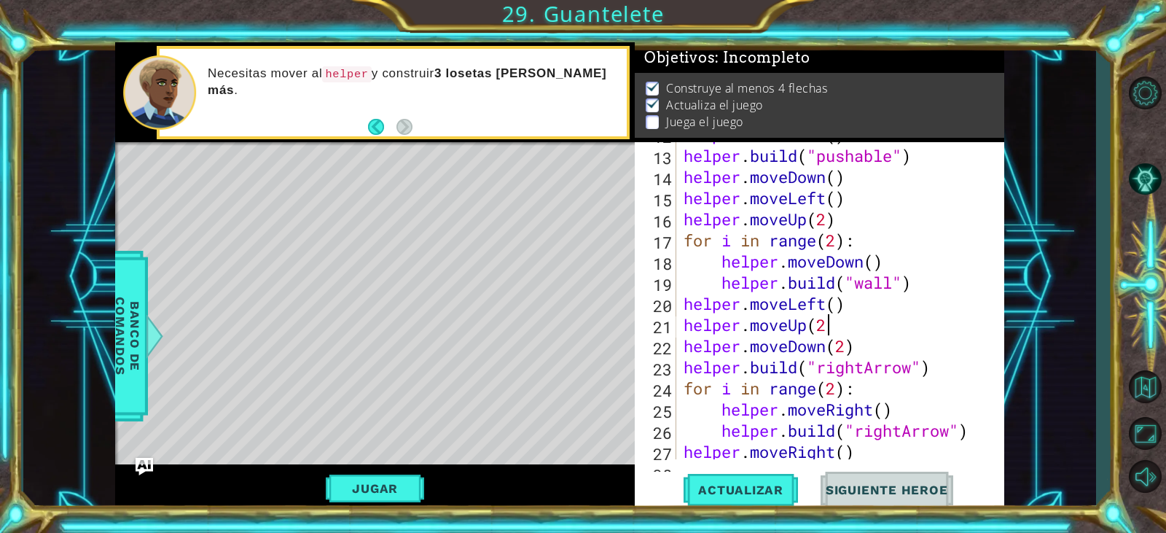
type textarea "helper.moveUp(2)"
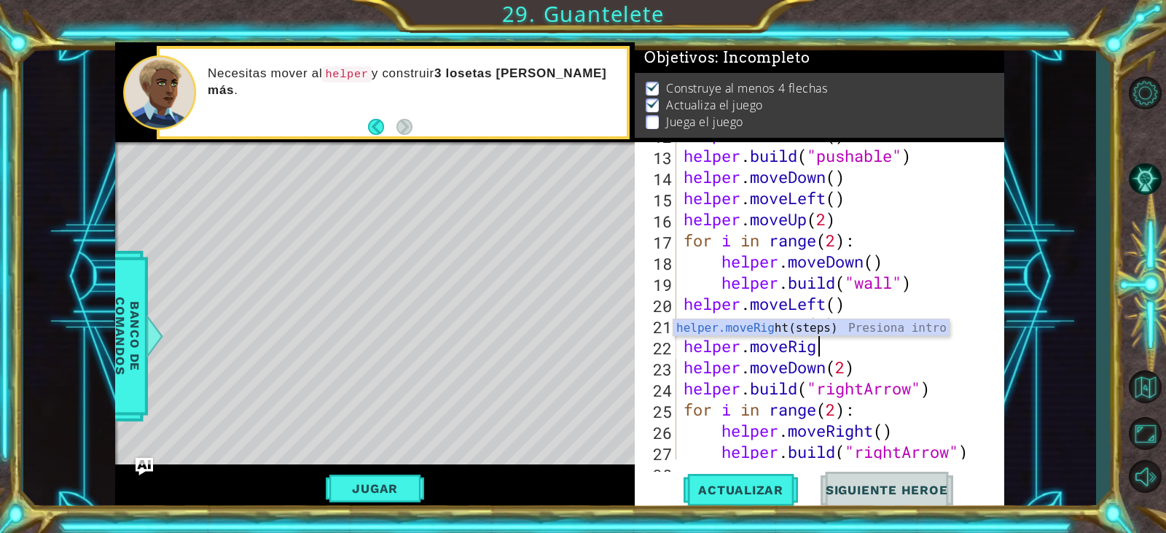
scroll to position [0, 7]
type textarea "helper.moveRight()"
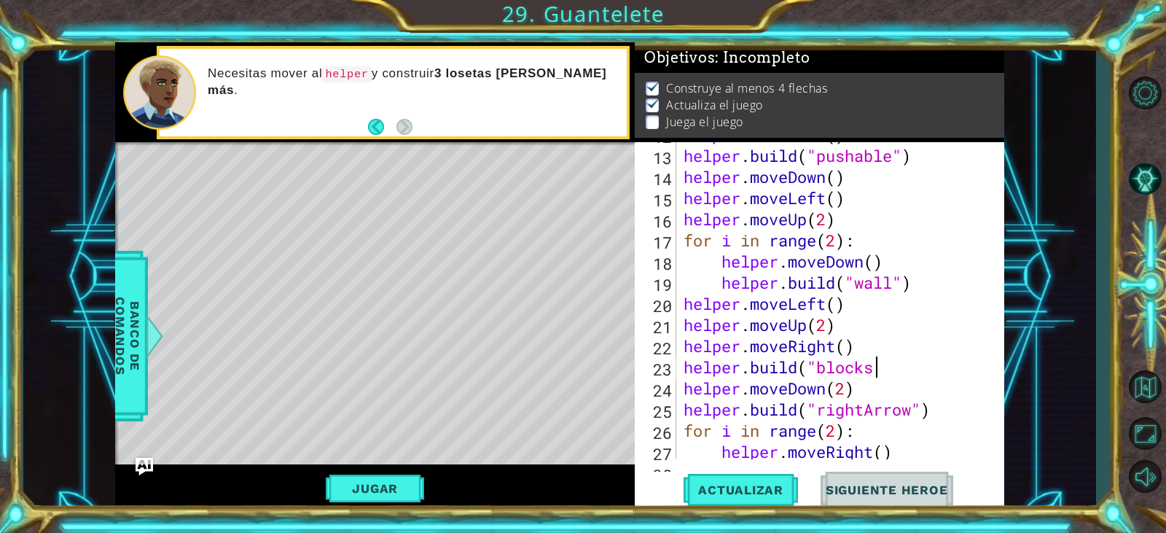
scroll to position [0, 9]
type textarea "[DOMAIN_NAME]("blocks")"
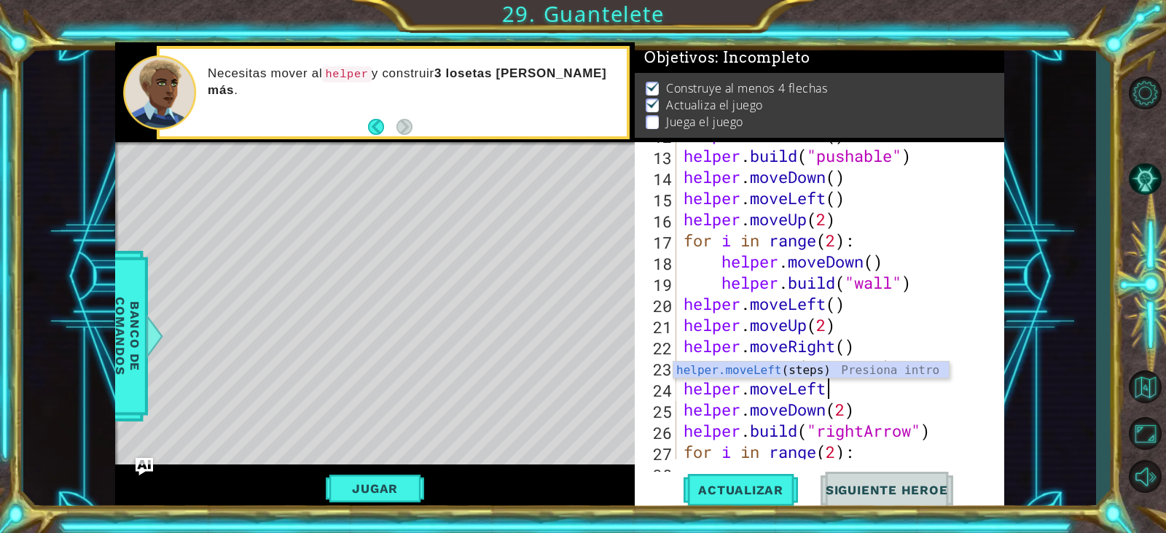
scroll to position [0, 7]
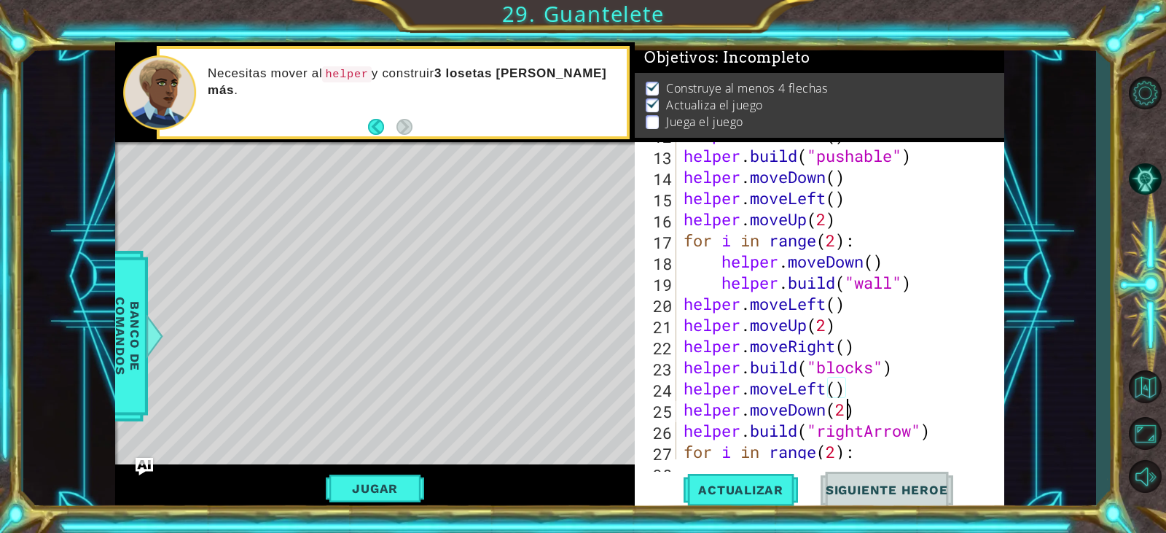
click at [849, 413] on div "helper . moveDown ( ) helper . build ( "pushable" ) helper . moveDown ( ) helpe…" at bounding box center [839, 303] width 316 height 359
click at [787, 482] on button "Actualizar" at bounding box center [741, 490] width 114 height 37
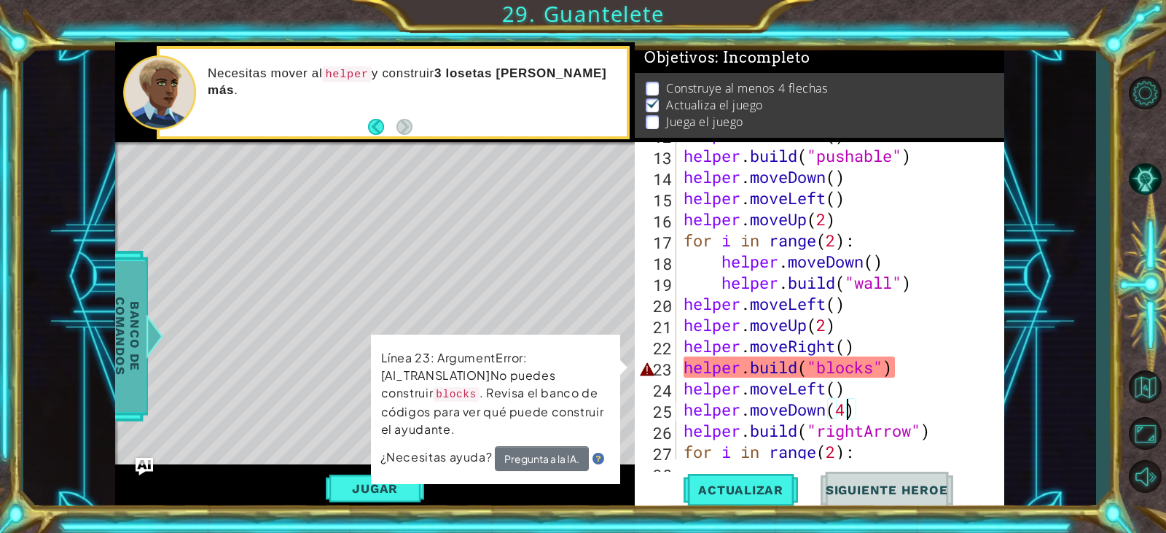
click at [117, 354] on span "Banco de comandos" at bounding box center [128, 336] width 38 height 151
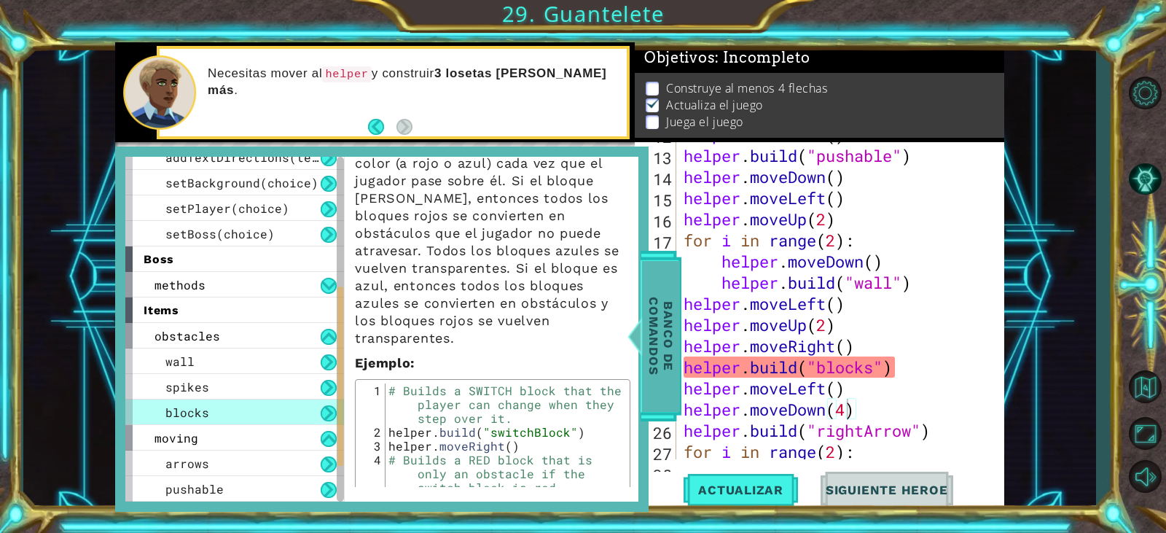
click at [666, 370] on span "Banco de comandos" at bounding box center [661, 336] width 38 height 151
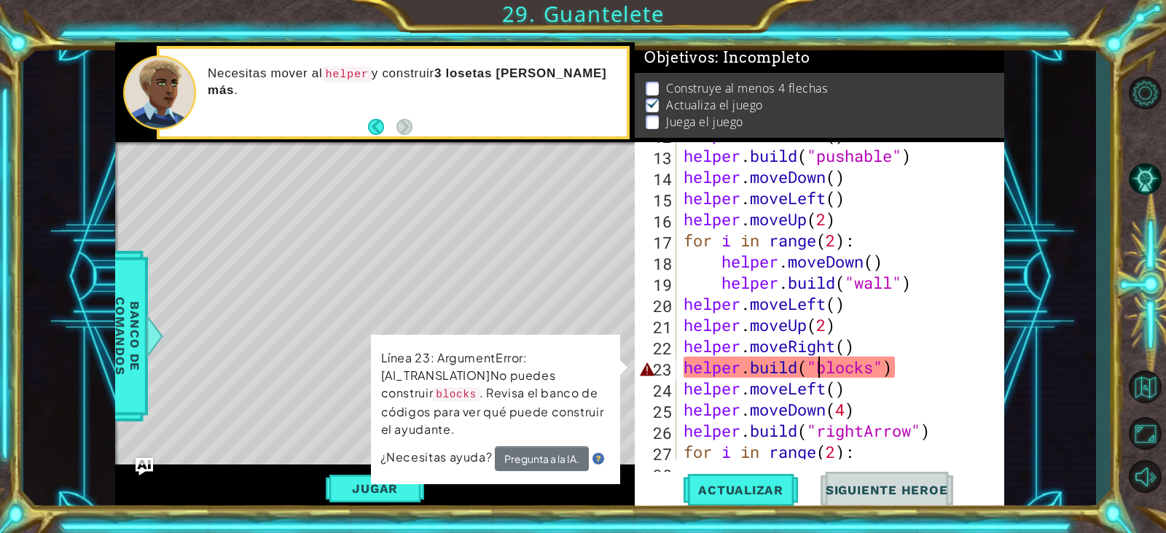
click at [819, 365] on div "helper . moveDown ( ) helper . build ( "pushable" ) helper . moveDown ( ) helpe…" at bounding box center [839, 303] width 316 height 359
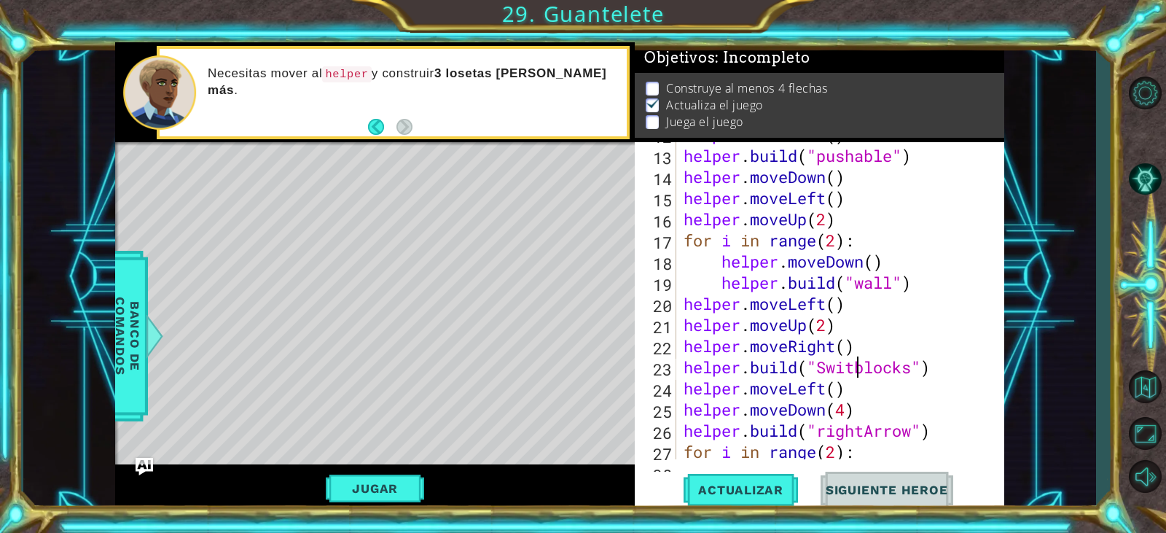
scroll to position [0, 9]
click at [761, 488] on span "Actualizar" at bounding box center [741, 490] width 114 height 15
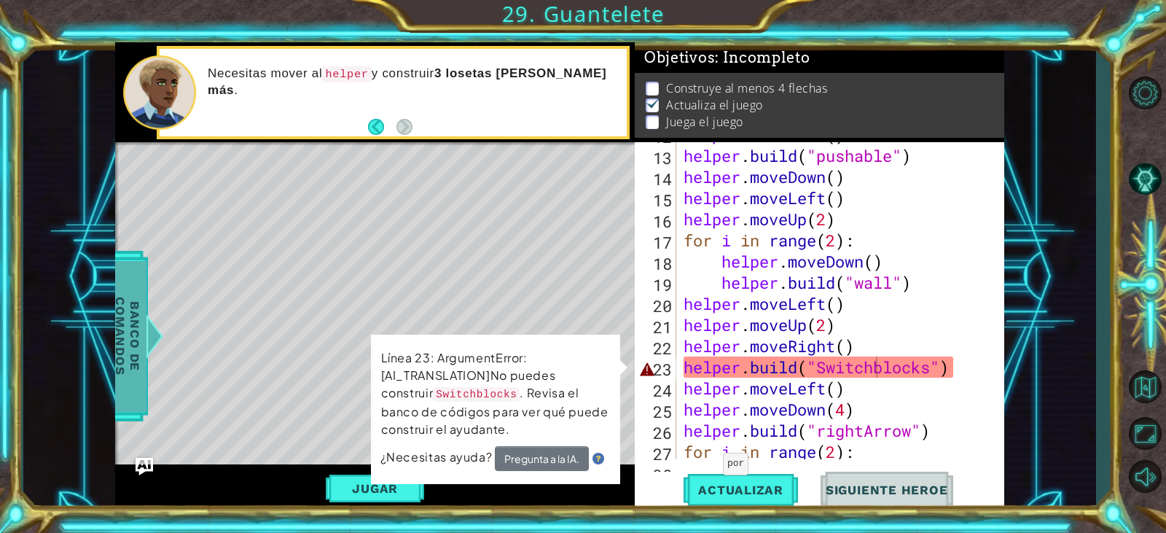
click at [125, 379] on span "Banco de comandos" at bounding box center [128, 336] width 38 height 151
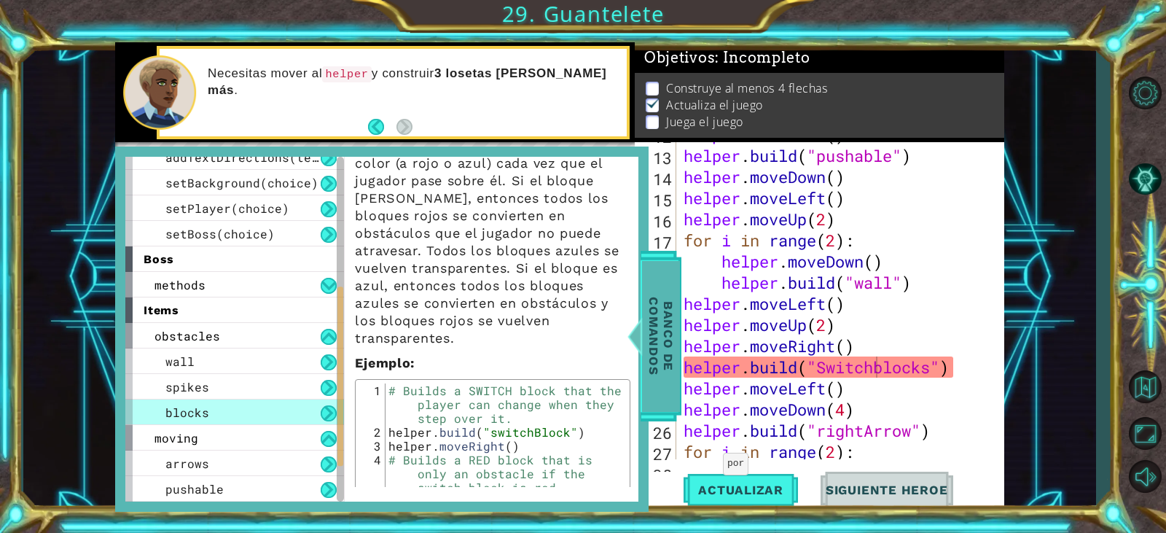
click at [661, 380] on span "Banco de comandos" at bounding box center [661, 336] width 38 height 151
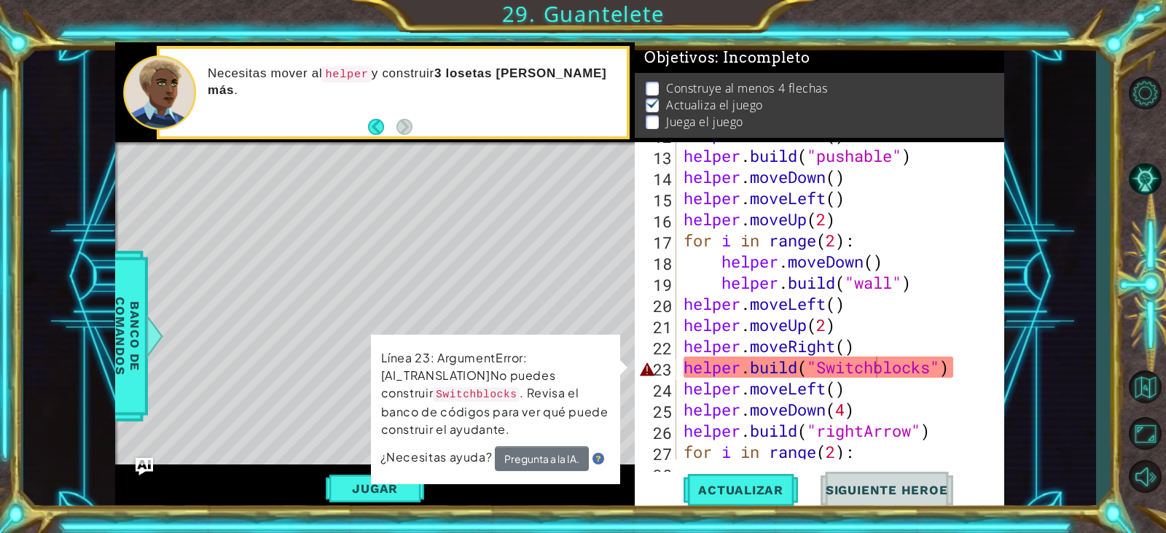
click at [832, 368] on div "helper . moveDown ( ) helper . build ( "pushable" ) helper . moveDown ( ) helpe…" at bounding box center [839, 303] width 316 height 359
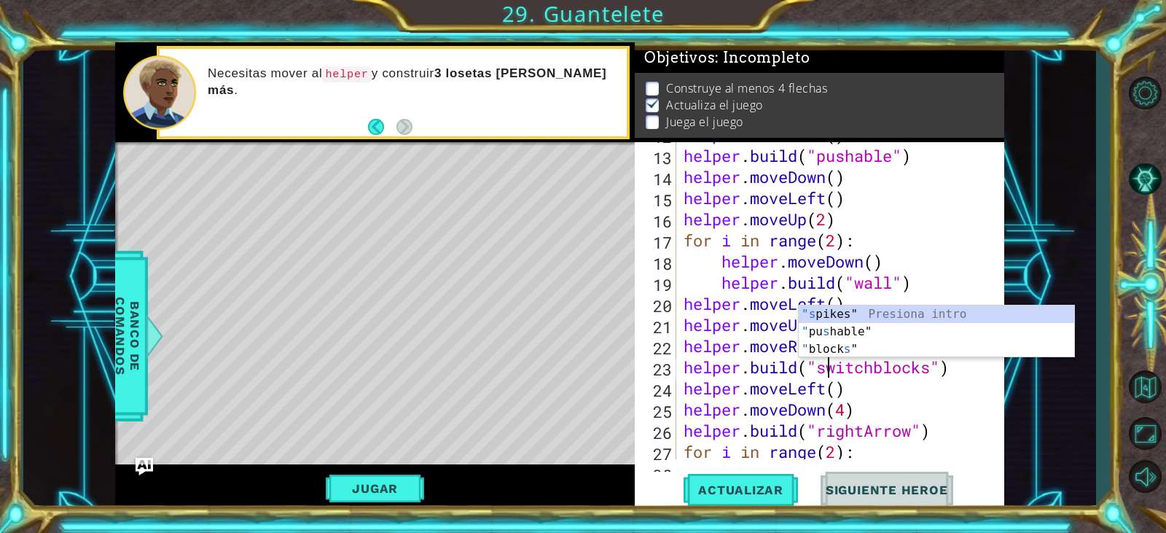
scroll to position [0, 7]
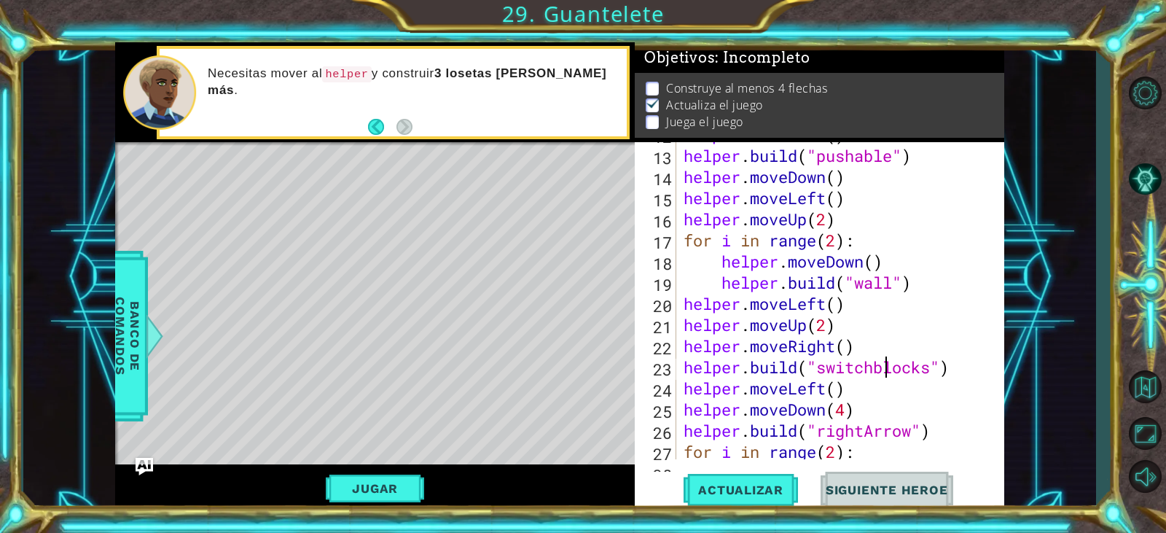
click at [889, 369] on div "helper . moveDown ( ) helper . build ( "pushable" ) helper . moveDown ( ) helpe…" at bounding box center [839, 303] width 316 height 359
click at [936, 359] on div "helper . moveDown ( ) helper . build ( "pushable" ) helper . moveDown ( ) helpe…" at bounding box center [839, 303] width 316 height 359
click at [733, 509] on div "[DOMAIN_NAME]("switchBlock") 12 13 14 15 16 17 18 19 20 21 22 23 24 25 26 27 28…" at bounding box center [820, 326] width 370 height 369
click at [736, 494] on span "Actualizar" at bounding box center [741, 490] width 114 height 15
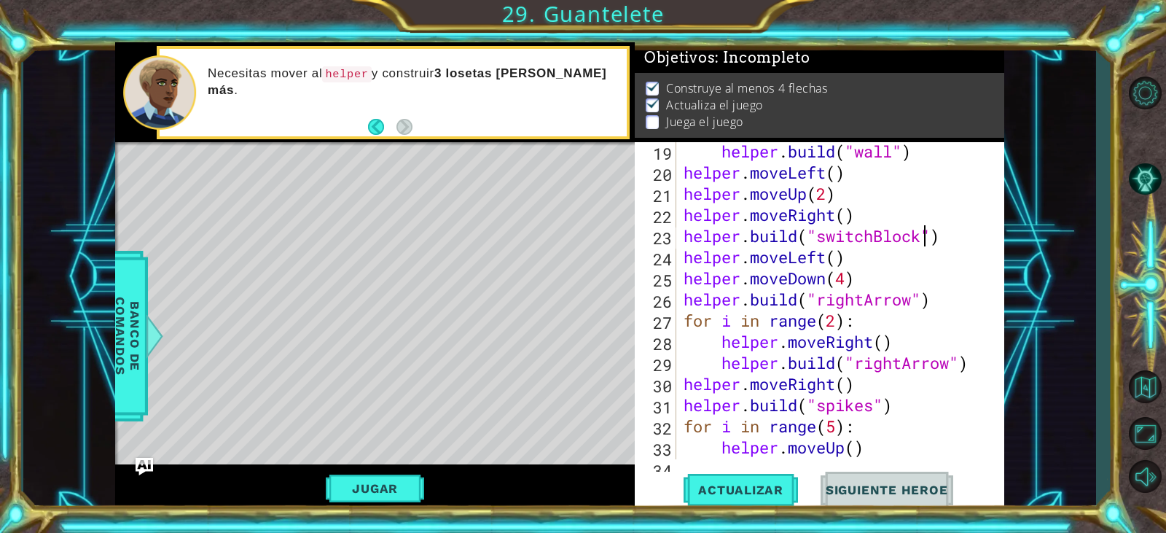
scroll to position [445, 0]
click at [131, 306] on span "Banco de comandos" at bounding box center [128, 336] width 38 height 151
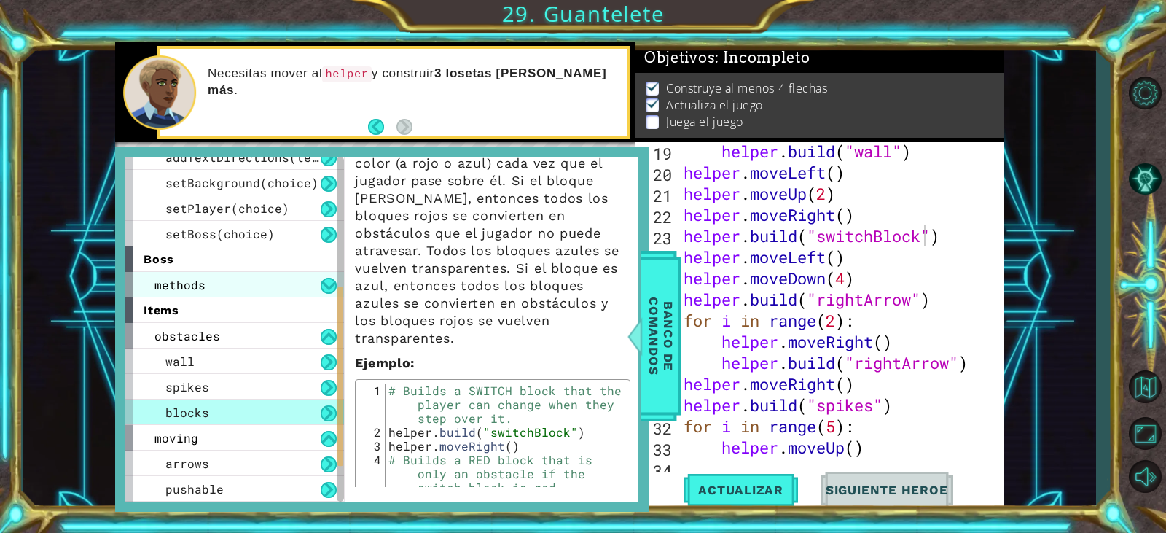
click at [310, 281] on div "methods" at bounding box center [234, 285] width 219 height 26
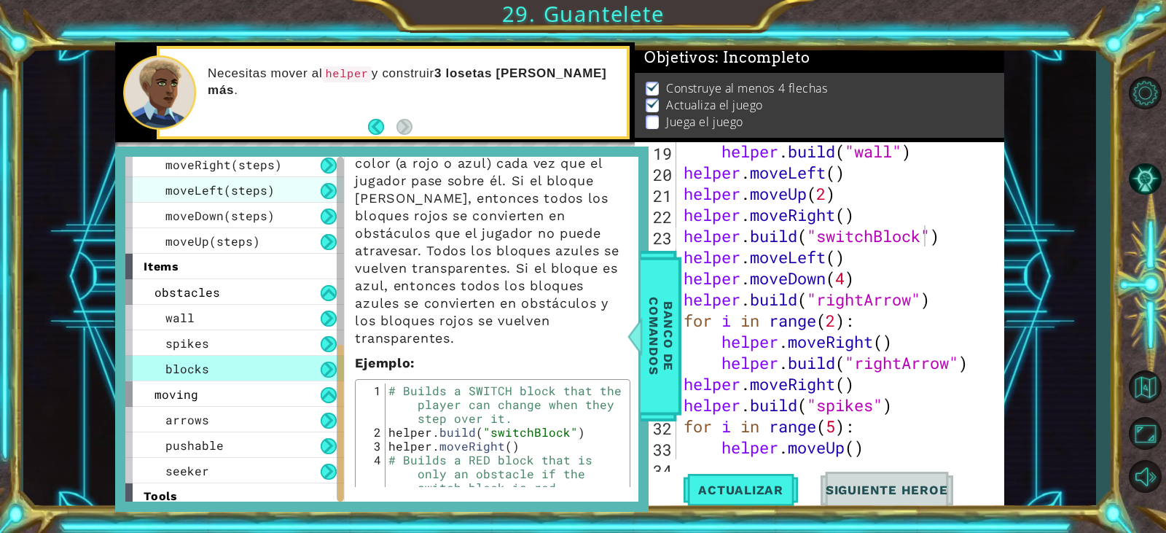
scroll to position [421, 0]
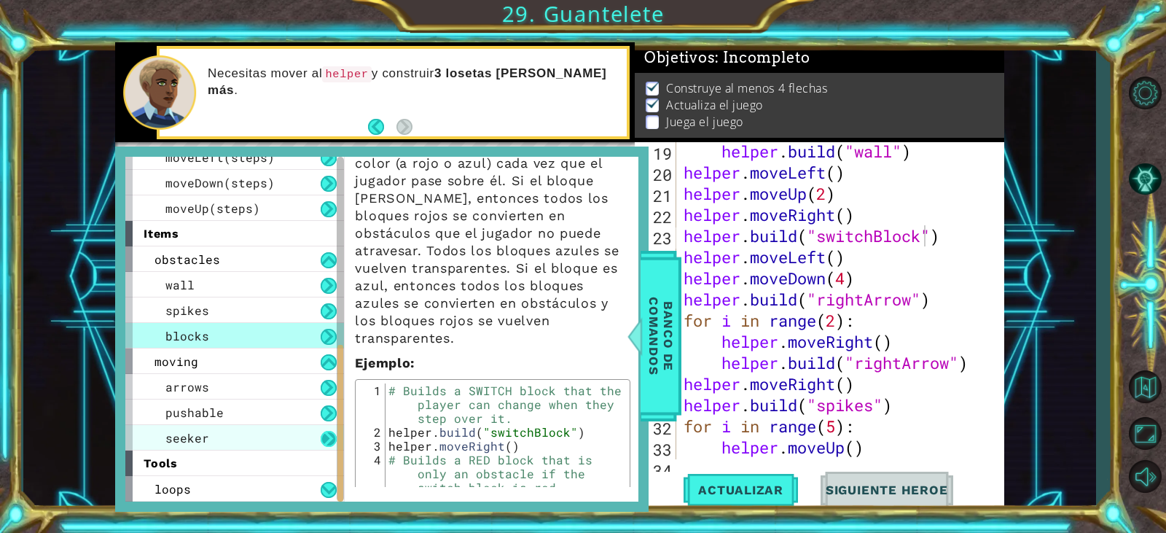
click at [327, 437] on button at bounding box center [329, 439] width 16 height 16
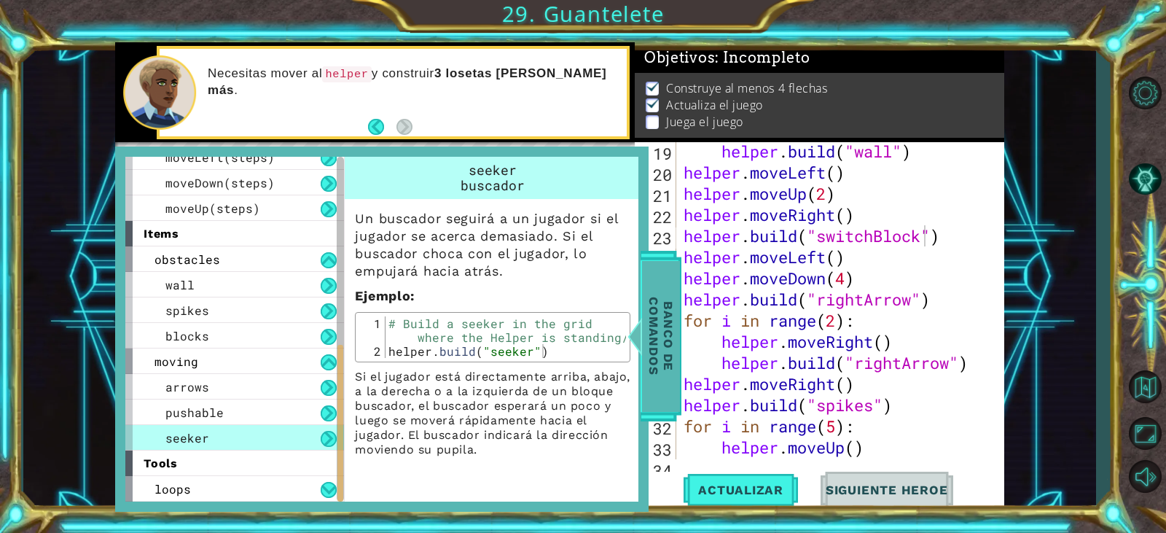
click at [669, 363] on span "Banco de comandos" at bounding box center [661, 336] width 38 height 151
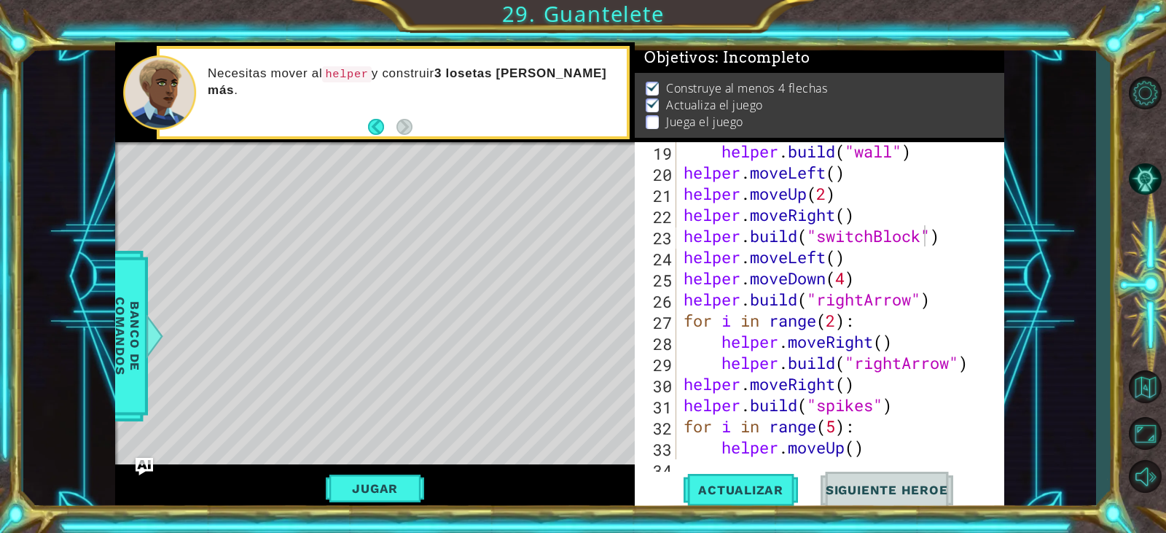
scroll to position [0, 7]
click at [892, 439] on div "helper . build ( "wall" ) helper . moveLeft ( ) helper . moveUp ( 2 ) helper . …" at bounding box center [839, 320] width 316 height 359
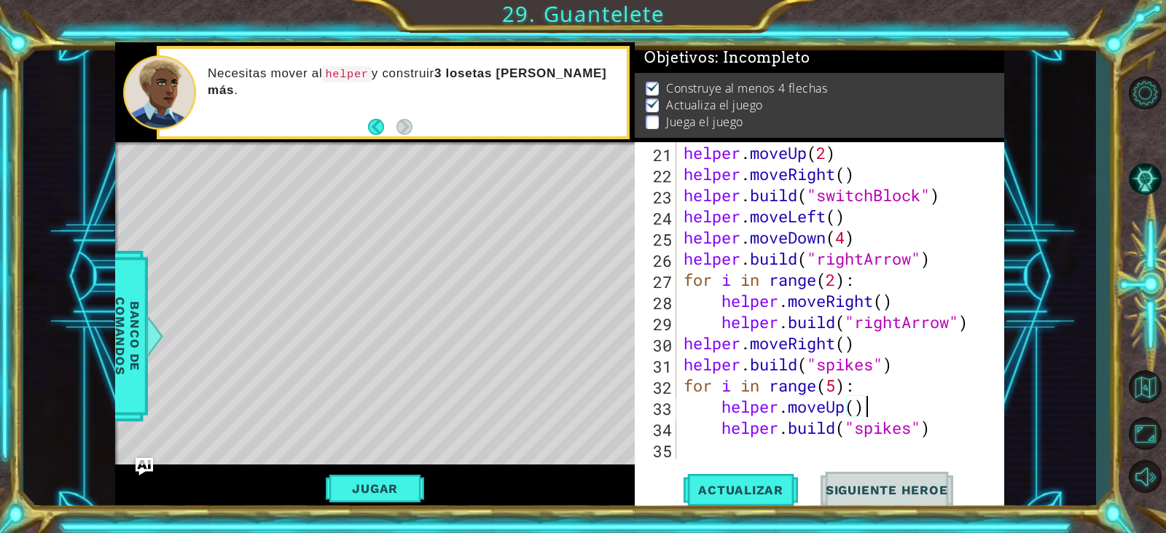
click at [948, 421] on div "helper . moveUp ( 2 ) helper . moveRight ( ) helper . build ( "switchBlock" ) h…" at bounding box center [839, 321] width 316 height 359
type textarea "[DOMAIN_NAME]("spikes")"
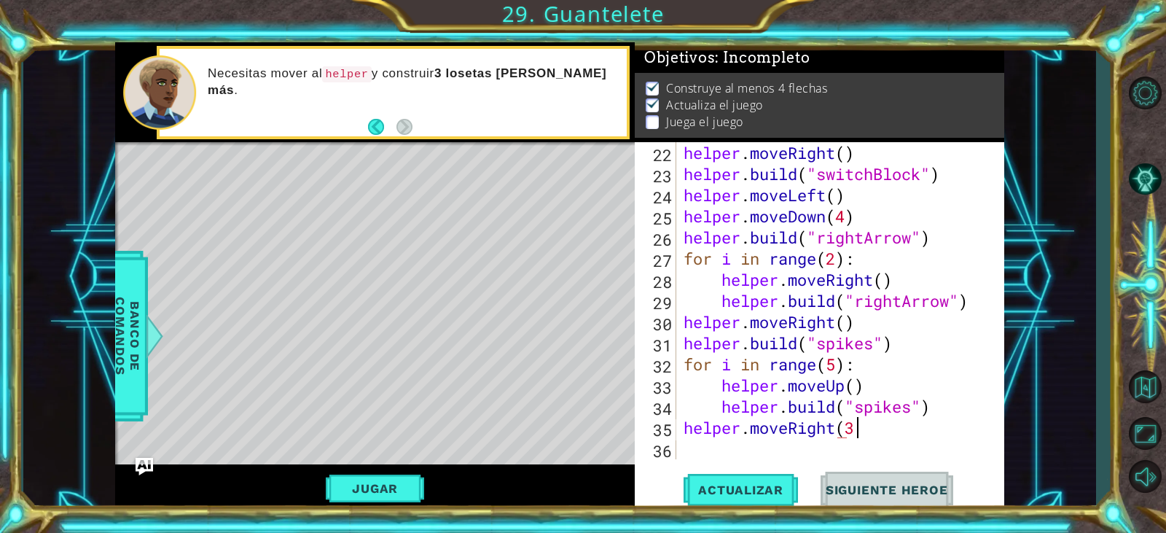
scroll to position [0, 7]
type textarea "helper.moveRight(3)"
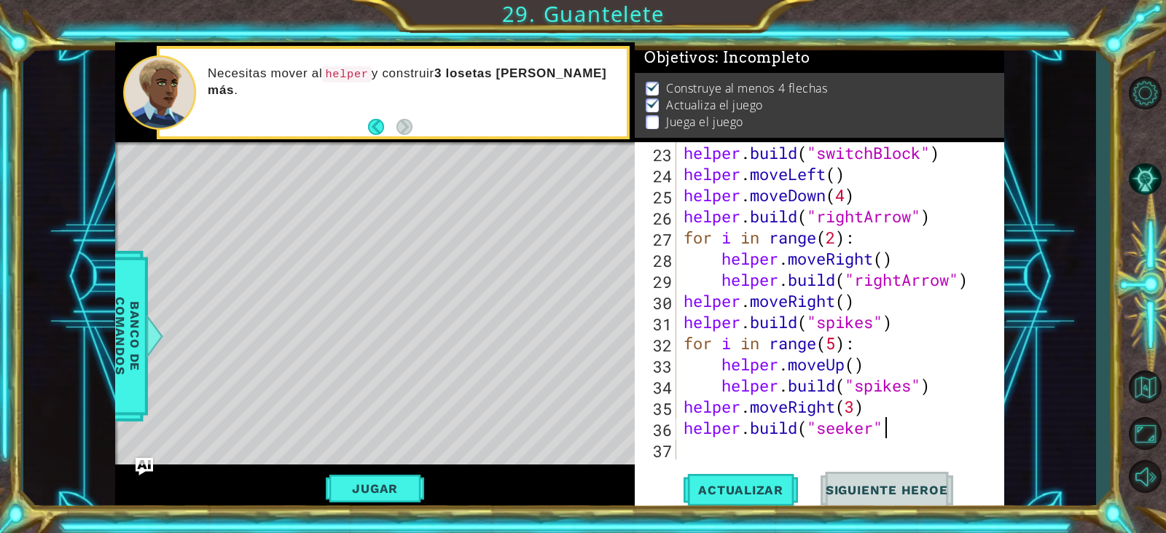
scroll to position [0, 9]
click at [745, 483] on span "Actualizar" at bounding box center [741, 490] width 114 height 15
click at [399, 489] on button "Jugar" at bounding box center [375, 489] width 98 height 28
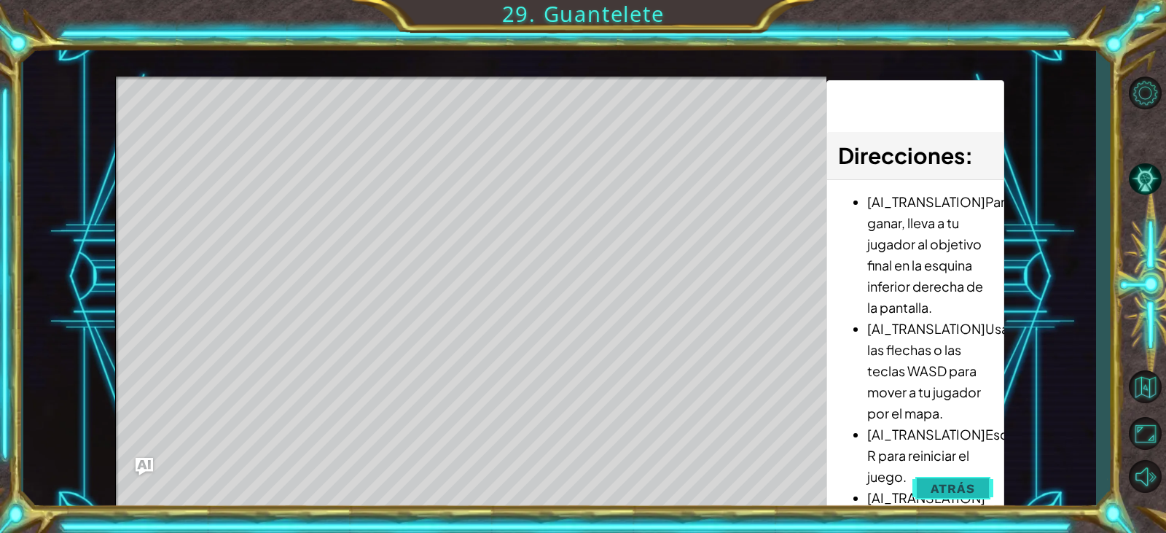
click at [950, 484] on span "Atrás" at bounding box center [953, 488] width 44 height 15
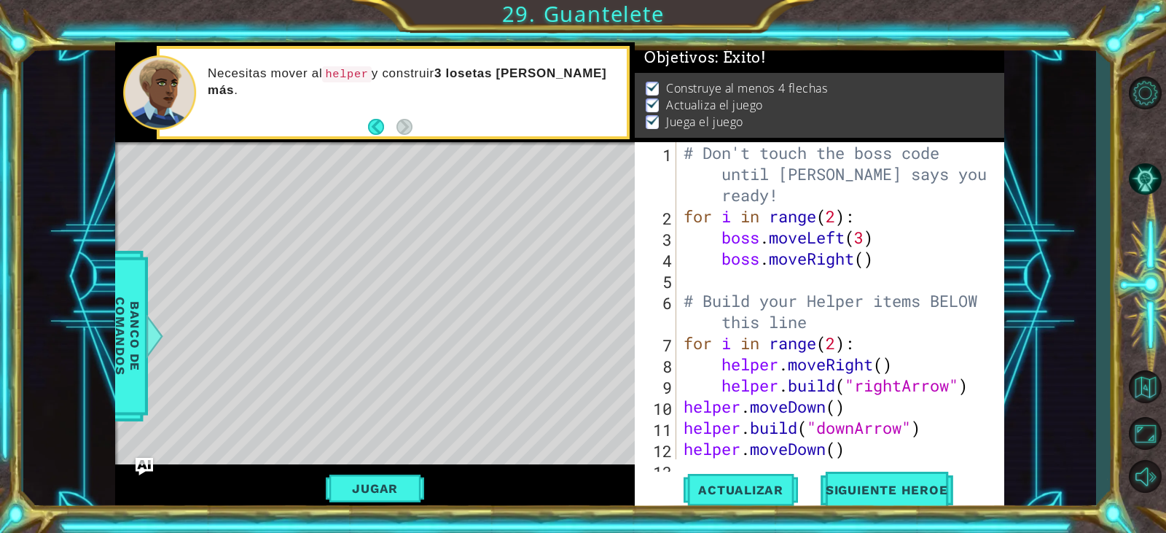
scroll to position [44, 0]
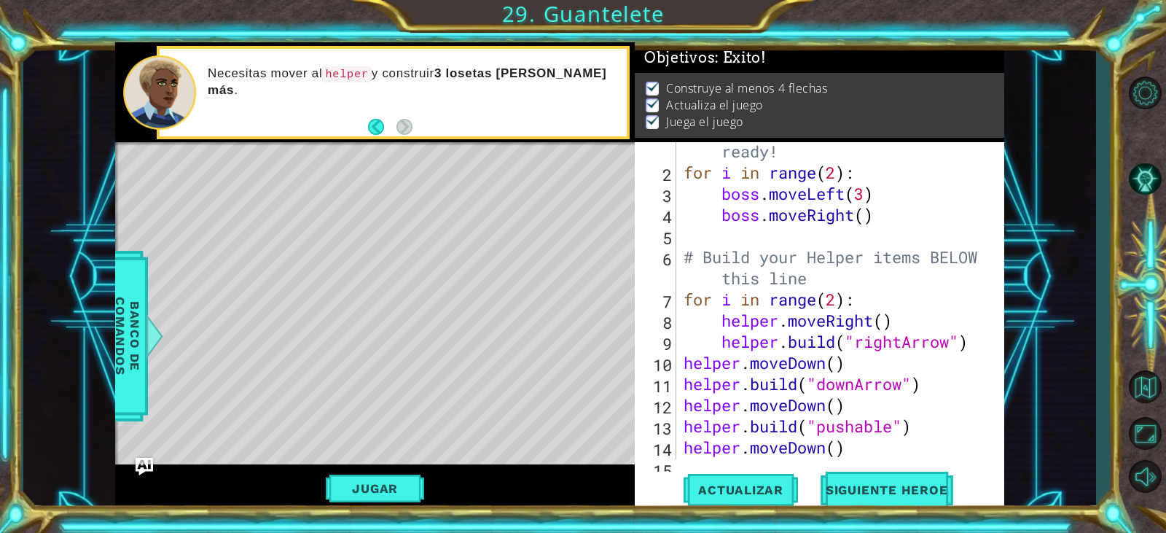
type textarea "for i in range(2):"
drag, startPoint x: 876, startPoint y: 301, endPoint x: 687, endPoint y: 299, distance: 188.1
click at [687, 299] on div "# Don't touch the boss code until [PERSON_NAME] says you're ready! for i in ran…" at bounding box center [839, 299] width 316 height 402
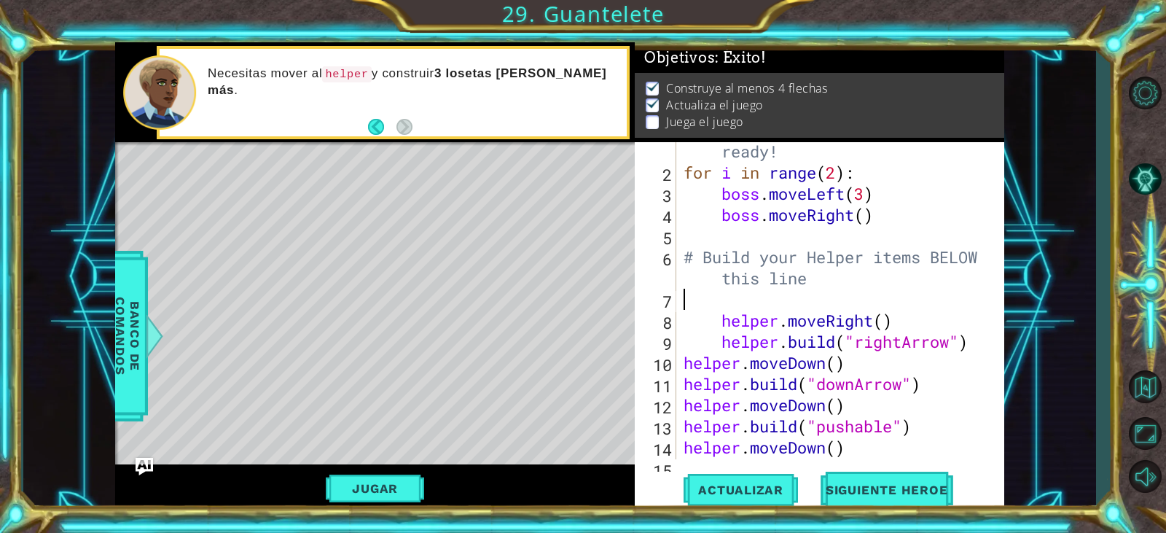
click at [704, 326] on div "# Don't touch the boss code until [PERSON_NAME] says you're ready! for i in ran…" at bounding box center [839, 299] width 316 height 402
click at [718, 345] on div "# Don't touch the boss code until [PERSON_NAME] says you're ready! for i in ran…" at bounding box center [839, 299] width 316 height 402
click at [717, 319] on div "# Don't touch the boss code until [PERSON_NAME] says you're ready! for i in ran…" at bounding box center [839, 299] width 316 height 402
click at [704, 327] on div "# Don't touch the boss code until [PERSON_NAME] says you're ready! for i in ran…" at bounding box center [839, 299] width 316 height 402
click at [838, 362] on div "# Don't touch the boss code until [PERSON_NAME] says you're ready! for i in ran…" at bounding box center [839, 299] width 316 height 402
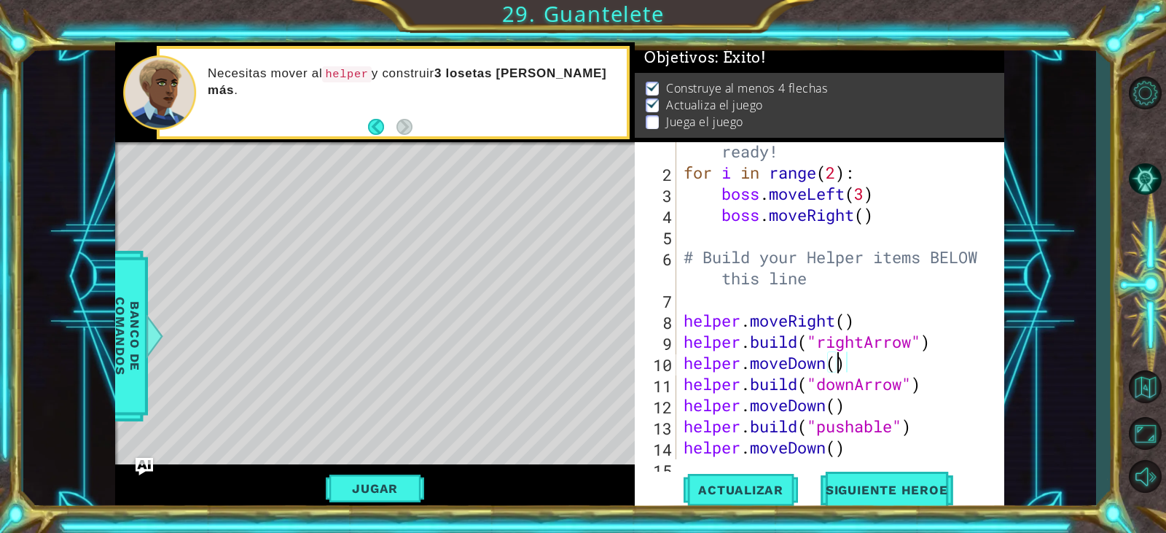
scroll to position [0, 7]
click at [943, 346] on div "# Don't touch the boss code until [PERSON_NAME] says you're ready! for i in ran…" at bounding box center [839, 299] width 316 height 402
type textarea "[DOMAIN_NAME]("rightArrow")"
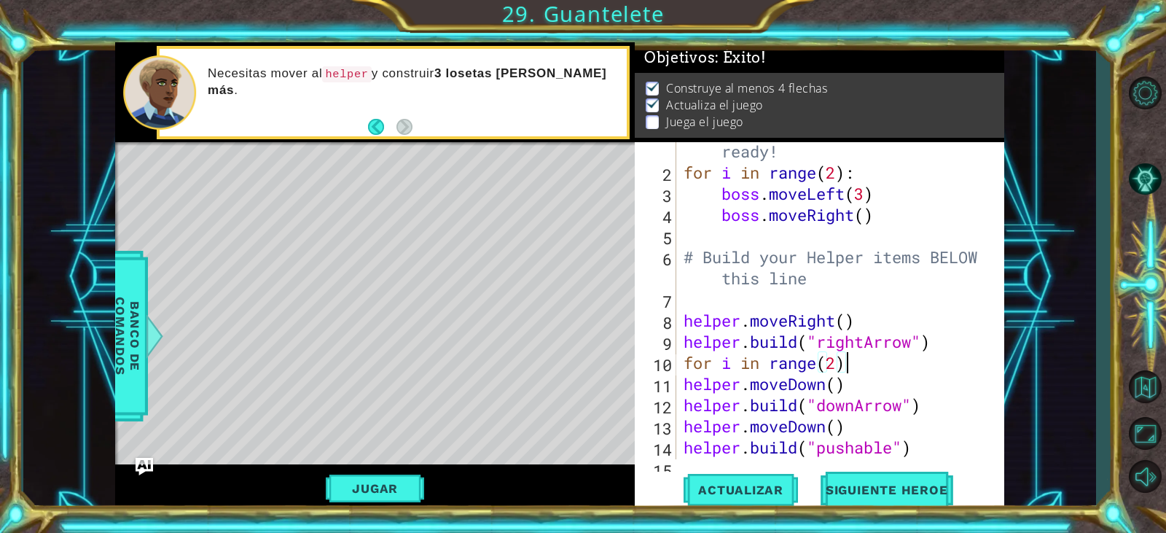
scroll to position [0, 7]
click at [753, 484] on span "Actualizar" at bounding box center [741, 490] width 114 height 15
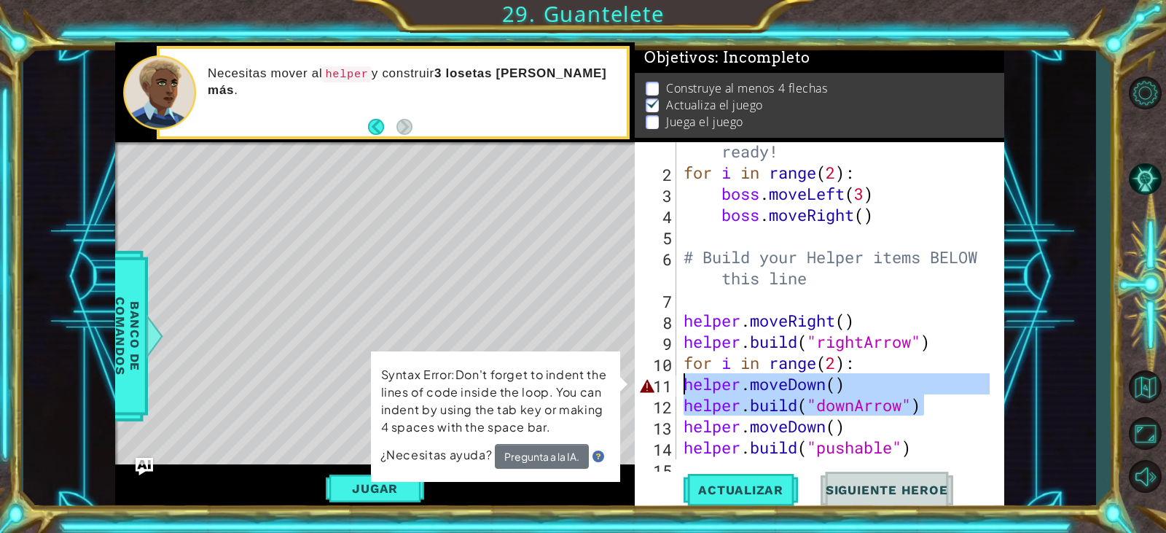
drag, startPoint x: 932, startPoint y: 411, endPoint x: 684, endPoint y: 381, distance: 250.4
click at [684, 381] on div "# Don't touch the boss code until [PERSON_NAME] says you're ready! for i in ran…" at bounding box center [839, 299] width 316 height 402
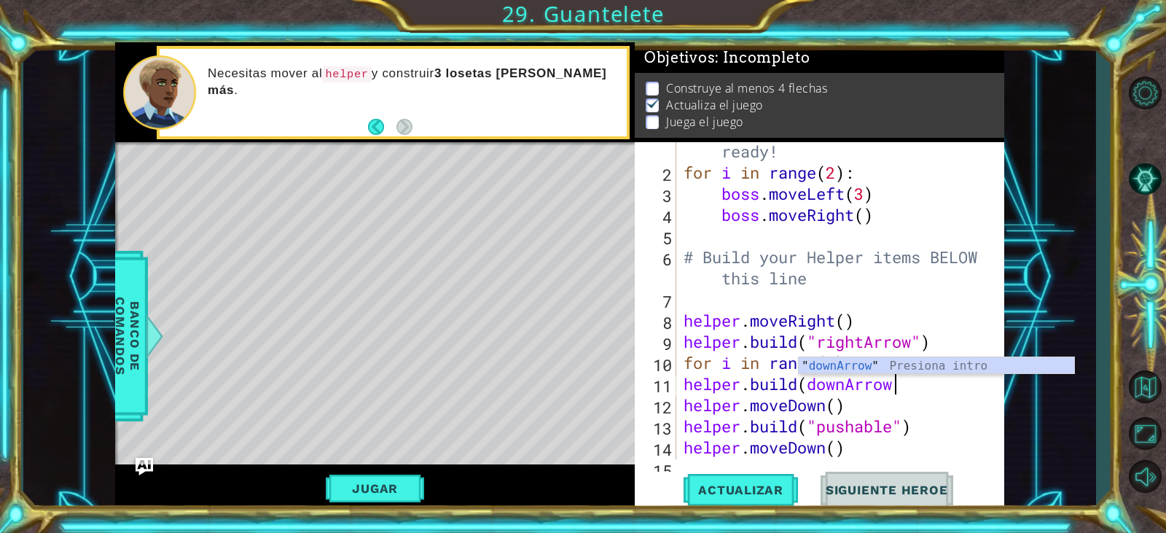
scroll to position [0, 9]
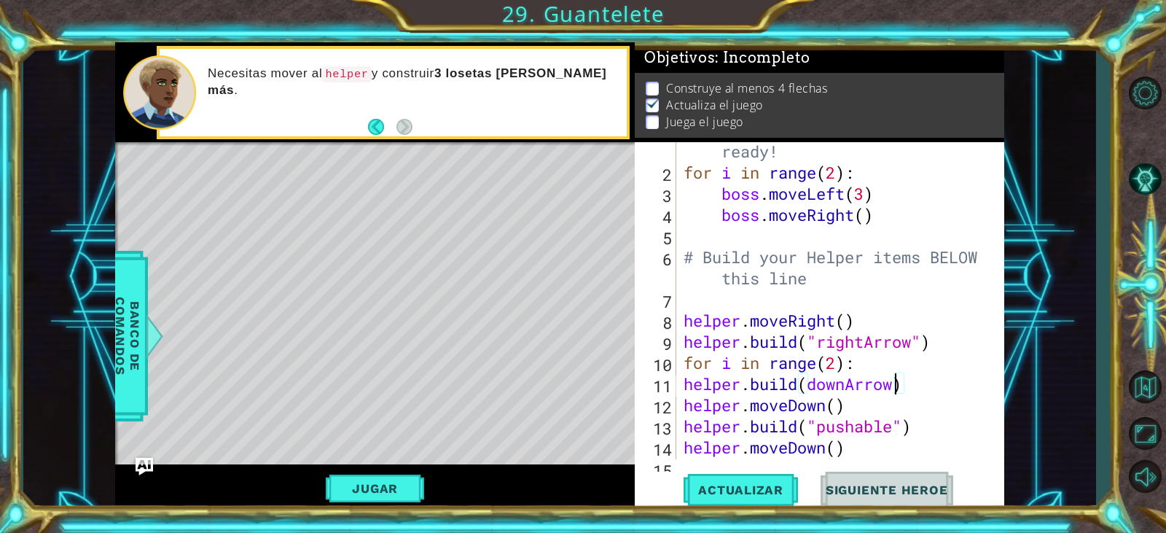
click at [899, 385] on div "# Don't touch the boss code until [PERSON_NAME] says you're ready! for i in ran…" at bounding box center [839, 299] width 316 height 402
click at [808, 385] on div "# Don't touch the boss code until [PERSON_NAME] says you're ready! for i in ran…" at bounding box center [839, 299] width 316 height 402
click at [873, 409] on div "# Don't touch the boss code until [PERSON_NAME] says you're ready! for i in ran…" at bounding box center [839, 299] width 316 height 402
click at [733, 490] on span "Actualizar" at bounding box center [741, 490] width 114 height 15
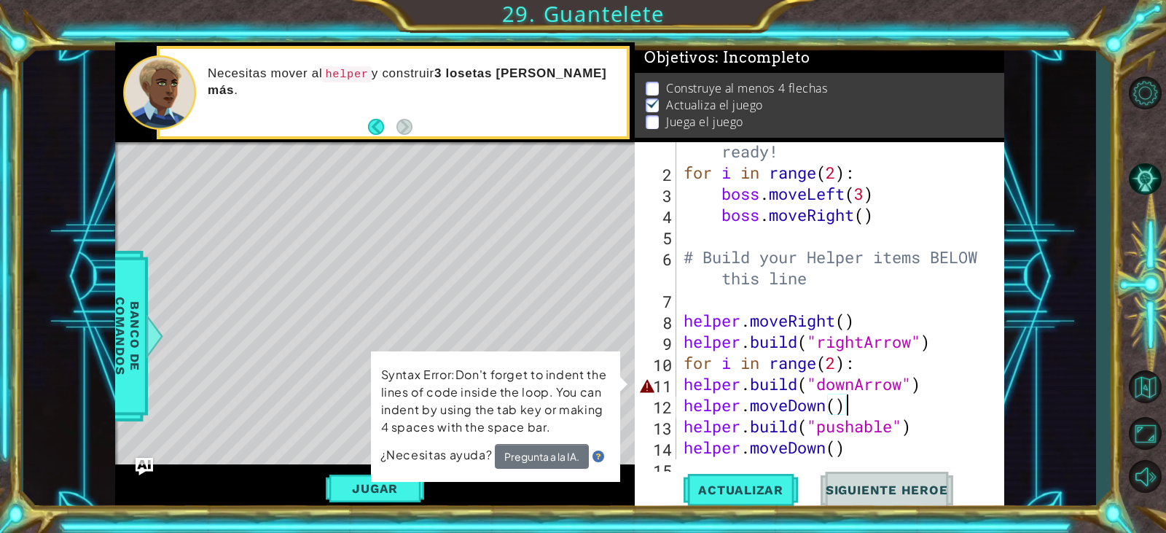
click at [682, 388] on div "# Don't touch the boss code until [PERSON_NAME] says you're ready! for i in ran…" at bounding box center [839, 299] width 316 height 402
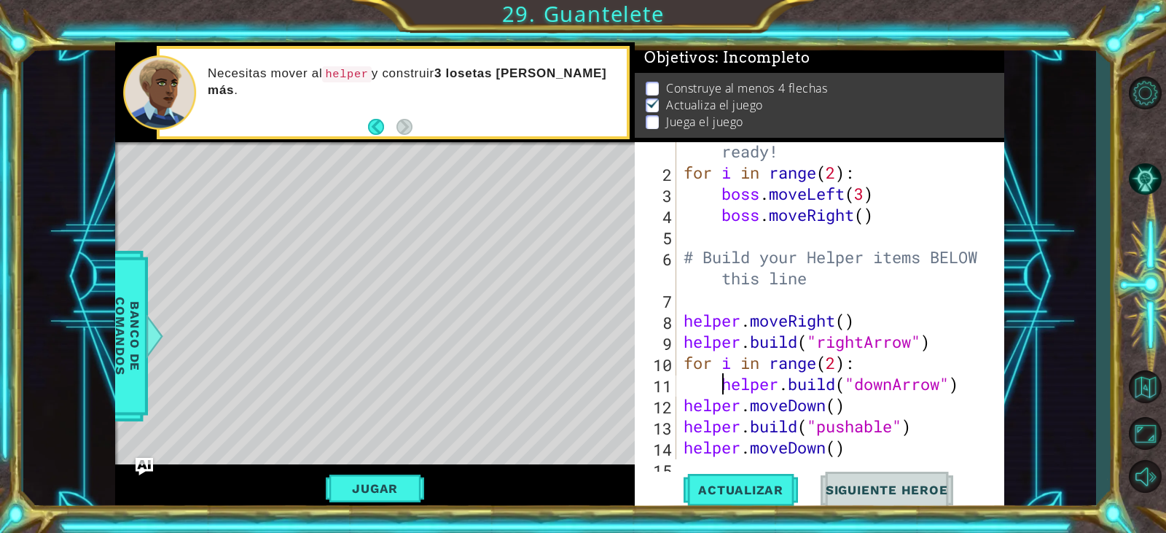
click at [688, 410] on div "# Don't touch the boss code until [PERSON_NAME] says you're ready! for i in ran…" at bounding box center [839, 299] width 316 height 402
click at [751, 496] on span "Actualizar" at bounding box center [741, 490] width 114 height 15
click at [684, 316] on div "# Don't touch the boss code until [PERSON_NAME] says you're ready! for i in ran…" at bounding box center [839, 299] width 316 height 402
click at [751, 486] on span "Actualizar" at bounding box center [741, 490] width 114 height 15
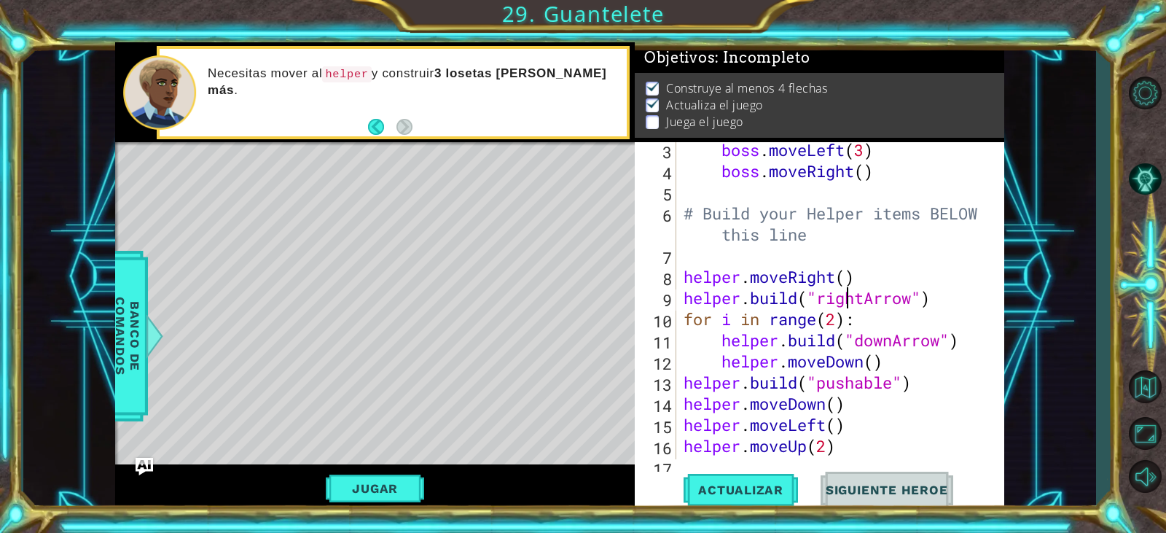
click at [848, 288] on div "boss . moveLeft ( 3 ) boss . moveRight ( ) # Build your Helper items BELOW this…" at bounding box center [839, 318] width 316 height 359
click at [889, 268] on div "boss . moveLeft ( 3 ) boss . moveRight ( ) # Build your Helper items BELOW this…" at bounding box center [839, 318] width 316 height 359
drag, startPoint x: 757, startPoint y: 485, endPoint x: 803, endPoint y: 393, distance: 102.4
click at [759, 484] on span "Actualizar" at bounding box center [741, 490] width 114 height 15
click at [688, 271] on div "boss . moveLeft ( 3 ) boss . moveRight ( ) # Build your Helper items BELOW this…" at bounding box center [839, 318] width 316 height 359
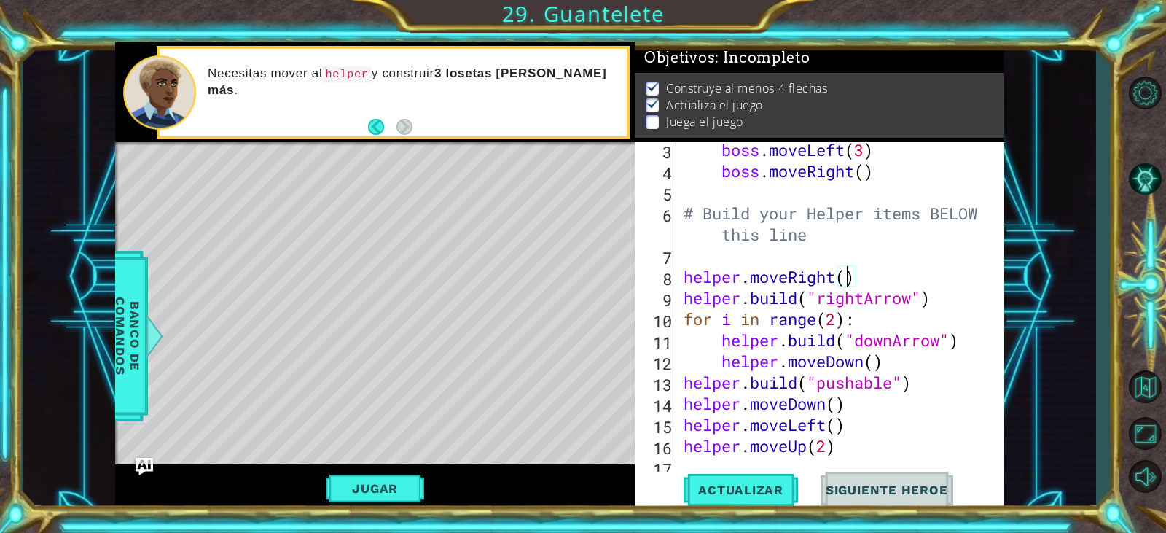
click at [846, 277] on div "boss . moveLeft ( 3 ) boss . moveRight ( ) # Build your Helper items BELOW this…" at bounding box center [839, 318] width 316 height 359
type textarea "helper.moveRight(2)"
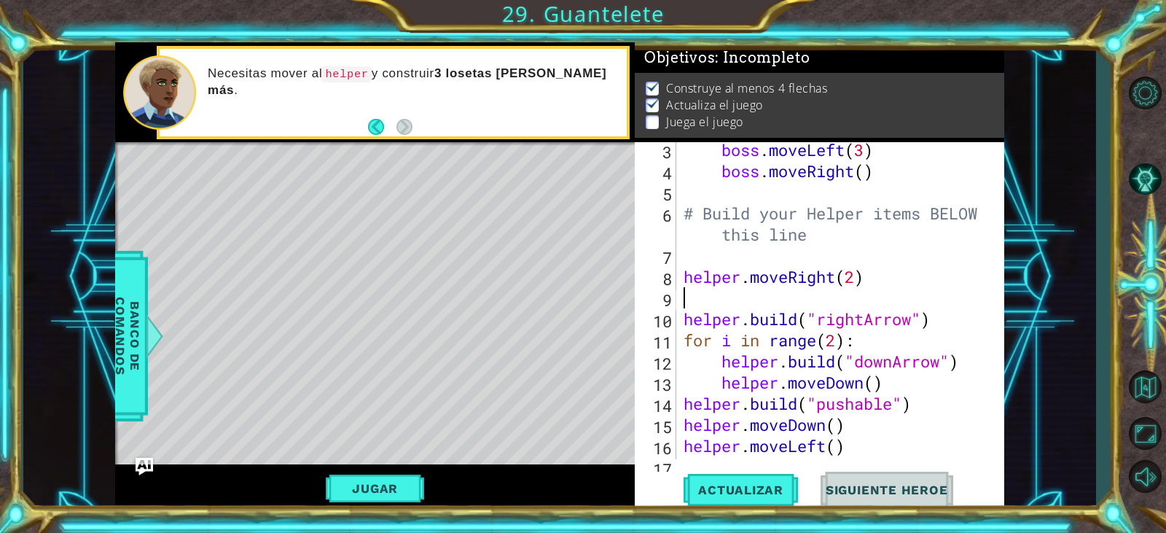
scroll to position [0, 0]
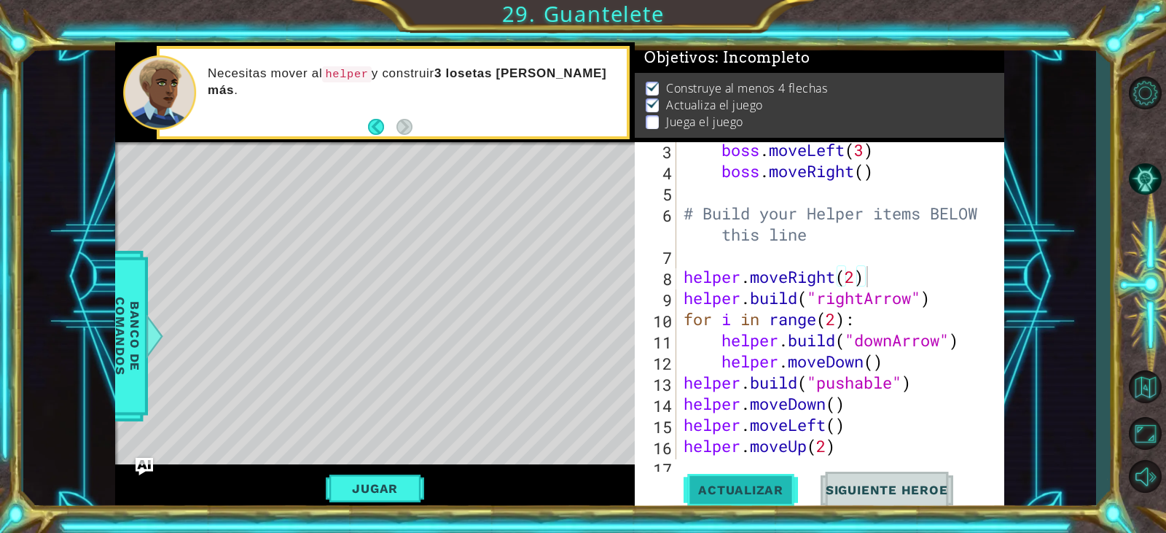
click at [760, 488] on span "Actualizar" at bounding box center [741, 490] width 114 height 15
click at [857, 279] on div "boss . moveLeft ( 3 ) boss . moveRight ( ) # Build your Helper items BELOW this…" at bounding box center [839, 318] width 316 height 359
click at [938, 300] on div "boss . moveLeft ( 3 ) boss . moveRight ( ) # Build your Helper items BELOW this…" at bounding box center [839, 318] width 316 height 359
type textarea "[DOMAIN_NAME]("rightArrow")"
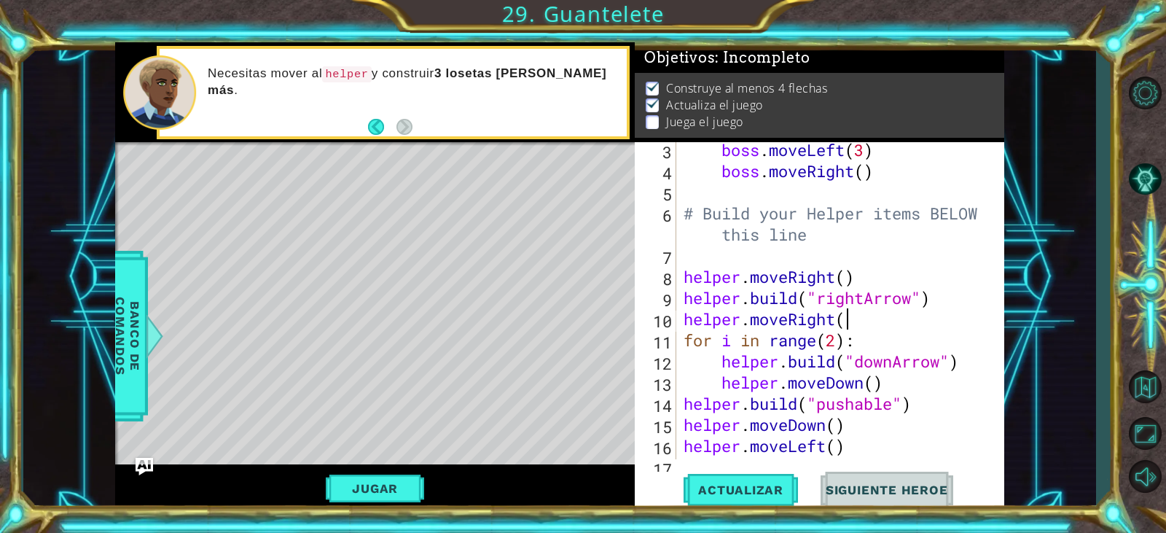
scroll to position [0, 7]
click at [738, 491] on span "Actualizar" at bounding box center [741, 490] width 114 height 15
click at [392, 491] on button "Jugar" at bounding box center [375, 489] width 98 height 28
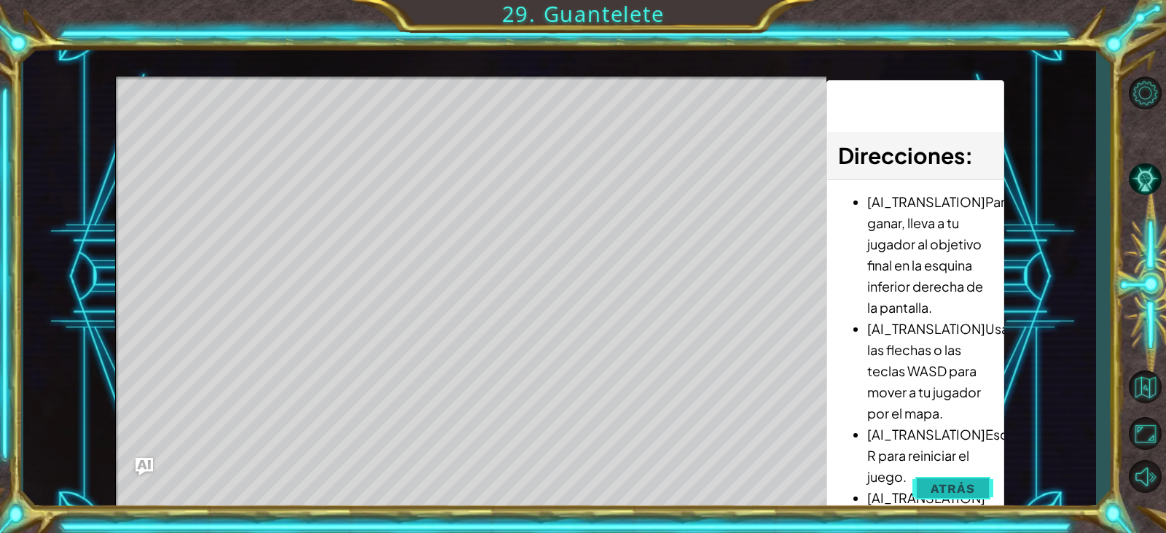
click at [973, 486] on span "Atrás" at bounding box center [953, 488] width 44 height 15
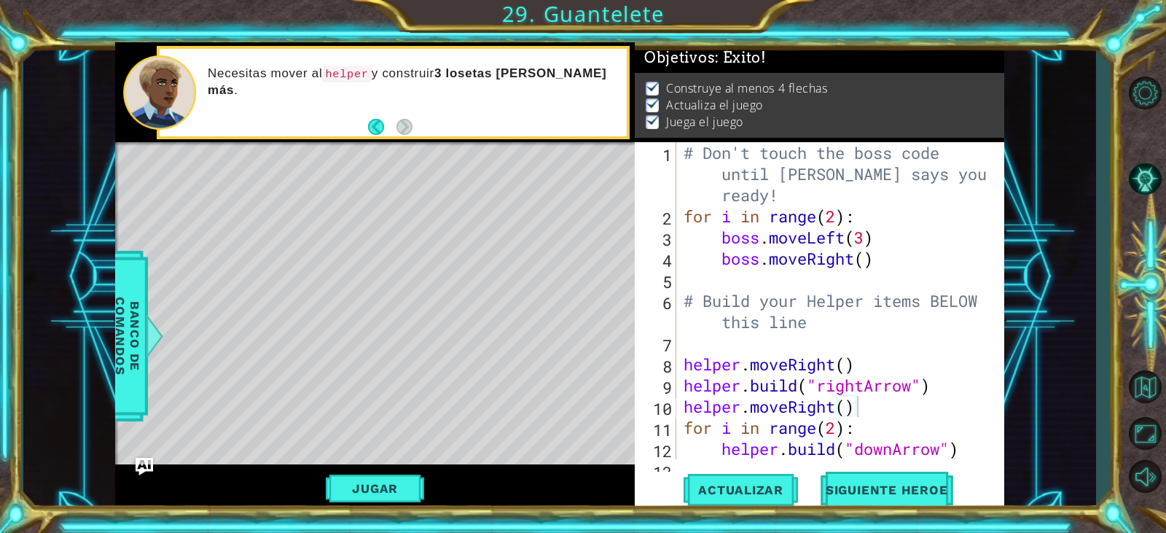
scroll to position [0, 0]
click at [799, 206] on div "# Don't touch the boss code until [PERSON_NAME] says you're ready! for i in ran…" at bounding box center [839, 343] width 316 height 402
click at [836, 215] on div "# Don't touch the boss code until [PERSON_NAME] says you're ready! for i in ran…" at bounding box center [839, 343] width 316 height 402
type textarea "for i in range(100):"
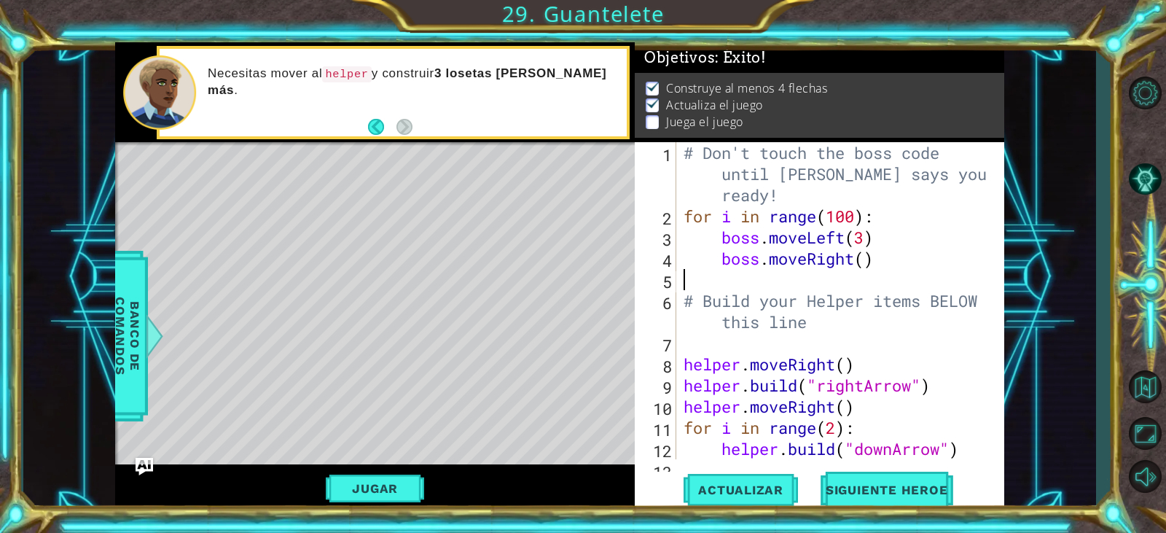
click at [888, 273] on div "# Don't touch the boss code until [PERSON_NAME] says you're ready! for i in ran…" at bounding box center [839, 343] width 316 height 402
click at [866, 239] on div "# Don't touch the boss code until [PERSON_NAME] says you're ready! for i in ran…" at bounding box center [839, 343] width 316 height 402
drag, startPoint x: 845, startPoint y: 241, endPoint x: 813, endPoint y: 233, distance: 32.9
click at [813, 233] on div "# Don't touch the boss code until [PERSON_NAME] says you're ready! for i in ran…" at bounding box center [839, 343] width 316 height 402
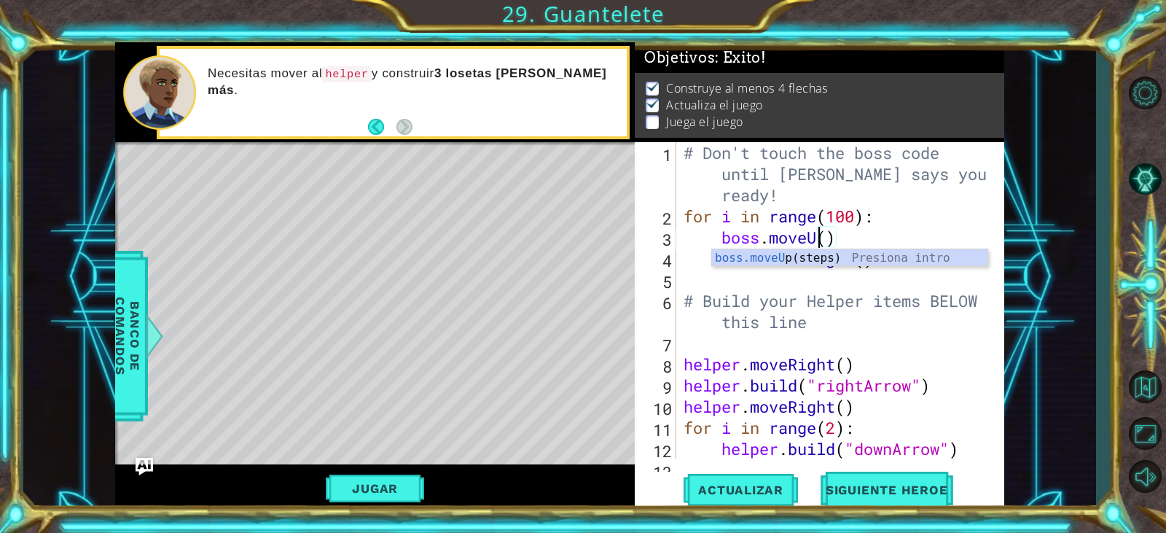
scroll to position [0, 7]
click at [885, 294] on div "# Don't touch the boss code until [PERSON_NAME] says you're ready! for i in ran…" at bounding box center [839, 343] width 316 height 402
drag, startPoint x: 857, startPoint y: 260, endPoint x: 811, endPoint y: 262, distance: 45.3
click at [811, 262] on div "# Don't touch the boss code until [PERSON_NAME] says you're ready! for i in ran…" at bounding box center [839, 343] width 316 height 402
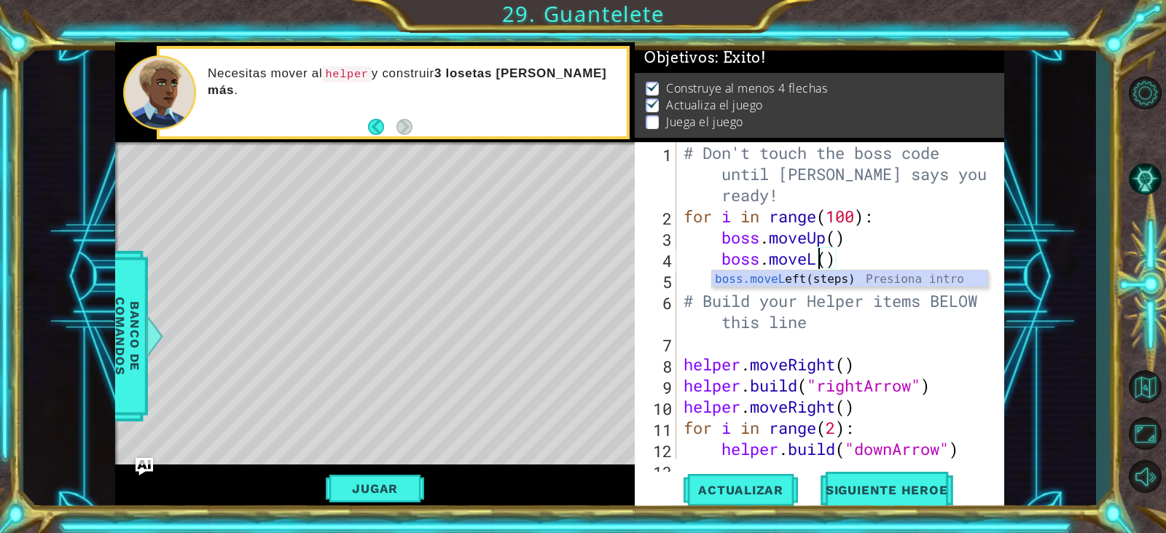
type textarea "boss.moveLeft()"
click at [873, 256] on div "# Don't touch the boss code until [PERSON_NAME] says you're ready! for i in ran…" at bounding box center [839, 343] width 316 height 402
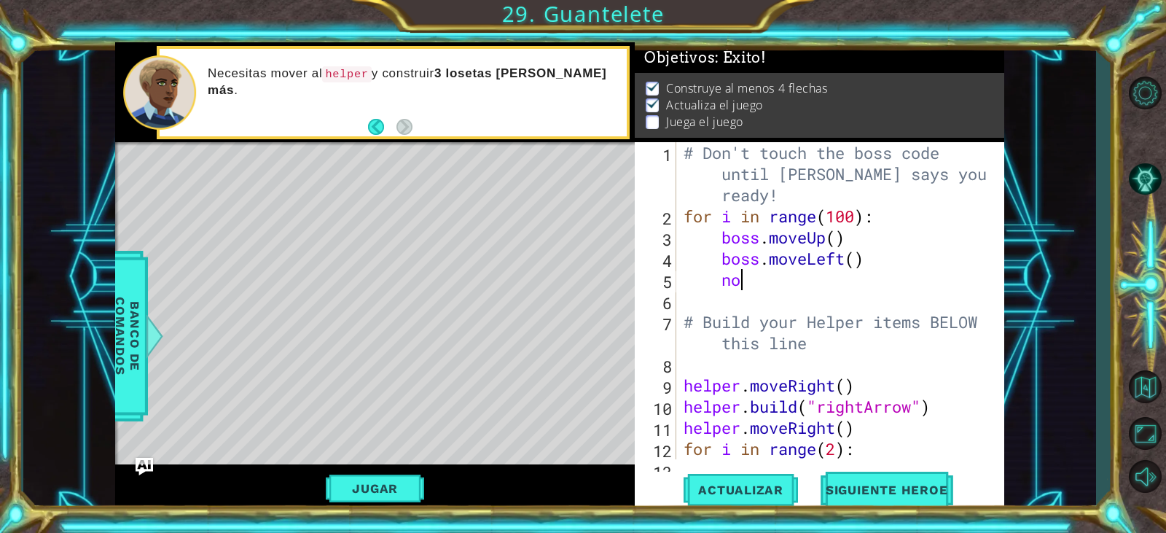
scroll to position [0, 2]
type textarea "n"
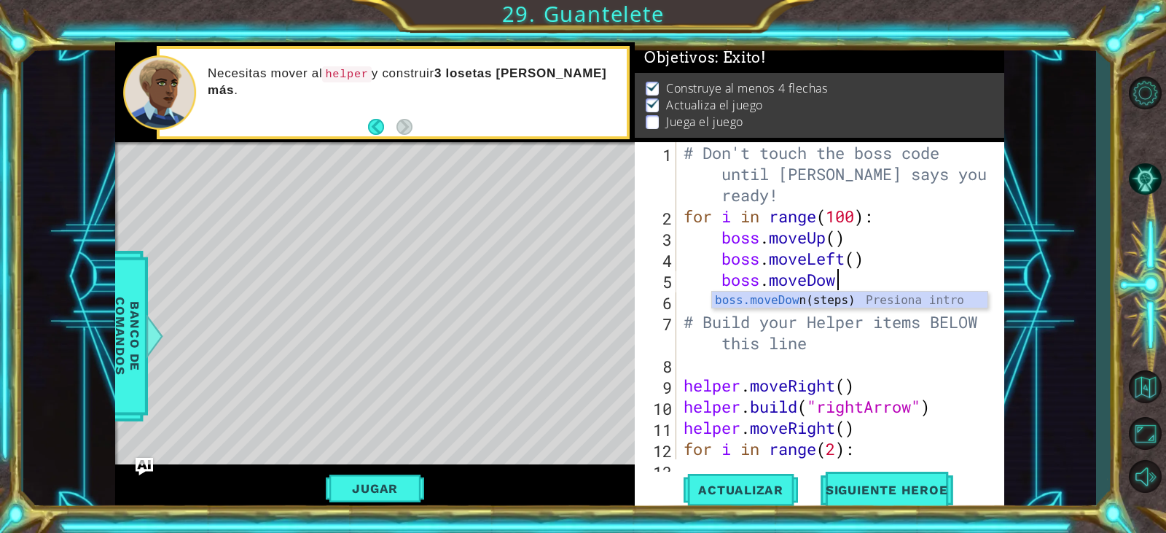
scroll to position [0, 7]
type textarea "boss.moveDown()"
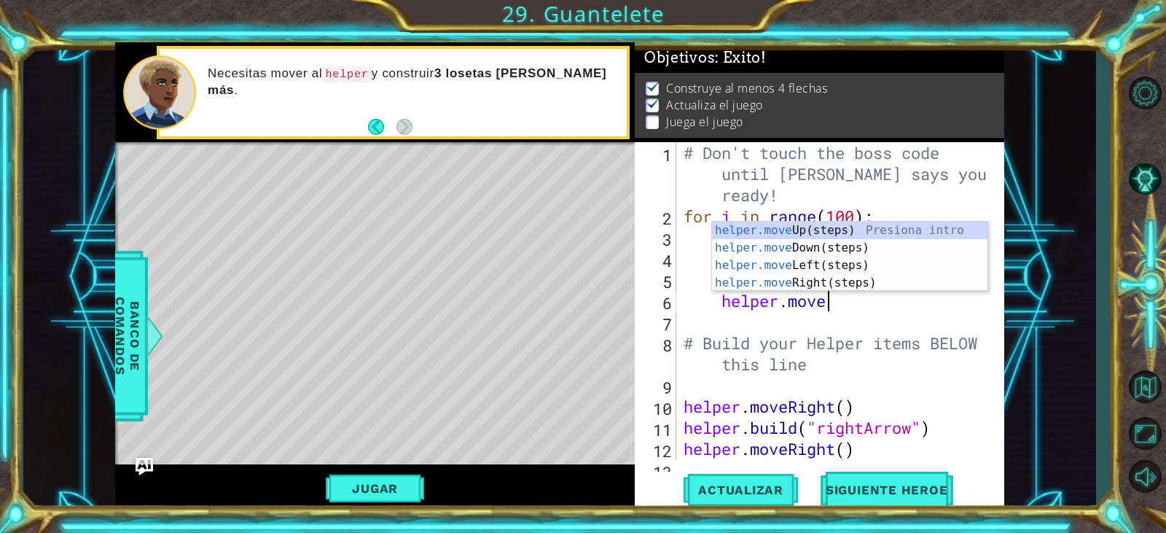
scroll to position [0, 6]
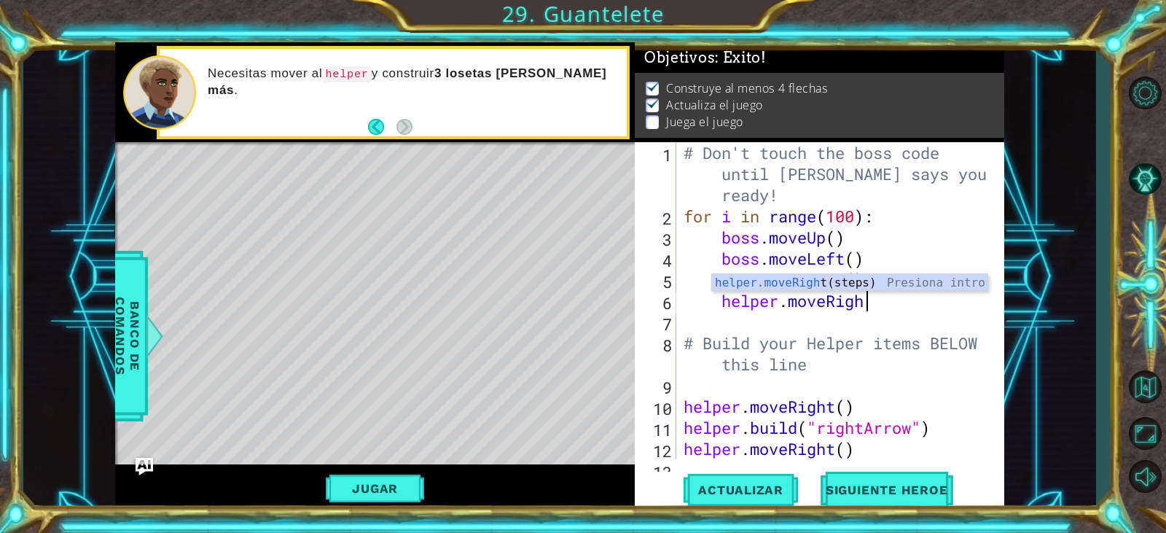
type textarea "helper.moveRight"
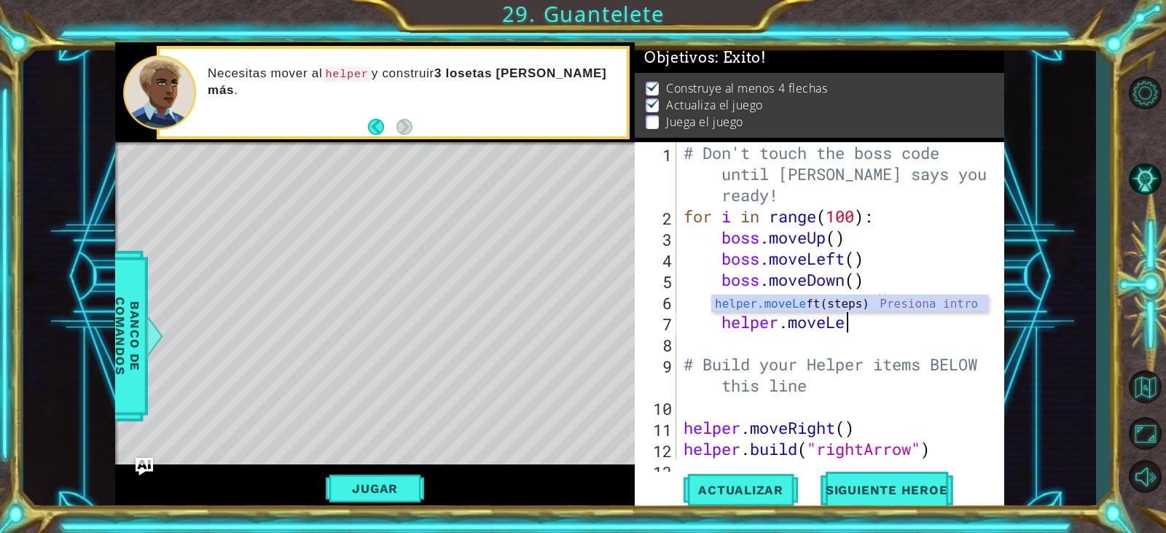
type textarea "helper.moveLeft"
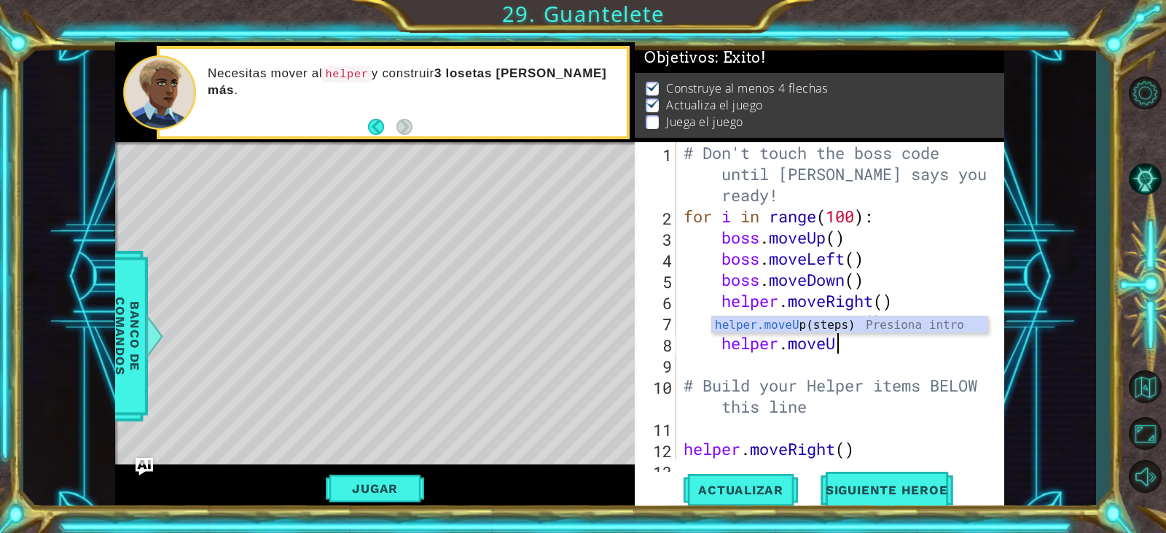
scroll to position [0, 7]
type textarea "helper.moveUp"
drag, startPoint x: 862, startPoint y: 356, endPoint x: 763, endPoint y: 360, distance: 98.5
click at [729, 365] on div "# Don't touch the boss code until [PERSON_NAME] says you're ready! for i in ran…" at bounding box center [839, 343] width 316 height 402
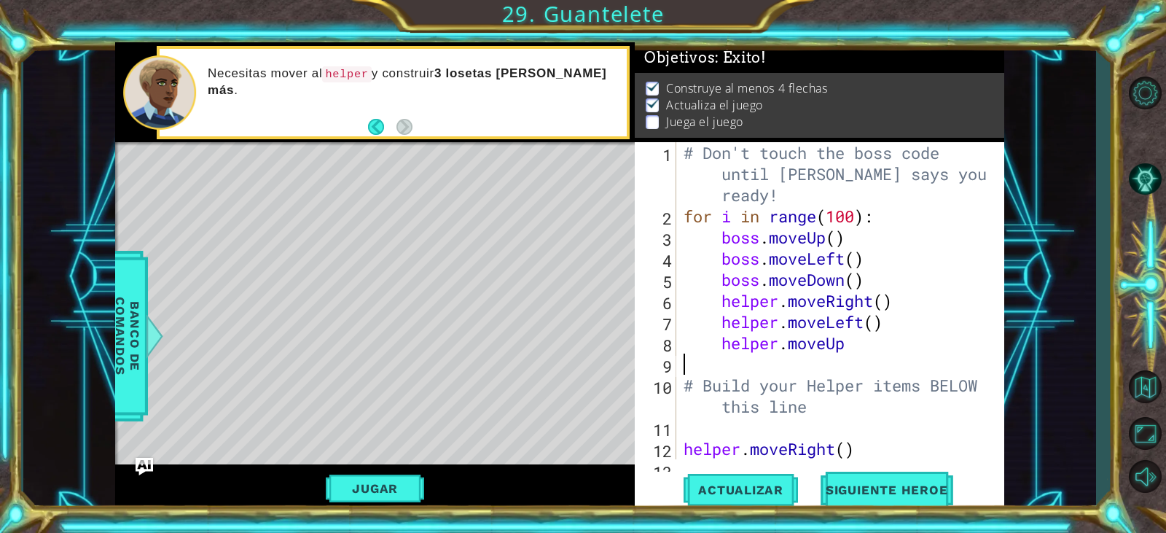
click at [853, 346] on div "# Don't touch the boss code until [PERSON_NAME] says you're ready! for i in ran…" at bounding box center [839, 343] width 316 height 402
type textarea "helper.moveUp"
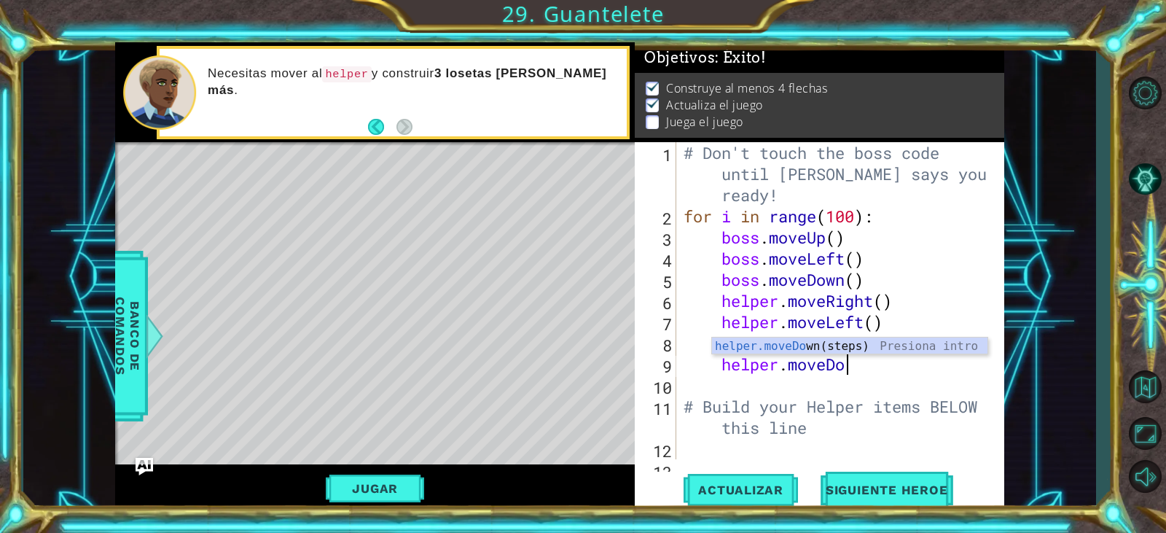
scroll to position [0, 7]
type textarea "helper.moveDown"
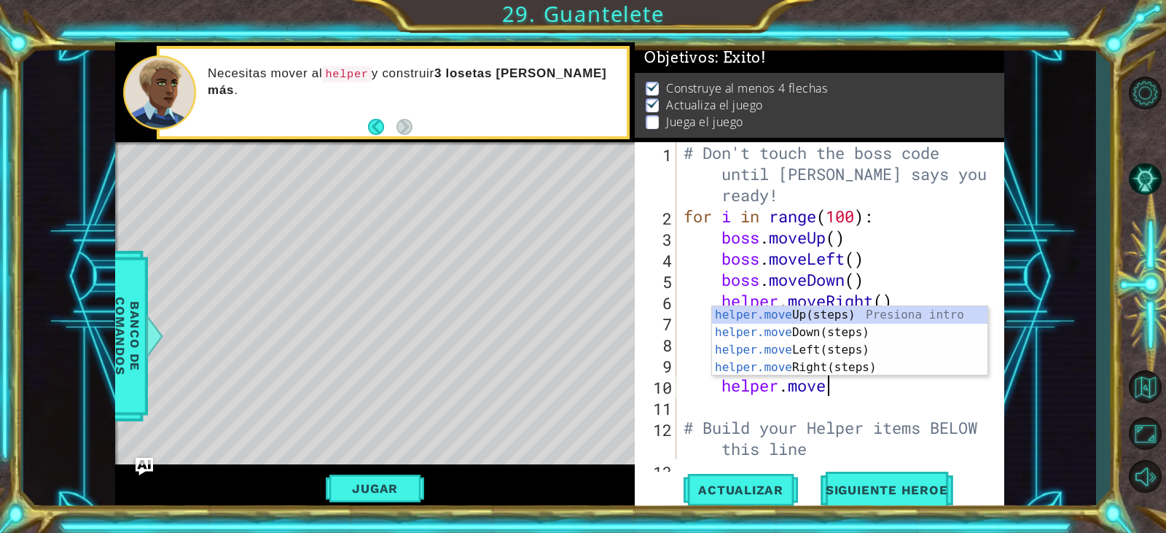
scroll to position [0, 6]
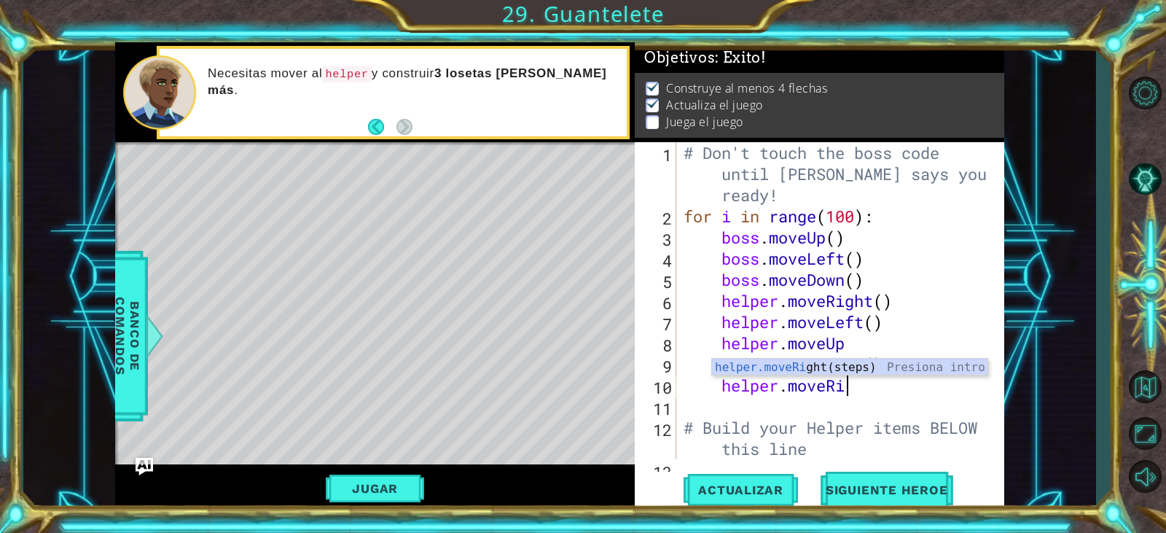
type textarea "helper.moveRight"
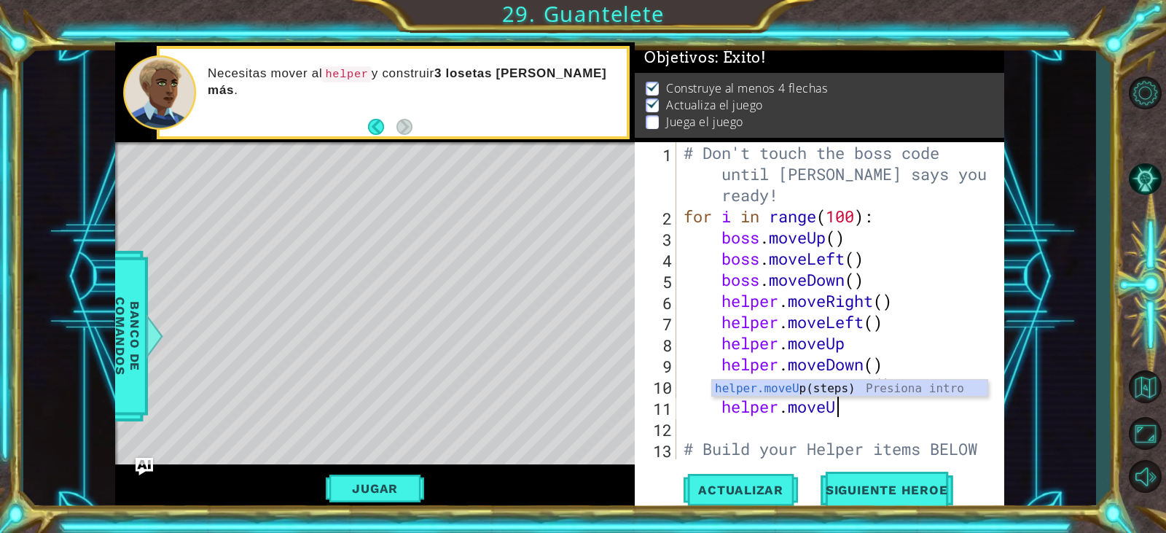
scroll to position [0, 7]
type textarea "helper.moveUp"
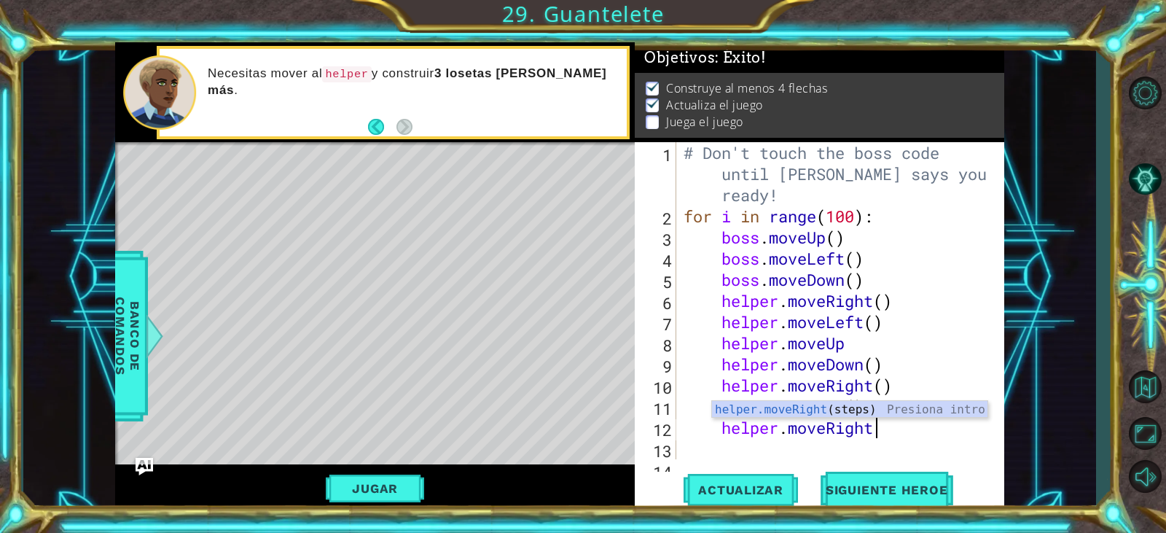
scroll to position [0, 8]
type textarea "helper.moveRight()"
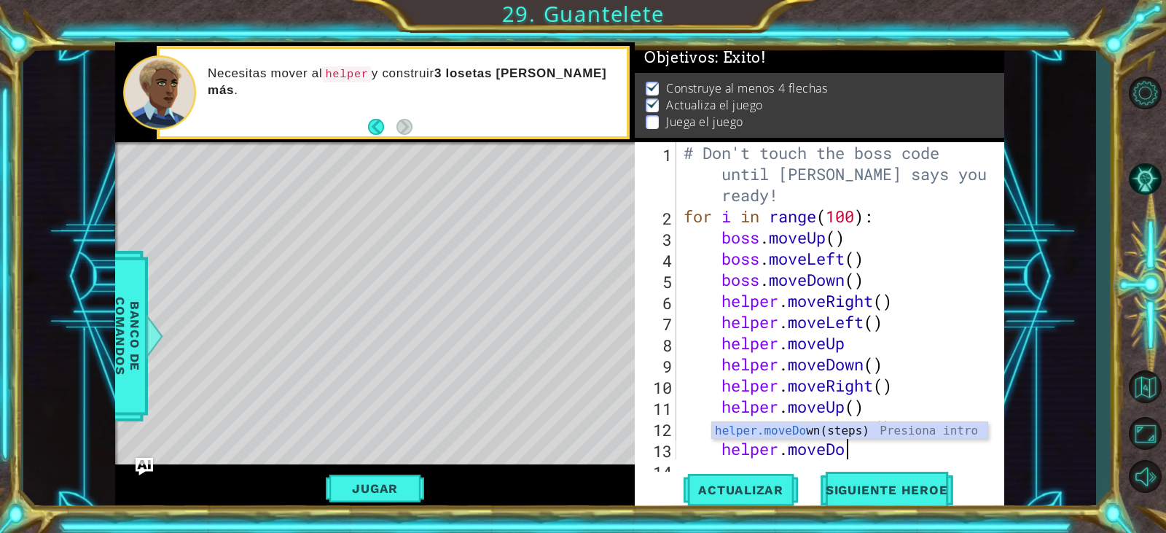
scroll to position [0, 7]
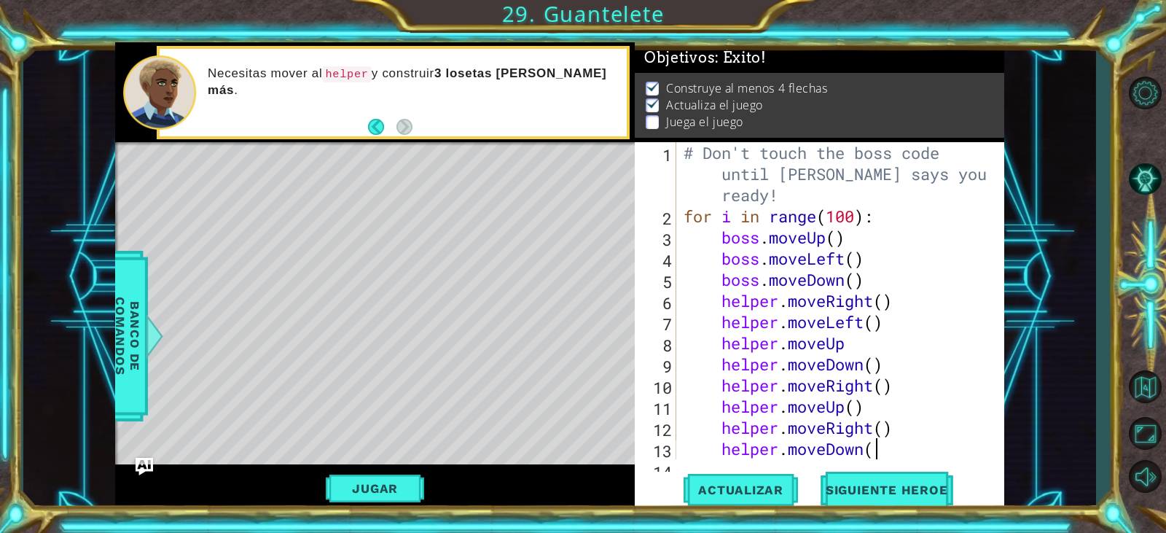
type textarea "helper.moveDown()"
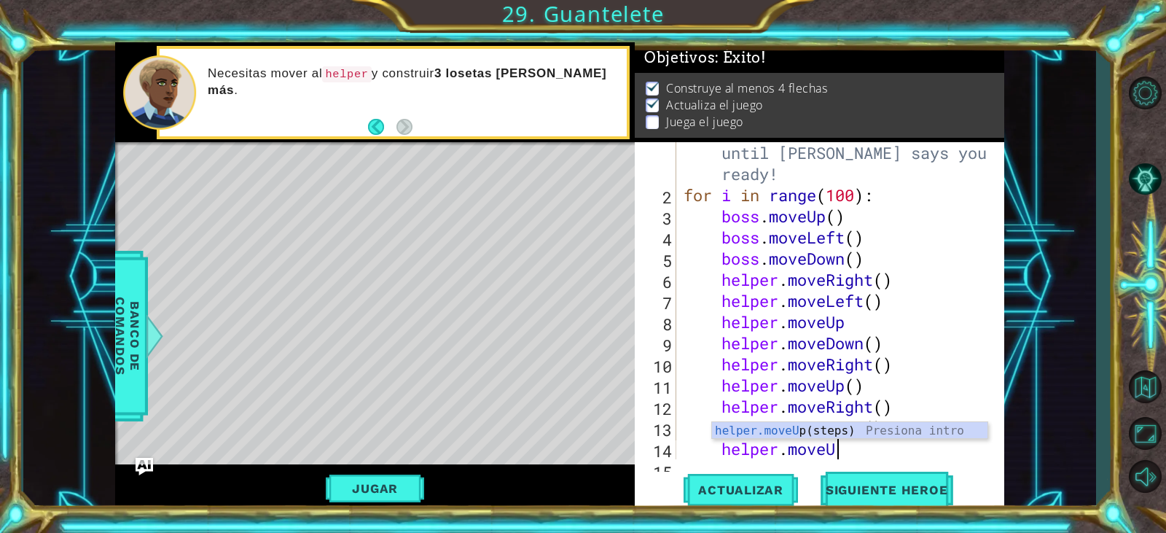
scroll to position [0, 7]
type textarea "helper.moveUp()"
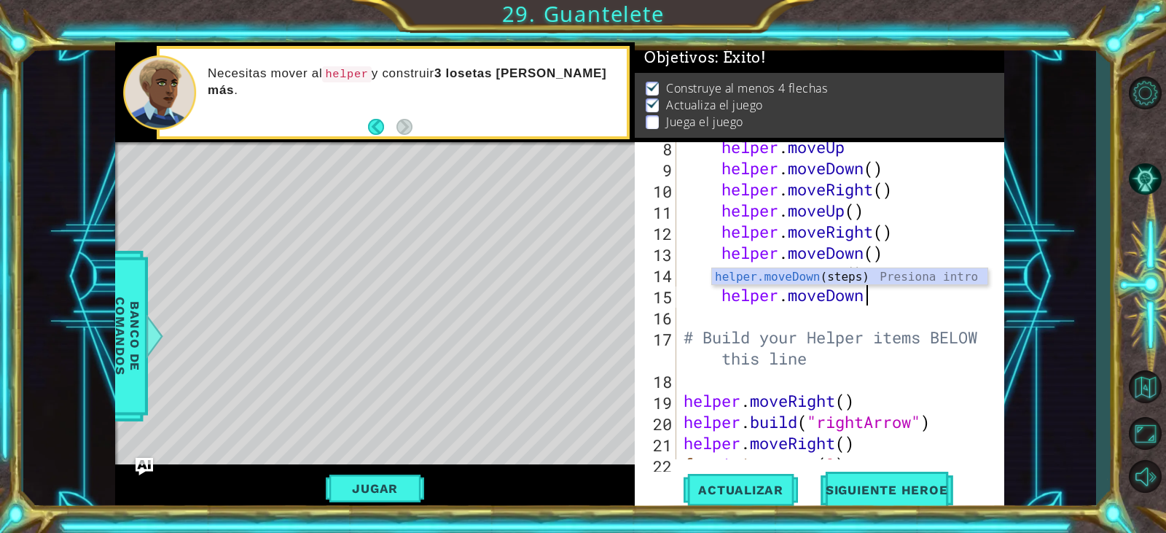
type textarea "helper.moveDown()"
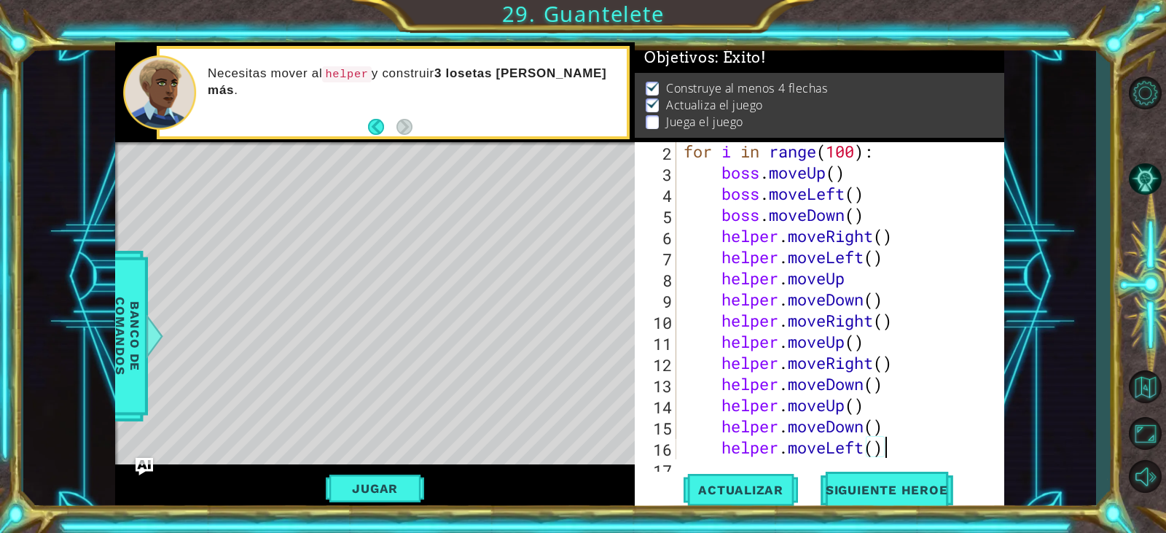
scroll to position [0, 0]
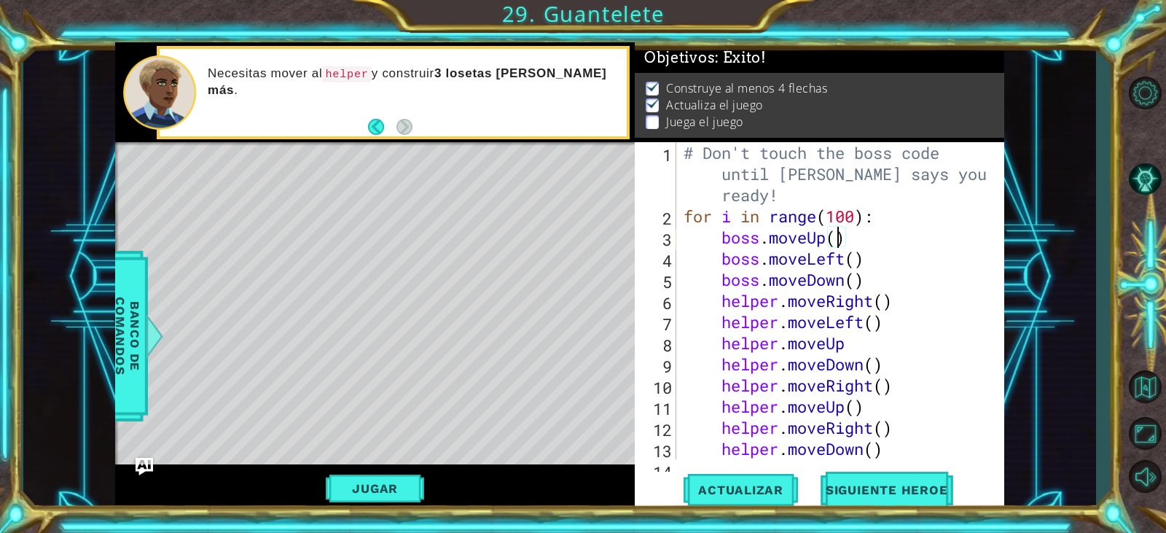
click at [841, 235] on div "# Don't touch the boss code until [PERSON_NAME] says you're ready! for i in ran…" at bounding box center [839, 343] width 316 height 402
click at [884, 306] on div "# Don't touch the boss code until [PERSON_NAME] says you're ready! for i in ran…" at bounding box center [839, 343] width 316 height 402
drag, startPoint x: 879, startPoint y: 300, endPoint x: 832, endPoint y: 303, distance: 47.5
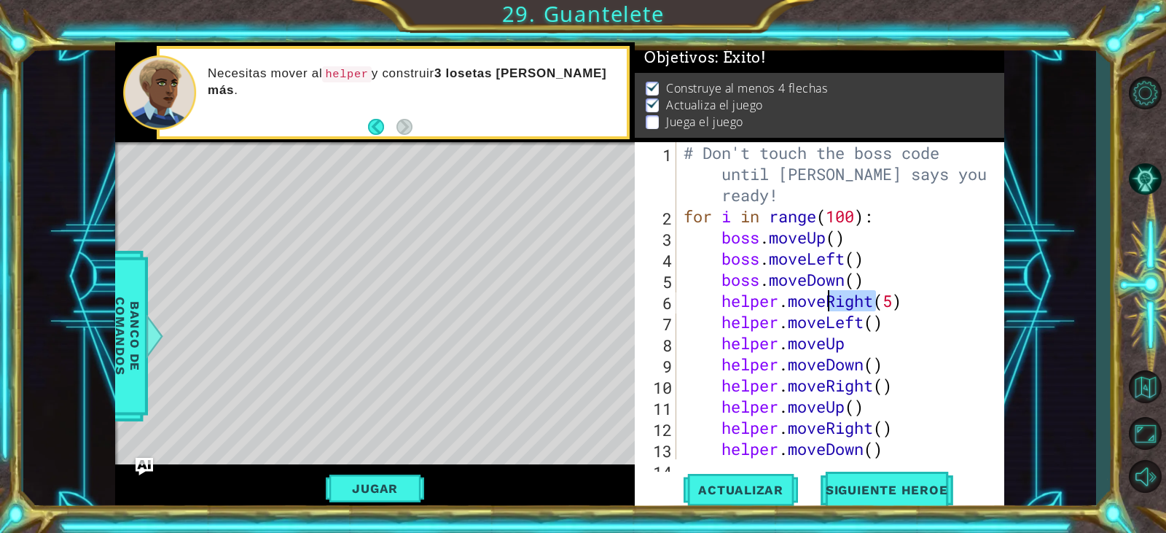
click at [832, 303] on div "# Don't touch the boss code until [PERSON_NAME] says you're ready! for i in ran…" at bounding box center [839, 343] width 316 height 402
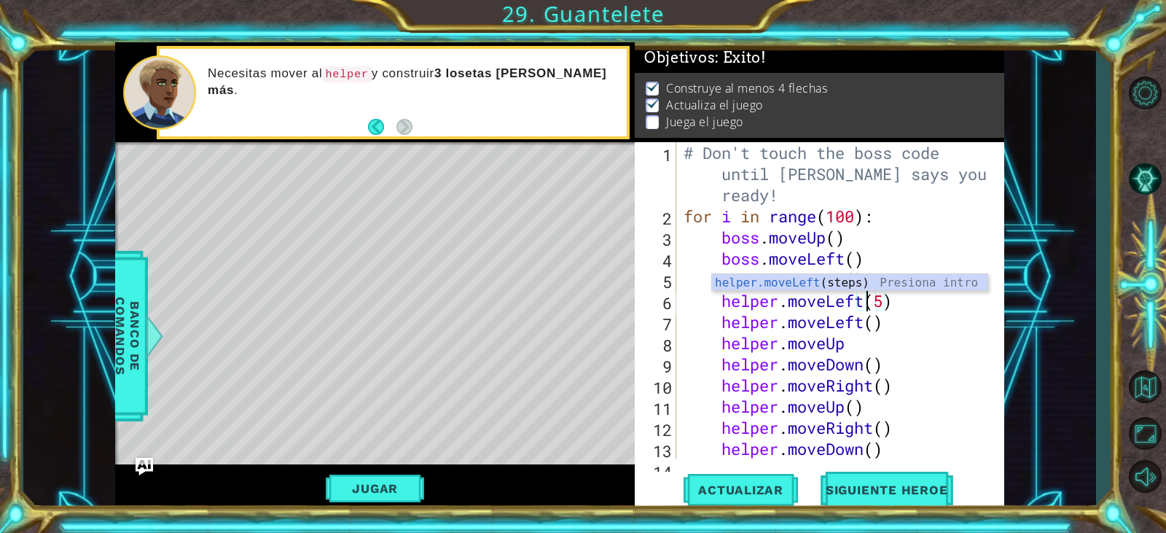
scroll to position [0, 9]
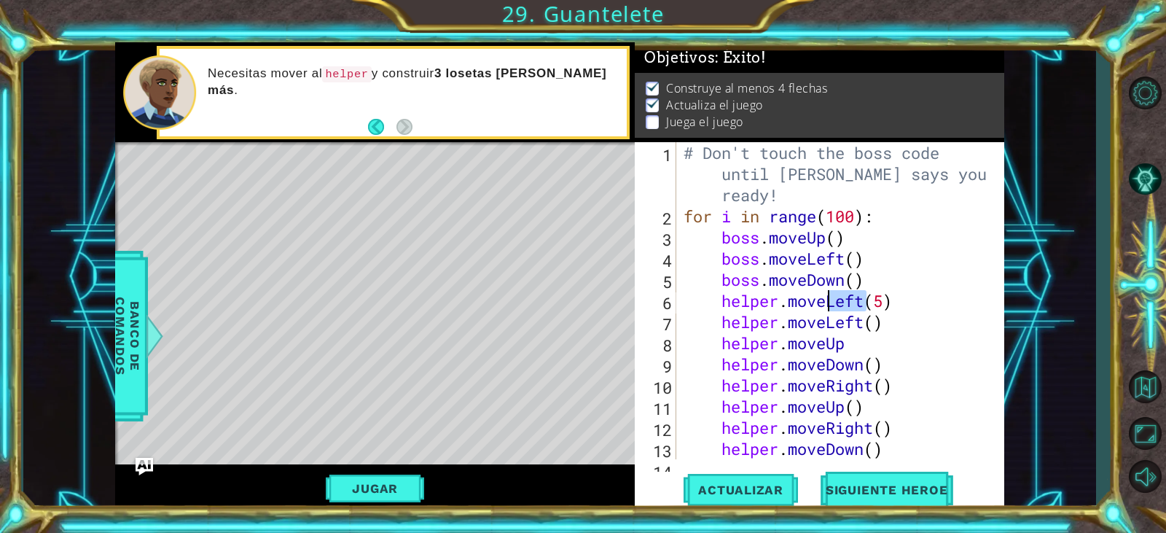
drag, startPoint x: 863, startPoint y: 300, endPoint x: 832, endPoint y: 300, distance: 31.3
click at [832, 300] on div "# Don't touch the boss code until [PERSON_NAME] says you're ready! for i in ran…" at bounding box center [839, 343] width 316 height 402
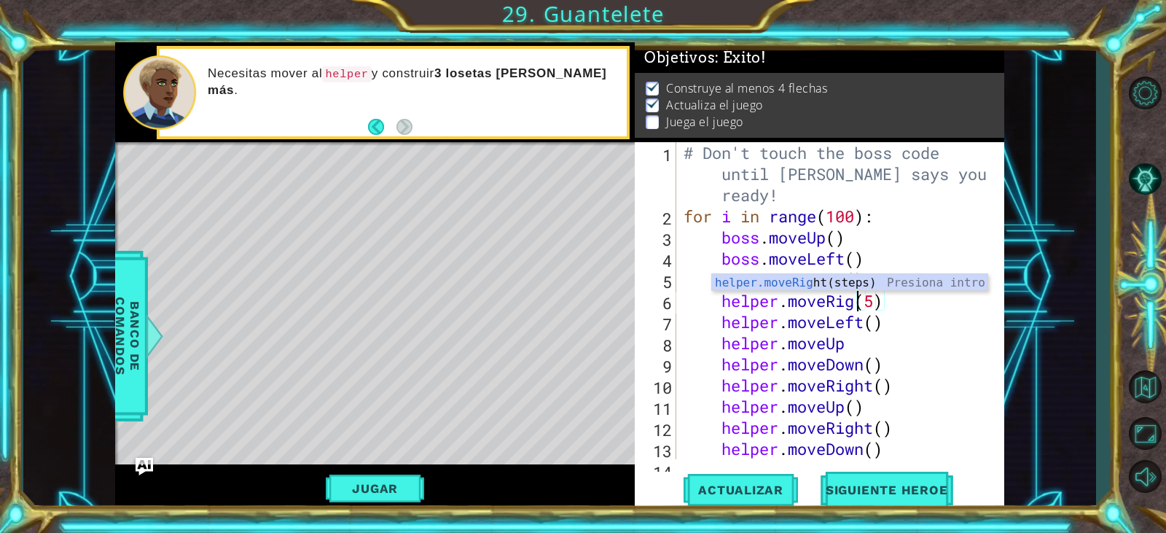
scroll to position [0, 9]
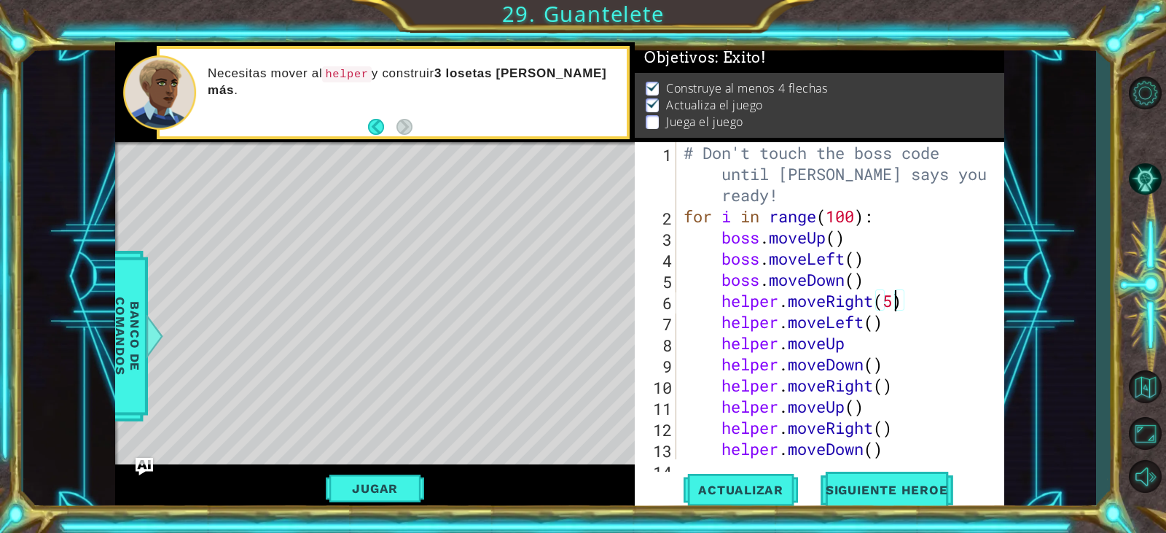
click at [898, 303] on div "# Don't touch the boss code until [PERSON_NAME] says you're ready! for i in ran…" at bounding box center [839, 343] width 316 height 402
click at [877, 327] on div "# Don't touch the boss code until [PERSON_NAME] says you're ready! for i in ran…" at bounding box center [839, 343] width 316 height 402
click at [893, 298] on div "# Don't touch the boss code until [PERSON_NAME] says you're ready! for i in ran…" at bounding box center [839, 343] width 316 height 402
click at [885, 315] on div "# Don't touch the boss code until [PERSON_NAME] says you're ready! for i in ran…" at bounding box center [839, 343] width 316 height 402
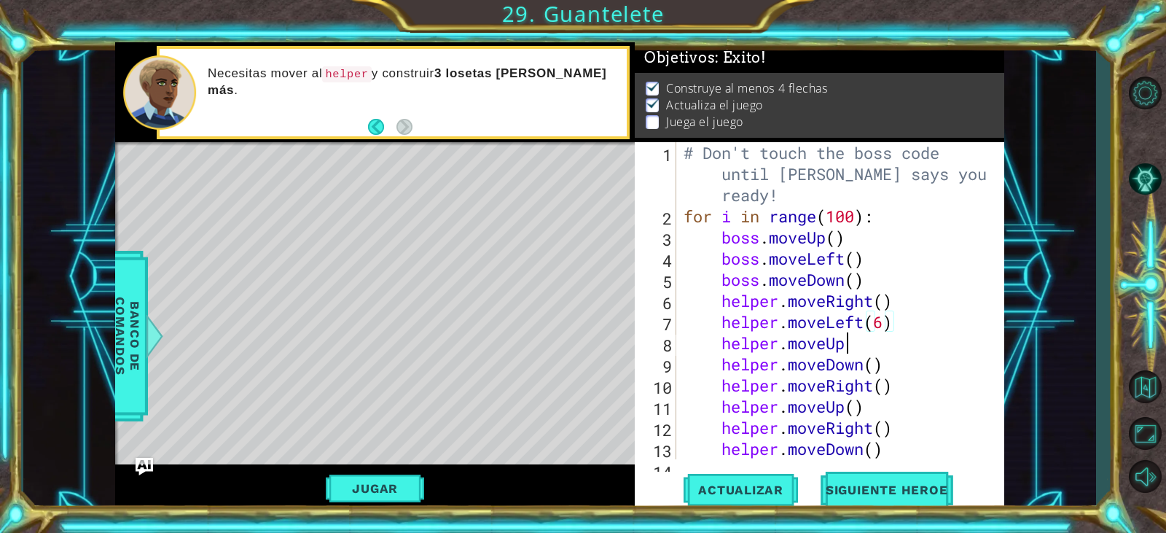
click at [862, 340] on div "# Don't touch the boss code until [PERSON_NAME] says you're ready! for i in ran…" at bounding box center [839, 343] width 316 height 402
click at [876, 362] on div "# Don't touch the boss code until [PERSON_NAME] says you're ready! for i in ran…" at bounding box center [839, 343] width 316 height 402
click at [883, 389] on div "# Don't touch the boss code until [PERSON_NAME] says you're ready! for i in ran…" at bounding box center [839, 343] width 316 height 402
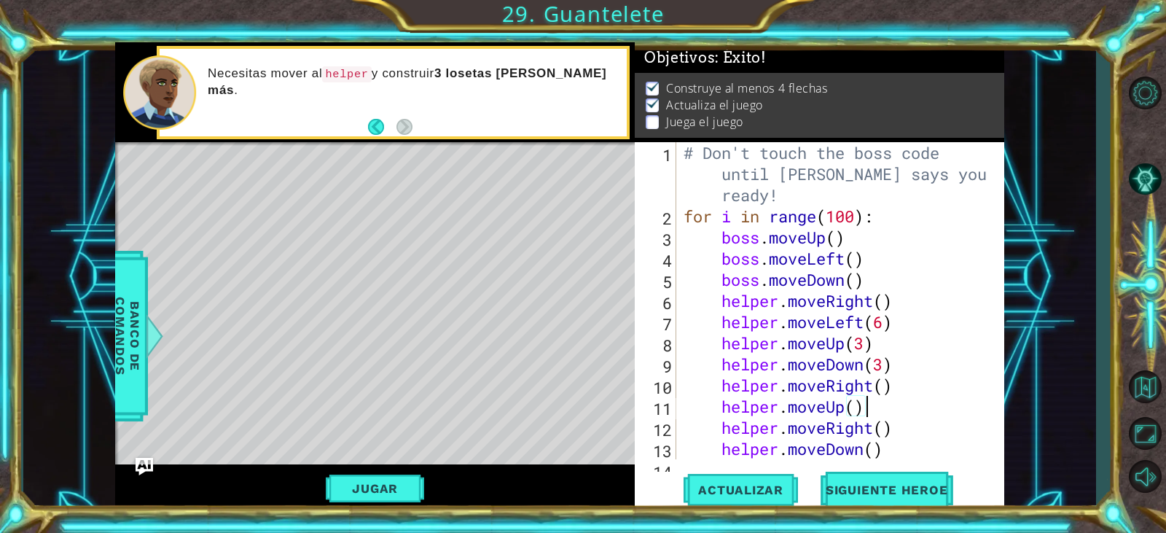
click at [877, 410] on div "# Don't touch the boss code until [PERSON_NAME] says you're ready! for i in ran…" at bounding box center [839, 343] width 316 height 402
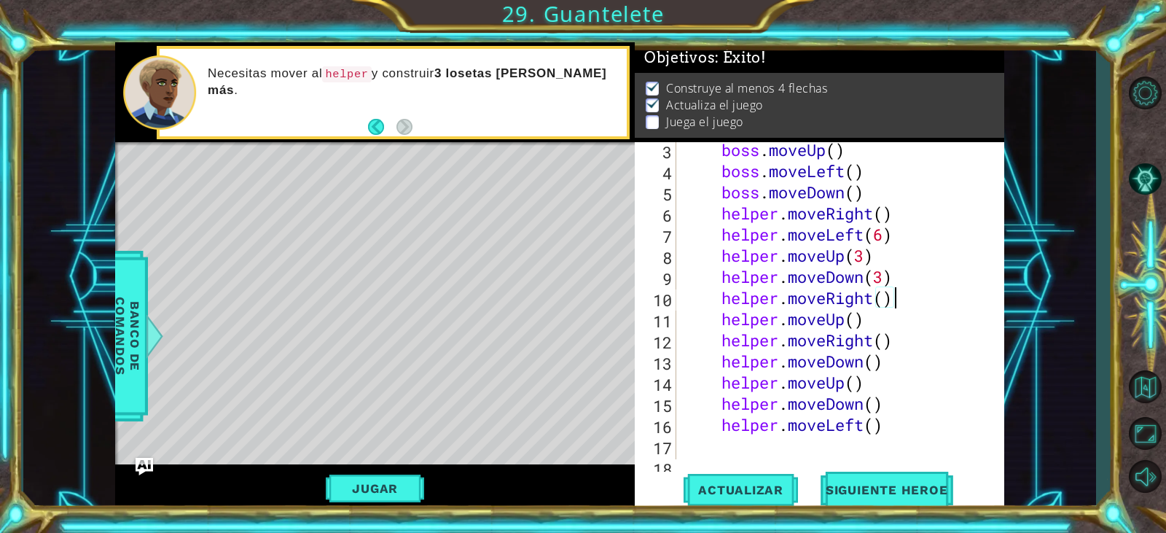
click at [892, 300] on div "boss . moveUp ( ) boss . moveLeft ( ) boss . moveDown ( ) helper . moveRight ( …" at bounding box center [839, 329] width 316 height 381
click at [884, 300] on div "boss . moveUp ( ) boss . moveLeft ( ) boss . moveDown ( ) helper . moveRight ( …" at bounding box center [839, 329] width 316 height 381
click at [859, 319] on div "boss . moveUp ( ) boss . moveLeft ( ) boss . moveDown ( ) helper . moveRight ( …" at bounding box center [839, 329] width 316 height 381
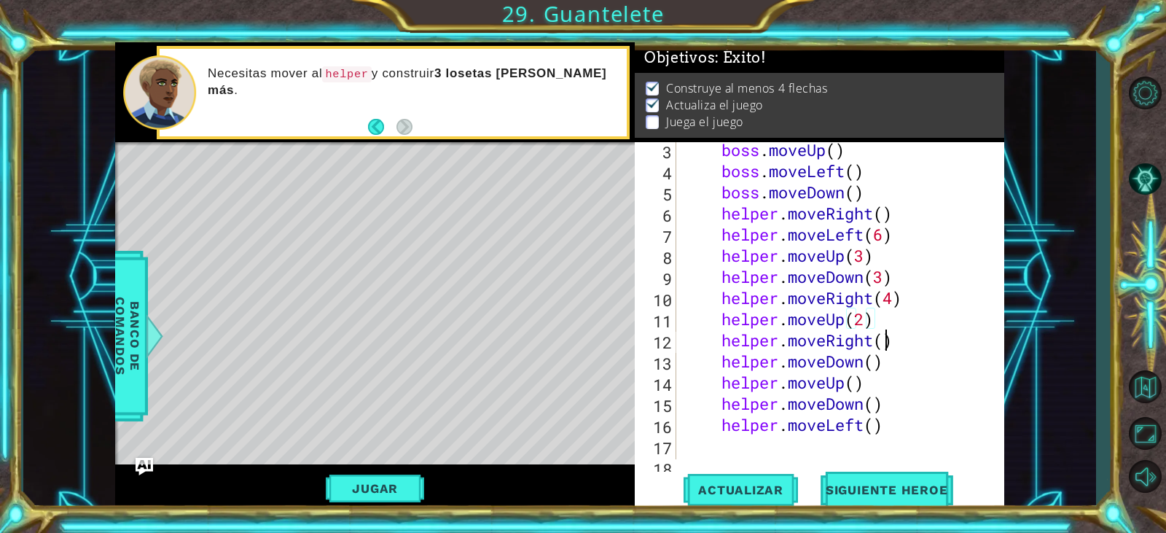
click at [884, 341] on div "boss . moveUp ( ) boss . moveLeft ( ) boss . moveDown ( ) helper . moveRight ( …" at bounding box center [839, 329] width 316 height 381
click at [875, 362] on div "boss . moveUp ( ) boss . moveLeft ( ) boss . moveDown ( ) helper . moveRight ( …" at bounding box center [839, 329] width 316 height 381
click at [857, 387] on div "boss . moveUp ( ) boss . moveLeft ( ) boss . moveDown ( ) helper . moveRight ( …" at bounding box center [839, 329] width 316 height 381
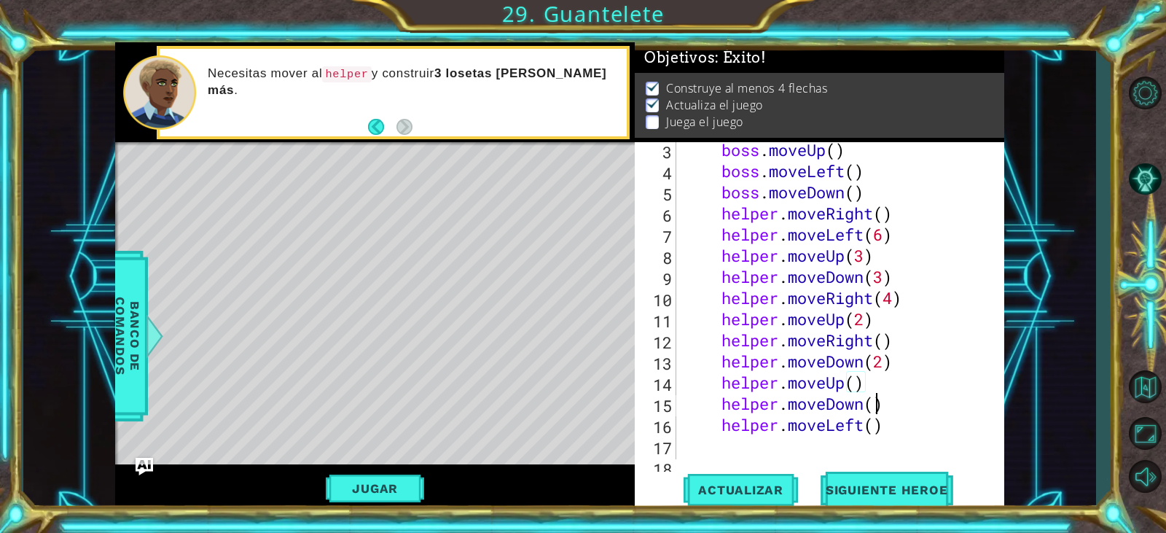
click at [873, 400] on div "boss . moveUp ( ) boss . moveLeft ( ) boss . moveDown ( ) helper . moveRight ( …" at bounding box center [839, 329] width 316 height 381
click at [873, 428] on div "boss . moveUp ( ) boss . moveLeft ( ) boss . moveDown ( ) helper . moveRight ( …" at bounding box center [839, 329] width 316 height 381
click at [876, 428] on div "boss . moveUp ( ) boss . moveLeft ( ) boss . moveDown ( ) helper . moveRight ( …" at bounding box center [835, 300] width 308 height 317
click at [876, 428] on div "boss . moveUp ( ) boss . moveLeft ( ) boss . moveDown ( ) helper . moveRight ( …" at bounding box center [839, 329] width 316 height 381
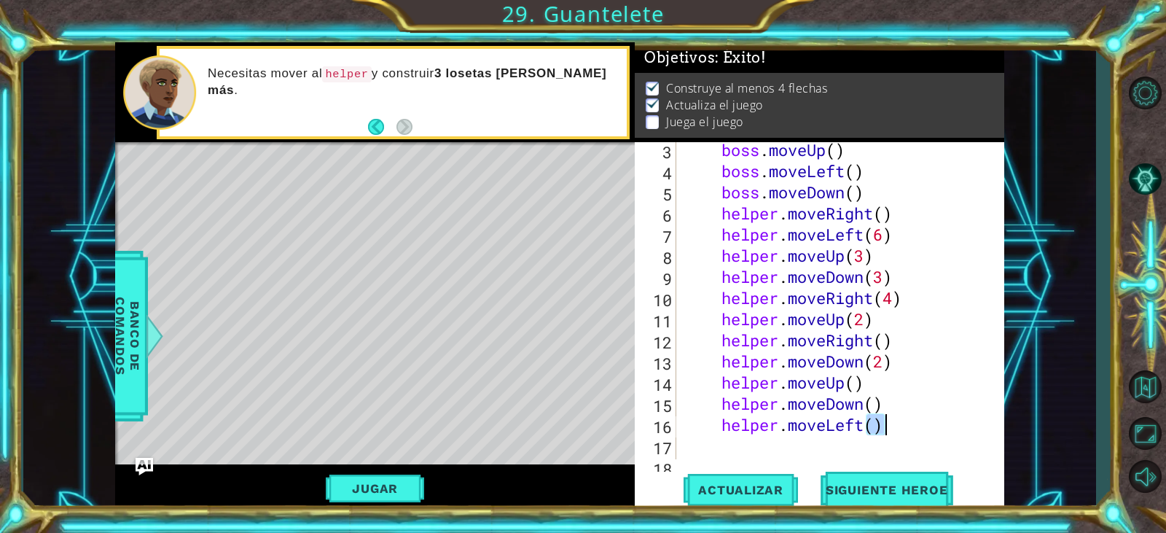
click at [900, 429] on div "boss . moveUp ( ) boss . moveLeft ( ) boss . moveDown ( ) helper . moveRight ( …" at bounding box center [835, 300] width 308 height 317
click at [876, 429] on div "boss . moveUp ( ) boss . moveLeft ( ) boss . moveDown ( ) helper . moveRight ( …" at bounding box center [839, 329] width 316 height 381
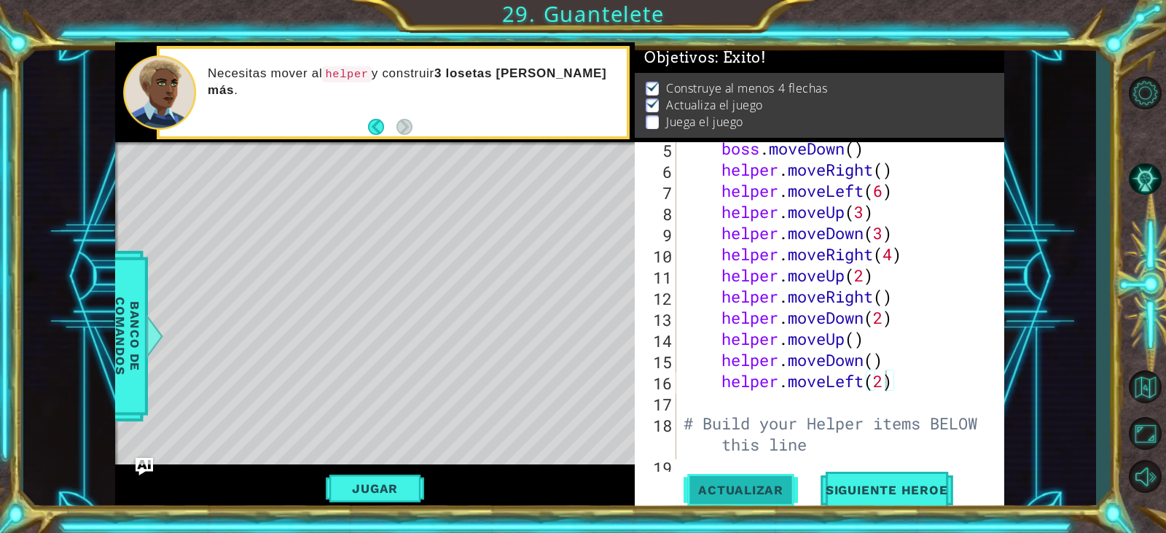
click at [742, 491] on span "Actualizar" at bounding box center [741, 490] width 114 height 15
click at [755, 483] on span "Actualizar" at bounding box center [741, 490] width 114 height 15
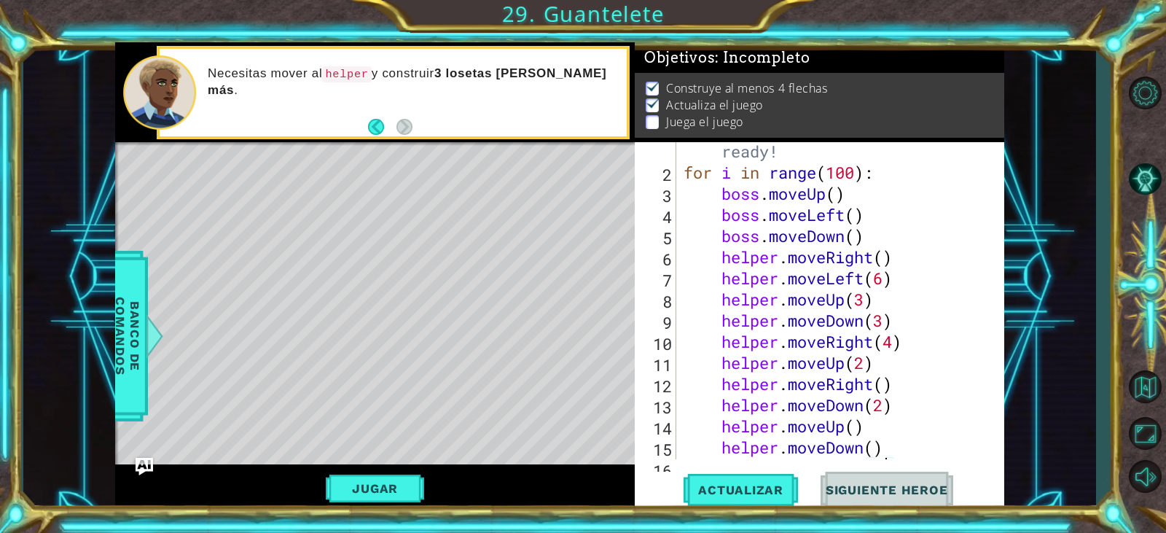
scroll to position [0, 0]
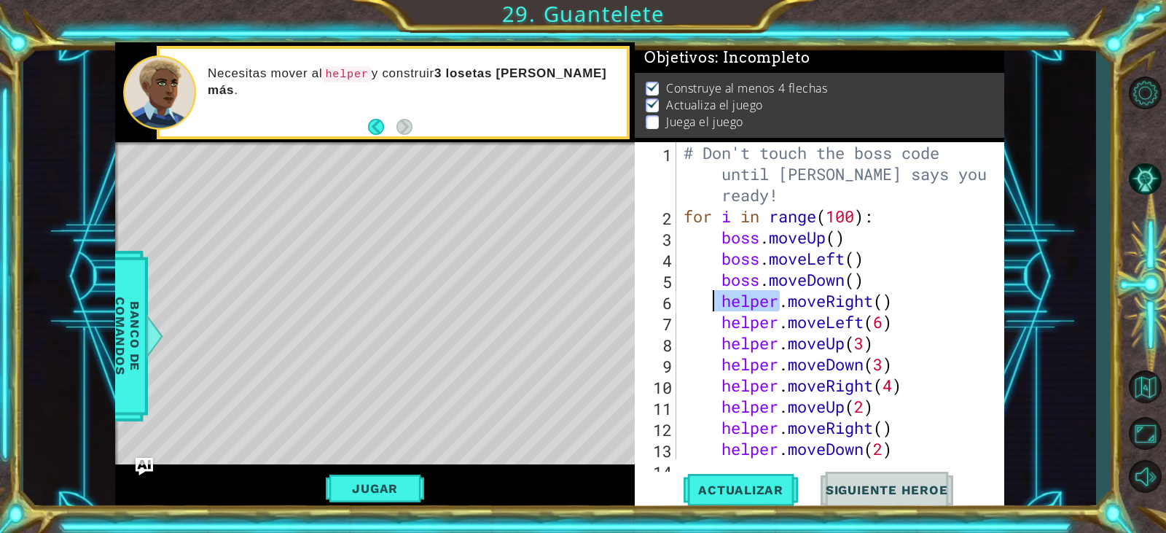
drag, startPoint x: 773, startPoint y: 305, endPoint x: 717, endPoint y: 305, distance: 56.1
click at [717, 305] on div "# Don't touch the boss code until [PERSON_NAME] says you're ready! for i in ran…" at bounding box center [839, 343] width 316 height 402
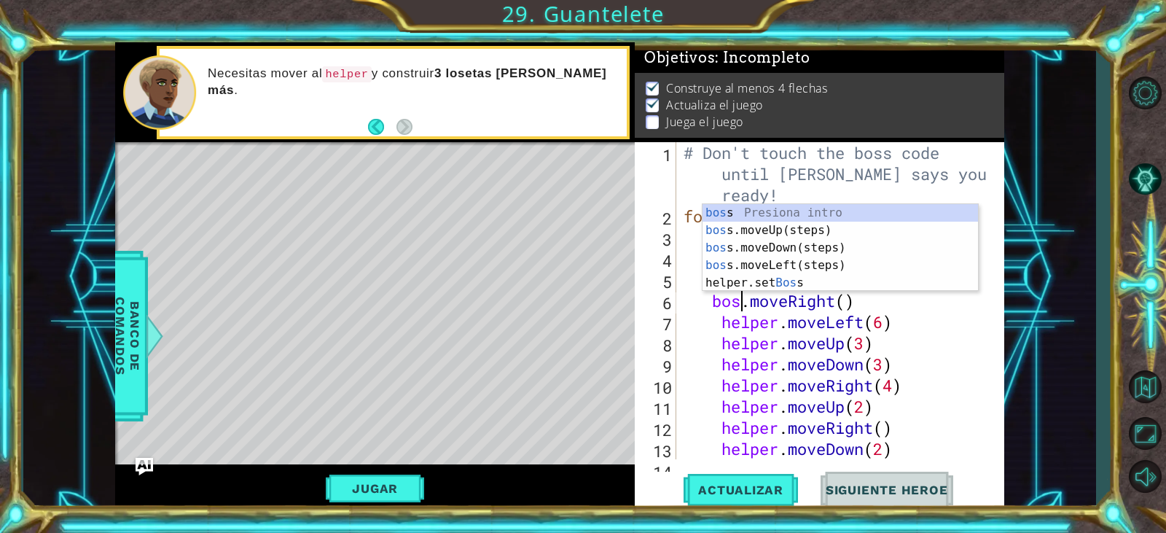
scroll to position [0, 4]
click at [761, 327] on div "# Don't touch the boss code until [PERSON_NAME] says you're ready! for i in ran…" at bounding box center [839, 343] width 316 height 402
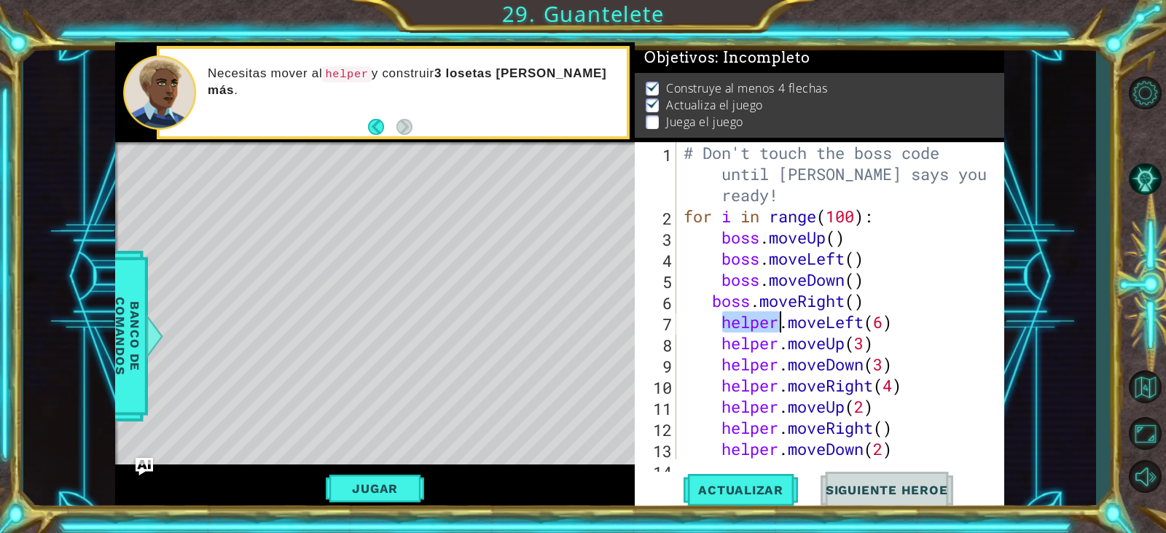
click at [761, 327] on div "# Don't touch the boss code until [PERSON_NAME] says you're ready! for i in ran…" at bounding box center [839, 343] width 316 height 402
click at [750, 347] on div "# Don't touch the boss code until [PERSON_NAME] says you're ready! for i in ran…" at bounding box center [839, 343] width 316 height 402
click at [739, 374] on div "# Don't touch the boss code until [PERSON_NAME] says you're ready! for i in ran…" at bounding box center [839, 343] width 316 height 402
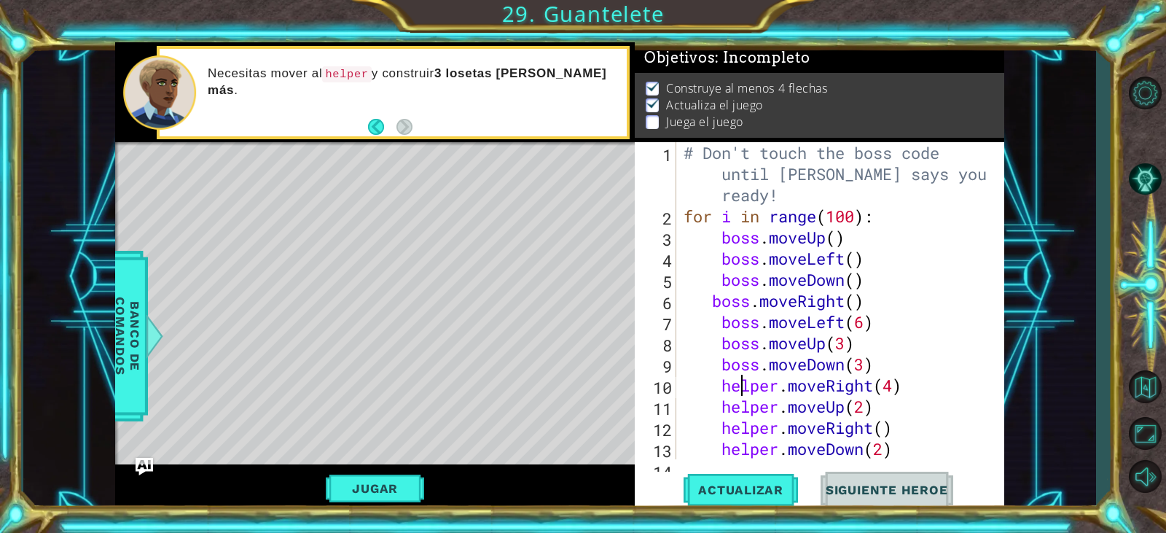
click at [740, 384] on div "# Don't touch the boss code until [PERSON_NAME] says you're ready! for i in ran…" at bounding box center [839, 343] width 316 height 402
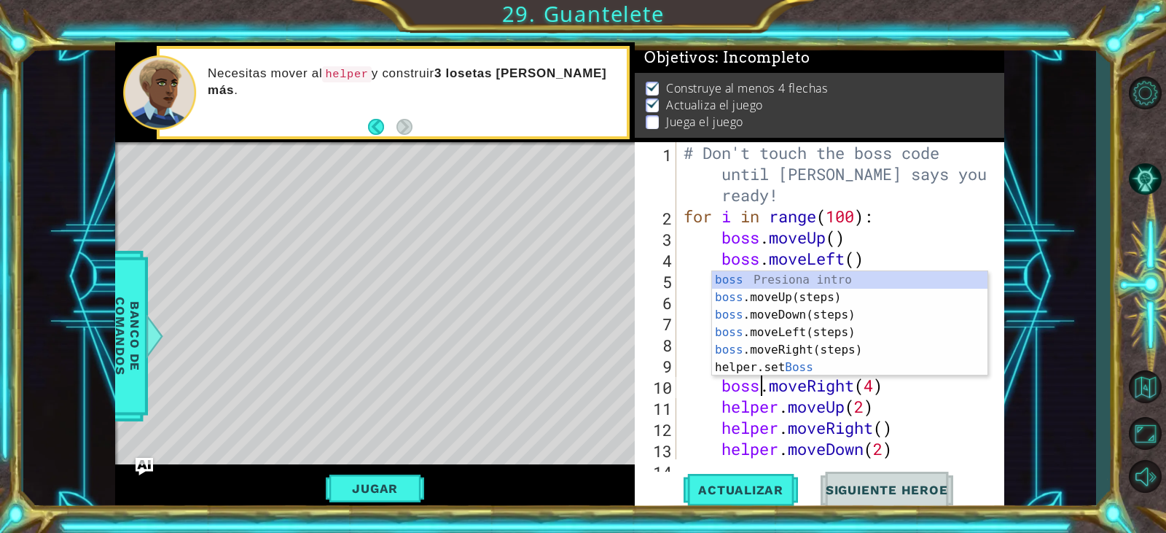
click at [749, 415] on div "# Don't touch the boss code until [PERSON_NAME] says you're ready! for i in ran…" at bounding box center [839, 343] width 316 height 402
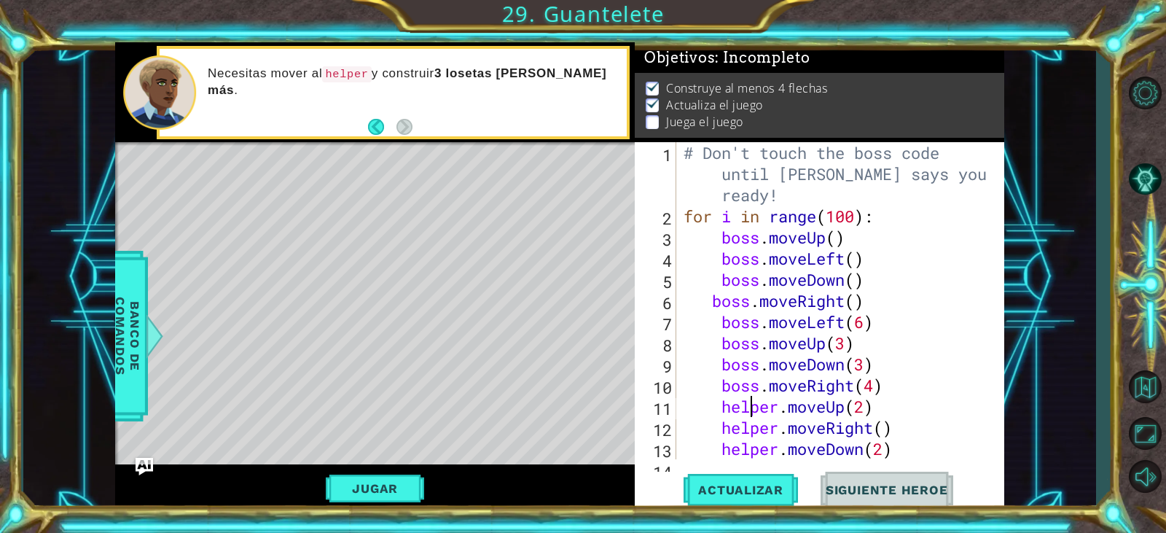
click at [749, 415] on div "# Don't touch the boss code until [PERSON_NAME] says you're ready! for i in ran…" at bounding box center [839, 343] width 316 height 402
click at [740, 426] on div "# Don't touch the boss code until [PERSON_NAME] says you're ready! for i in ran…" at bounding box center [839, 343] width 316 height 402
click at [747, 449] on div "# Don't touch the boss code until [PERSON_NAME] says you're ready! for i in ran…" at bounding box center [839, 343] width 316 height 402
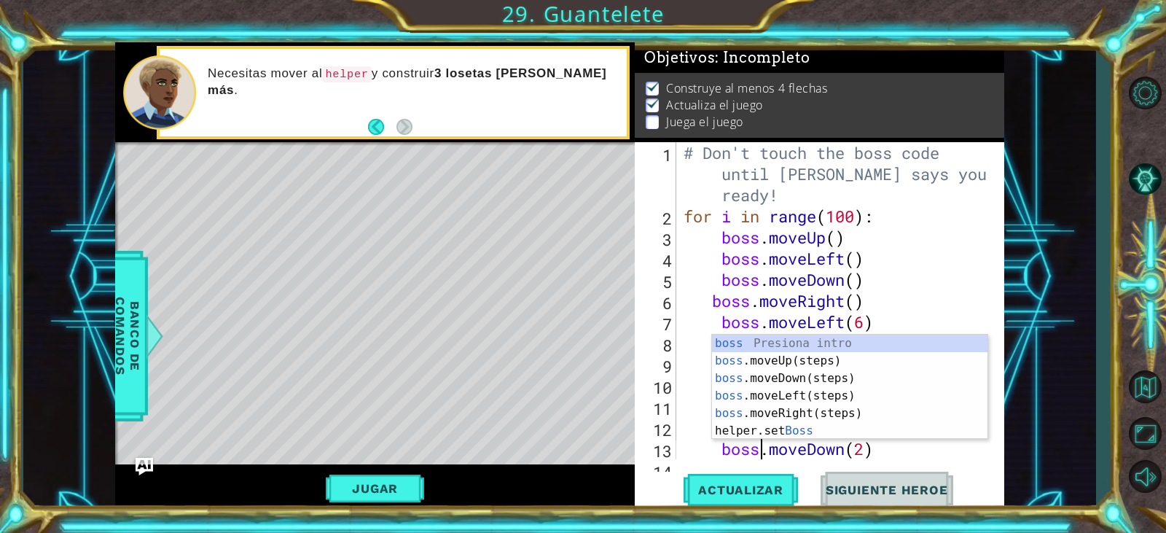
scroll to position [131, 0]
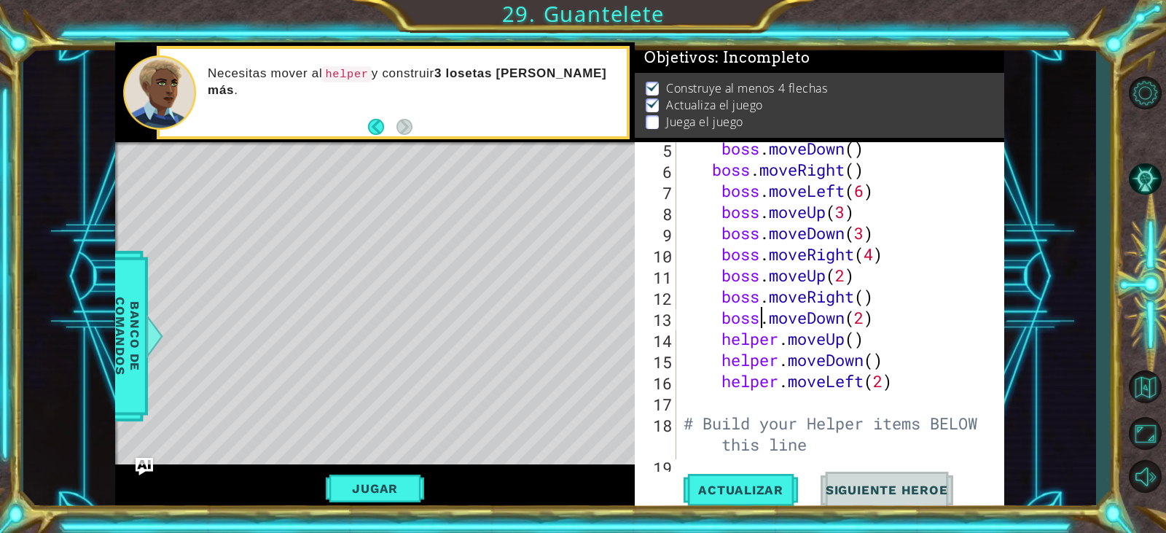
click at [760, 345] on div "boss . moveDown ( ) boss . moveRight ( ) boss . moveLeft ( 6 ) boss . moveUp ( …" at bounding box center [839, 317] width 316 height 359
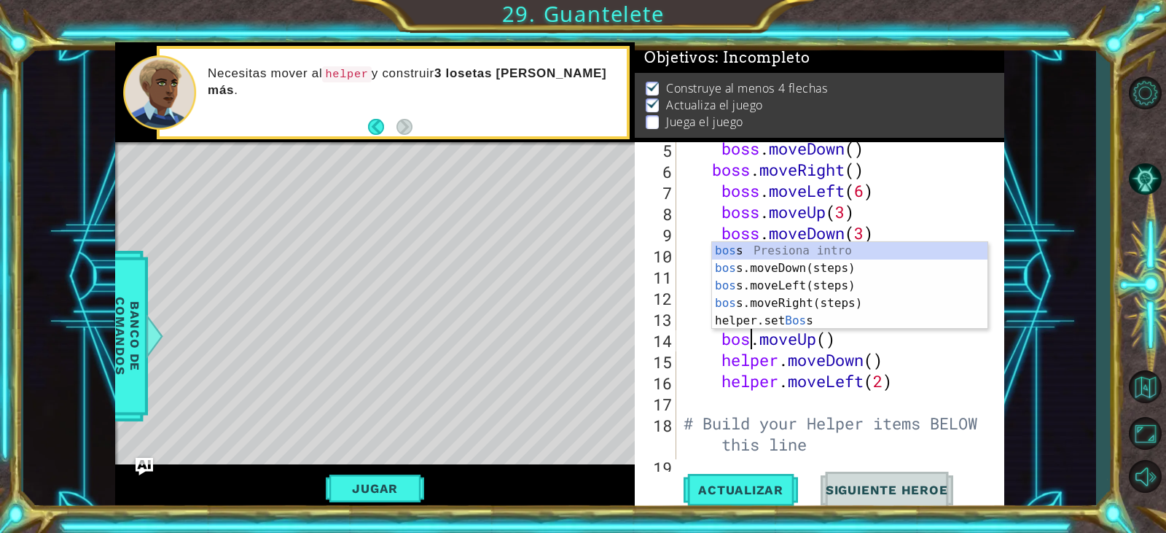
scroll to position [0, 4]
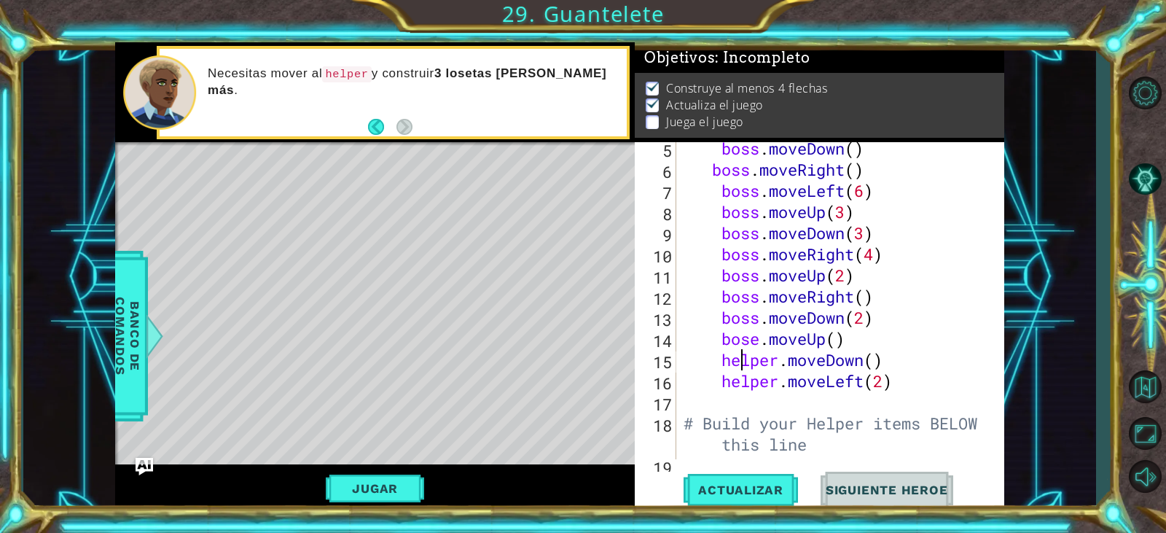
click at [739, 366] on div "boss . moveDown ( ) boss . moveRight ( ) boss . moveLeft ( 6 ) boss . moveUp ( …" at bounding box center [839, 317] width 316 height 359
click at [760, 331] on div "boss . moveDown ( ) boss . moveRight ( ) boss . moveLeft ( 6 ) boss . moveUp ( …" at bounding box center [839, 317] width 316 height 359
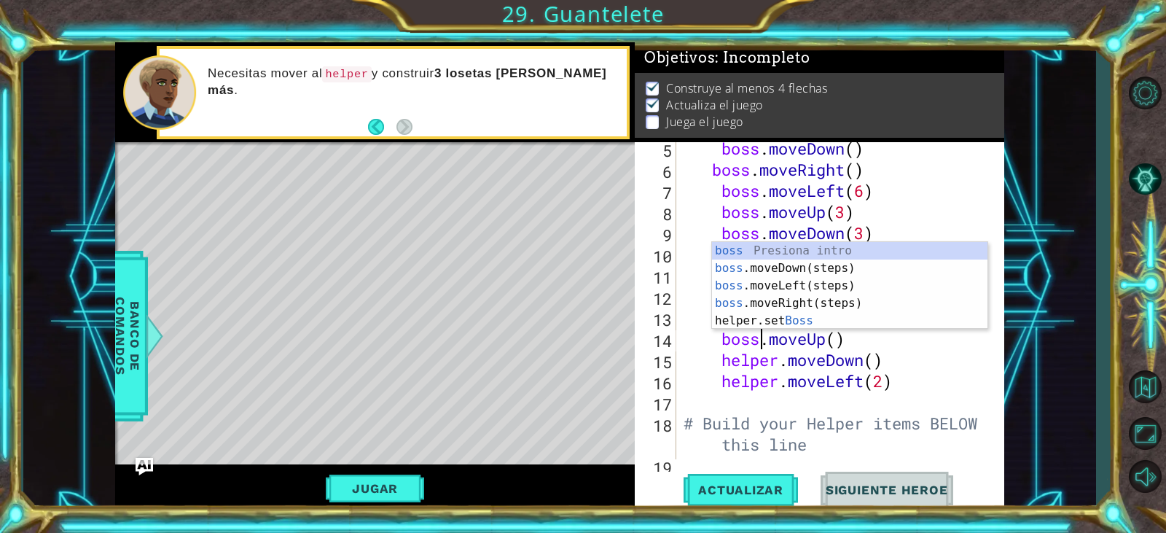
click at [753, 354] on div "boss . moveDown ( ) boss . moveRight ( ) boss . moveLeft ( 6 ) boss . moveUp ( …" at bounding box center [839, 317] width 316 height 359
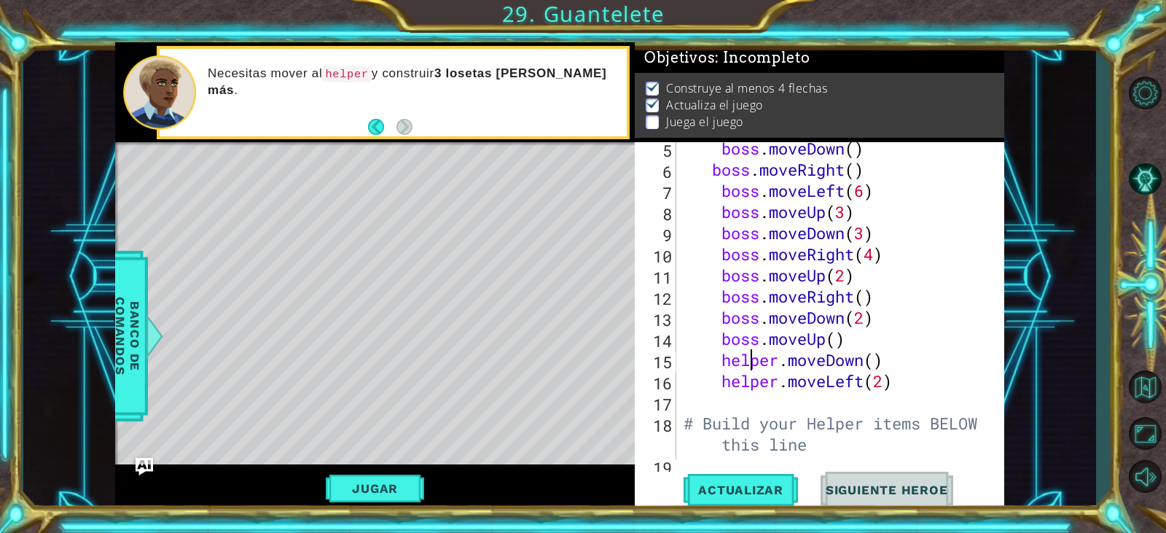
click at [753, 358] on div "boss . moveDown ( ) boss . moveRight ( ) boss . moveLeft ( 6 ) boss . moveUp ( …" at bounding box center [839, 317] width 316 height 359
click at [755, 385] on div "boss . moveDown ( ) boss . moveRight ( ) boss . moveLeft ( 6 ) boss . moveUp ( …" at bounding box center [839, 317] width 316 height 359
click at [752, 386] on div "boss . moveDown ( ) boss . moveRight ( ) boss . moveLeft ( 6 ) boss . moveUp ( …" at bounding box center [839, 317] width 316 height 359
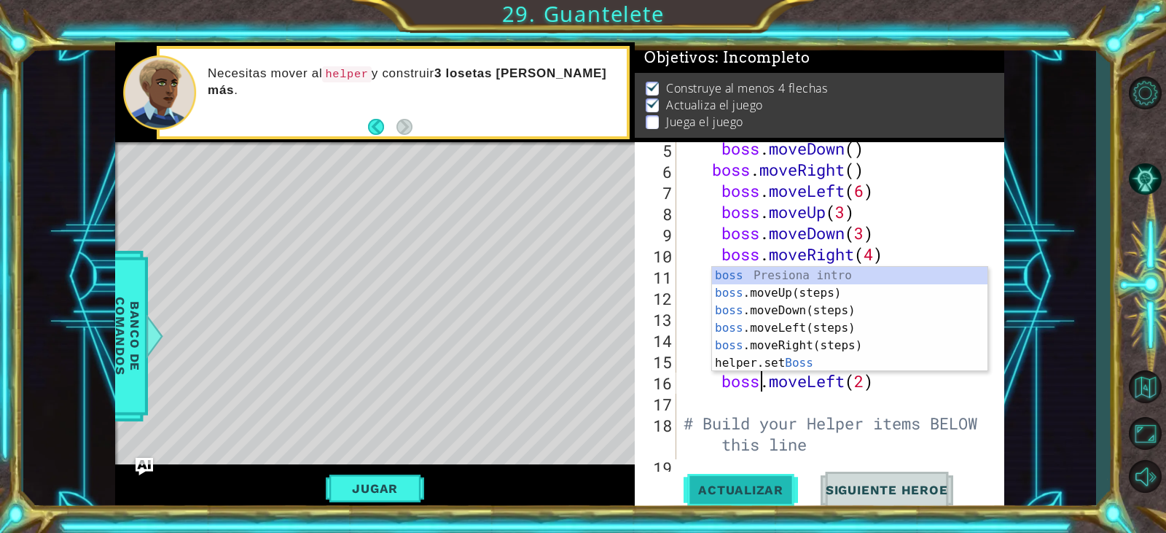
click at [738, 491] on span "Actualizar" at bounding box center [741, 490] width 114 height 15
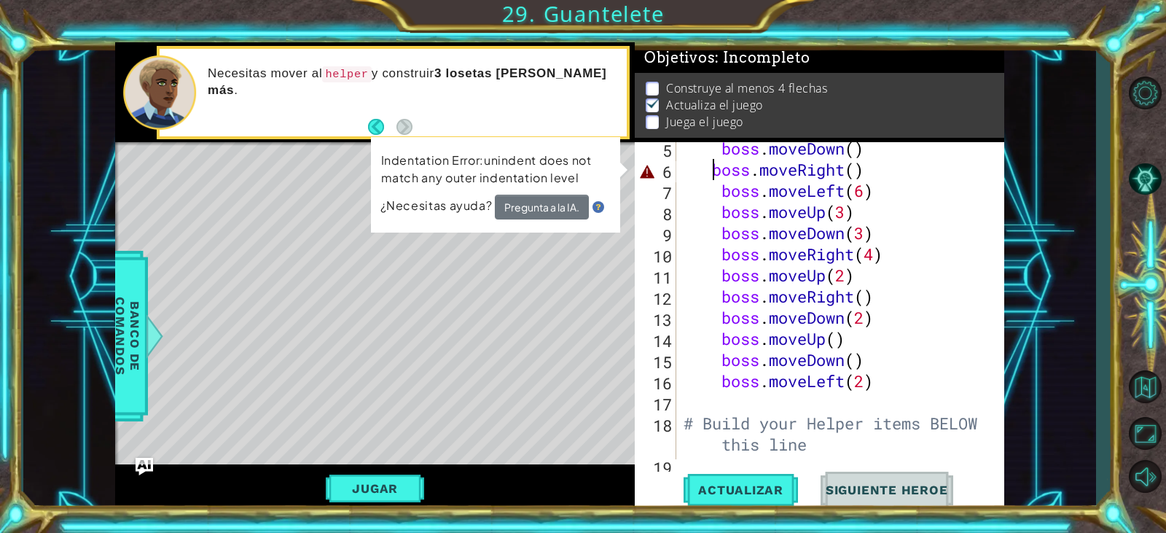
click at [714, 171] on div "boss . moveDown ( ) boss . moveRight ( ) boss . moveLeft ( 6 ) boss . moveUp ( …" at bounding box center [839, 317] width 316 height 359
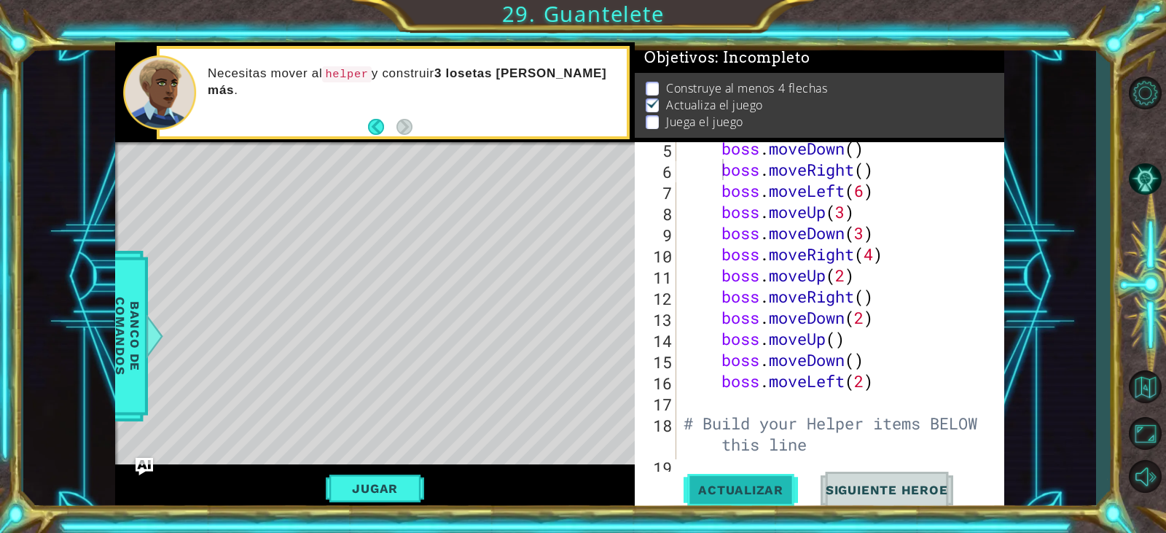
click at [764, 489] on span "Actualizar" at bounding box center [741, 490] width 114 height 15
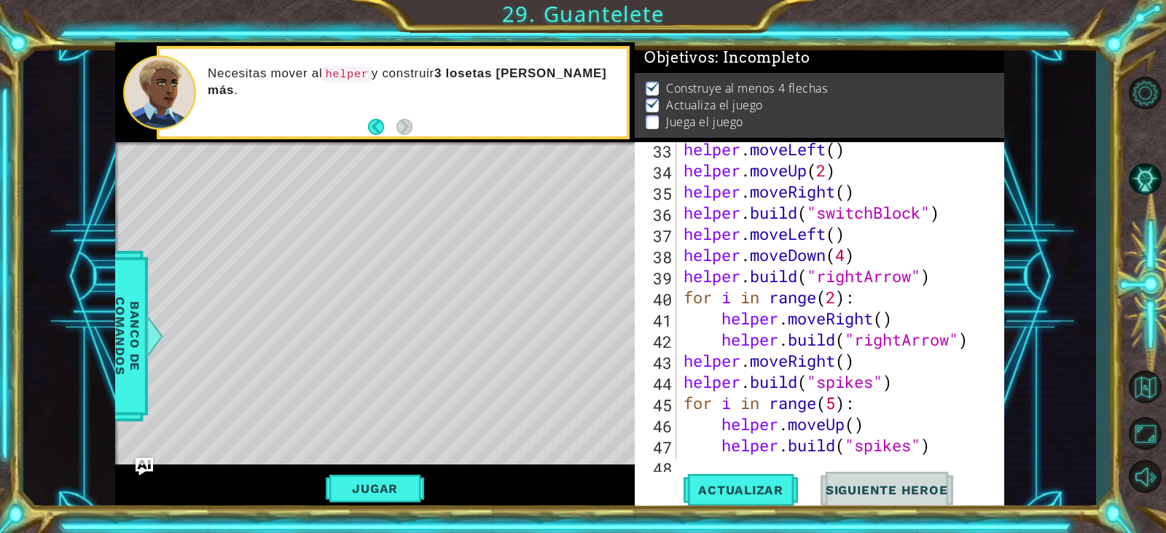
scroll to position [803, 0]
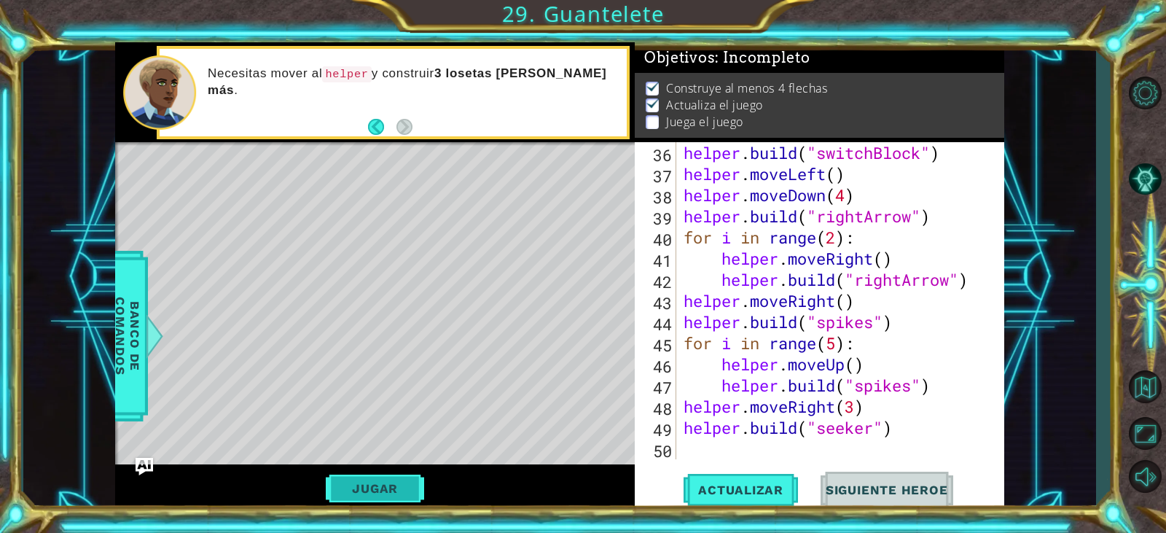
click at [388, 494] on button "Jugar" at bounding box center [375, 489] width 98 height 28
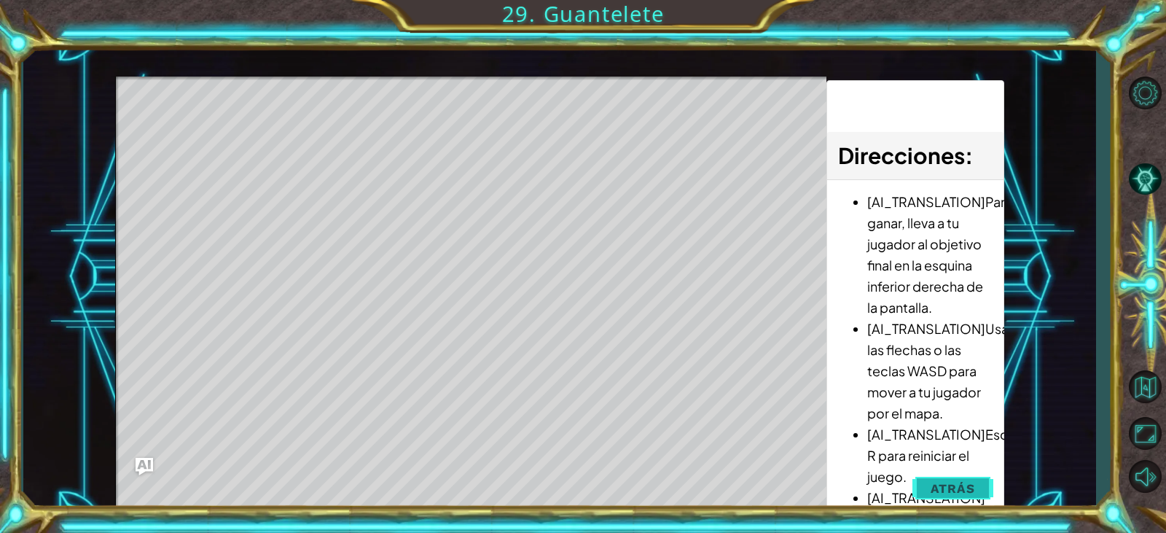
click at [928, 494] on button "Atrás" at bounding box center [953, 488] width 81 height 29
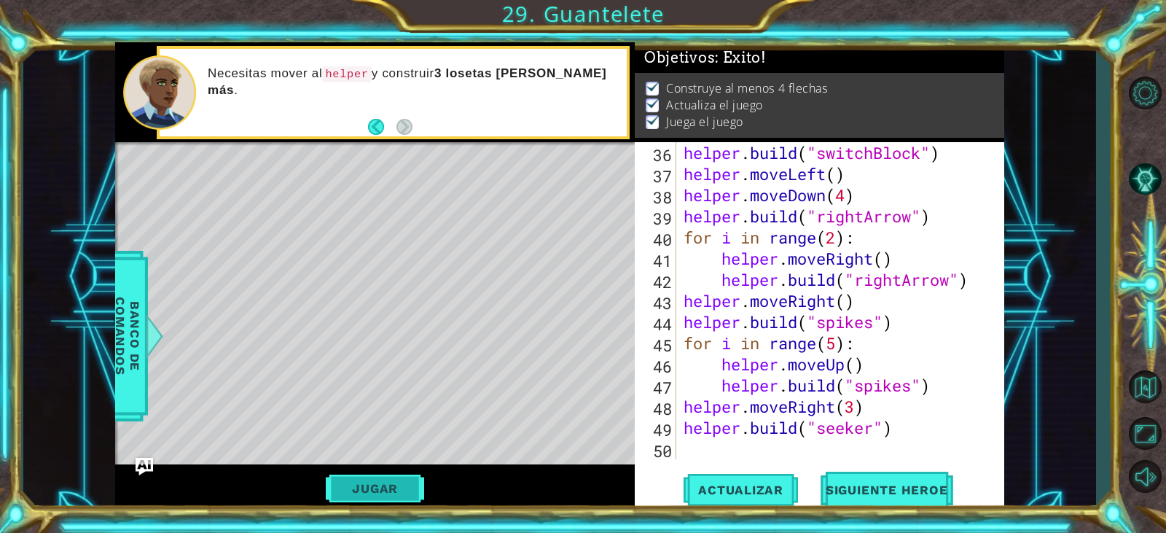
click at [408, 496] on button "Jugar" at bounding box center [375, 489] width 98 height 28
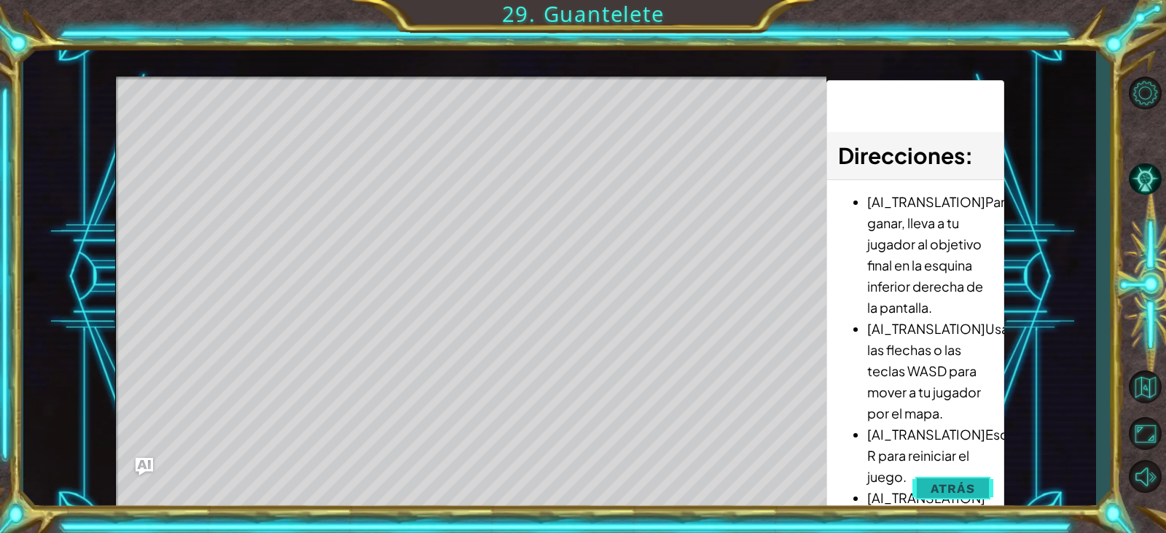
click at [946, 484] on span "Atrás" at bounding box center [953, 488] width 44 height 15
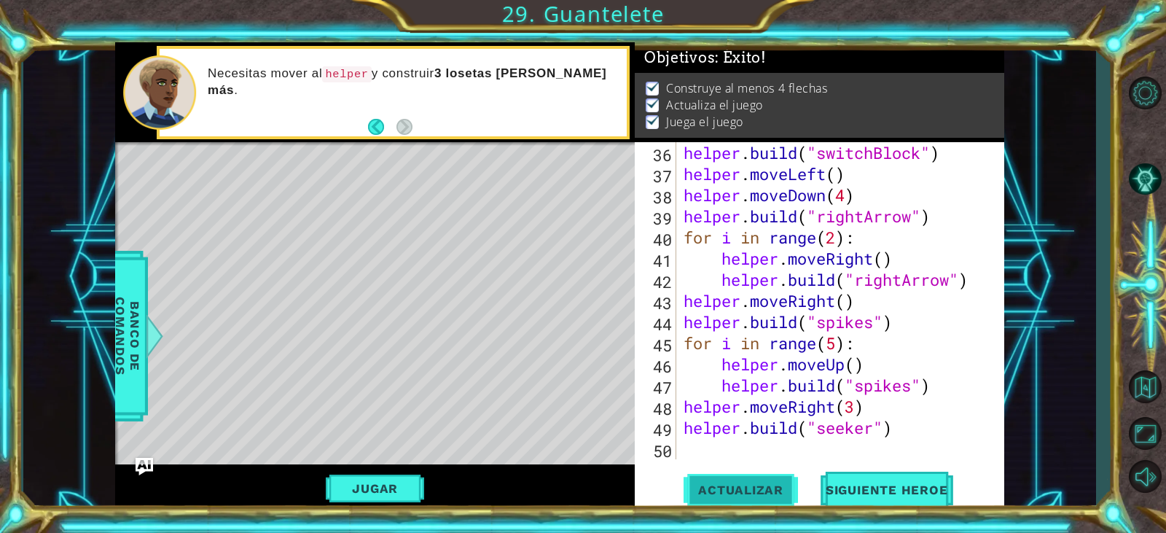
click at [774, 481] on button "Actualizar" at bounding box center [741, 490] width 114 height 37
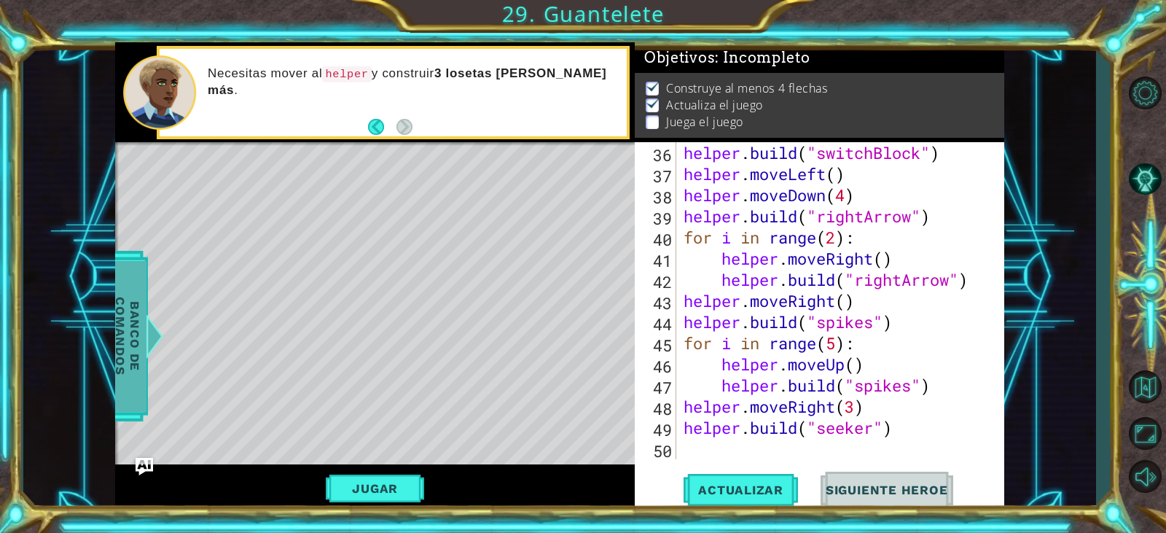
click at [131, 371] on span "Banco de comandos" at bounding box center [128, 336] width 38 height 151
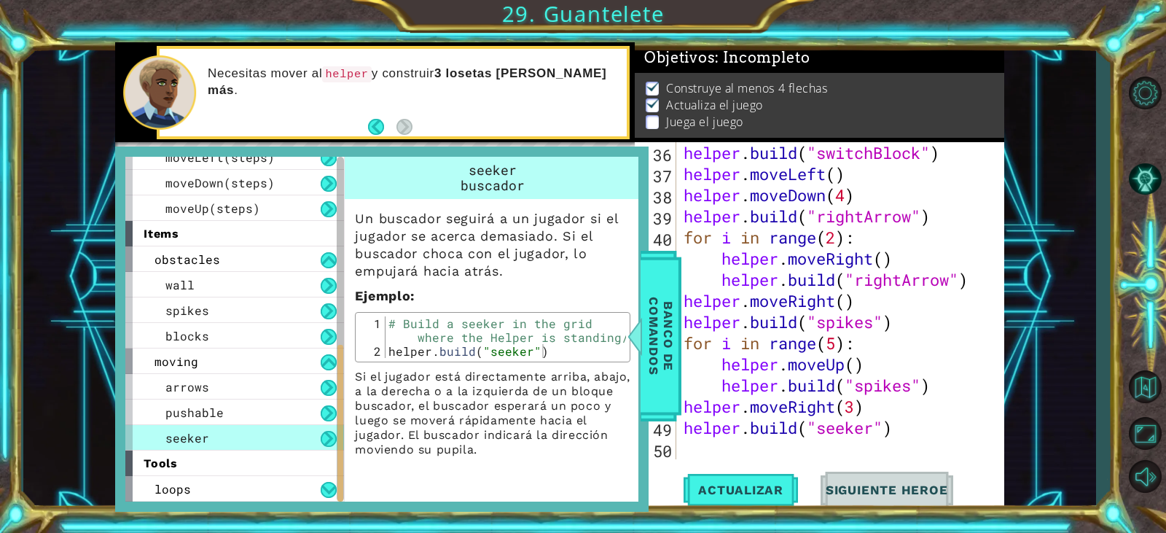
scroll to position [221, 0]
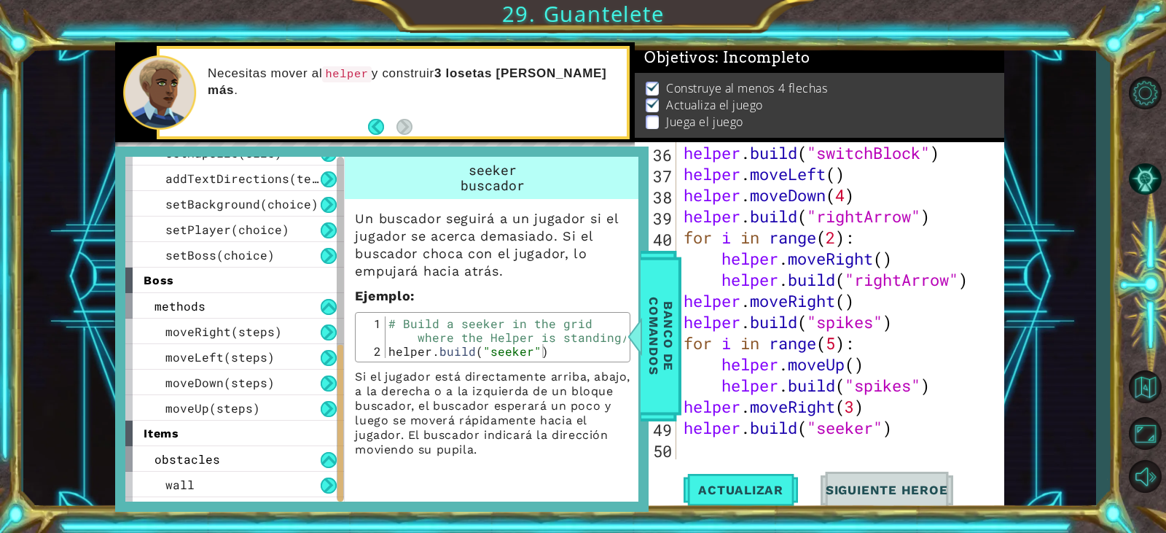
click at [338, 334] on div at bounding box center [340, 329] width 7 height 345
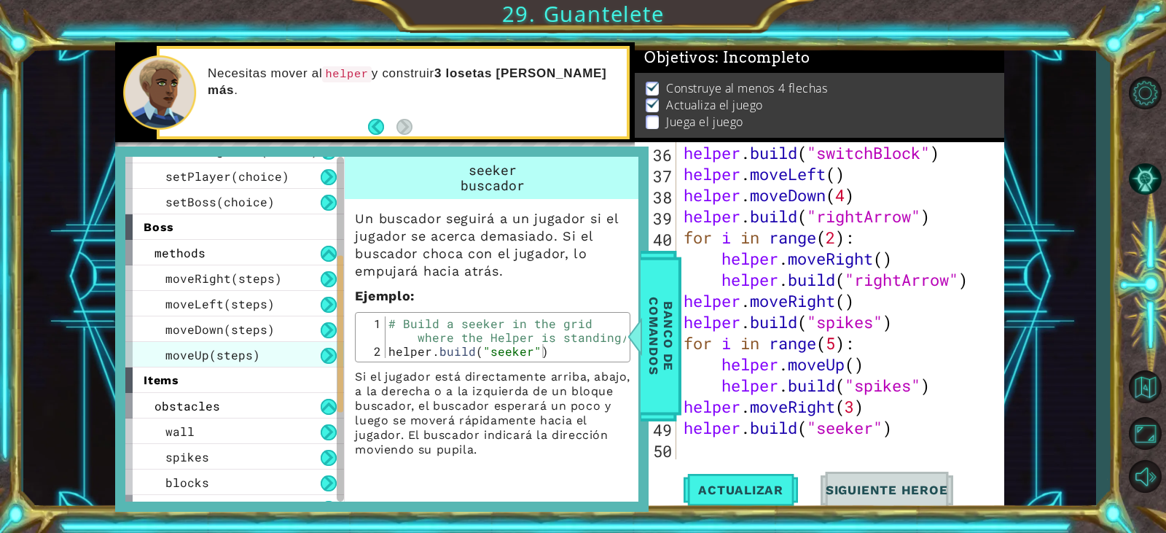
scroll to position [294, 0]
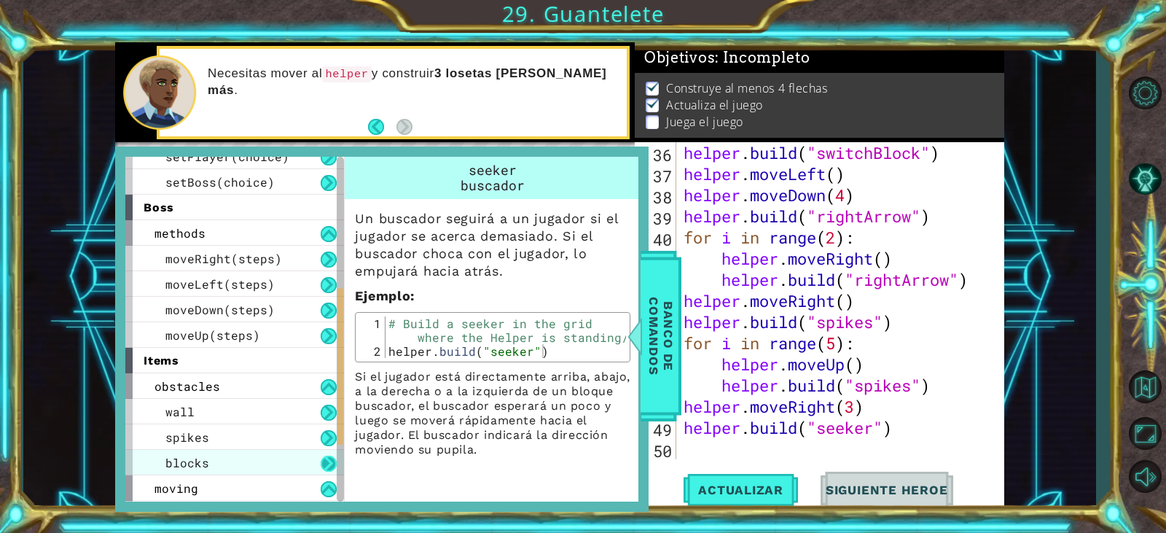
click at [332, 469] on button at bounding box center [329, 464] width 16 height 16
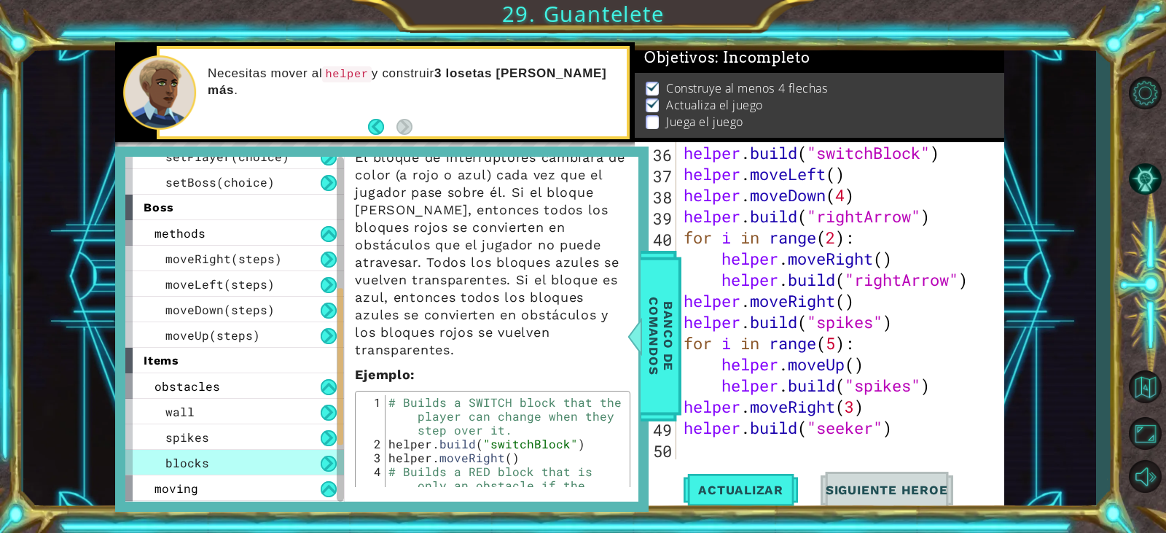
scroll to position [146, 0]
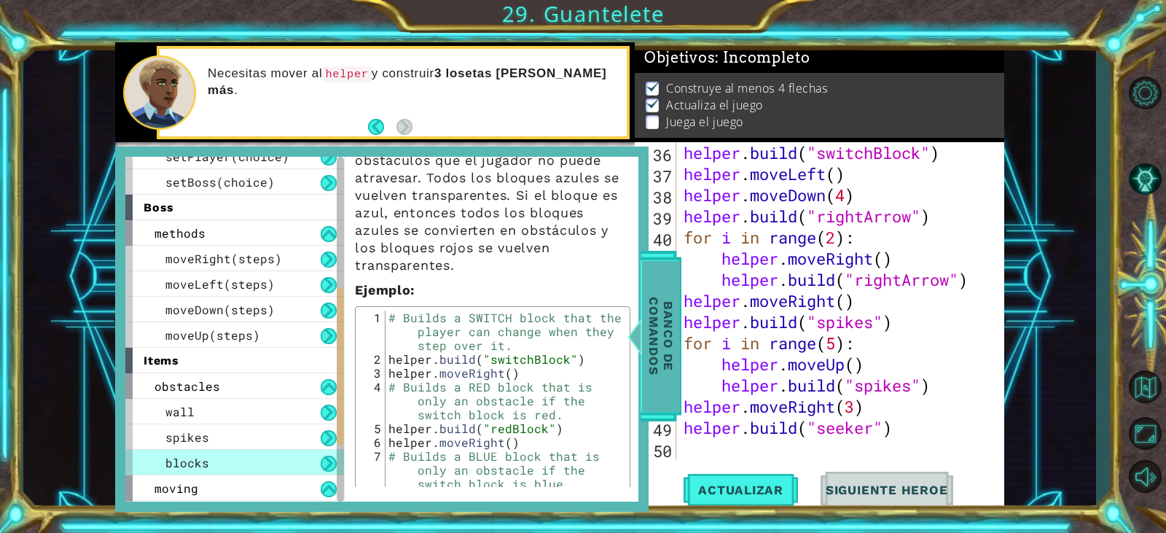
click at [669, 310] on span "Banco de comandos" at bounding box center [661, 336] width 38 height 151
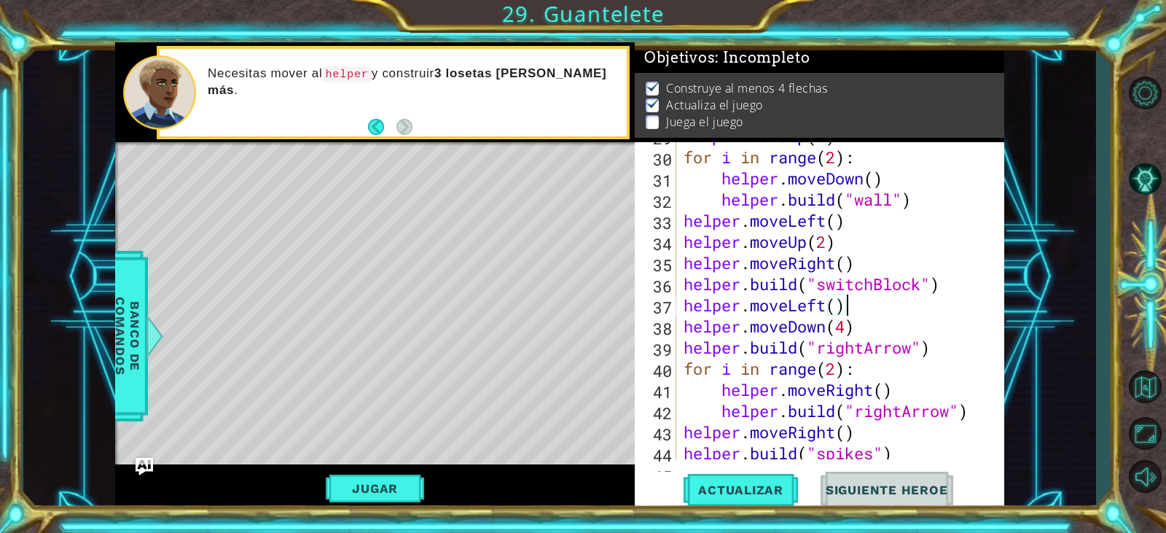
scroll to position [803, 0]
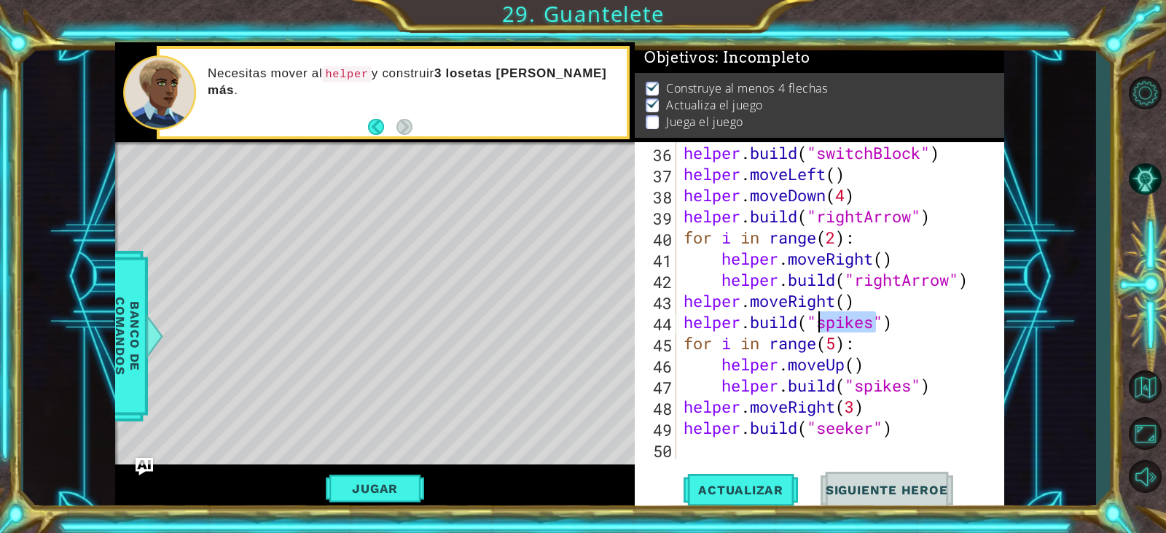
drag, startPoint x: 877, startPoint y: 323, endPoint x: 819, endPoint y: 323, distance: 57.6
click at [819, 323] on div "helper . build ( "switchBlock" ) helper . moveLeft ( ) helper . moveDown ( 4 ) …" at bounding box center [839, 321] width 316 height 359
click at [899, 386] on div "helper . build ( "switchBlock" ) helper . moveLeft ( ) helper . moveDown ( 4 ) …" at bounding box center [839, 321] width 316 height 359
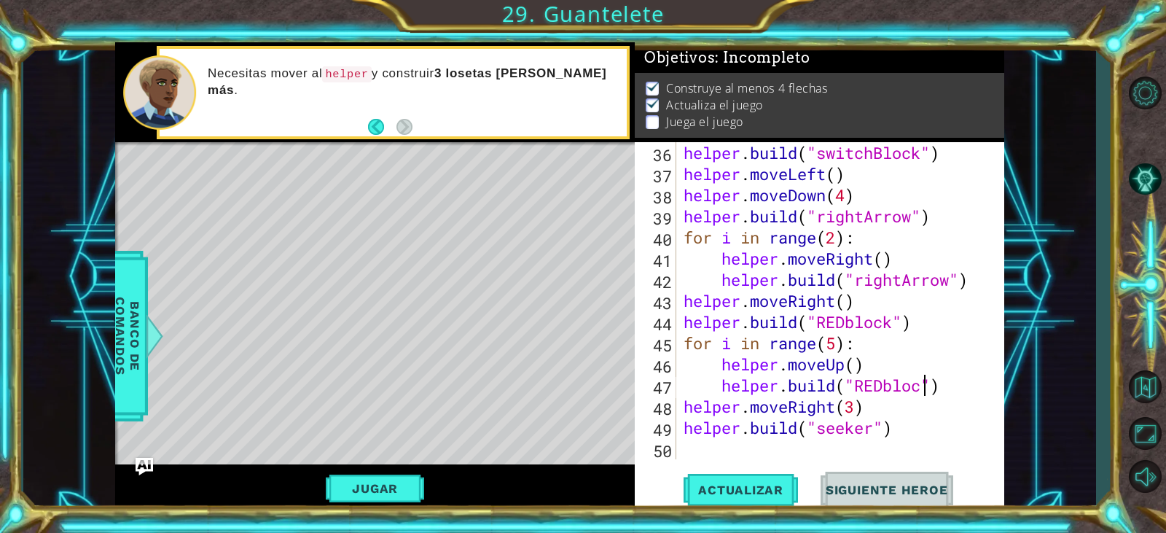
scroll to position [0, 12]
click at [709, 487] on span "Actualizar" at bounding box center [741, 490] width 114 height 15
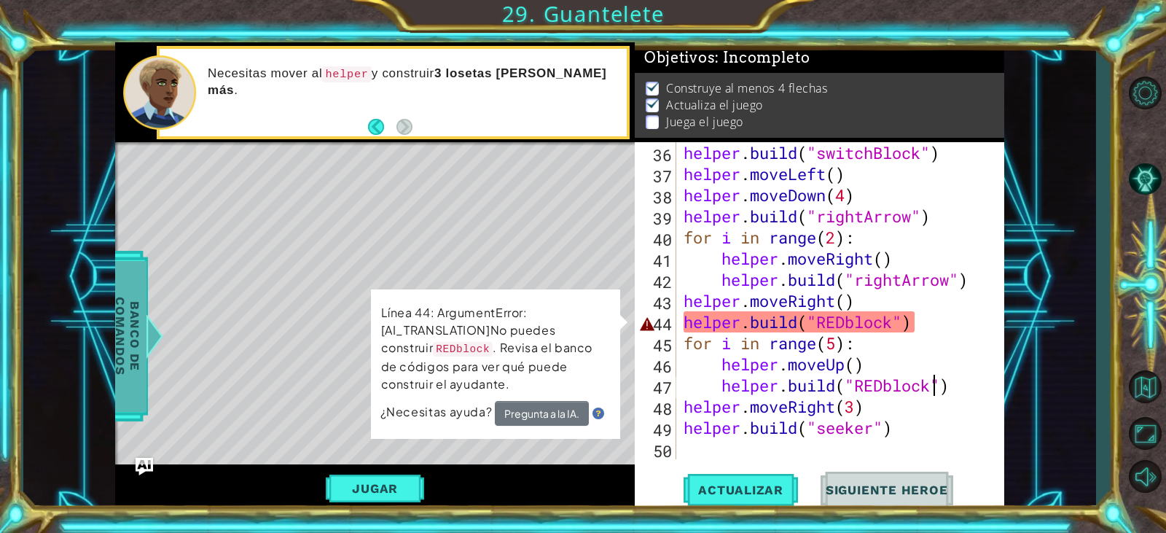
click at [124, 338] on span "Banco de comandos" at bounding box center [128, 336] width 38 height 151
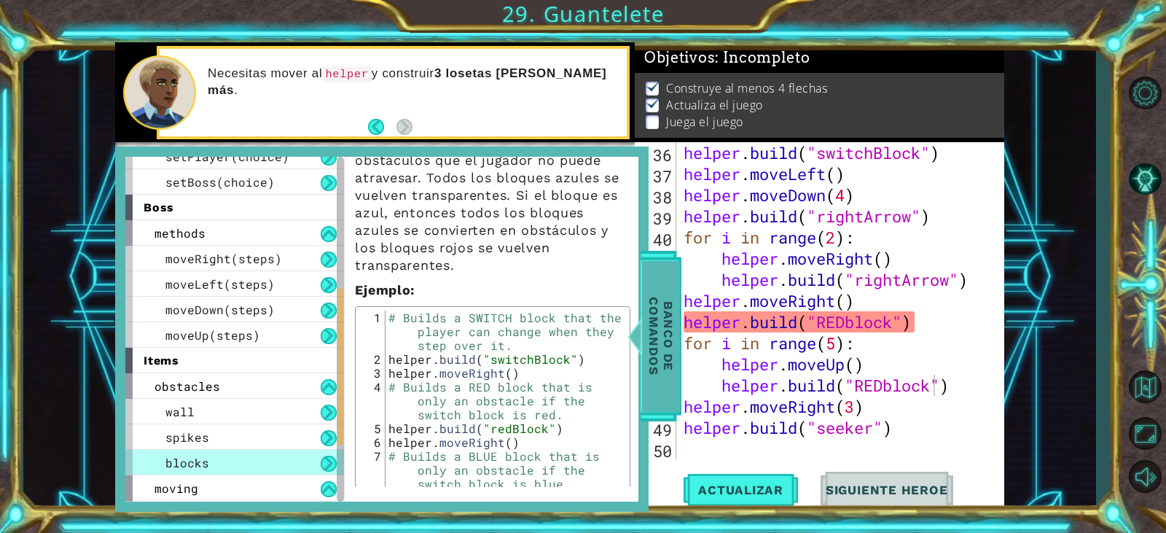
click at [656, 362] on span "Banco de comandos" at bounding box center [661, 336] width 38 height 151
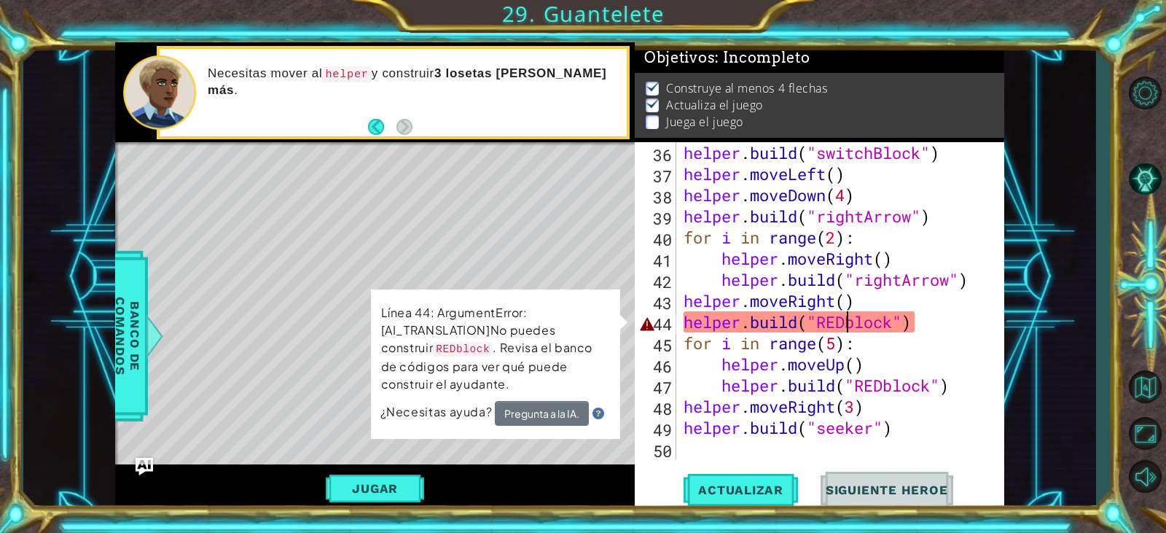
scroll to position [0, 9]
drag, startPoint x: 843, startPoint y: 324, endPoint x: 816, endPoint y: 325, distance: 27.0
click at [816, 325] on div "helper . build ( "switchBlock" ) helper . moveLeft ( ) helper . moveDown ( 4 ) …" at bounding box center [839, 321] width 316 height 359
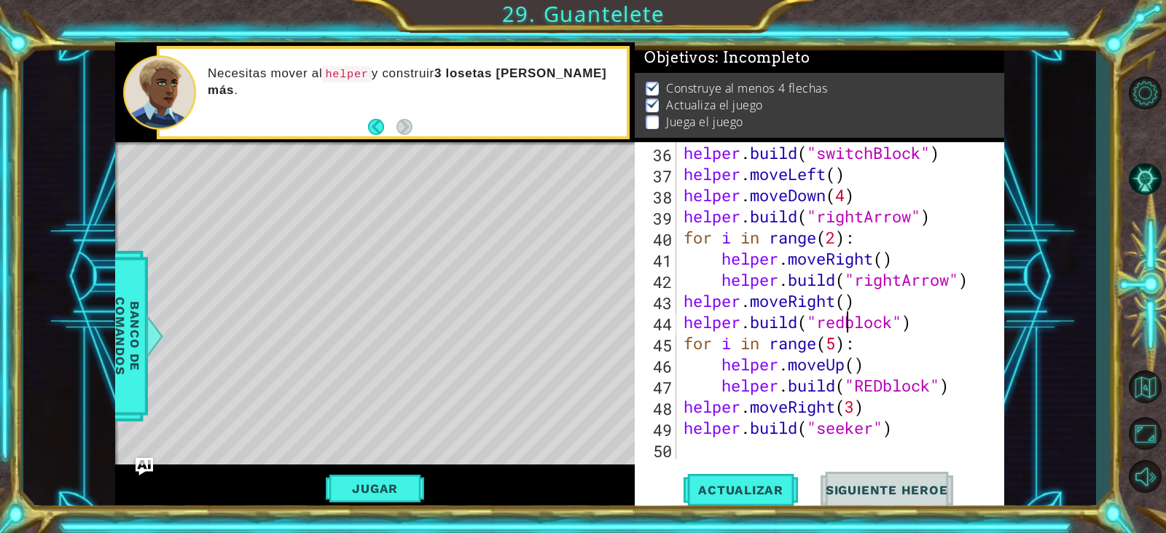
scroll to position [0, 8]
click at [853, 327] on div "helper . build ( "switchBlock" ) helper . moveLeft ( ) helper . moveDown ( 4 ) …" at bounding box center [839, 321] width 316 height 359
drag, startPoint x: 893, startPoint y: 382, endPoint x: 862, endPoint y: 381, distance: 31.4
click at [862, 381] on div "helper . build ( "switchBlock" ) helper . moveLeft ( ) helper . moveDown ( 4 ) …" at bounding box center [839, 321] width 316 height 359
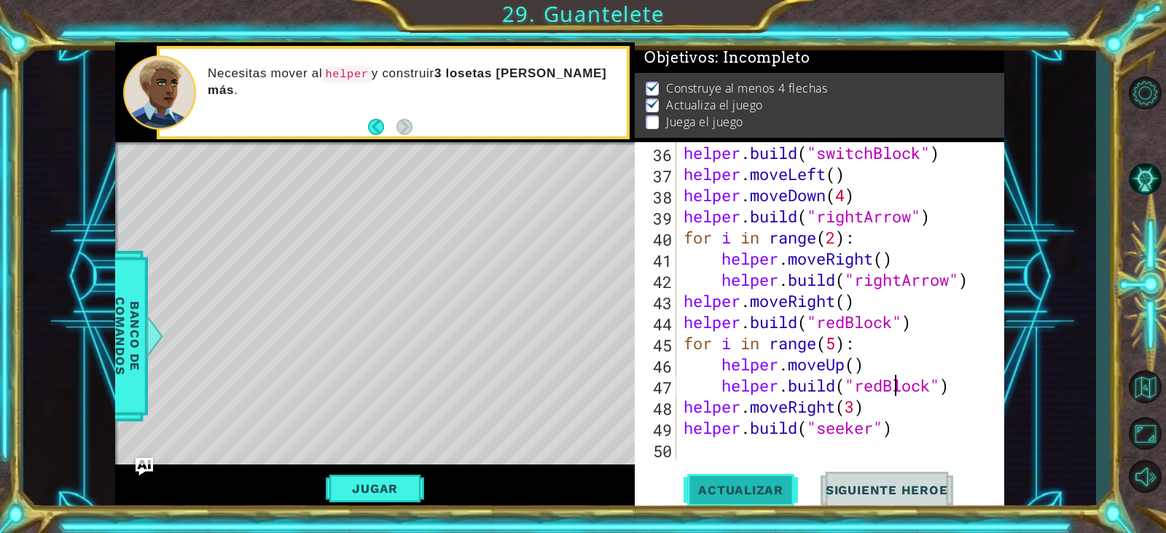
click at [741, 496] on span "Actualizar" at bounding box center [741, 490] width 114 height 15
click at [410, 491] on button "Jugar" at bounding box center [375, 489] width 98 height 28
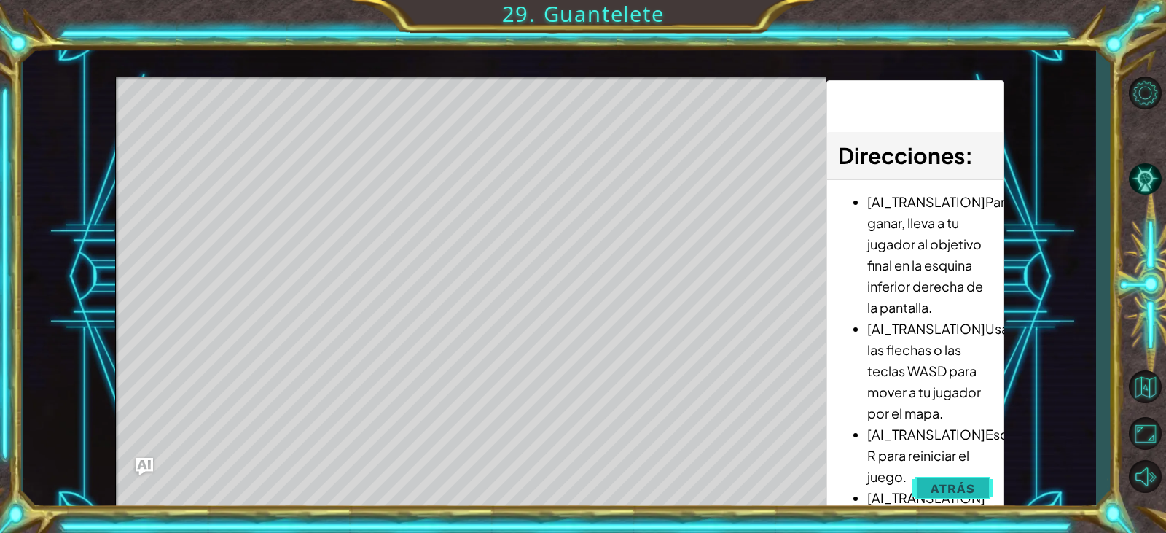
click at [942, 481] on span "Atrás" at bounding box center [953, 488] width 44 height 15
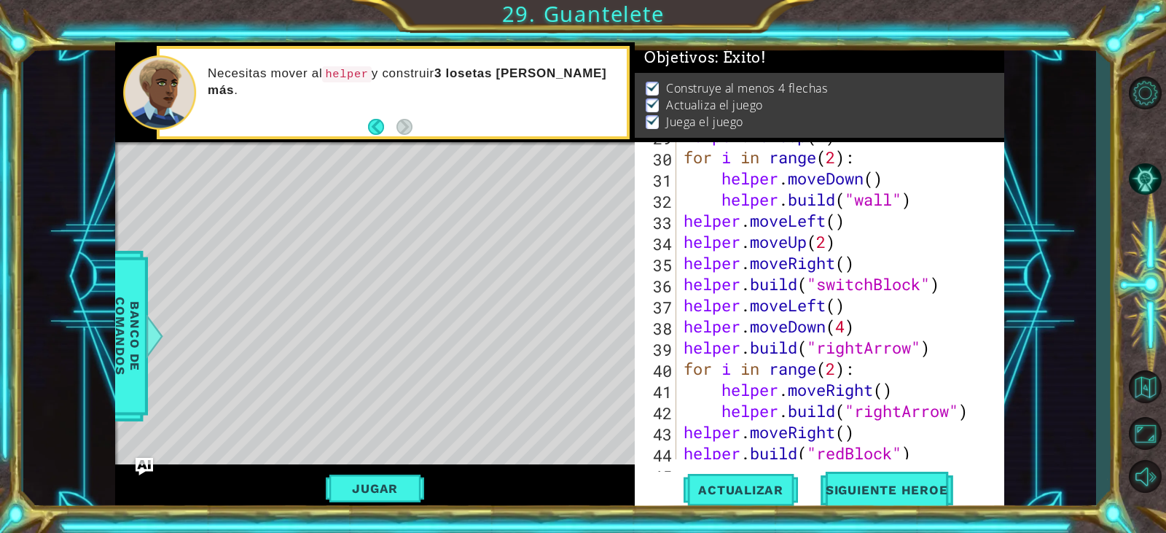
scroll to position [672, 0]
drag, startPoint x: 916, startPoint y: 353, endPoint x: 816, endPoint y: 349, distance: 99.2
click at [816, 349] on div "helper . moveUp ( 2 ) for i in range ( 2 ) : helper . moveDown ( ) helper . bui…" at bounding box center [839, 304] width 316 height 359
click at [858, 343] on div "helper . moveUp ( 2 ) for i in range ( 2 ) : helper . moveDown ( ) helper . bui…" at bounding box center [835, 300] width 308 height 317
click at [861, 343] on div "helper . moveUp ( 2 ) for i in range ( 2 ) : helper . moveDown ( ) helper . bui…" at bounding box center [839, 304] width 316 height 359
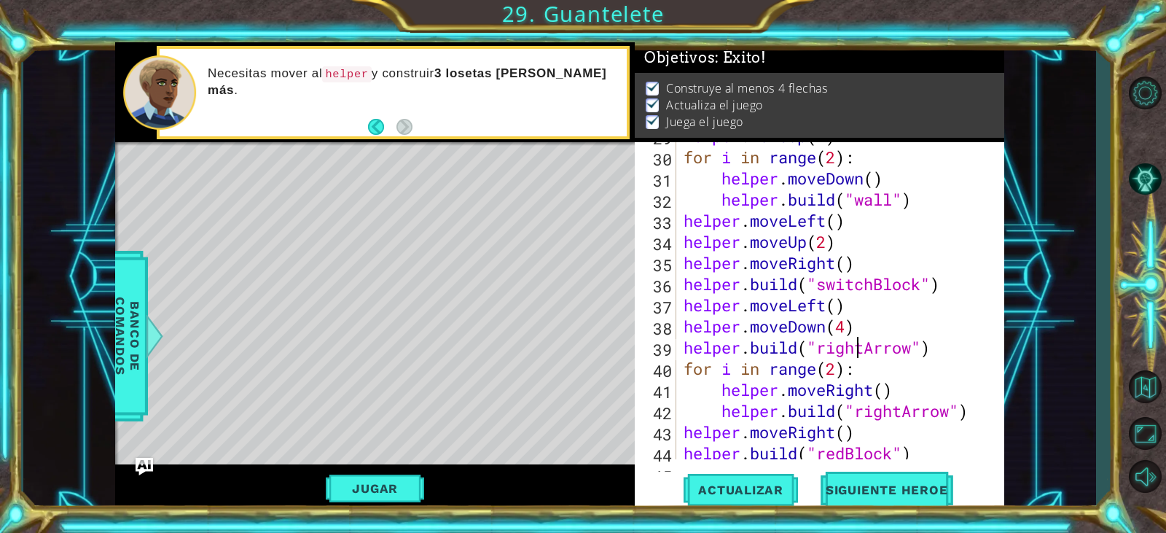
click at [861, 343] on div "helper . moveUp ( 2 ) for i in range ( 2 ) : helper . moveDown ( ) helper . bui…" at bounding box center [839, 304] width 316 height 359
click at [860, 346] on div "helper . moveUp ( 2 ) for i in range ( 2 ) : helper . moveDown ( ) helper . bui…" at bounding box center [835, 300] width 308 height 317
drag, startPoint x: 864, startPoint y: 346, endPoint x: 828, endPoint y: 347, distance: 35.7
click at [828, 347] on div "helper . moveUp ( 2 ) for i in range ( 2 ) : helper . moveDown ( ) helper . bui…" at bounding box center [839, 304] width 316 height 359
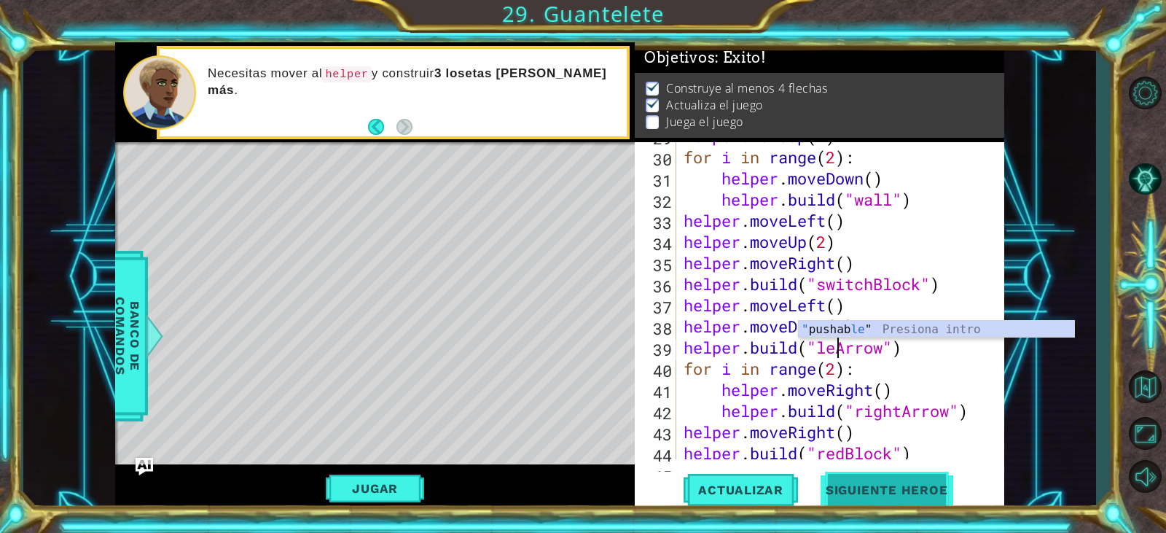
scroll to position [0, 8]
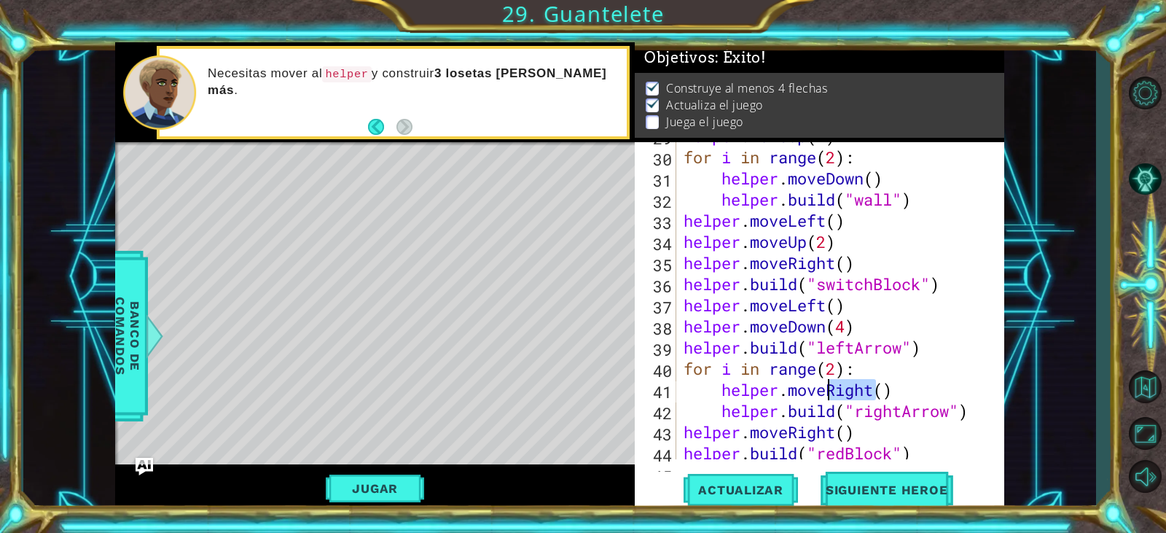
drag, startPoint x: 873, startPoint y: 389, endPoint x: 832, endPoint y: 391, distance: 41.6
click at [832, 391] on div "helper . moveUp ( 2 ) for i in range ( 2 ) : helper . moveDown ( ) helper . bui…" at bounding box center [839, 304] width 316 height 359
click at [929, 380] on div "helper . moveUp ( 2 ) for i in range ( 2 ) : helper . moveDown ( ) helper . bui…" at bounding box center [839, 304] width 316 height 359
drag, startPoint x: 903, startPoint y: 412, endPoint x: 860, endPoint y: 415, distance: 43.1
click at [860, 415] on div "helper . moveUp ( 2 ) for i in range ( 2 ) : helper . moveDown ( ) helper . bui…" at bounding box center [839, 304] width 316 height 359
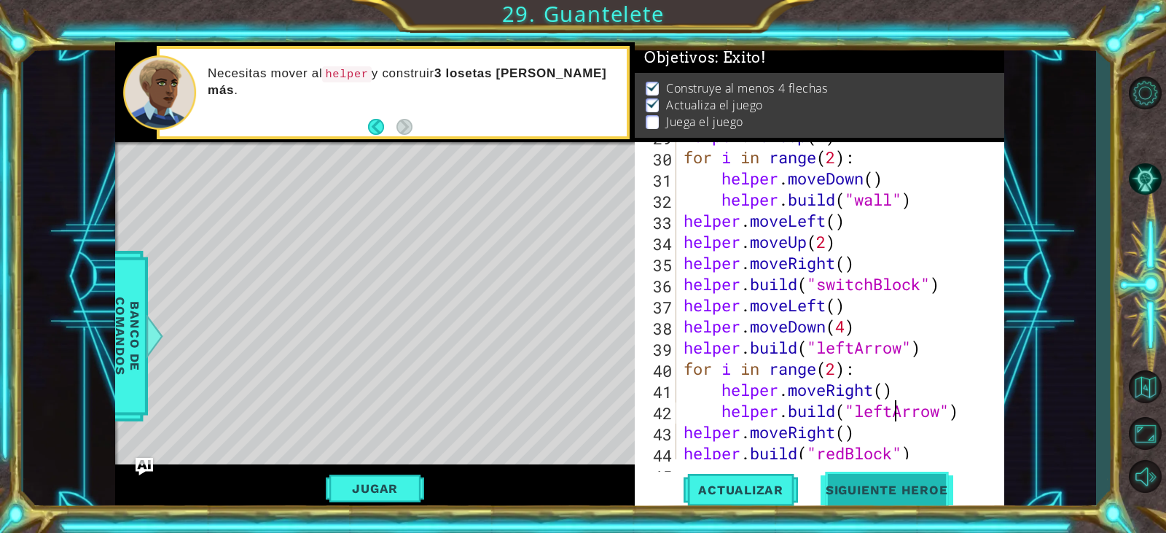
scroll to position [0, 10]
click at [771, 486] on span "Actualizar" at bounding box center [741, 490] width 114 height 15
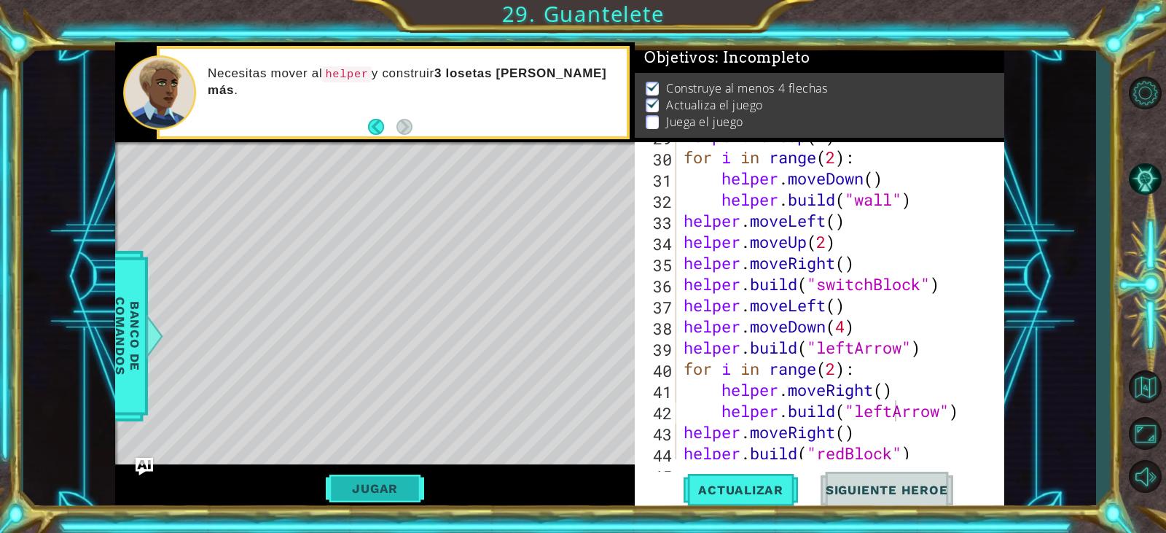
click at [348, 482] on button "Jugar" at bounding box center [375, 489] width 98 height 28
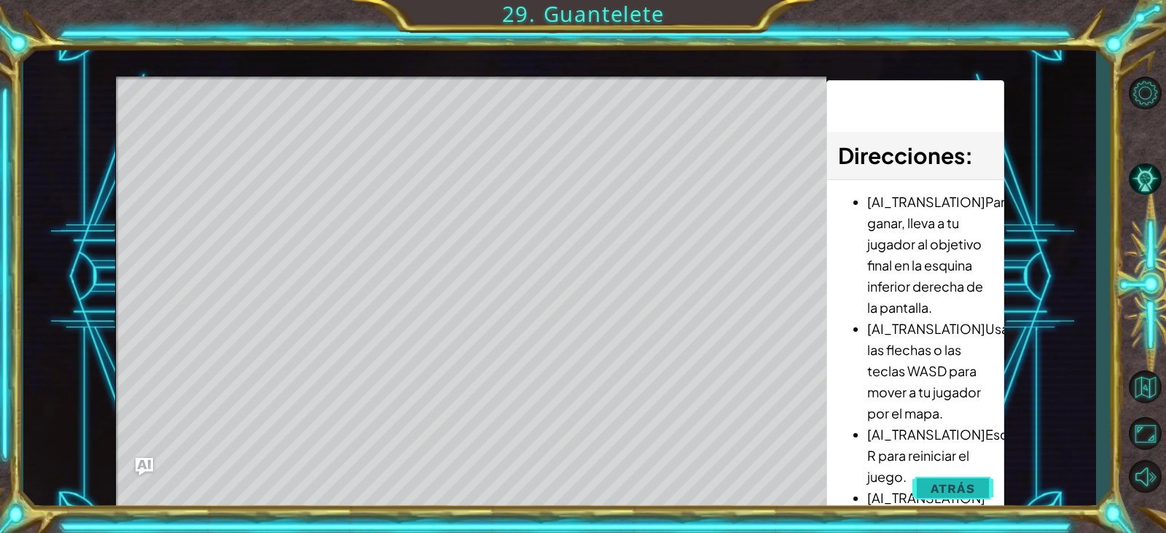
click at [975, 488] on span "Atrás" at bounding box center [953, 488] width 44 height 15
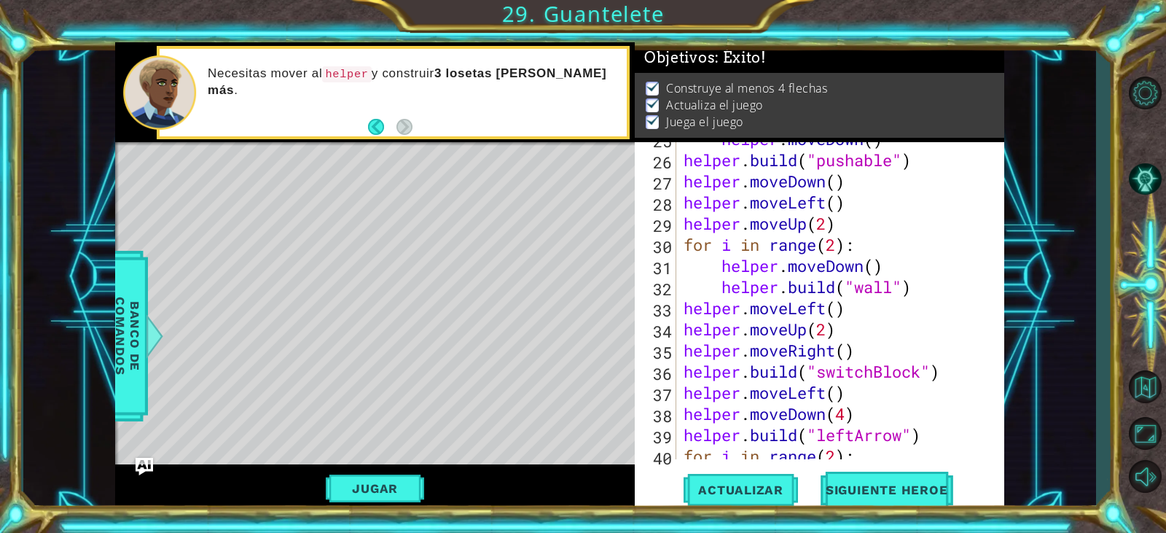
scroll to position [672, 0]
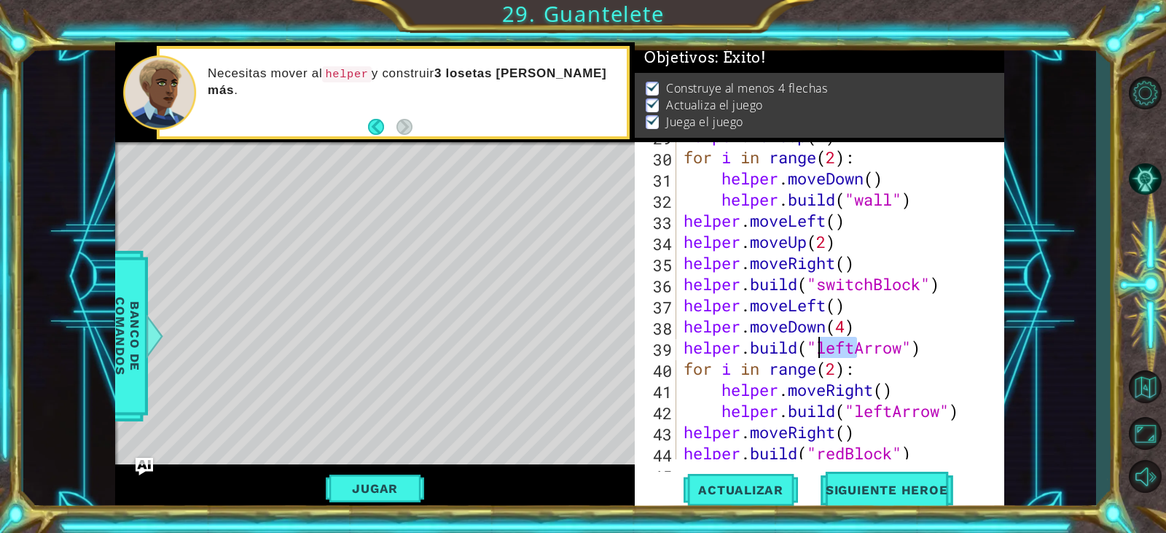
drag, startPoint x: 854, startPoint y: 348, endPoint x: 822, endPoint y: 348, distance: 32.1
click at [822, 348] on div "helper . moveUp ( 2 ) for i in range ( 2 ) : helper . moveDown ( ) helper . bui…" at bounding box center [839, 304] width 316 height 359
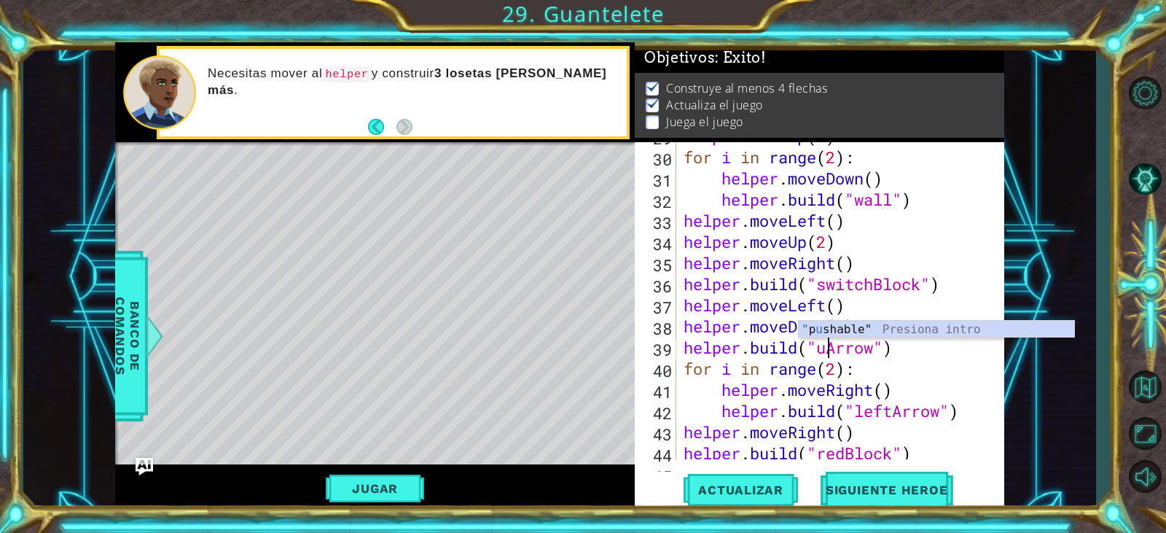
scroll to position [0, 7]
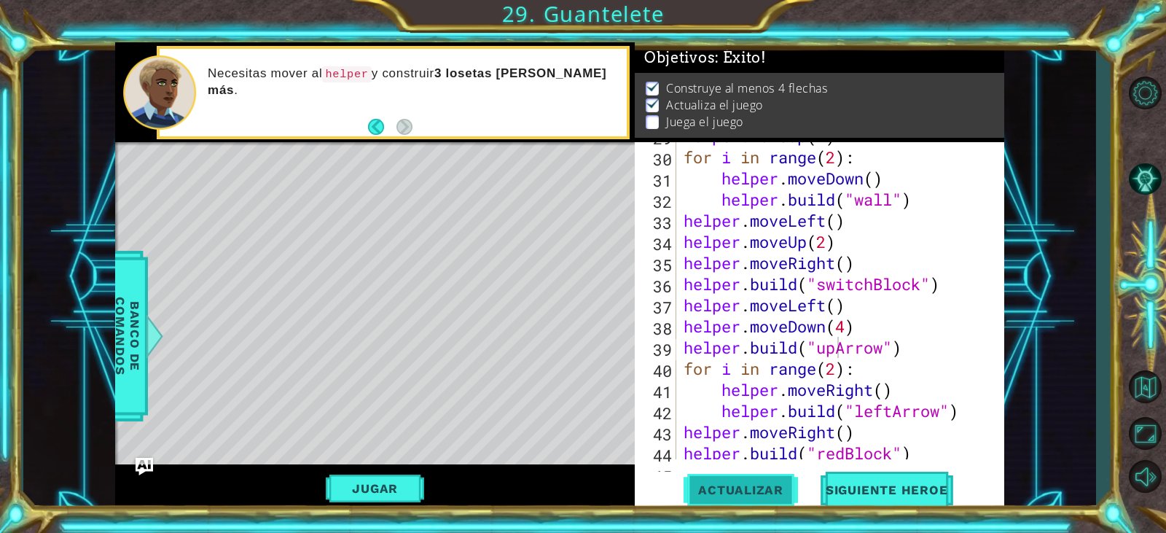
click at [694, 493] on span "Actualizar" at bounding box center [741, 490] width 114 height 15
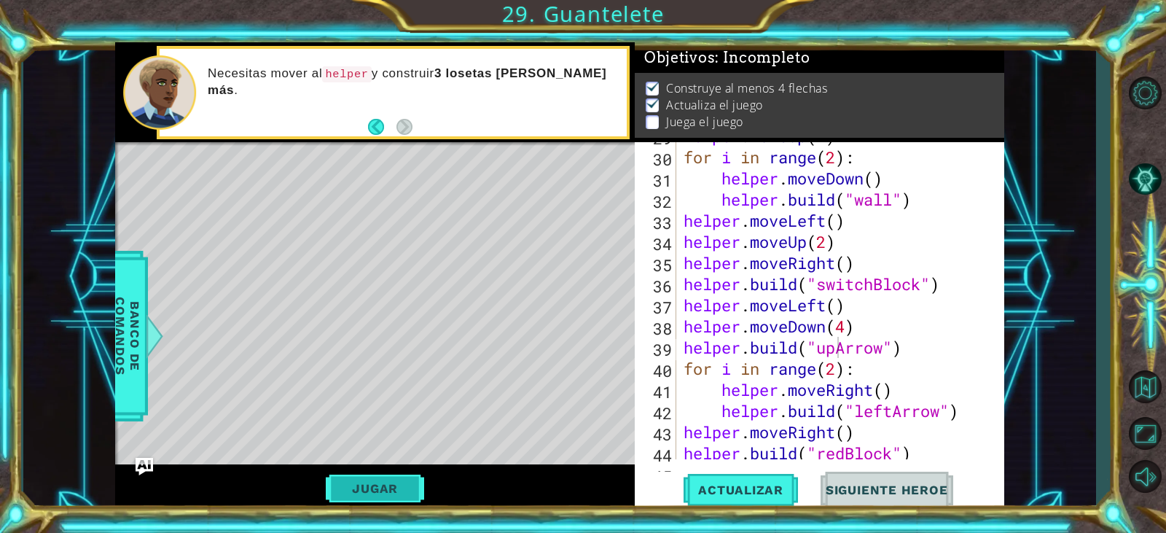
click at [403, 483] on button "Jugar" at bounding box center [375, 489] width 98 height 28
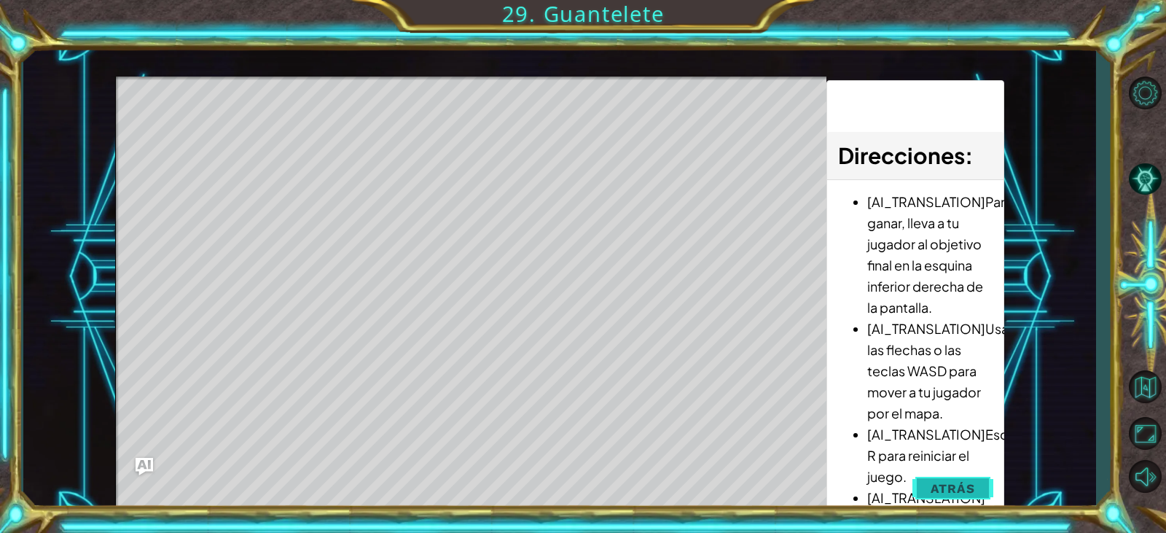
click at [946, 483] on span "Atrás" at bounding box center [953, 488] width 44 height 15
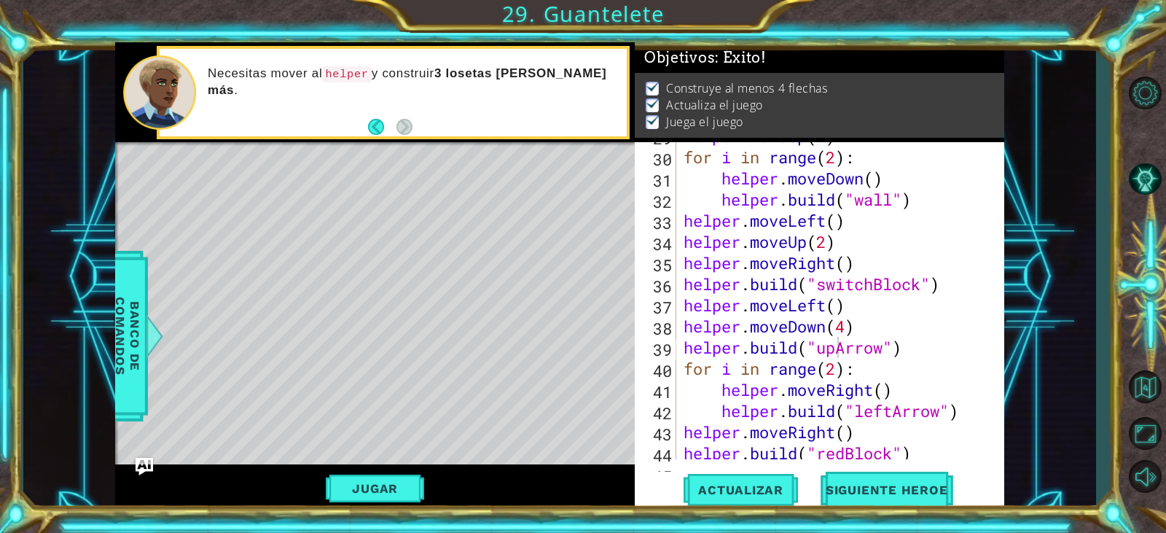
scroll to position [803, 0]
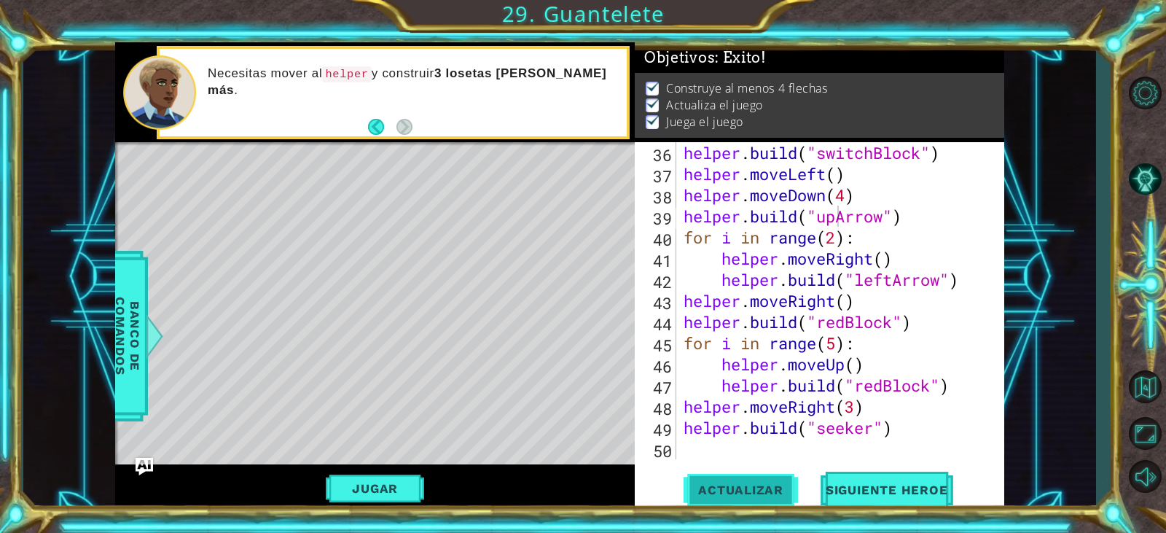
click at [708, 488] on span "Actualizar" at bounding box center [741, 490] width 114 height 15
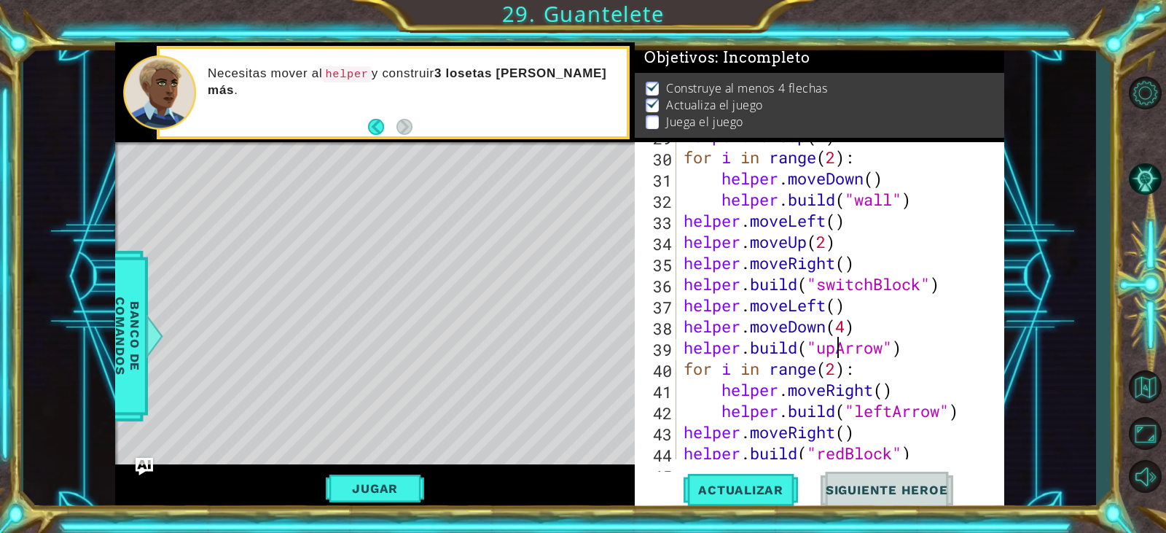
scroll to position [628, 0]
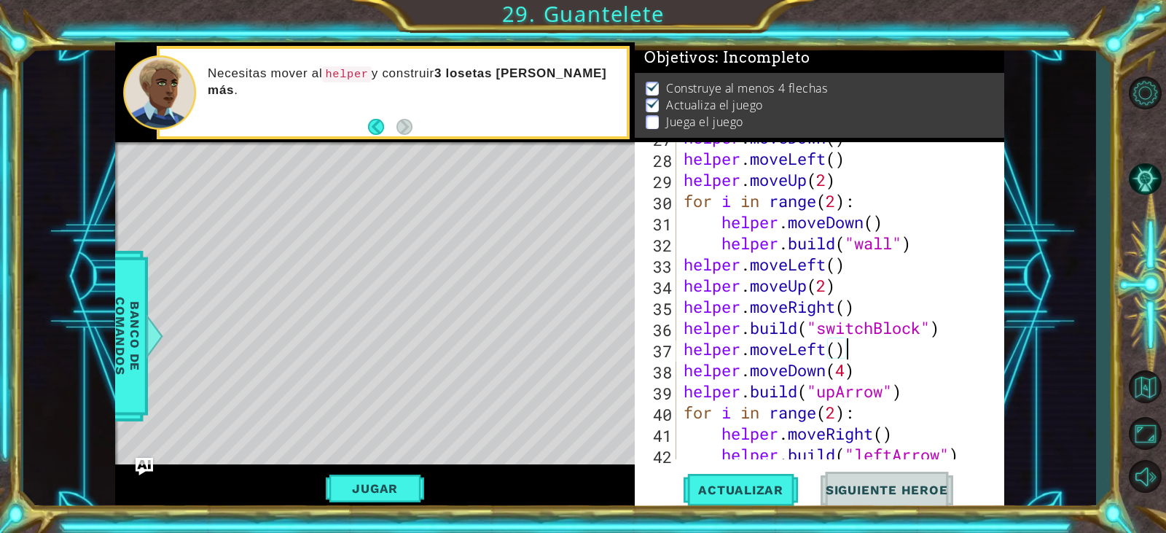
click at [858, 347] on div "helper . moveDown ( ) helper . moveLeft ( ) helper . moveUp ( 2 ) for i in rang…" at bounding box center [839, 306] width 316 height 359
type textarea "helper.moveLeft()"
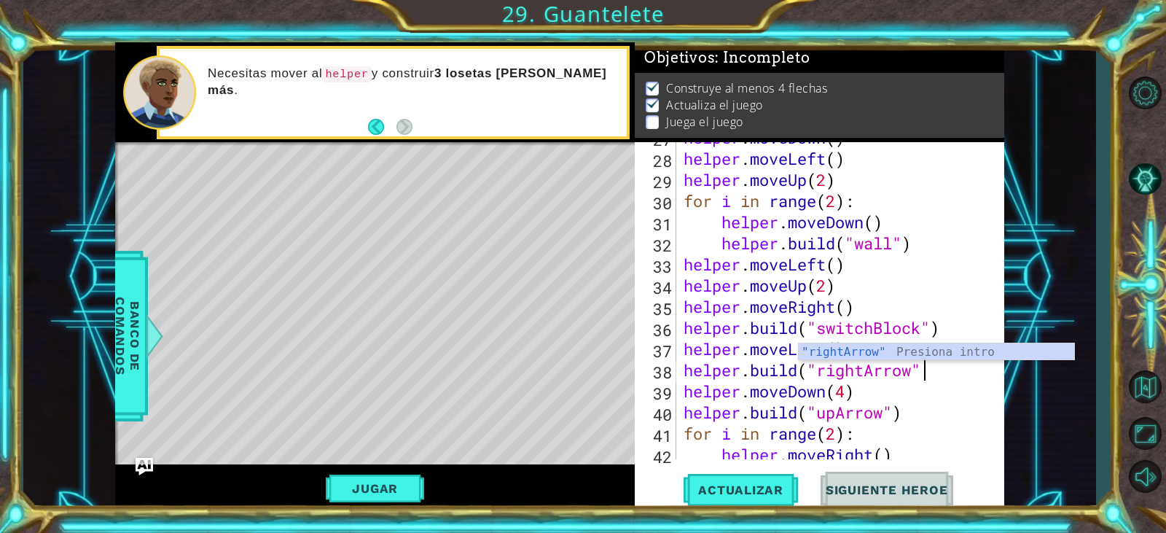
scroll to position [0, 11]
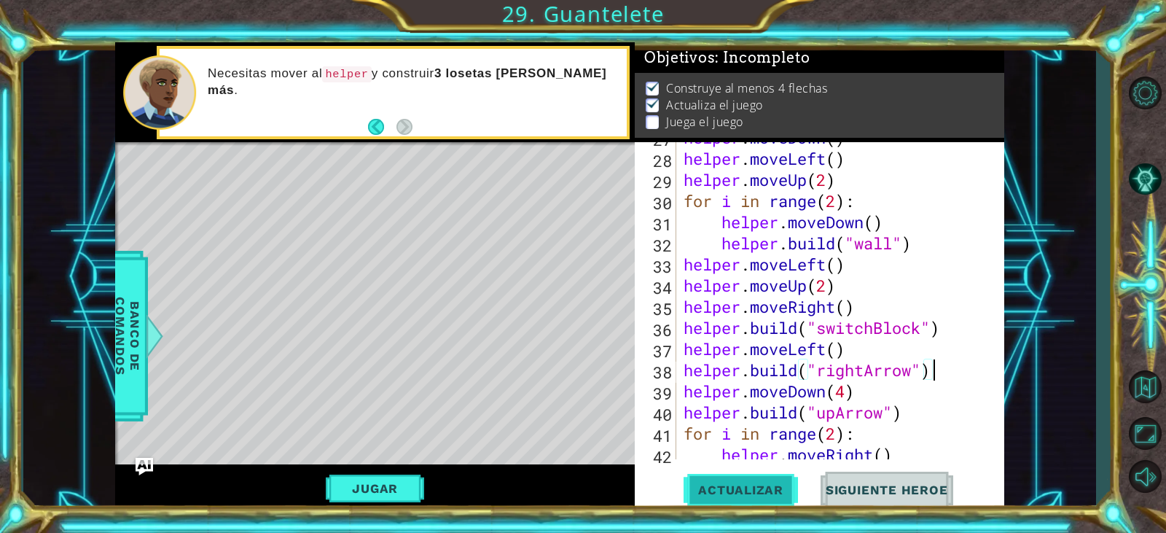
type textarea "[DOMAIN_NAME]("rightArrow")"
click at [784, 483] on span "Actualizar" at bounding box center [741, 490] width 114 height 15
click at [352, 488] on button "Jugar" at bounding box center [375, 489] width 98 height 28
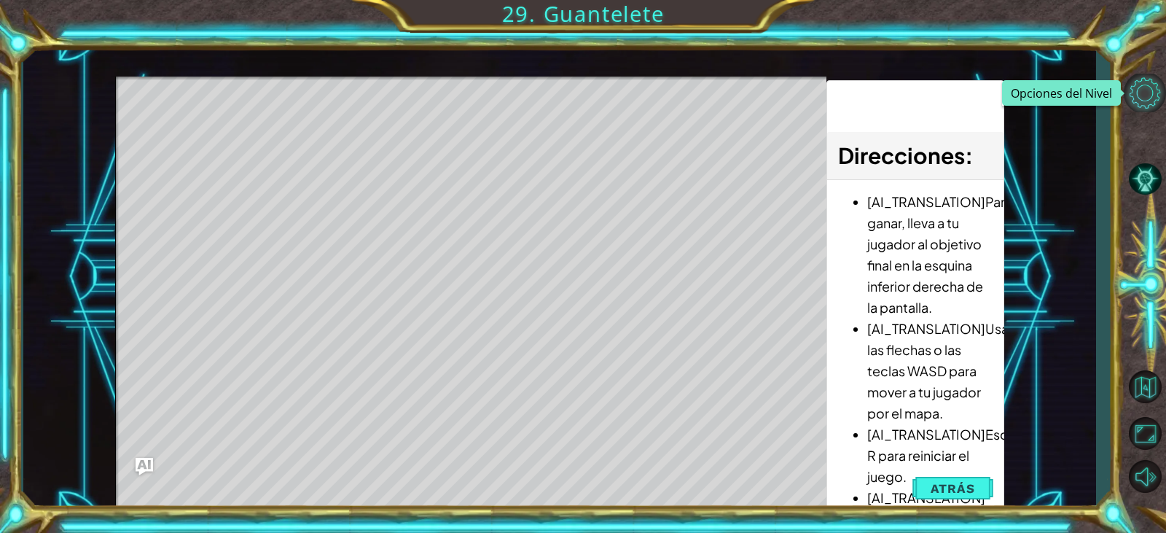
click at [1148, 95] on button "Opciones del Nivel" at bounding box center [1145, 93] width 42 height 39
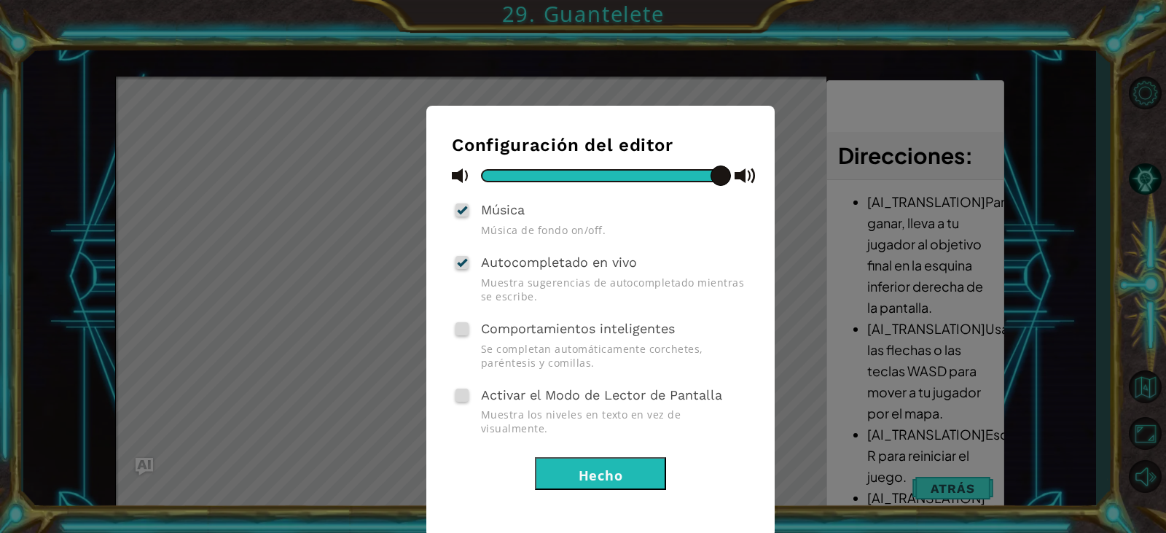
drag, startPoint x: 872, startPoint y: 316, endPoint x: 720, endPoint y: 453, distance: 204.9
click at [865, 316] on div "Configuración del editor Música Música de fondo on/off. Autocompletado en vivo …" at bounding box center [583, 266] width 1166 height 533
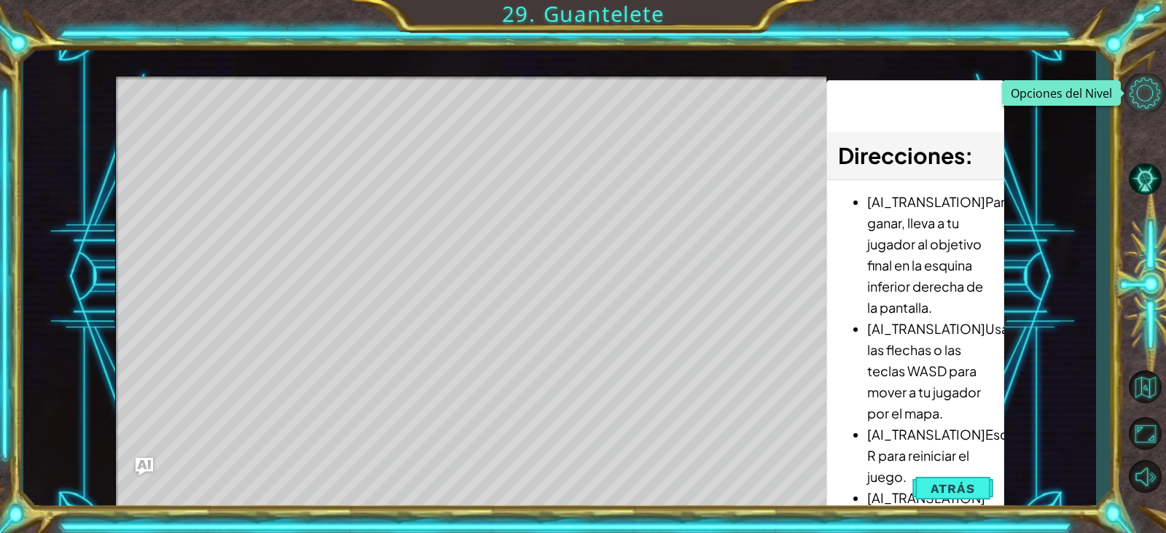
click at [1139, 106] on button "Opciones del Nivel" at bounding box center [1145, 93] width 42 height 39
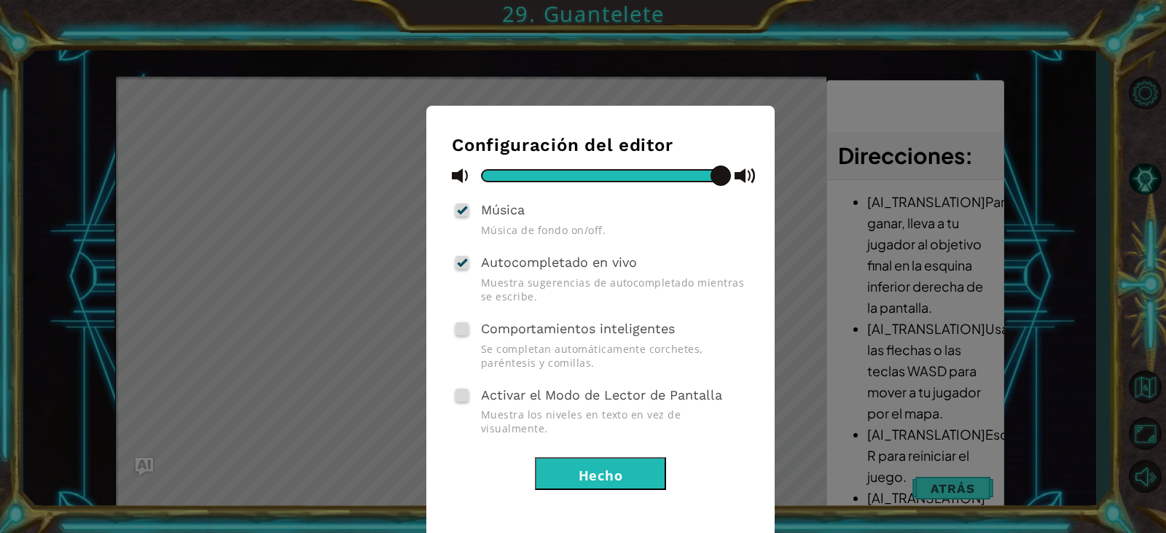
click at [618, 457] on button "Hecho" at bounding box center [600, 473] width 131 height 33
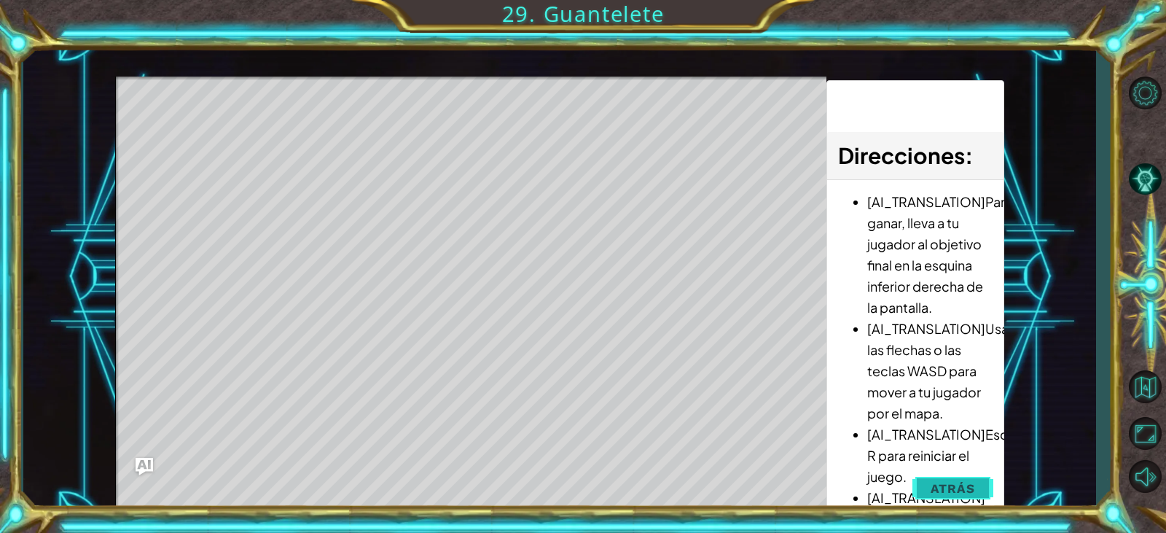
click at [967, 486] on span "Atrás" at bounding box center [953, 488] width 44 height 15
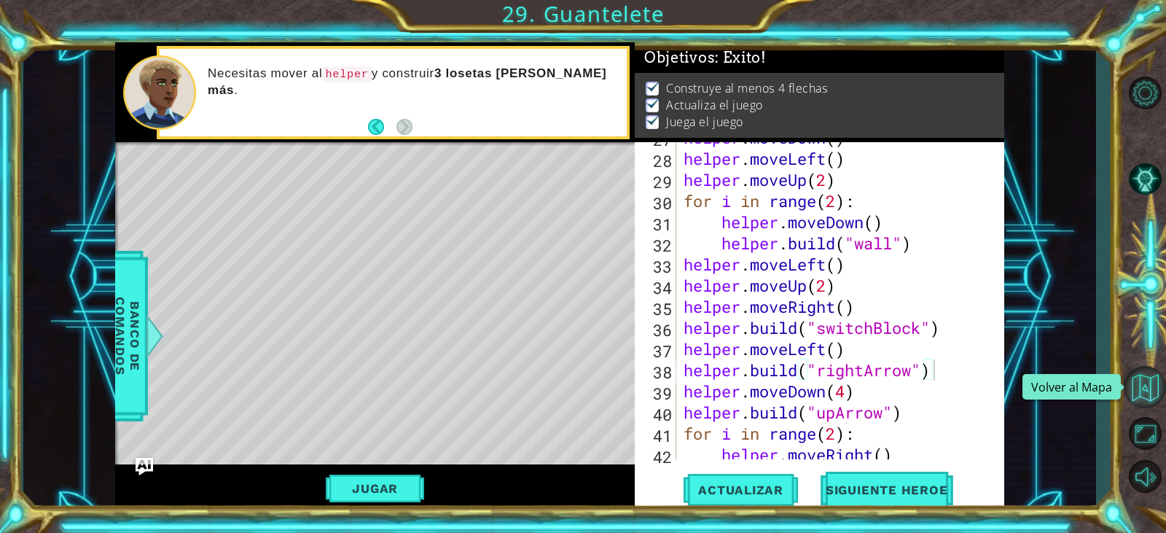
click at [1150, 400] on button "Volver al Mapa" at bounding box center [1145, 387] width 42 height 42
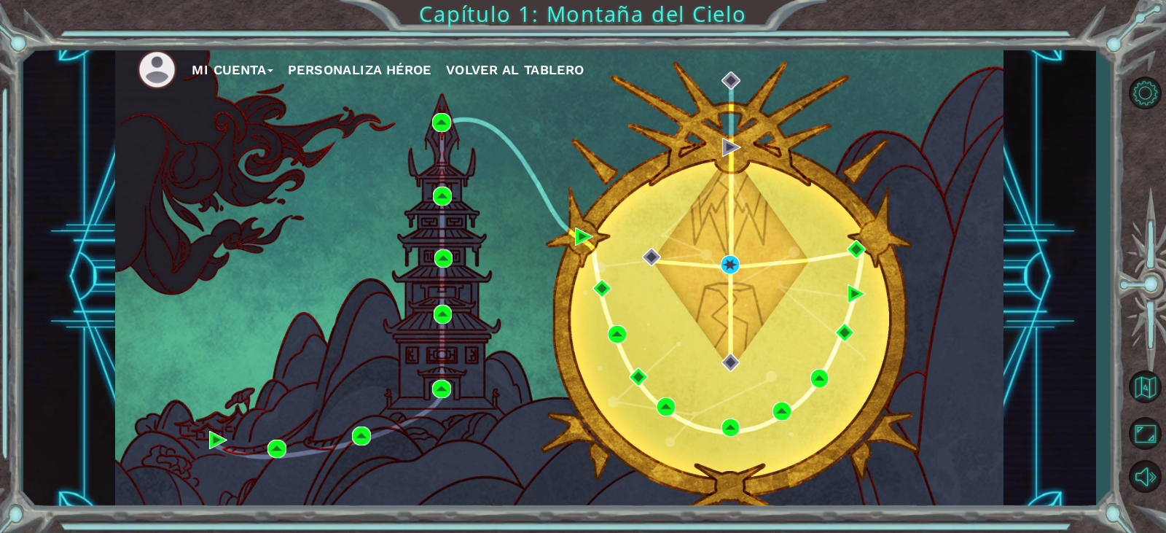
click at [158, 65] on img at bounding box center [157, 70] width 40 height 40
click at [270, 63] on button "Mi Cuenta" at bounding box center [233, 70] width 82 height 22
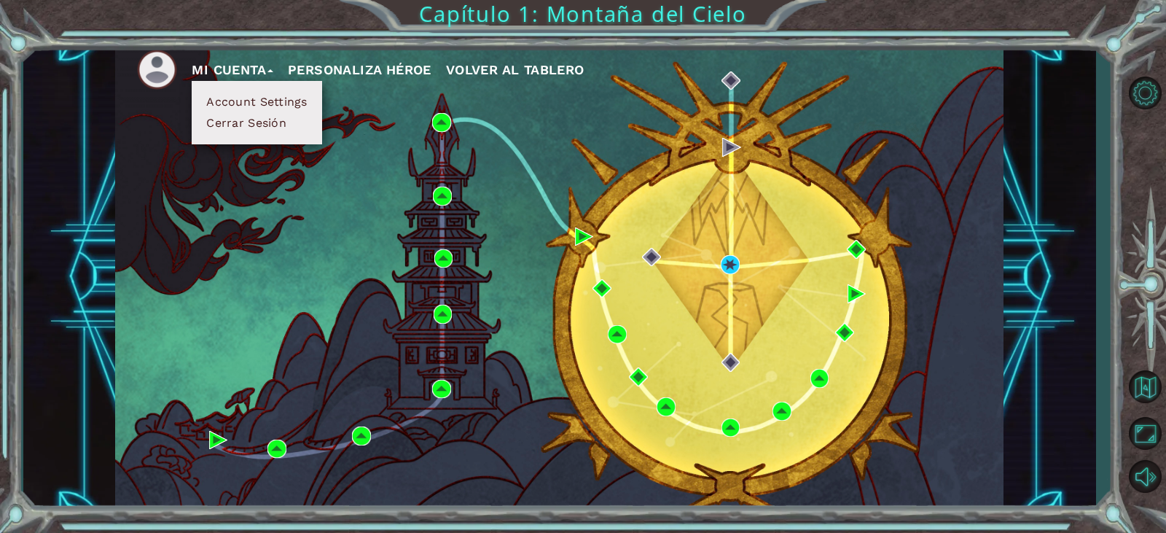
click at [262, 123] on button "Cerrar Sesión" at bounding box center [246, 123] width 89 height 16
